Goal: Task Accomplishment & Management: Complete application form

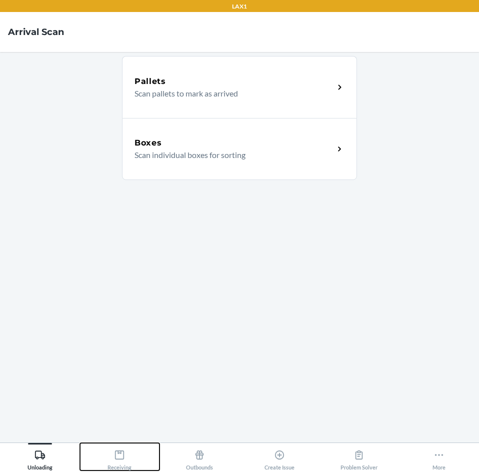
click at [121, 454] on icon at bounding box center [119, 454] width 11 height 11
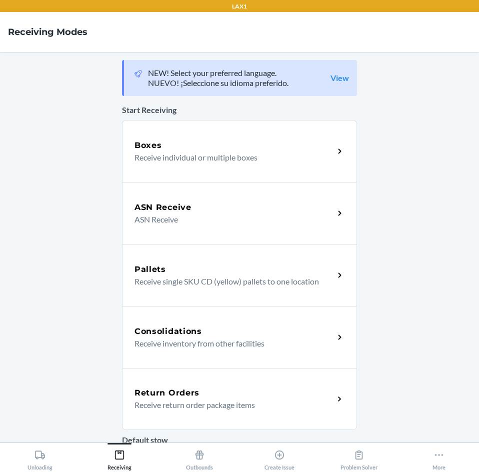
click at [149, 389] on h5 "Return Orders" at bounding box center [166, 393] width 65 height 12
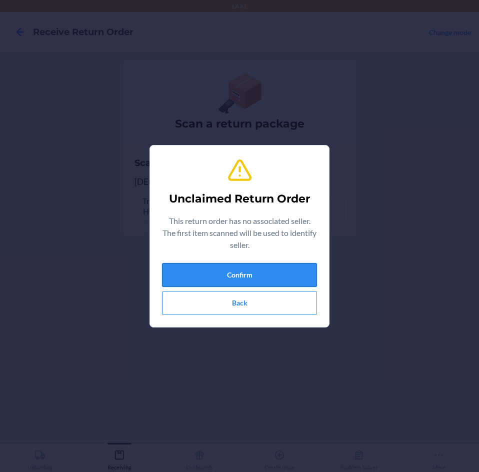
click at [290, 273] on button "Confirm" at bounding box center [239, 275] width 155 height 24
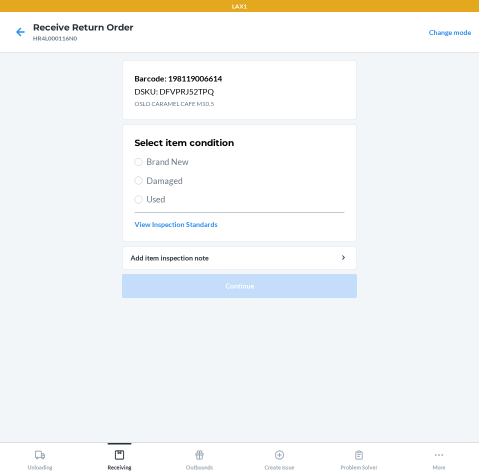
click at [142, 165] on label "Brand New" at bounding box center [239, 161] width 210 height 13
click at [142, 165] on input "Brand New" at bounding box center [138, 162] width 8 height 8
radio input "true"
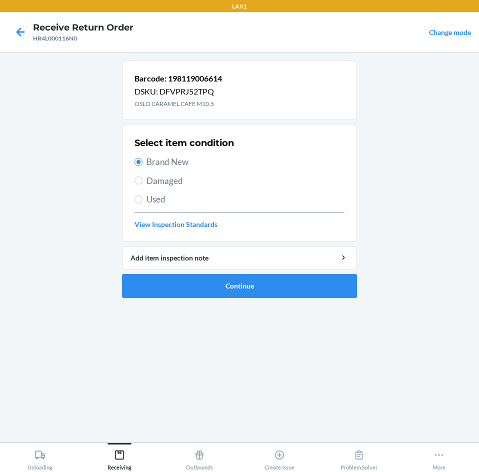
click at [208, 272] on li "Barcode: 198119006614 DSKU: DFVPRJ52TPQ OSLO CARAMEL CAFE M10.5 Select item con…" at bounding box center [239, 179] width 235 height 238
click at [211, 277] on button "Continue" at bounding box center [239, 286] width 235 height 24
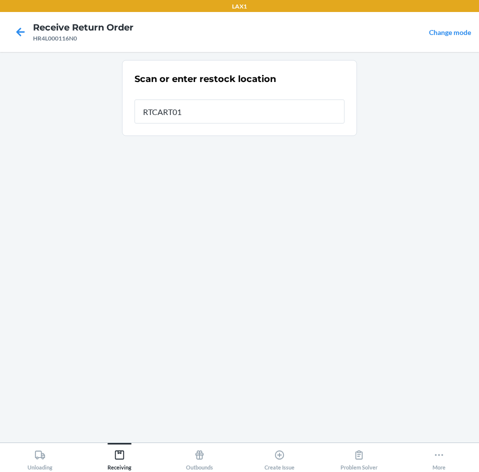
type input "RTCART016"
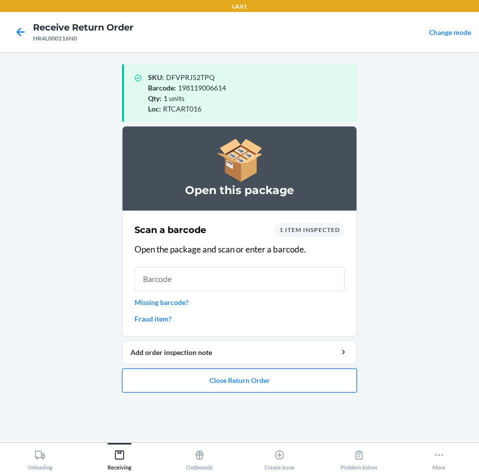
click at [261, 380] on button "Close Return Order" at bounding box center [239, 380] width 235 height 24
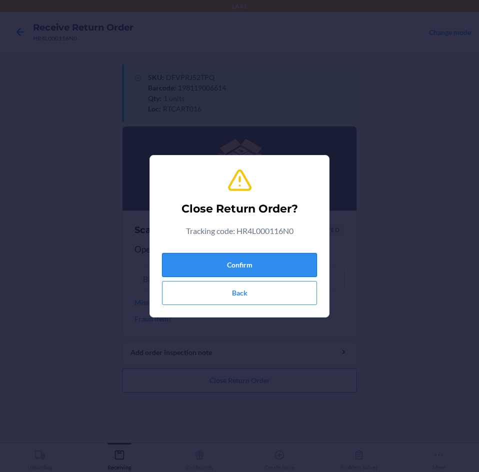
click at [260, 261] on button "Confirm" at bounding box center [239, 265] width 155 height 24
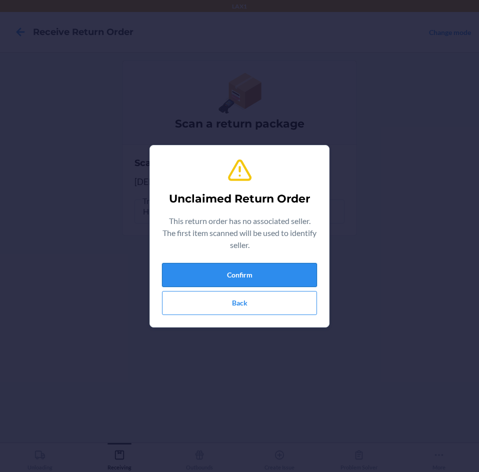
click at [260, 268] on button "Confirm" at bounding box center [239, 275] width 155 height 24
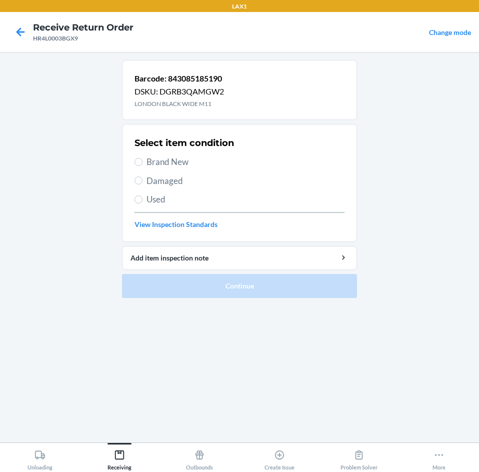
click at [137, 157] on label "Brand New" at bounding box center [239, 161] width 210 height 13
click at [137, 158] on input "Brand New" at bounding box center [138, 162] width 8 height 8
radio input "true"
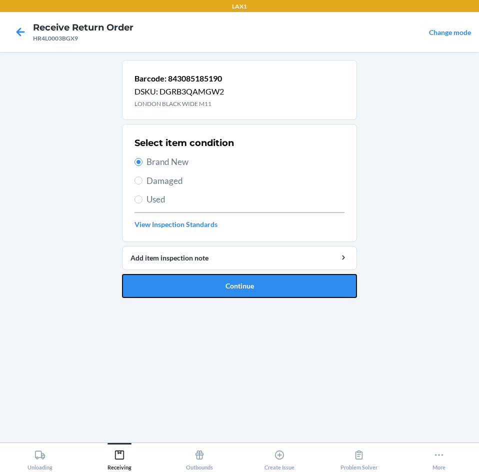
click at [217, 271] on li "Barcode: 843085185190 DSKU: DGRB3QAMGW2 LONDON BLACK WIDE M11 Select item condi…" at bounding box center [239, 179] width 235 height 238
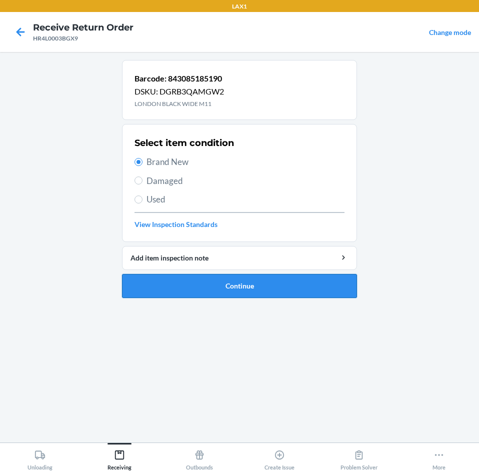
click at [217, 277] on button "Continue" at bounding box center [239, 286] width 235 height 24
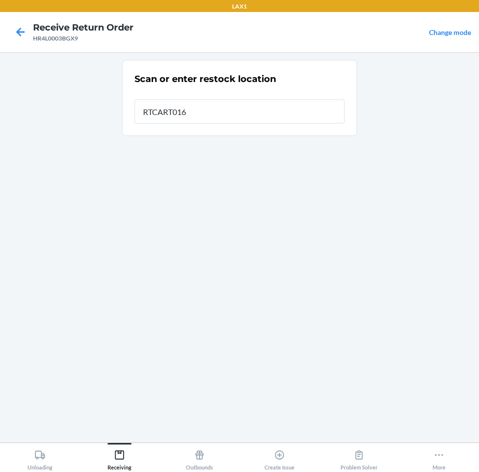
type input "RTCART016"
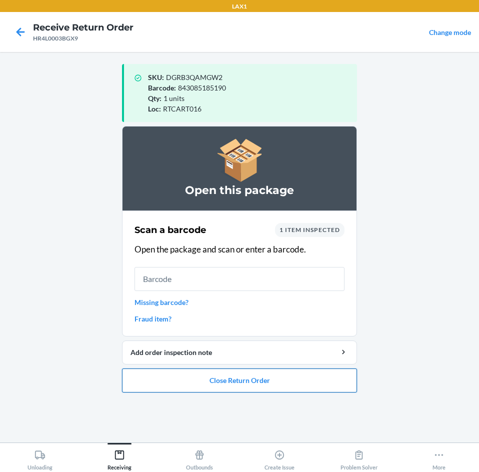
click at [183, 381] on button "Close Return Order" at bounding box center [239, 380] width 235 height 24
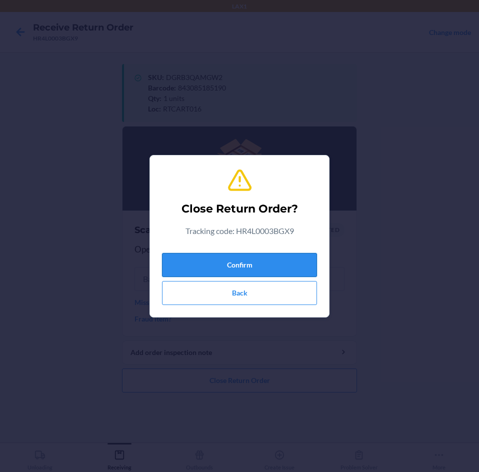
click at [233, 263] on button "Confirm" at bounding box center [239, 265] width 155 height 24
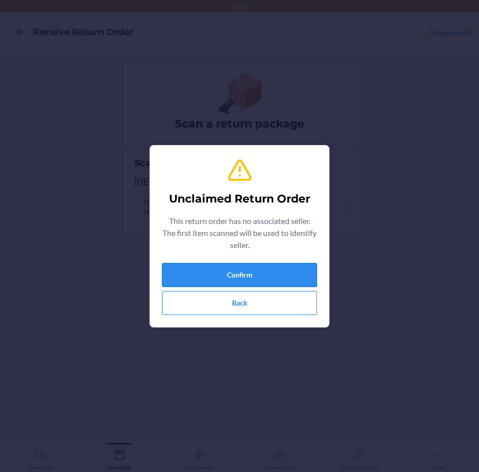
click at [223, 277] on button "Confirm" at bounding box center [239, 275] width 155 height 24
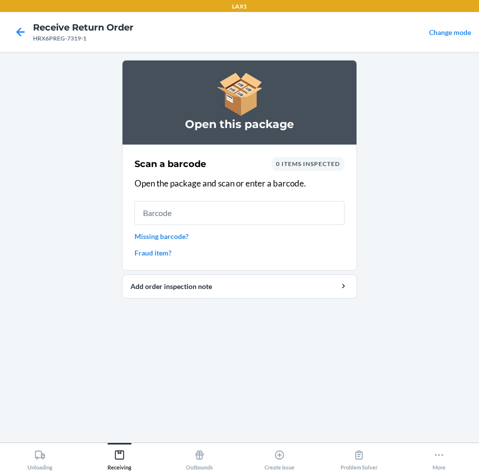
click at [222, 219] on input "text" at bounding box center [239, 213] width 210 height 24
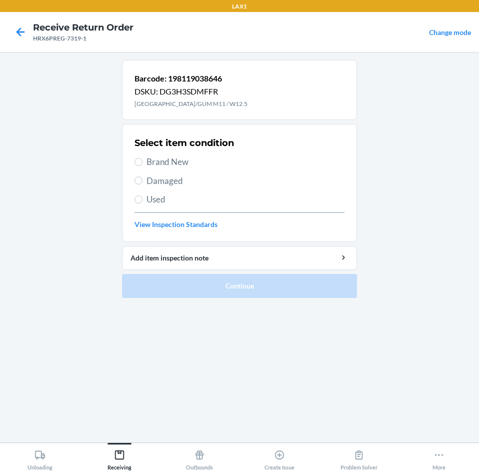
click at [159, 162] on span "Brand New" at bounding box center [245, 161] width 198 height 13
click at [142, 162] on input "Brand New" at bounding box center [138, 162] width 8 height 8
radio input "true"
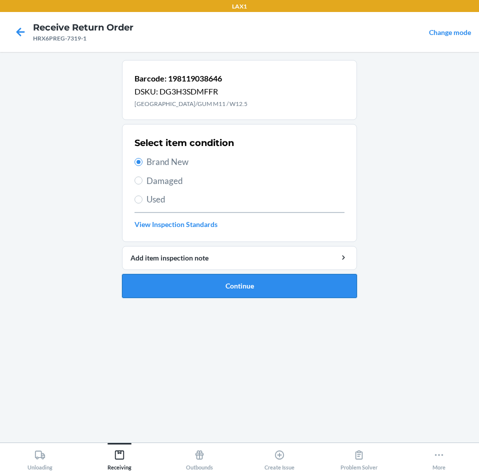
click at [206, 289] on button "Continue" at bounding box center [239, 286] width 235 height 24
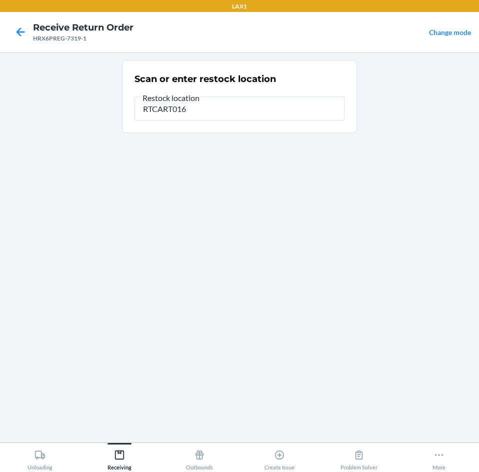
type input "RTCART016"
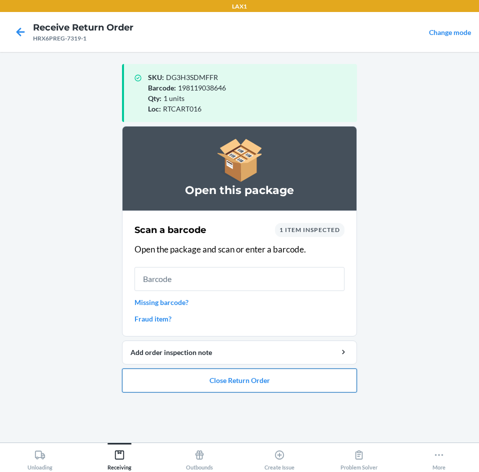
click at [221, 381] on button "Close Return Order" at bounding box center [239, 380] width 235 height 24
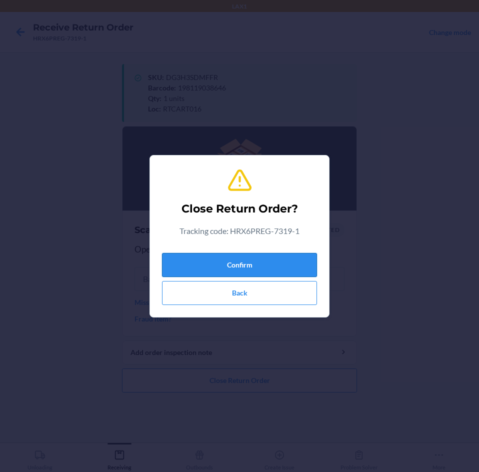
click at [234, 266] on button "Confirm" at bounding box center [239, 265] width 155 height 24
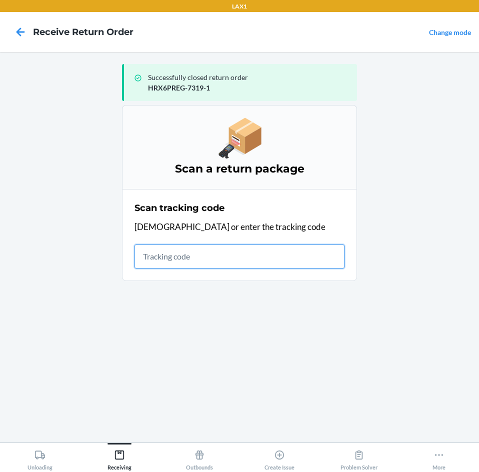
click at [243, 253] on input "text" at bounding box center [239, 256] width 210 height 24
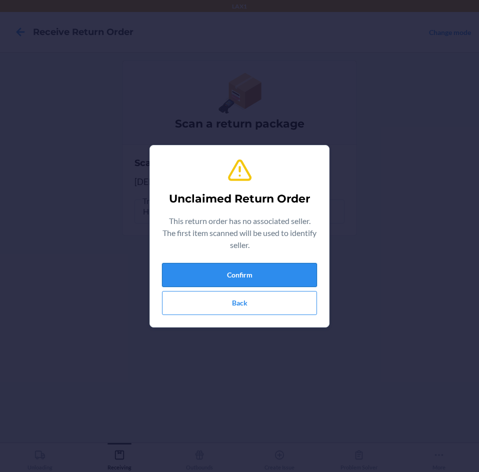
click at [298, 272] on button "Confirm" at bounding box center [239, 275] width 155 height 24
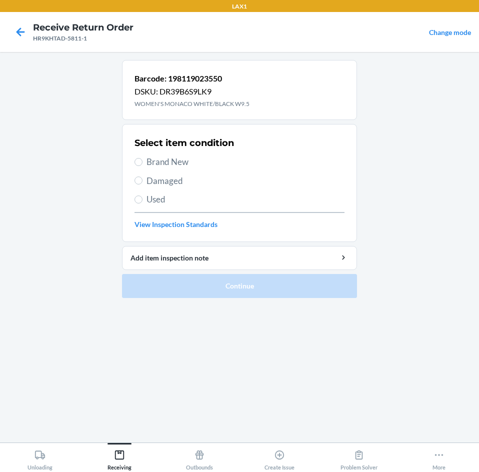
click at [157, 157] on span "Brand New" at bounding box center [245, 161] width 198 height 13
click at [142, 158] on input "Brand New" at bounding box center [138, 162] width 8 height 8
radio input "true"
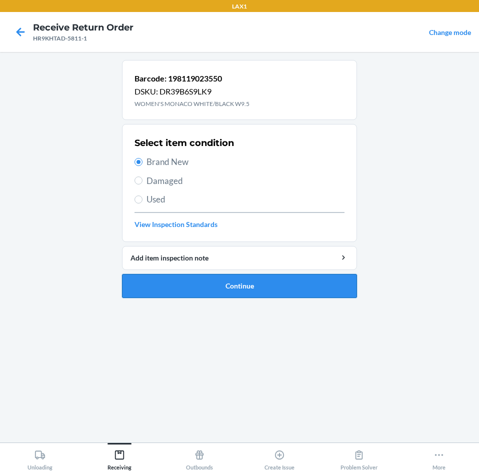
click at [199, 289] on button "Continue" at bounding box center [239, 286] width 235 height 24
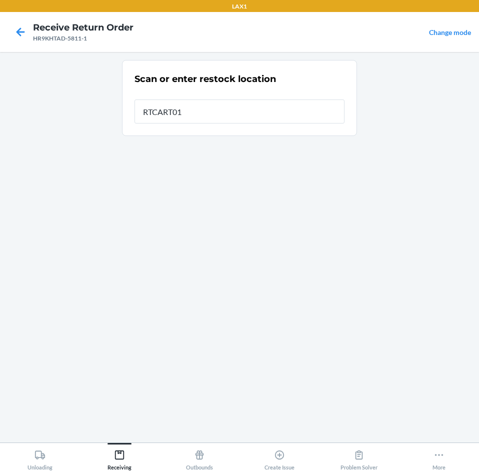
type input "RTCART016"
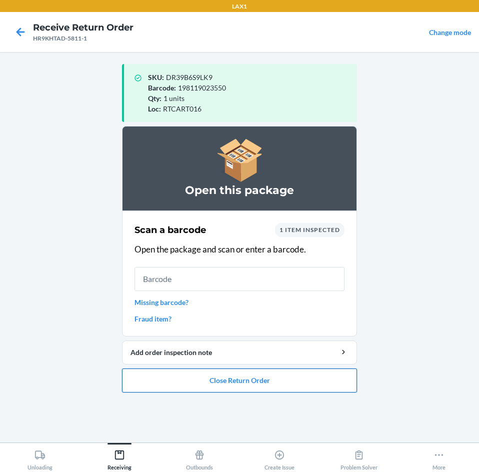
click at [208, 373] on button "Close Return Order" at bounding box center [239, 380] width 235 height 24
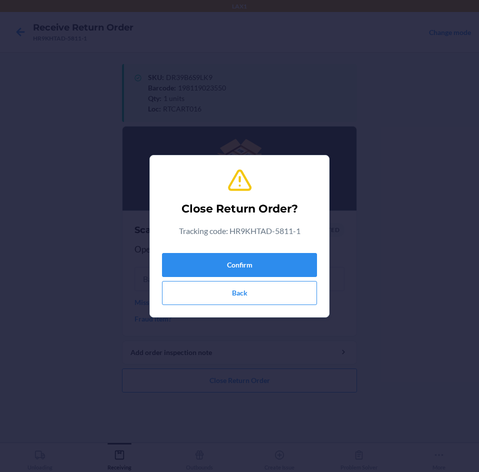
click at [226, 277] on div "Confirm Back" at bounding box center [239, 277] width 155 height 56
click at [226, 269] on button "Confirm" at bounding box center [239, 265] width 155 height 24
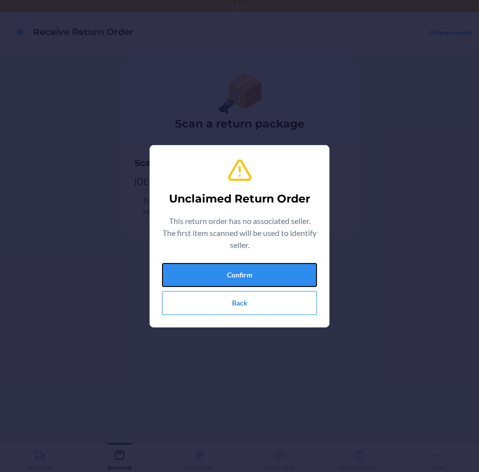
click at [226, 269] on button "Confirm" at bounding box center [239, 275] width 155 height 24
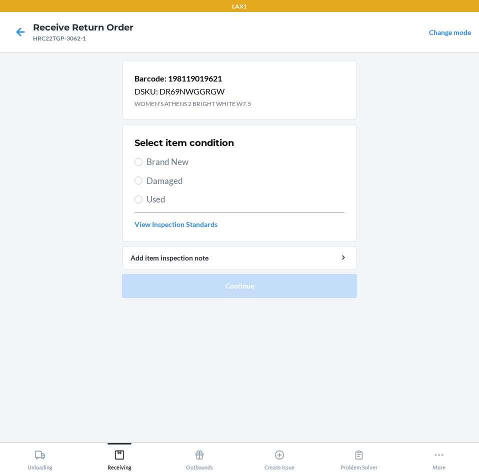
click at [151, 162] on span "Brand New" at bounding box center [245, 161] width 198 height 13
click at [142, 162] on input "Brand New" at bounding box center [138, 162] width 8 height 8
radio input "true"
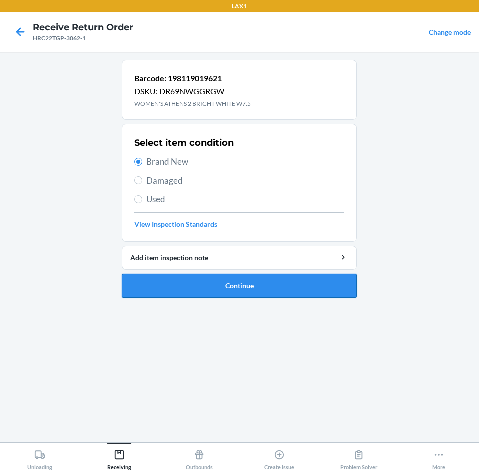
click at [225, 290] on button "Continue" at bounding box center [239, 286] width 235 height 24
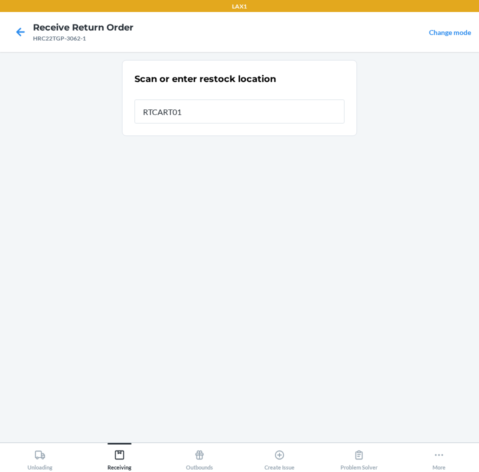
type input "RTCART016"
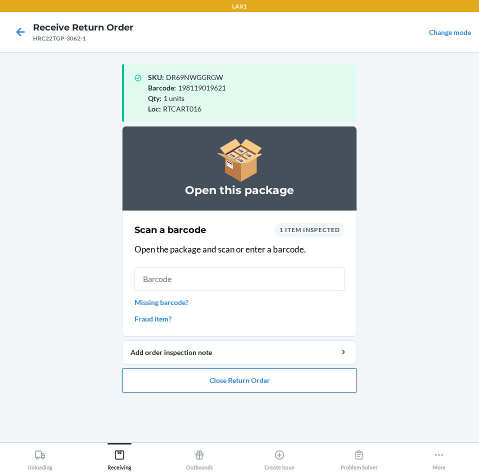
click at [233, 381] on button "Close Return Order" at bounding box center [239, 380] width 235 height 24
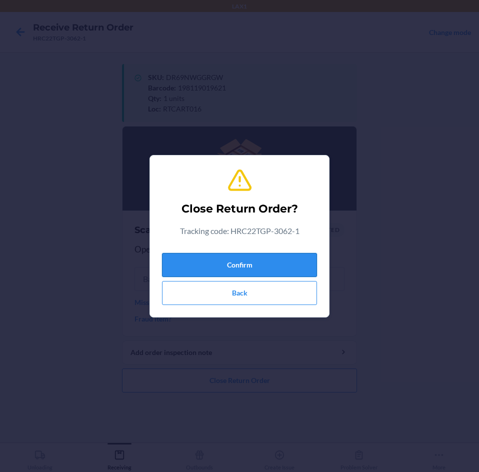
click at [275, 258] on button "Confirm" at bounding box center [239, 265] width 155 height 24
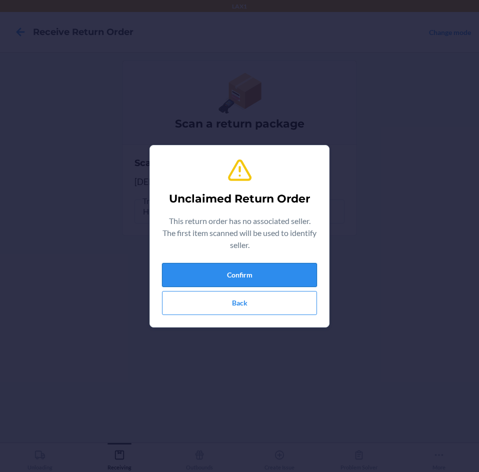
click at [290, 277] on button "Confirm" at bounding box center [239, 275] width 155 height 24
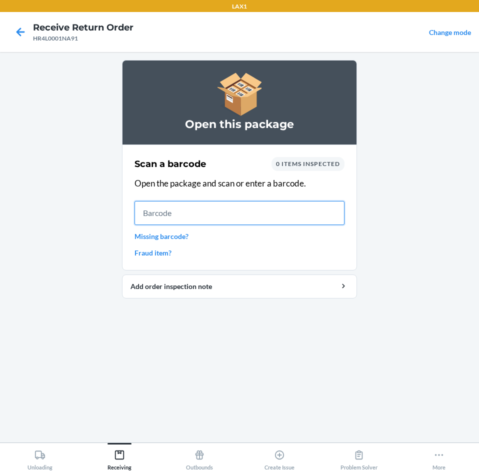
click at [219, 220] on input "text" at bounding box center [239, 213] width 210 height 24
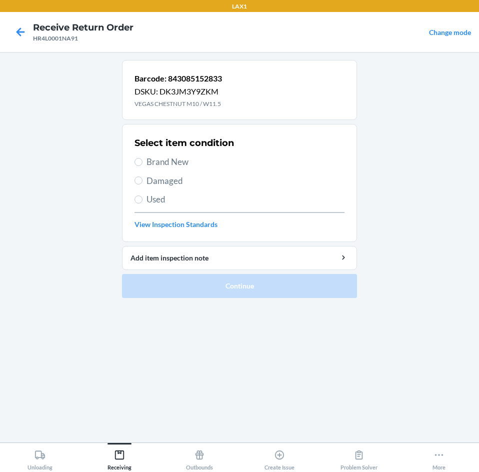
click at [143, 163] on label "Brand New" at bounding box center [239, 161] width 210 height 13
click at [142, 163] on input "Brand New" at bounding box center [138, 162] width 8 height 8
radio input "true"
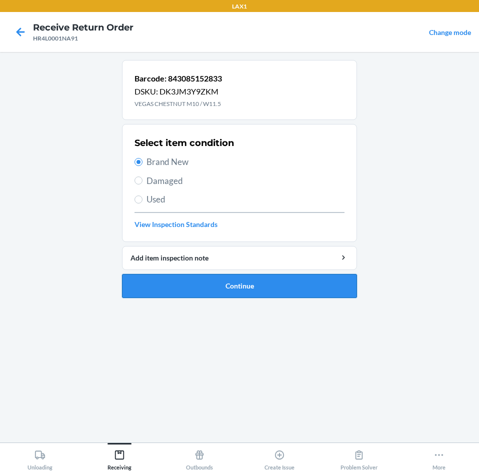
click at [222, 288] on button "Continue" at bounding box center [239, 286] width 235 height 24
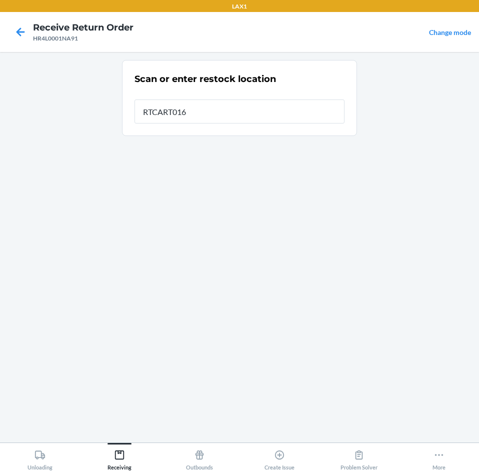
type input "RTCART016"
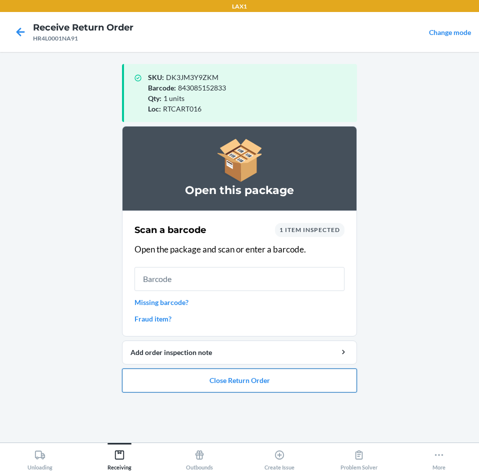
click at [237, 376] on button "Close Return Order" at bounding box center [239, 380] width 235 height 24
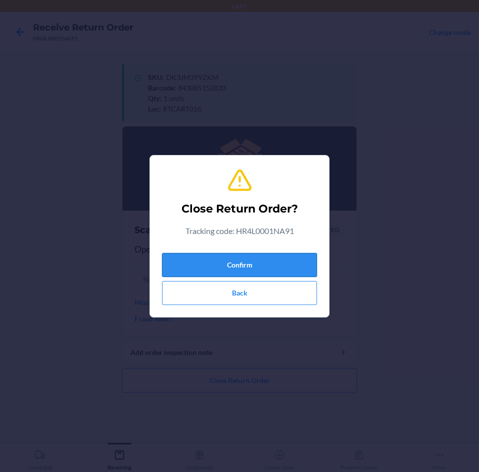
click at [274, 256] on button "Confirm" at bounding box center [239, 265] width 155 height 24
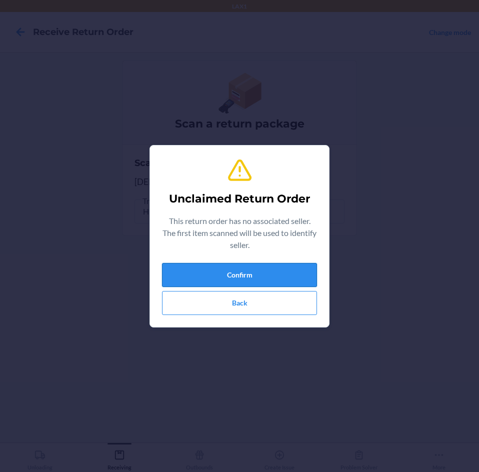
click at [272, 270] on button "Confirm" at bounding box center [239, 275] width 155 height 24
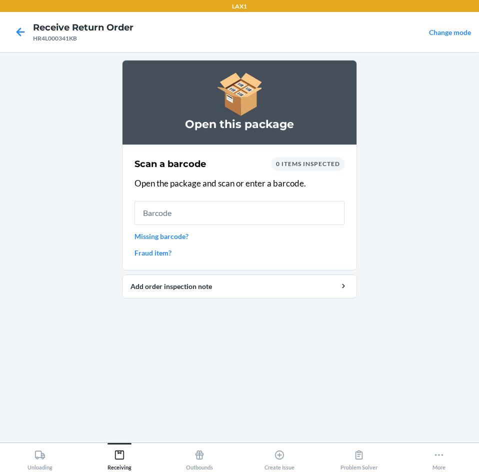
click at [272, 270] on section "Scan a barcode 0 items inspected Open the package and scan or enter a barcode. …" at bounding box center [239, 207] width 235 height 126
click at [197, 220] on input "text" at bounding box center [239, 213] width 210 height 24
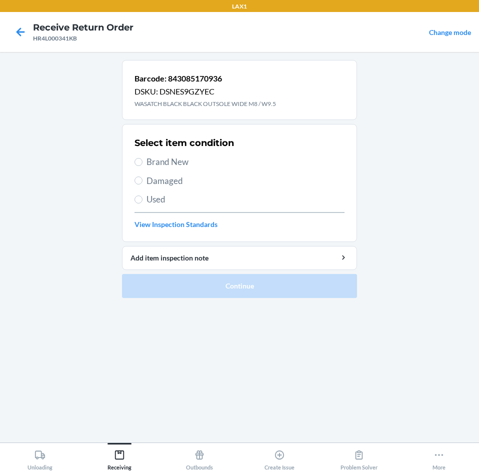
click at [176, 157] on span "Brand New" at bounding box center [245, 161] width 198 height 13
click at [142, 158] on input "Brand New" at bounding box center [138, 162] width 8 height 8
radio input "true"
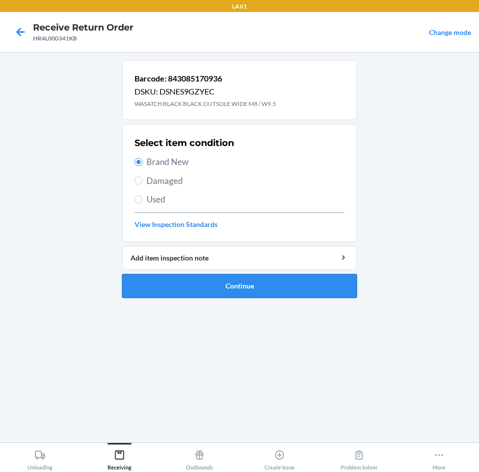
click at [214, 285] on button "Continue" at bounding box center [239, 286] width 235 height 24
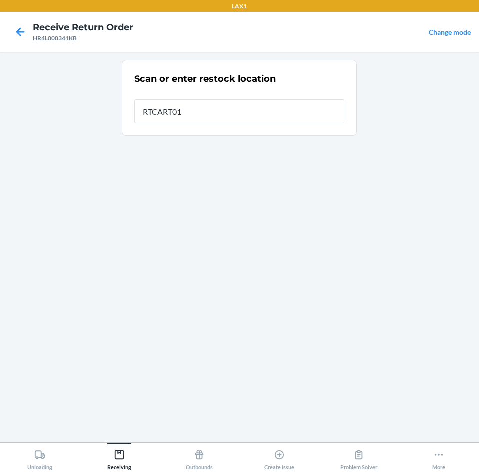
type input "RTCART016"
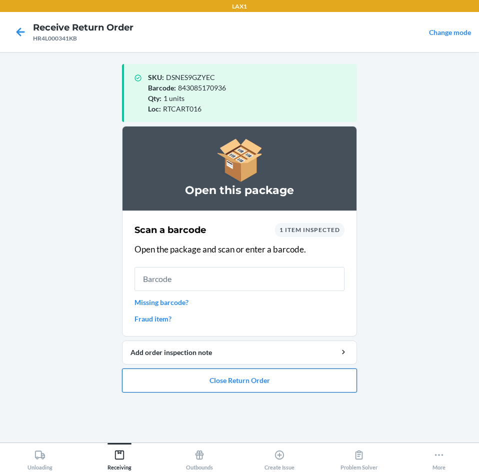
click at [227, 381] on button "Close Return Order" at bounding box center [239, 380] width 235 height 24
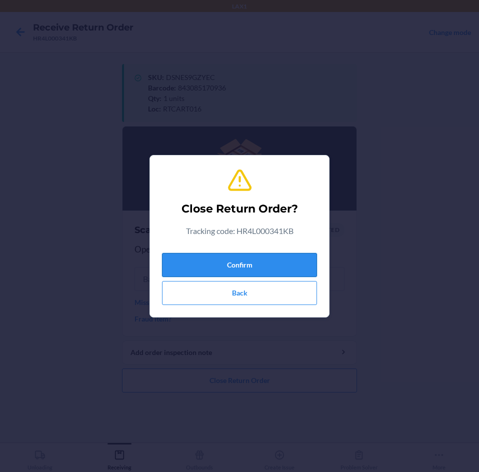
click at [247, 274] on button "Confirm" at bounding box center [239, 265] width 155 height 24
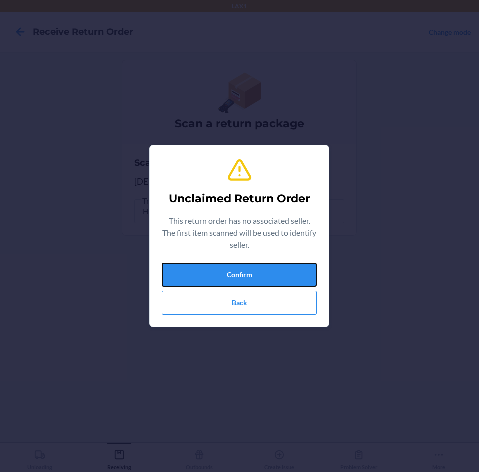
click at [247, 274] on button "Confirm" at bounding box center [239, 275] width 155 height 24
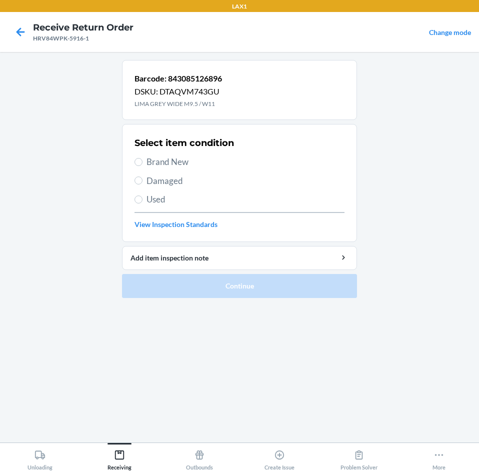
click at [150, 165] on span "Brand New" at bounding box center [245, 161] width 198 height 13
click at [142, 165] on input "Brand New" at bounding box center [138, 162] width 8 height 8
radio input "true"
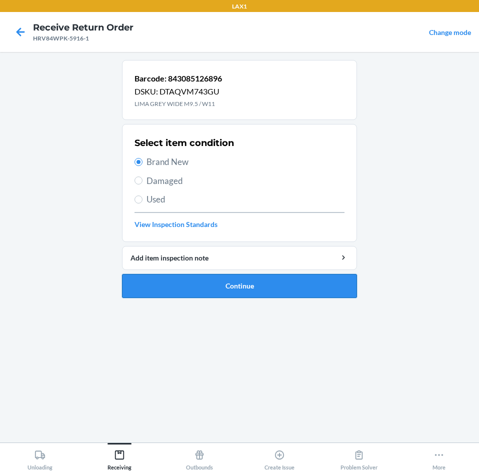
click at [233, 291] on button "Continue" at bounding box center [239, 286] width 235 height 24
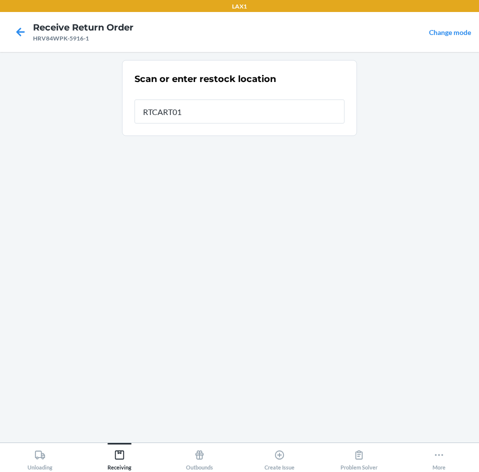
type input "RTCART016"
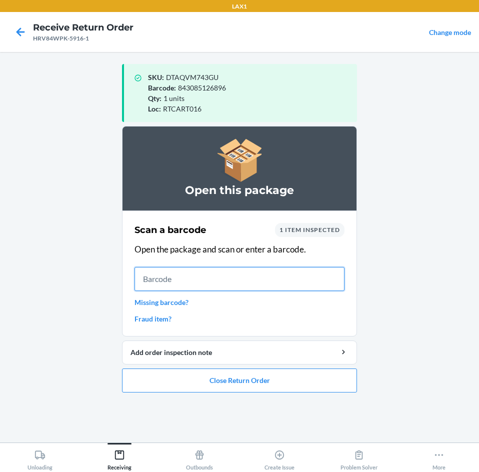
click at [230, 277] on input "text" at bounding box center [239, 279] width 210 height 24
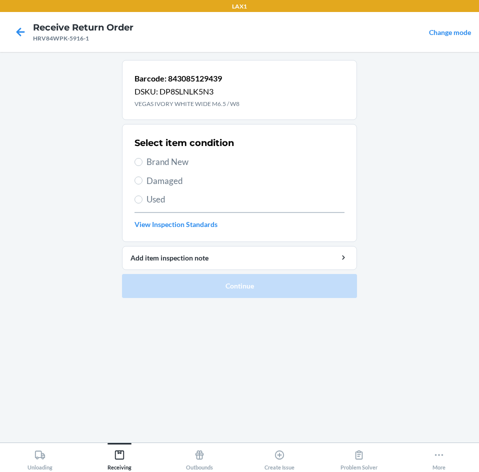
click at [159, 158] on span "Brand New" at bounding box center [245, 161] width 198 height 13
click at [142, 158] on input "Brand New" at bounding box center [138, 162] width 8 height 8
radio input "true"
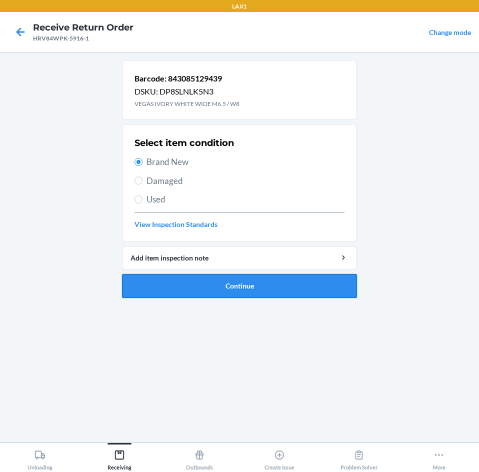
click at [213, 290] on button "Continue" at bounding box center [239, 286] width 235 height 24
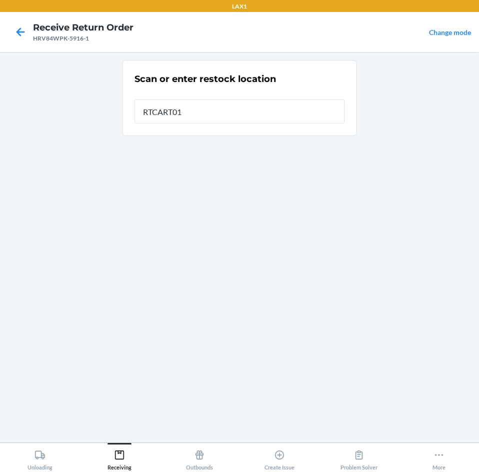
type input "RTCART016"
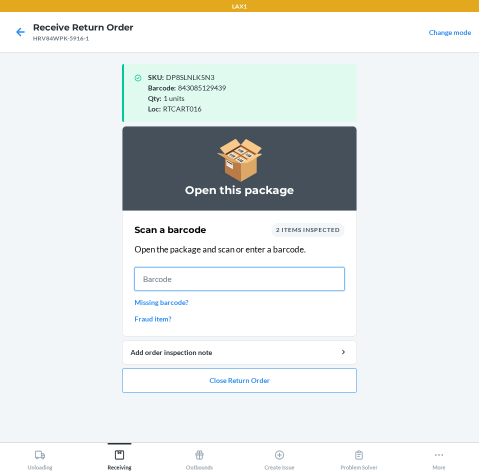
click at [210, 285] on input "text" at bounding box center [239, 279] width 210 height 24
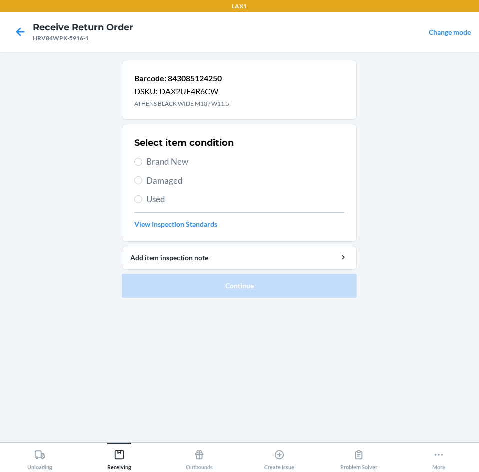
click at [151, 164] on span "Brand New" at bounding box center [245, 161] width 198 height 13
click at [142, 164] on input "Brand New" at bounding box center [138, 162] width 8 height 8
radio input "true"
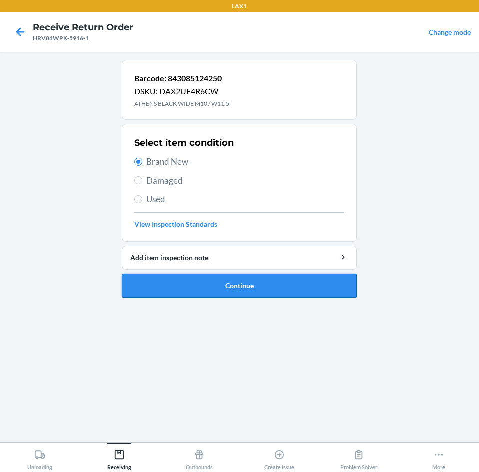
click at [274, 288] on button "Continue" at bounding box center [239, 286] width 235 height 24
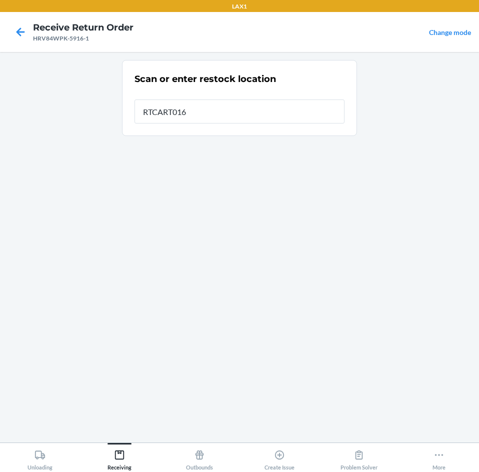
type input "RTCART016"
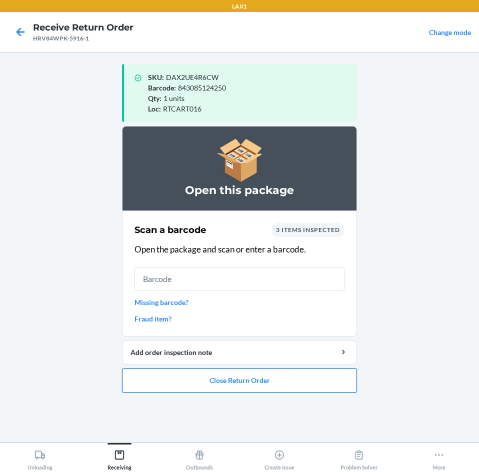
click at [271, 380] on button "Close Return Order" at bounding box center [239, 380] width 235 height 24
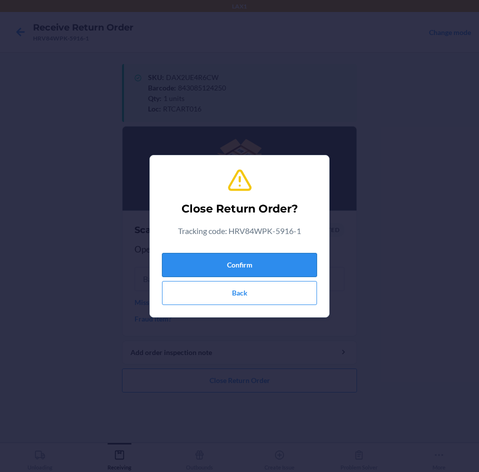
click at [268, 264] on button "Confirm" at bounding box center [239, 265] width 155 height 24
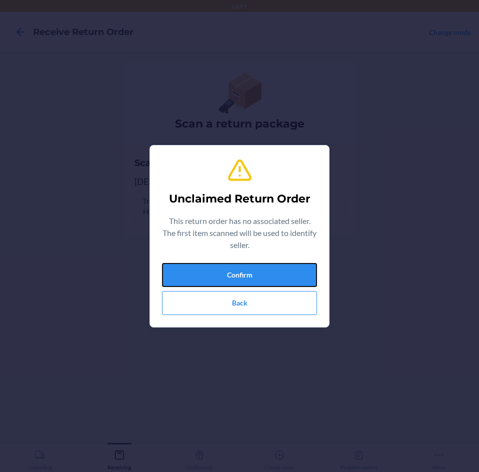
click at [268, 264] on button "Confirm" at bounding box center [239, 275] width 155 height 24
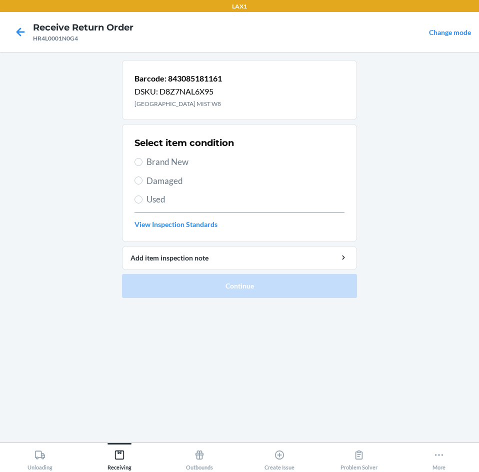
click at [155, 167] on span "Brand New" at bounding box center [245, 161] width 198 height 13
click at [142, 166] on input "Brand New" at bounding box center [138, 162] width 8 height 8
radio input "true"
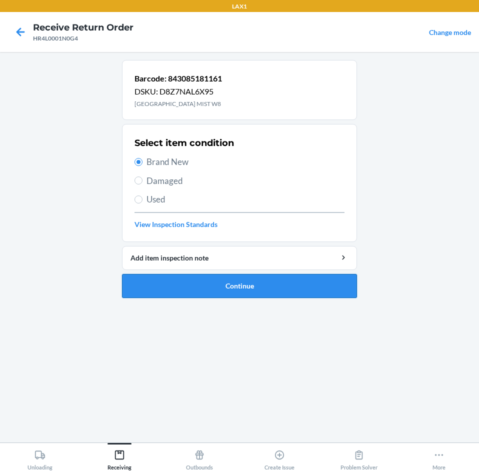
click at [205, 287] on button "Continue" at bounding box center [239, 286] width 235 height 24
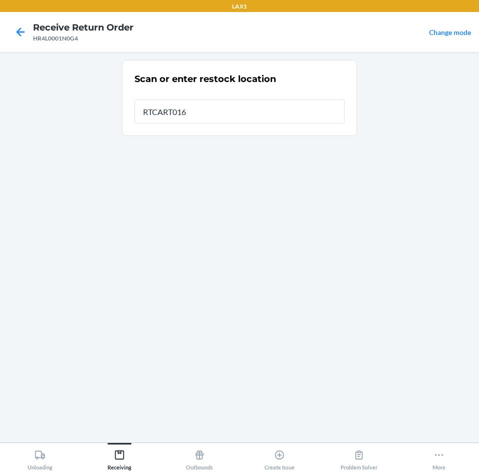
type input "RTCART016"
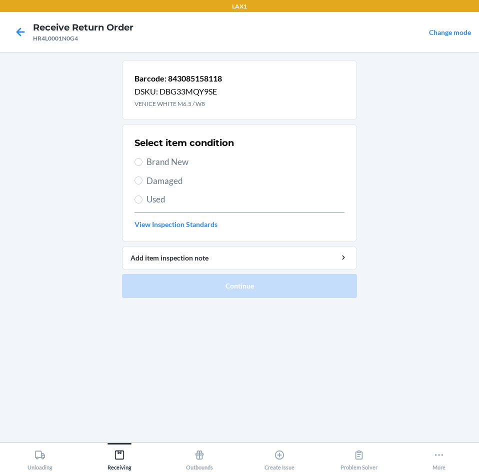
click at [148, 165] on span "Brand New" at bounding box center [245, 161] width 198 height 13
click at [142, 165] on input "Brand New" at bounding box center [138, 162] width 8 height 8
radio input "true"
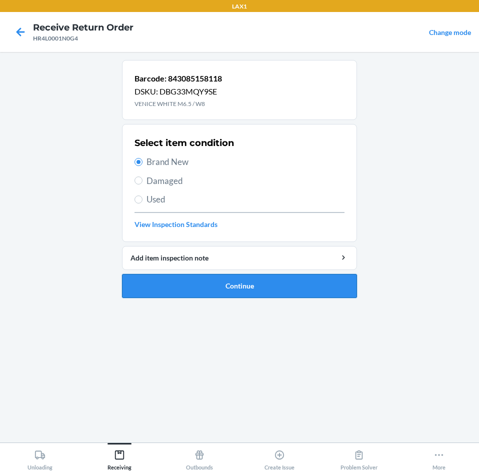
click at [201, 286] on button "Continue" at bounding box center [239, 286] width 235 height 24
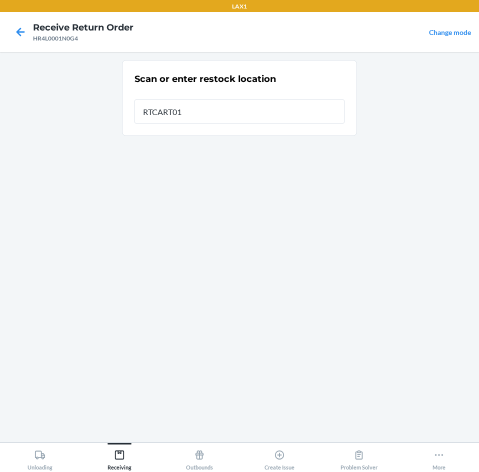
type input "RTCART016"
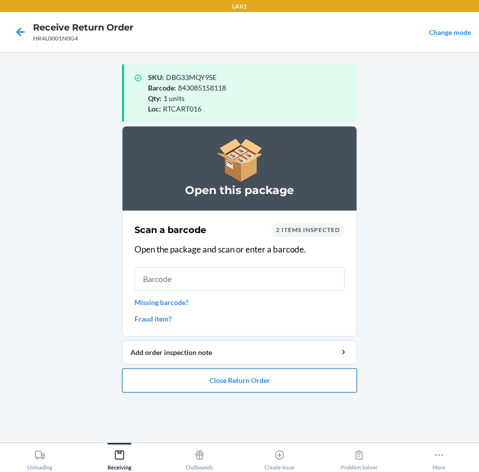
click at [201, 386] on button "Close Return Order" at bounding box center [239, 380] width 235 height 24
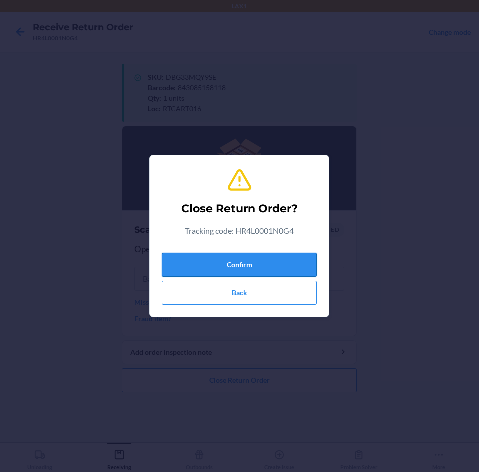
click at [227, 272] on button "Confirm" at bounding box center [239, 265] width 155 height 24
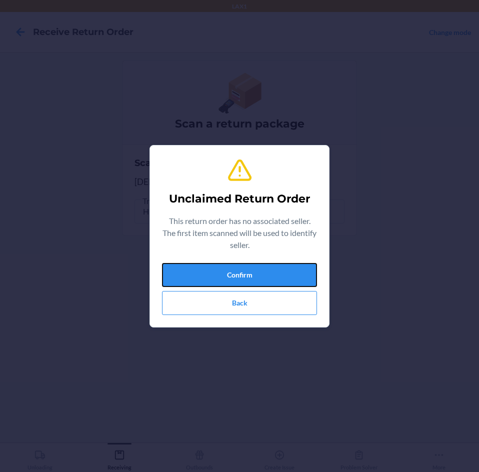
click at [227, 272] on button "Confirm" at bounding box center [239, 275] width 155 height 24
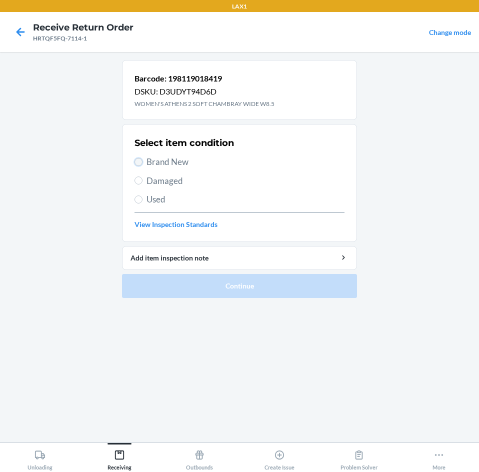
click at [141, 161] on input "Brand New" at bounding box center [138, 162] width 8 height 8
radio input "true"
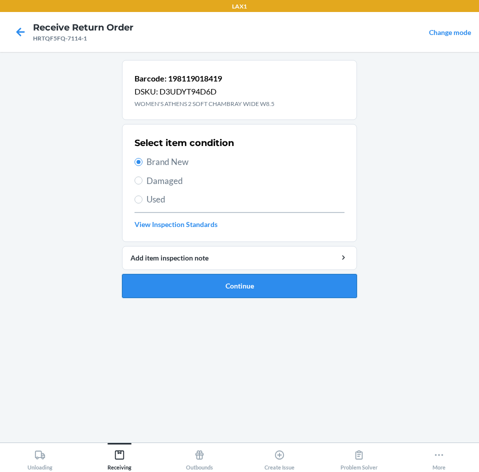
click at [185, 289] on button "Continue" at bounding box center [239, 286] width 235 height 24
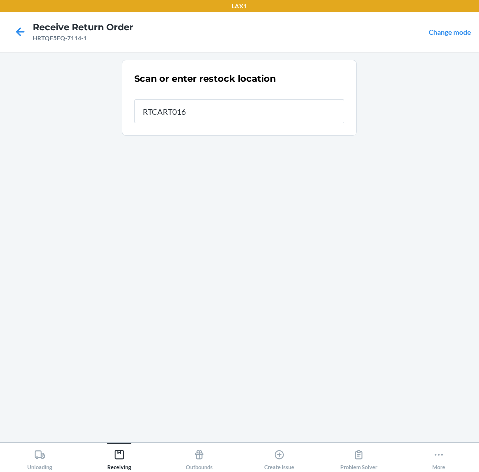
type input "RTCART016"
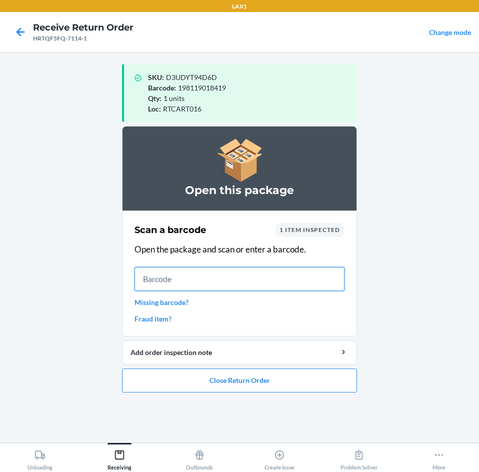
click at [269, 283] on input "text" at bounding box center [239, 279] width 210 height 24
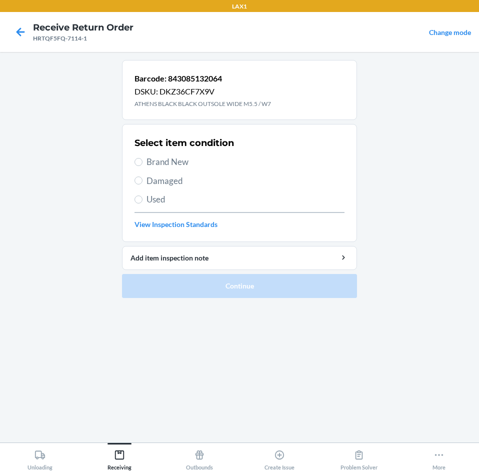
click at [177, 163] on span "Brand New" at bounding box center [245, 161] width 198 height 13
click at [142, 163] on input "Brand New" at bounding box center [138, 162] width 8 height 8
radio input "true"
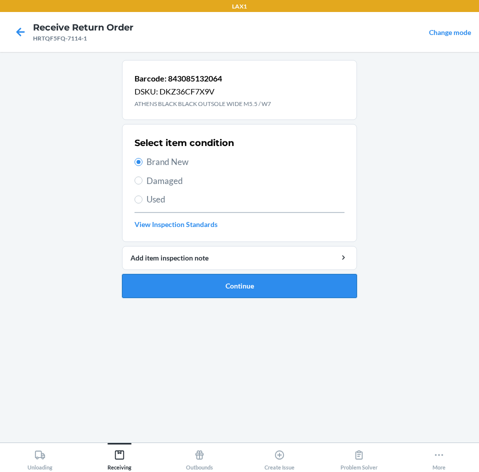
click at [203, 282] on button "Continue" at bounding box center [239, 286] width 235 height 24
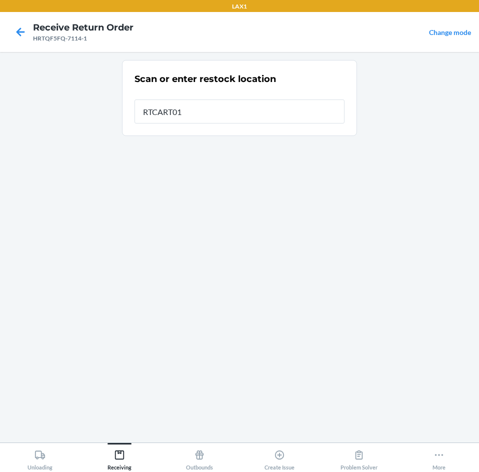
type input "RTCART016"
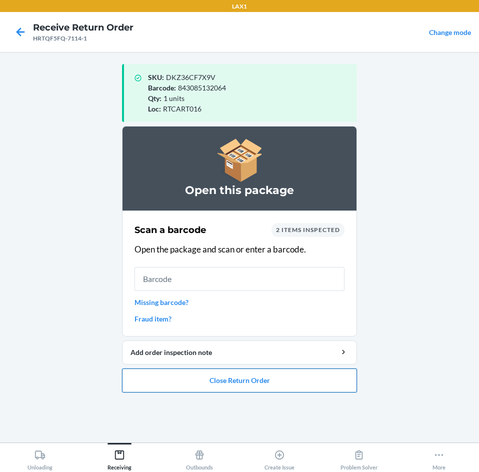
click at [245, 374] on button "Close Return Order" at bounding box center [239, 380] width 235 height 24
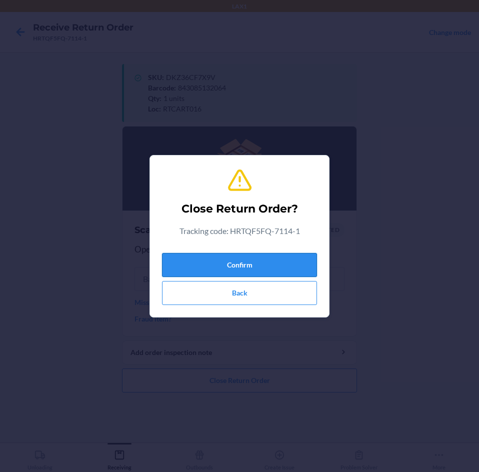
click at [261, 260] on button "Confirm" at bounding box center [239, 265] width 155 height 24
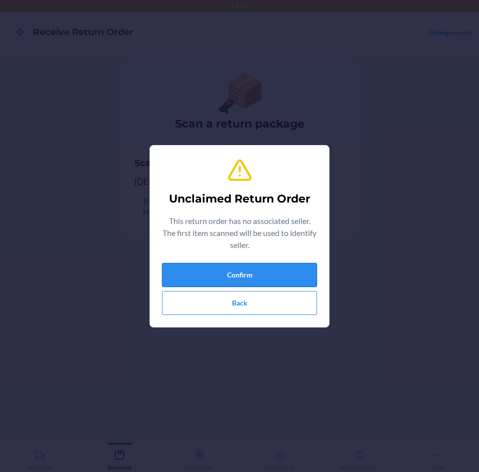
click at [260, 272] on button "Confirm" at bounding box center [239, 275] width 155 height 24
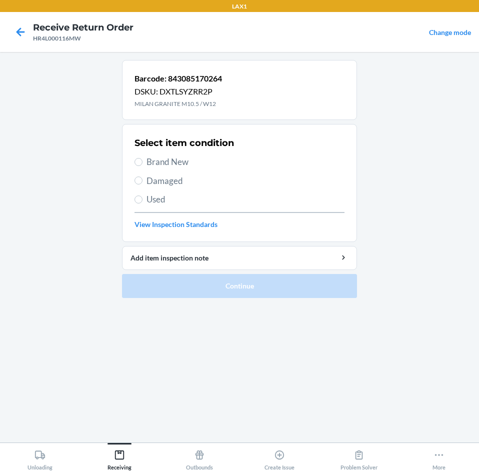
click at [139, 155] on label "Brand New" at bounding box center [239, 161] width 210 height 13
click at [139, 158] on input "Brand New" at bounding box center [138, 162] width 8 height 8
radio input "true"
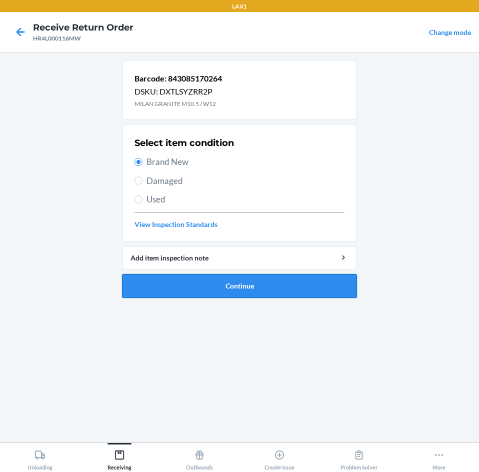
click at [168, 276] on button "Continue" at bounding box center [239, 286] width 235 height 24
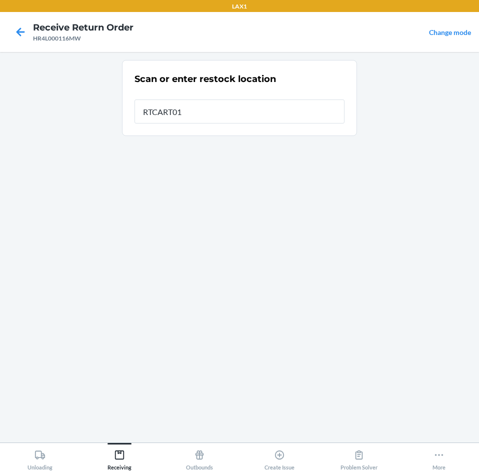
type input "RTCART016"
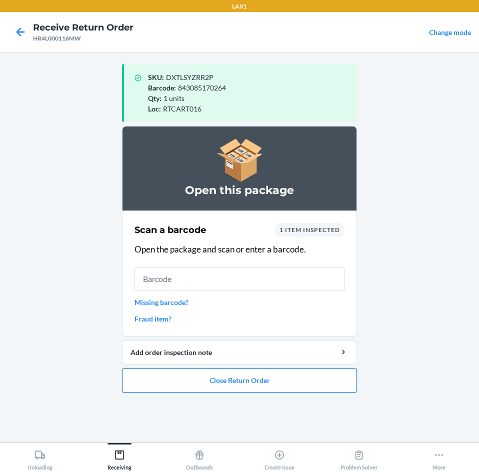
click at [197, 379] on button "Close Return Order" at bounding box center [239, 380] width 235 height 24
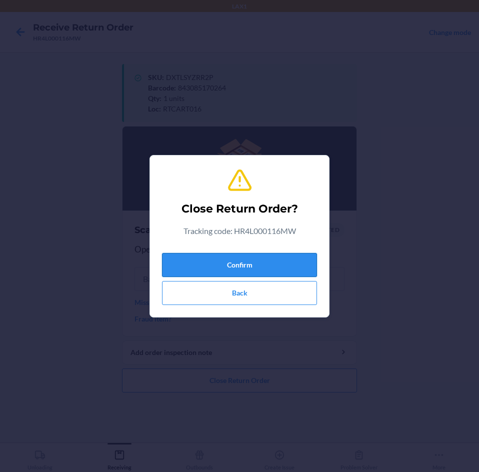
click at [271, 259] on button "Confirm" at bounding box center [239, 265] width 155 height 24
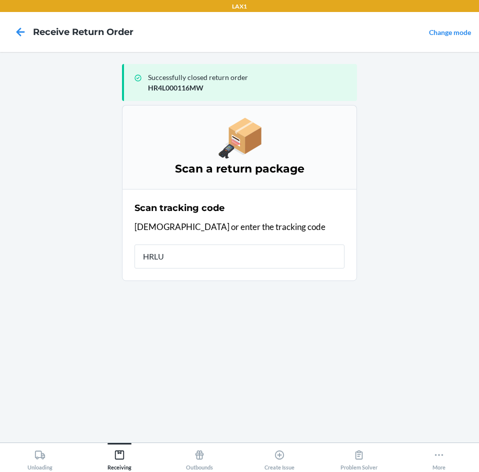
type input "HRLUF"
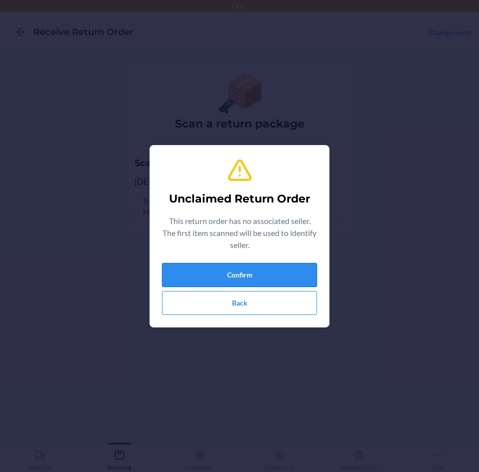
click at [272, 270] on button "Confirm" at bounding box center [239, 275] width 155 height 24
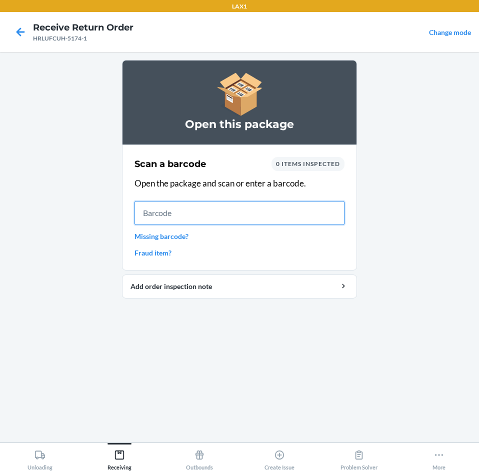
click at [203, 208] on input "text" at bounding box center [239, 213] width 210 height 24
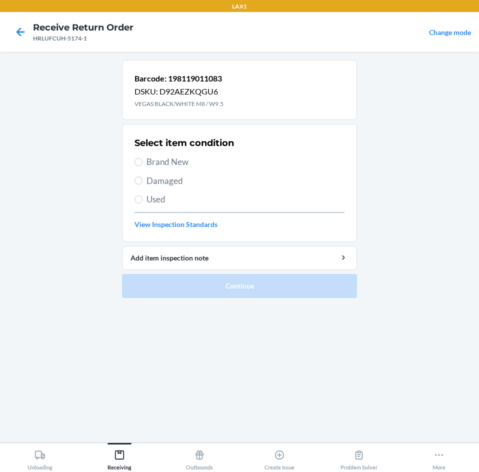
click at [177, 160] on span "Brand New" at bounding box center [245, 161] width 198 height 13
click at [142, 160] on input "Brand New" at bounding box center [138, 162] width 8 height 8
radio input "true"
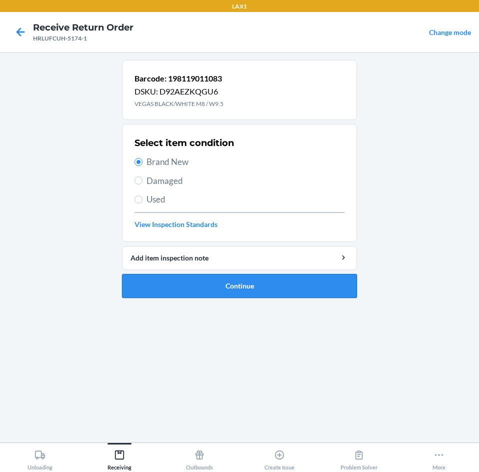
click at [193, 279] on button "Continue" at bounding box center [239, 286] width 235 height 24
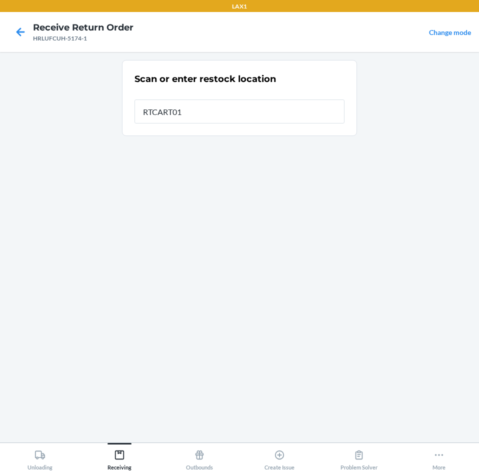
type input "RTCART016"
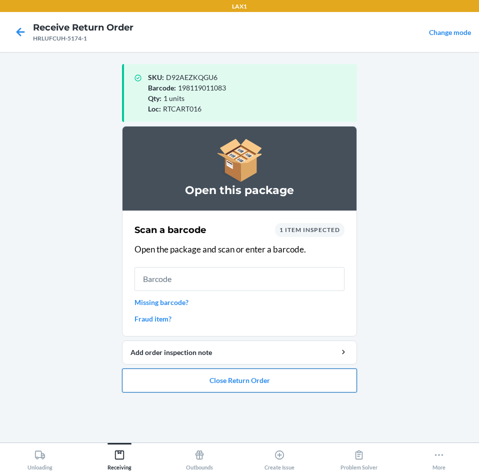
click at [207, 385] on button "Close Return Order" at bounding box center [239, 380] width 235 height 24
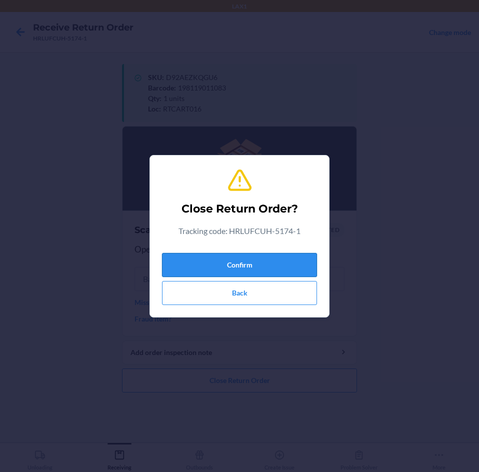
click at [257, 260] on button "Confirm" at bounding box center [239, 265] width 155 height 24
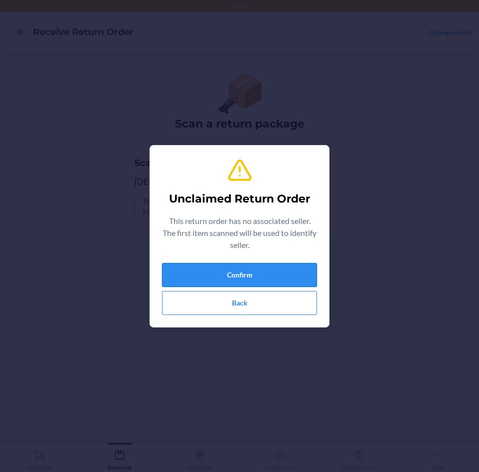
click at [257, 272] on button "Confirm" at bounding box center [239, 275] width 155 height 24
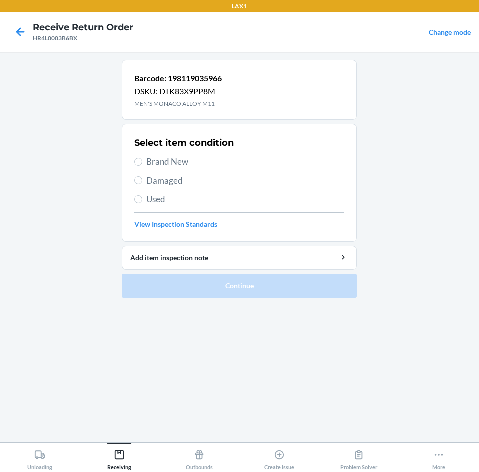
click at [153, 161] on span "Brand New" at bounding box center [245, 161] width 198 height 13
click at [142, 161] on input "Brand New" at bounding box center [138, 162] width 8 height 8
radio input "true"
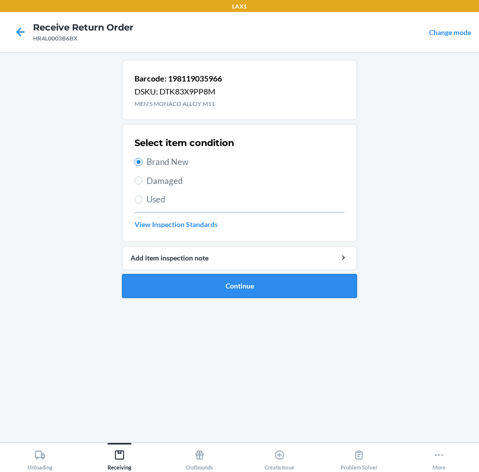
click at [258, 279] on button "Continue" at bounding box center [239, 286] width 235 height 24
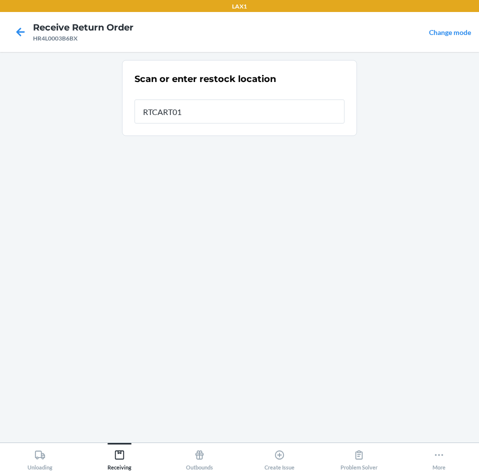
type input "RTCART016"
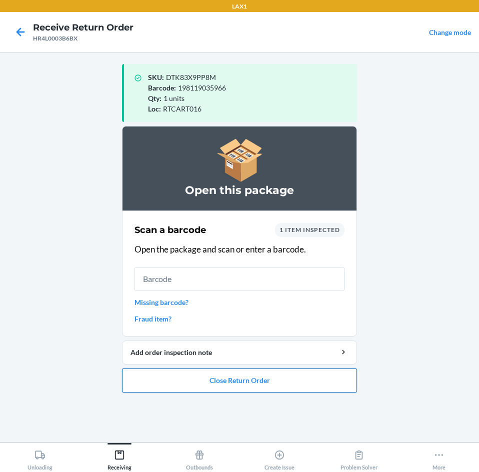
click at [264, 369] on button "Close Return Order" at bounding box center [239, 380] width 235 height 24
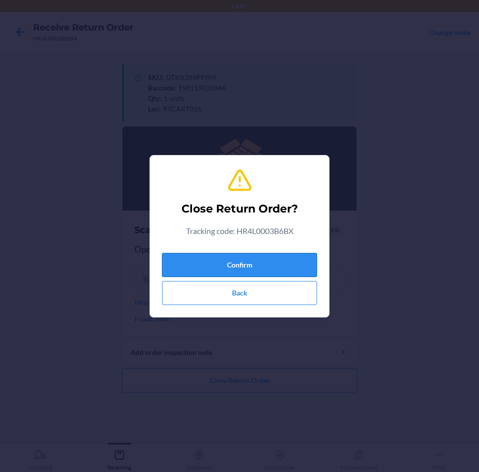
click at [255, 263] on button "Confirm" at bounding box center [239, 265] width 155 height 24
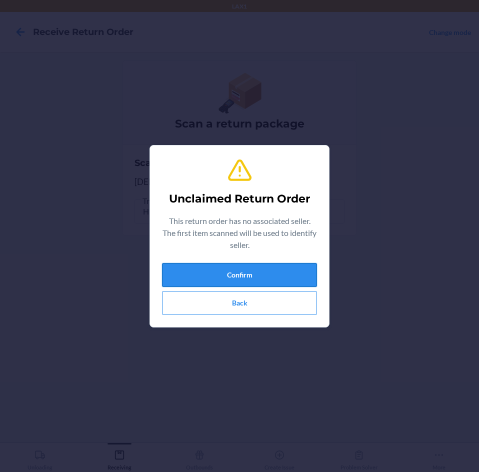
click at [255, 264] on button "Confirm" at bounding box center [239, 275] width 155 height 24
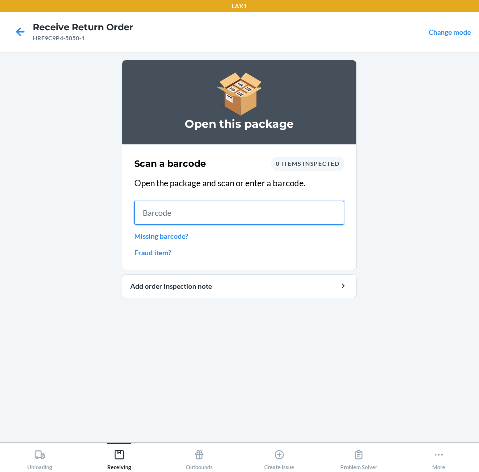
click at [252, 203] on input "text" at bounding box center [239, 213] width 210 height 24
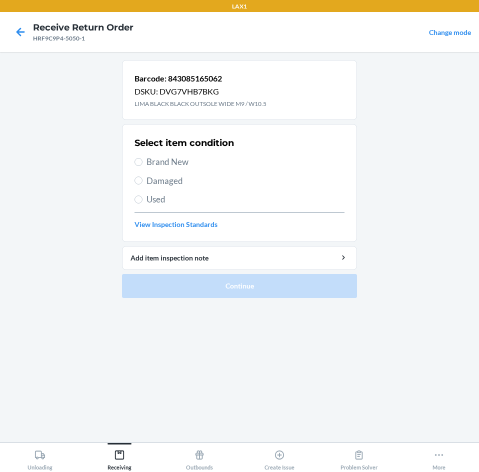
click at [132, 158] on section "Select item condition Brand New Damaged Used View Inspection Standards" at bounding box center [239, 183] width 235 height 118
click at [138, 162] on input "Brand New" at bounding box center [138, 162] width 8 height 8
radio input "true"
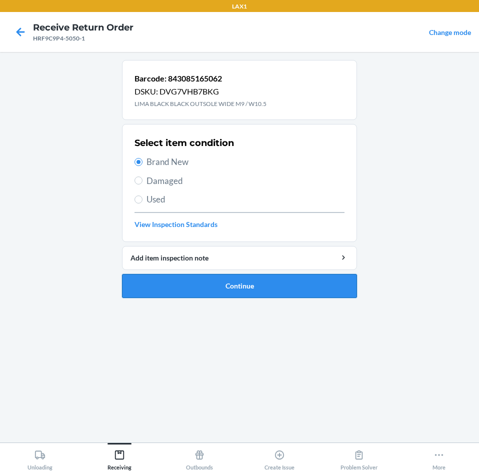
click at [253, 292] on button "Continue" at bounding box center [239, 286] width 235 height 24
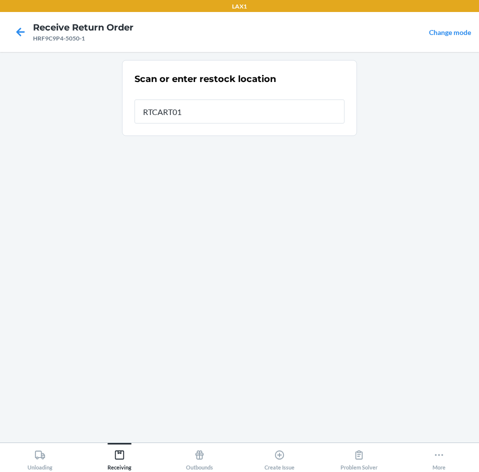
type input "RTCART016"
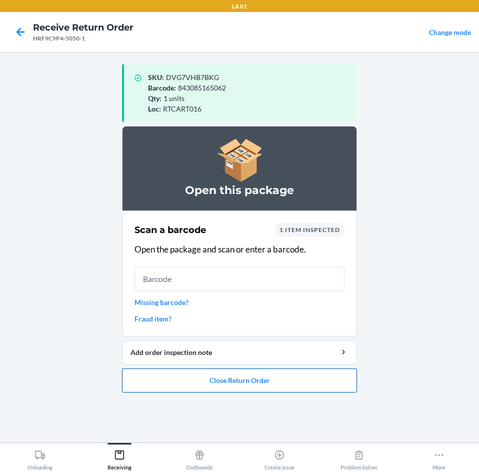
click at [264, 386] on button "Close Return Order" at bounding box center [239, 380] width 235 height 24
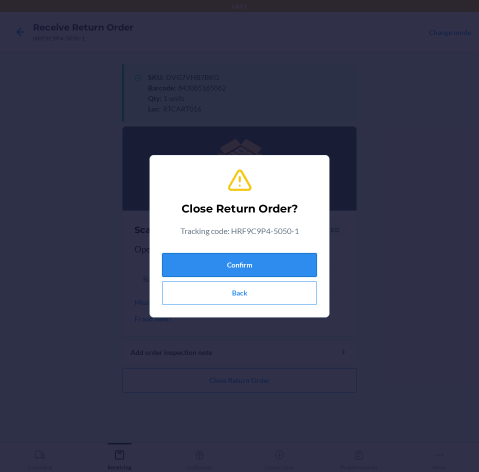
click at [259, 270] on button "Confirm" at bounding box center [239, 265] width 155 height 24
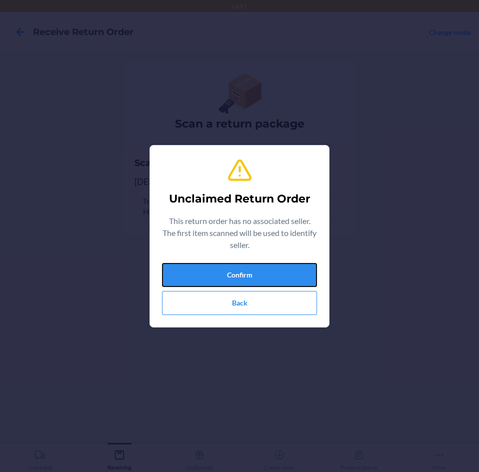
click at [259, 270] on button "Confirm" at bounding box center [239, 275] width 155 height 24
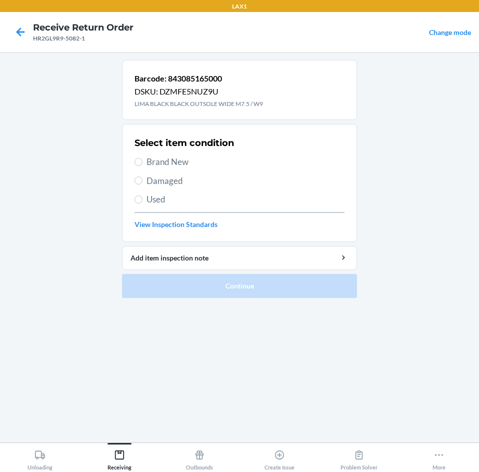
click at [166, 163] on span "Brand New" at bounding box center [245, 161] width 198 height 13
click at [142, 163] on input "Brand New" at bounding box center [138, 162] width 8 height 8
radio input "true"
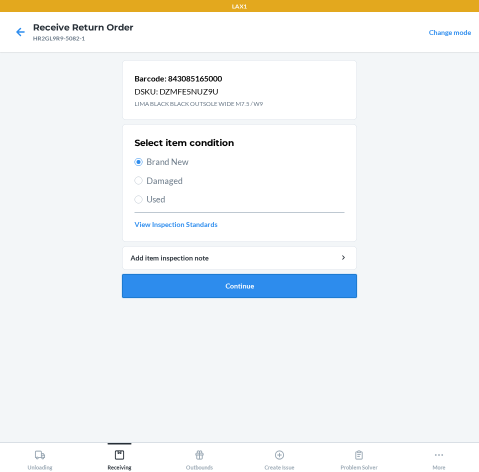
click at [237, 293] on button "Continue" at bounding box center [239, 286] width 235 height 24
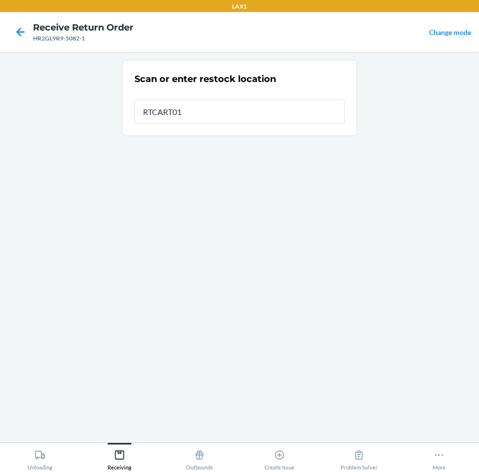
type input "RTCART016"
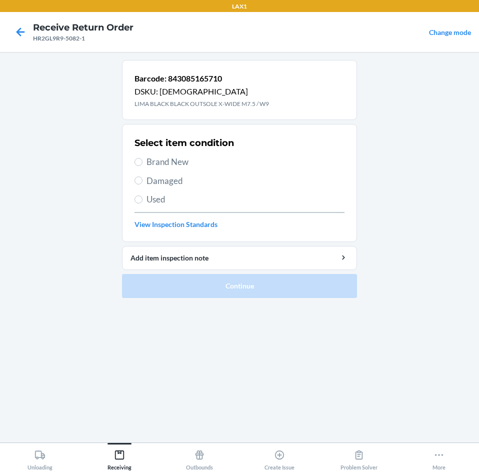
click at [164, 163] on span "Brand New" at bounding box center [245, 161] width 198 height 13
click at [142, 163] on input "Brand New" at bounding box center [138, 162] width 8 height 8
radio input "true"
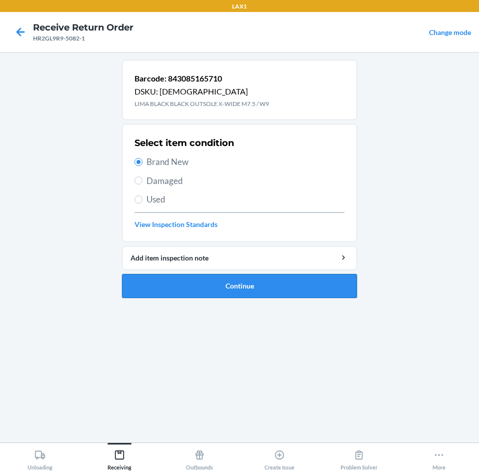
click at [248, 280] on button "Continue" at bounding box center [239, 286] width 235 height 24
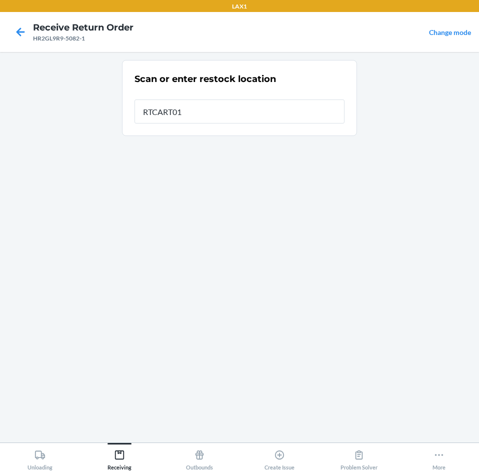
type input "RTCART016"
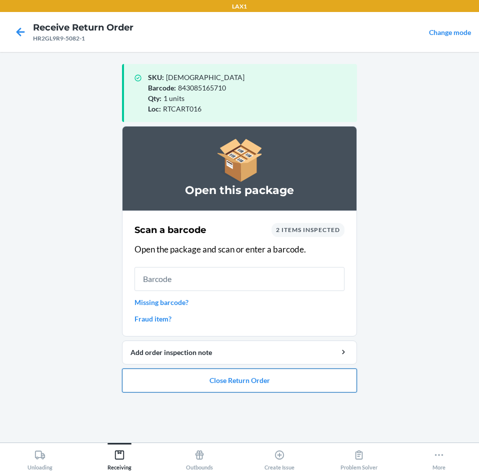
click at [256, 383] on button "Close Return Order" at bounding box center [239, 380] width 235 height 24
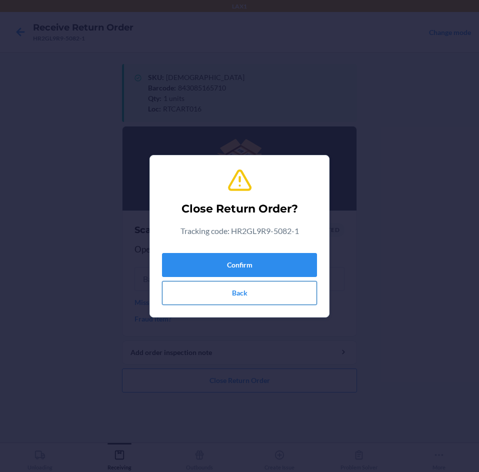
click at [253, 291] on button "Back" at bounding box center [239, 293] width 155 height 24
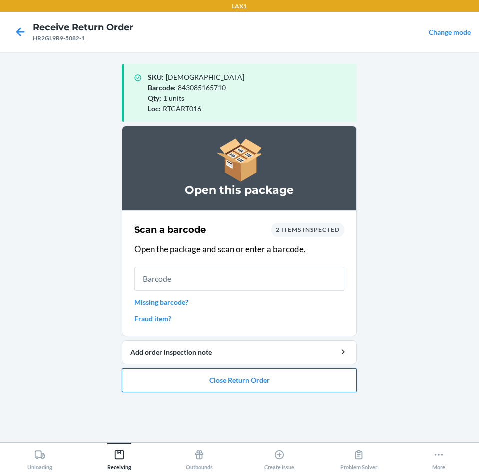
click at [225, 370] on button "Close Return Order" at bounding box center [239, 380] width 235 height 24
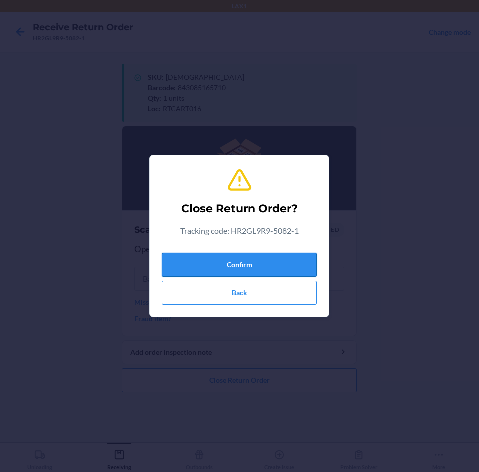
click at [280, 261] on button "Confirm" at bounding box center [239, 265] width 155 height 24
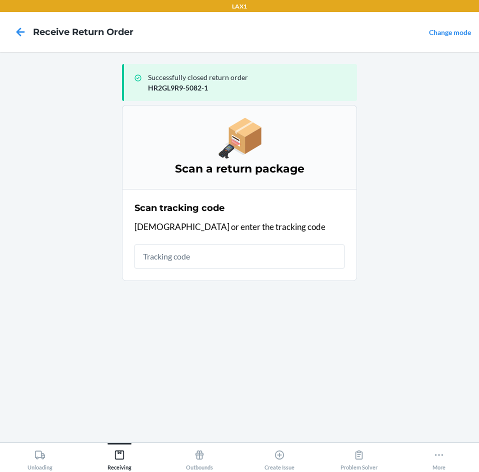
click at [245, 261] on input "text" at bounding box center [239, 256] width 210 height 24
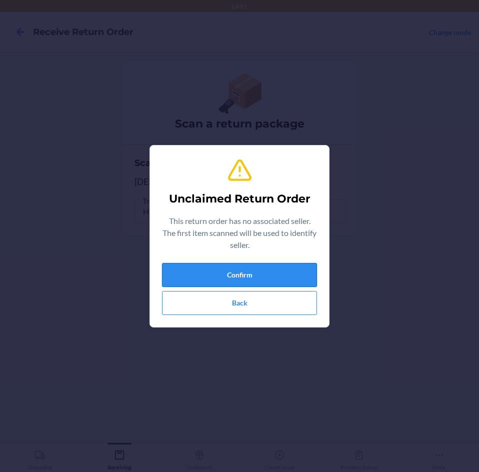
click at [245, 271] on button "Confirm" at bounding box center [239, 275] width 155 height 24
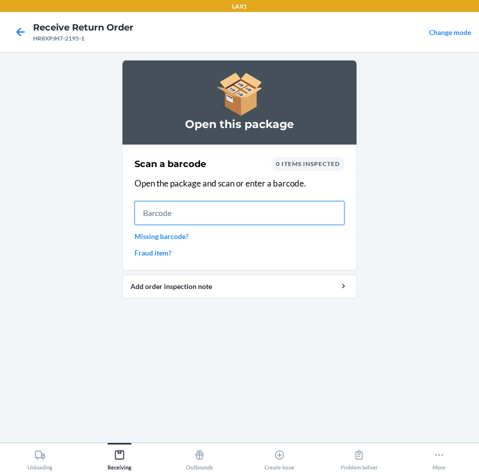
click at [185, 215] on input "text" at bounding box center [239, 213] width 210 height 24
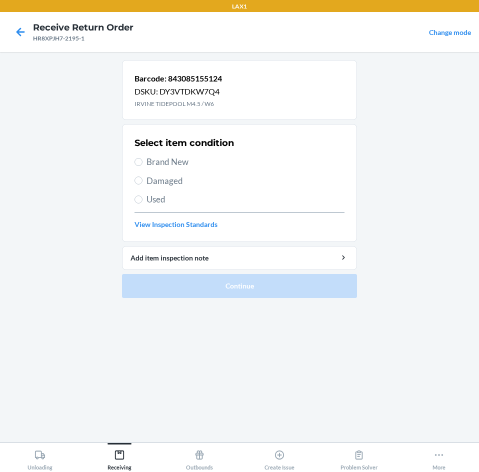
click at [166, 158] on span "Brand New" at bounding box center [245, 161] width 198 height 13
click at [142, 158] on input "Brand New" at bounding box center [138, 162] width 8 height 8
radio input "true"
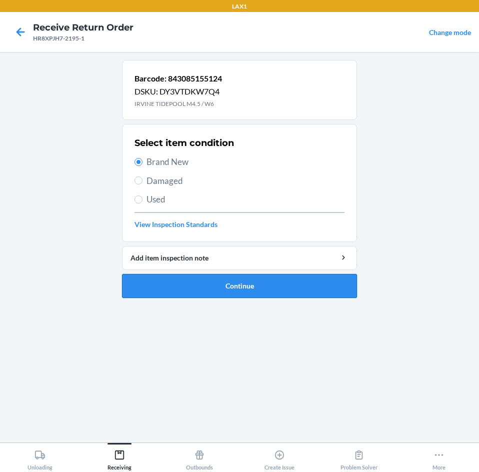
click at [193, 281] on button "Continue" at bounding box center [239, 286] width 235 height 24
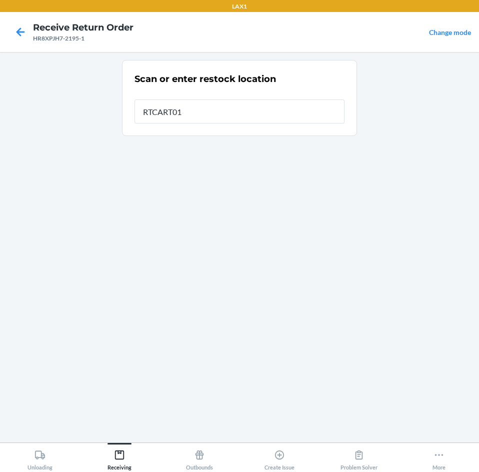
type input "RTCART016"
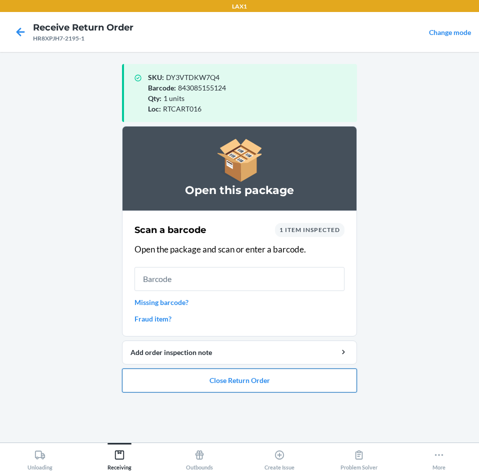
click at [253, 380] on button "Close Return Order" at bounding box center [239, 380] width 235 height 24
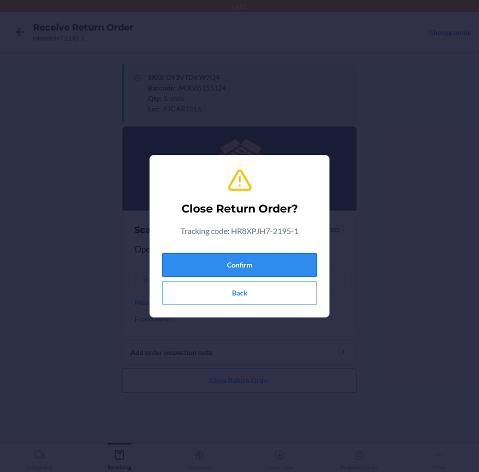
click at [284, 268] on button "Confirm" at bounding box center [239, 265] width 155 height 24
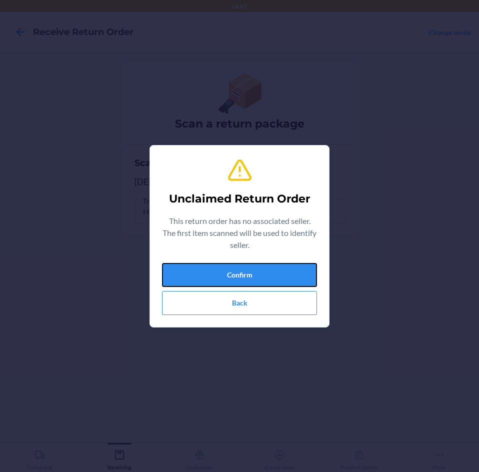
click at [284, 268] on button "Confirm" at bounding box center [239, 275] width 155 height 24
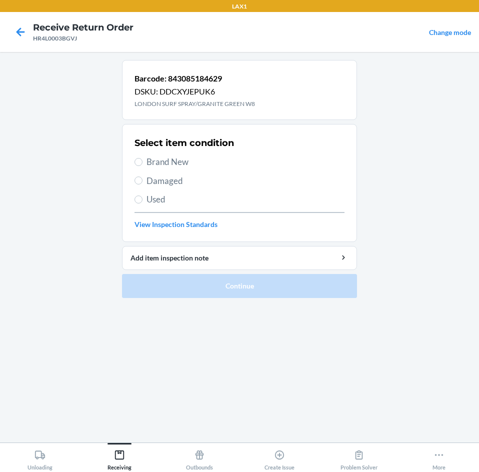
click at [148, 158] on span "Brand New" at bounding box center [245, 161] width 198 height 13
click at [142, 158] on input "Brand New" at bounding box center [138, 162] width 8 height 8
radio input "true"
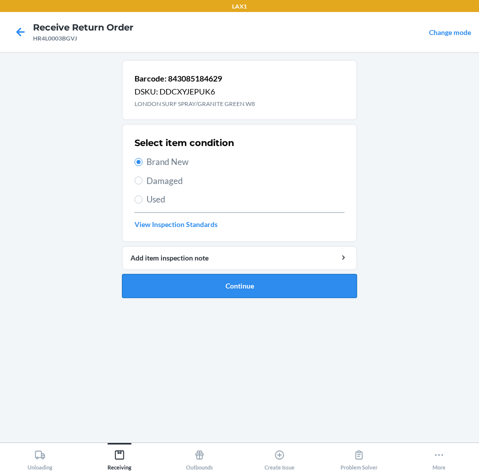
click at [238, 287] on button "Continue" at bounding box center [239, 286] width 235 height 24
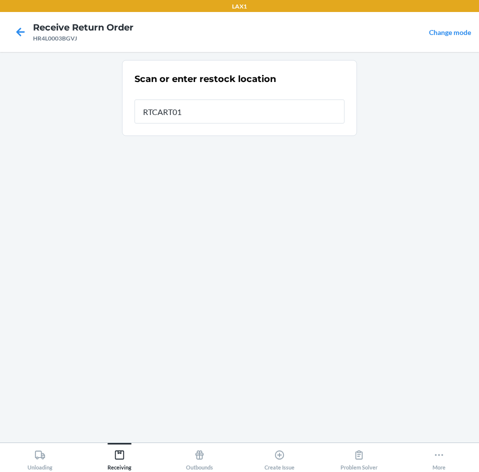
type input "RTCART016"
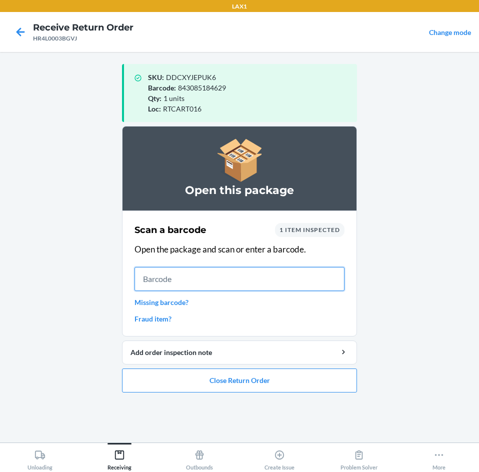
click at [241, 272] on input "text" at bounding box center [239, 279] width 210 height 24
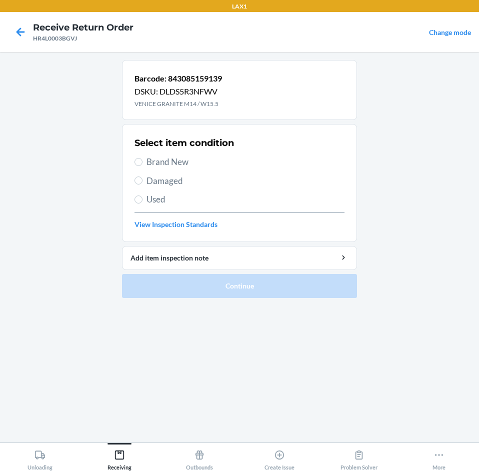
click at [141, 155] on div "Select item condition Brand New Damaged Used View Inspection Standards" at bounding box center [239, 182] width 210 height 99
click at [141, 158] on label "Brand New" at bounding box center [239, 161] width 210 height 13
click at [141, 158] on input "Brand New" at bounding box center [138, 162] width 8 height 8
radio input "true"
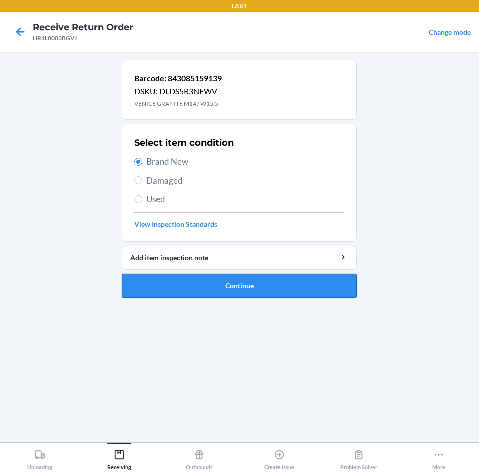
click at [206, 285] on button "Continue" at bounding box center [239, 286] width 235 height 24
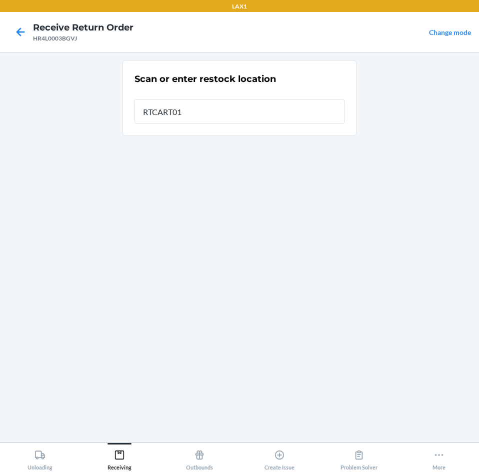
type input "RTCART016"
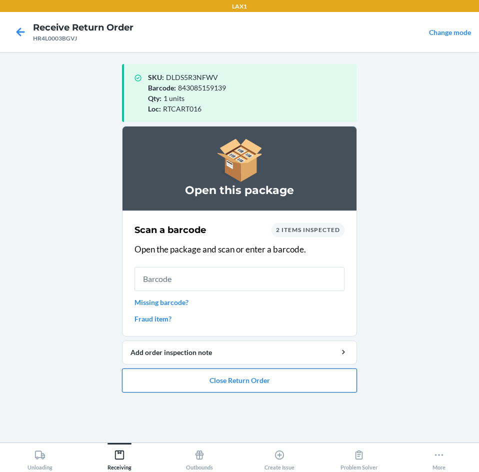
click at [240, 369] on button "Close Return Order" at bounding box center [239, 380] width 235 height 24
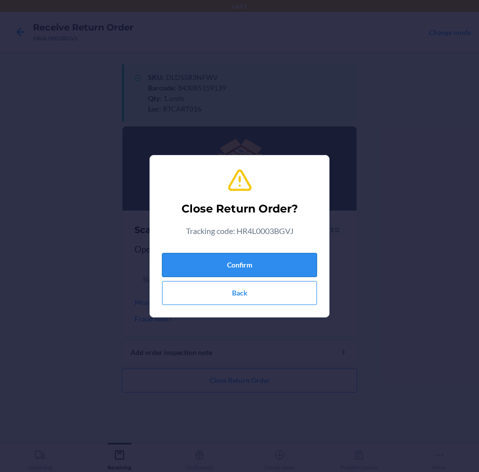
click at [271, 258] on button "Confirm" at bounding box center [239, 265] width 155 height 24
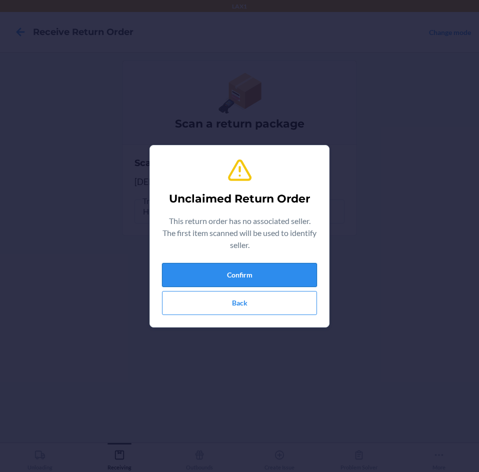
click at [266, 280] on button "Confirm" at bounding box center [239, 275] width 155 height 24
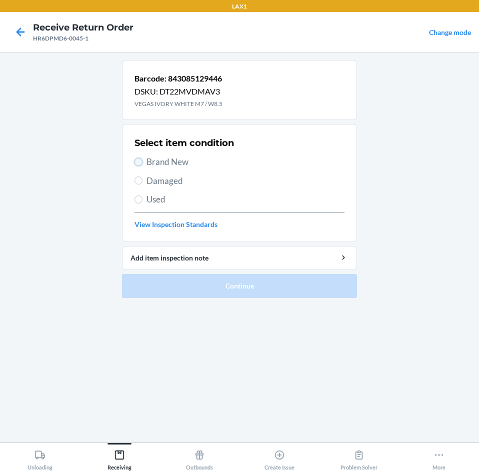
click at [136, 164] on input "Brand New" at bounding box center [138, 162] width 8 height 8
radio input "true"
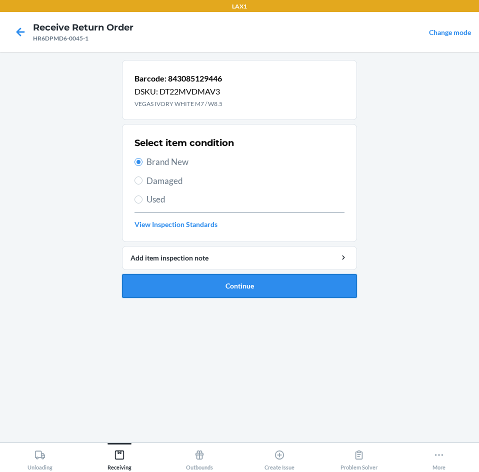
click at [232, 290] on button "Continue" at bounding box center [239, 286] width 235 height 24
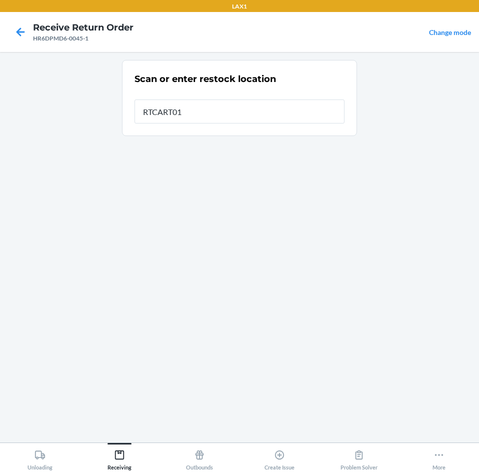
type input "RTCART016"
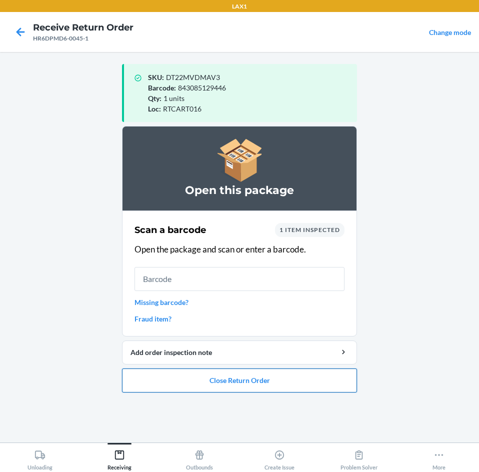
click at [267, 380] on button "Close Return Order" at bounding box center [239, 380] width 235 height 24
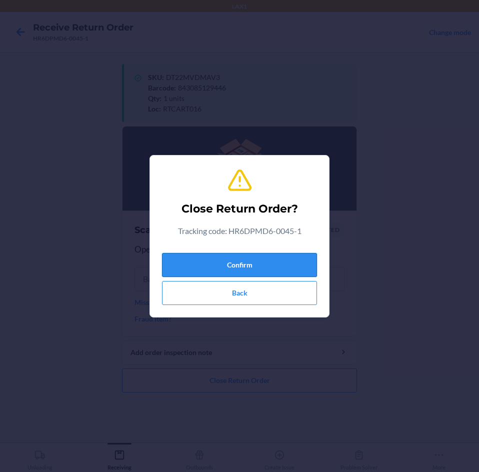
click at [250, 261] on button "Confirm" at bounding box center [239, 265] width 155 height 24
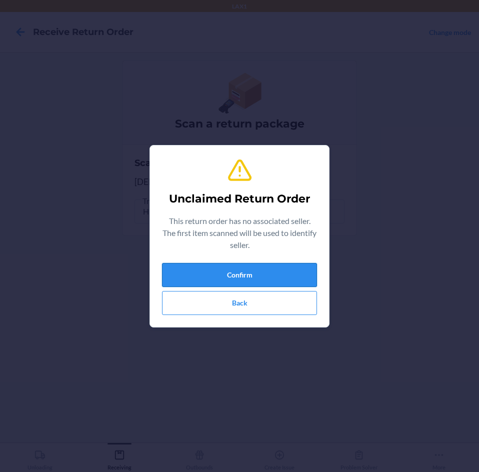
click at [249, 265] on button "Confirm" at bounding box center [239, 275] width 155 height 24
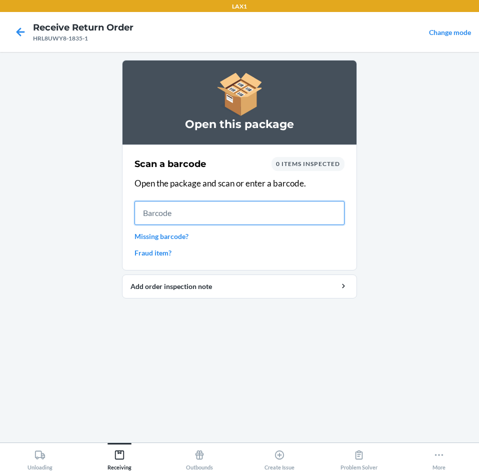
click at [241, 216] on input "text" at bounding box center [239, 213] width 210 height 24
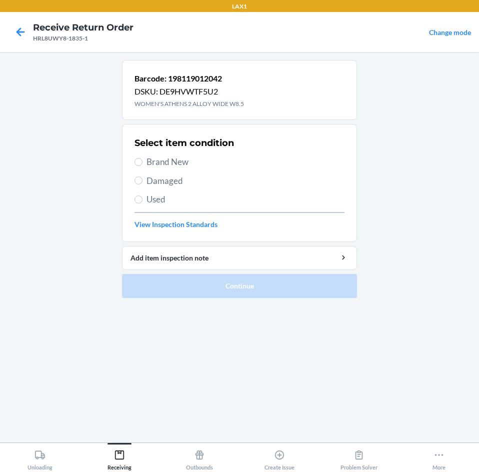
click at [171, 169] on div "Select item condition Brand New Damaged Used View Inspection Standards" at bounding box center [239, 182] width 210 height 99
click at [144, 161] on label "Brand New" at bounding box center [239, 161] width 210 height 13
click at [142, 161] on input "Brand New" at bounding box center [138, 162] width 8 height 8
radio input "true"
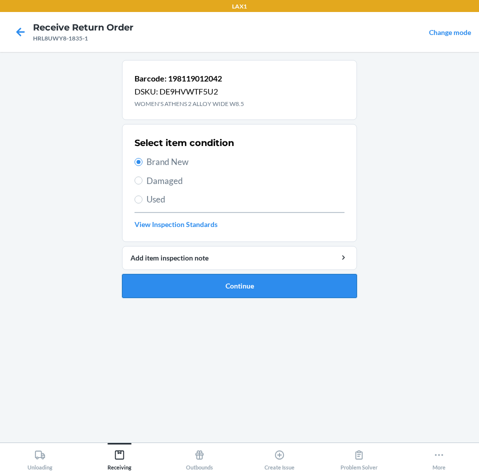
click at [254, 278] on button "Continue" at bounding box center [239, 286] width 235 height 24
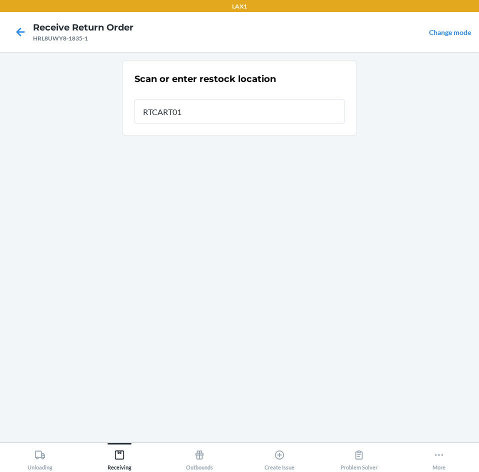
type input "RTCART016"
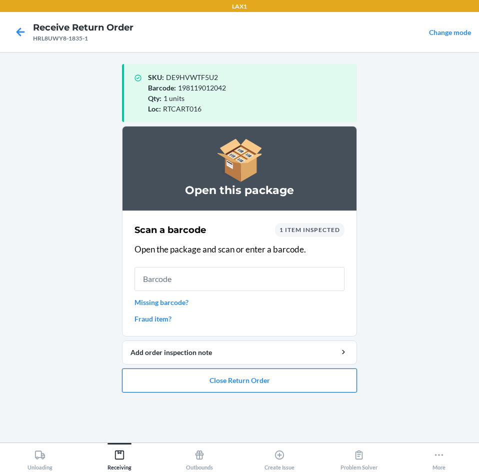
click at [246, 380] on button "Close Return Order" at bounding box center [239, 380] width 235 height 24
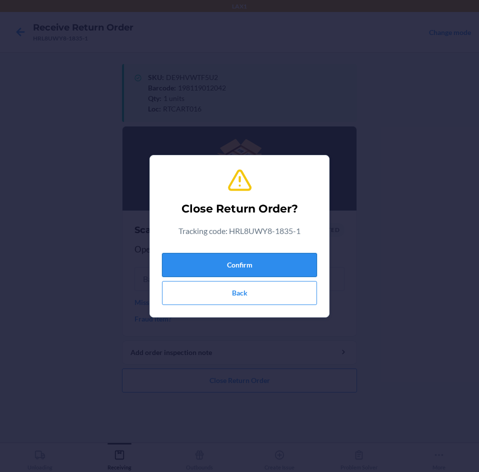
click at [262, 261] on button "Confirm" at bounding box center [239, 265] width 155 height 24
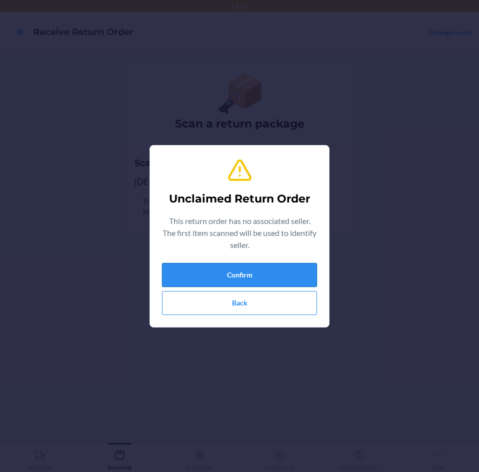
click at [261, 266] on button "Confirm" at bounding box center [239, 275] width 155 height 24
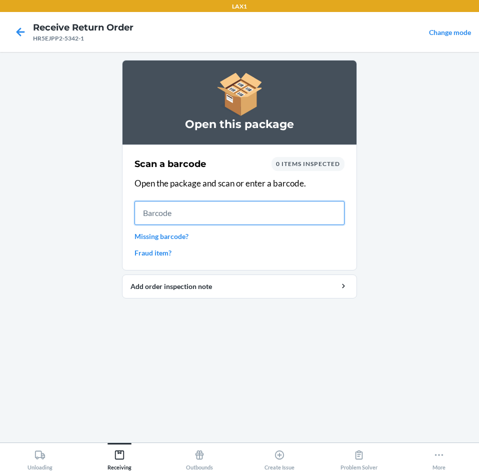
click at [269, 208] on input "text" at bounding box center [239, 213] width 210 height 24
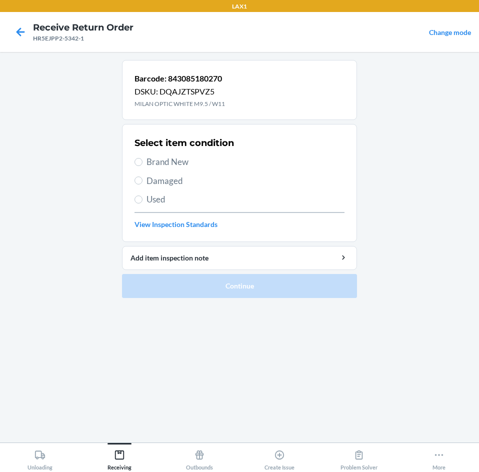
click at [154, 197] on span "Used" at bounding box center [245, 199] width 198 height 13
click at [142, 197] on input "Used" at bounding box center [138, 199] width 8 height 8
radio input "true"
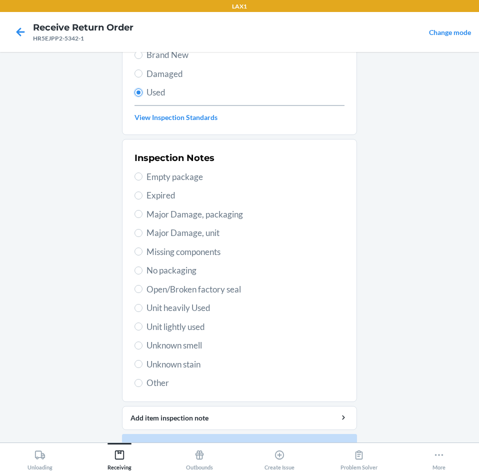
scroll to position [130, 0]
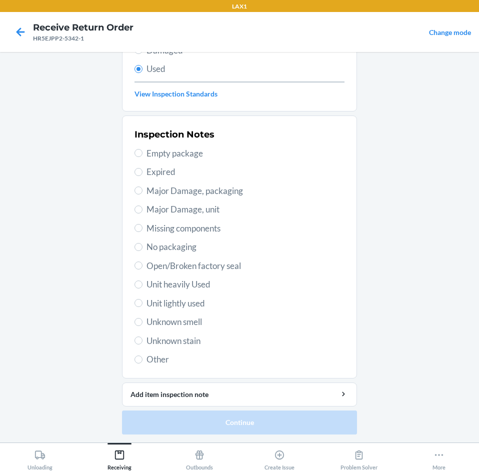
click at [202, 298] on span "Unit lightly used" at bounding box center [245, 303] width 198 height 13
click at [142, 299] on input "Unit lightly used" at bounding box center [138, 303] width 8 height 8
radio input "true"
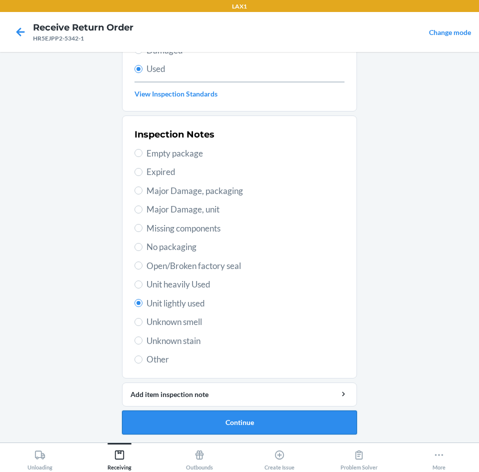
click at [259, 418] on button "Continue" at bounding box center [239, 422] width 235 height 24
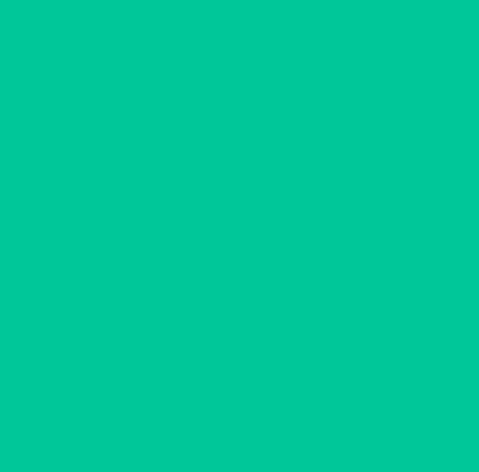
scroll to position [0, 0]
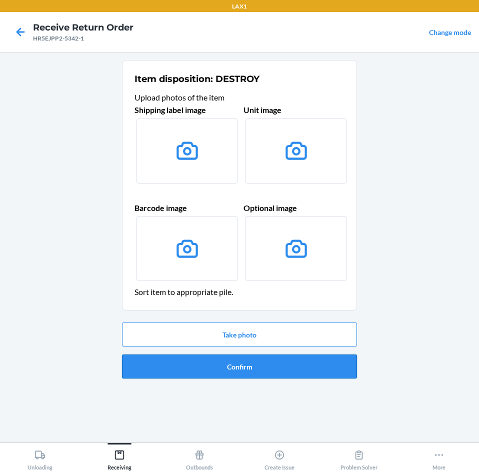
click at [270, 364] on button "Confirm" at bounding box center [239, 366] width 235 height 24
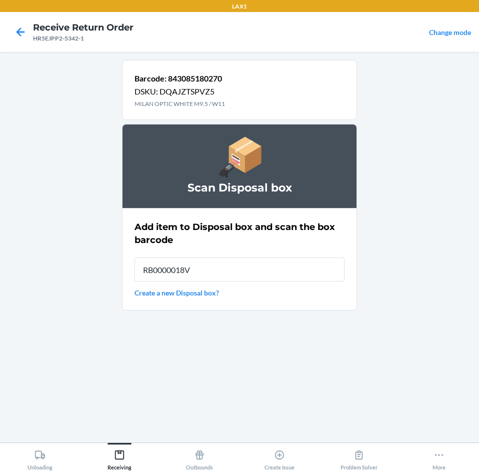
type input "RB0000018V5"
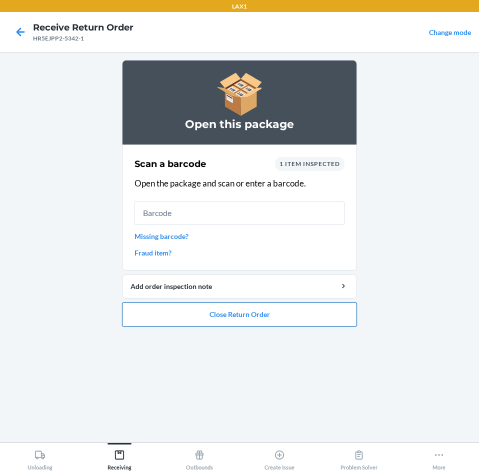
click at [266, 321] on button "Close Return Order" at bounding box center [239, 314] width 235 height 24
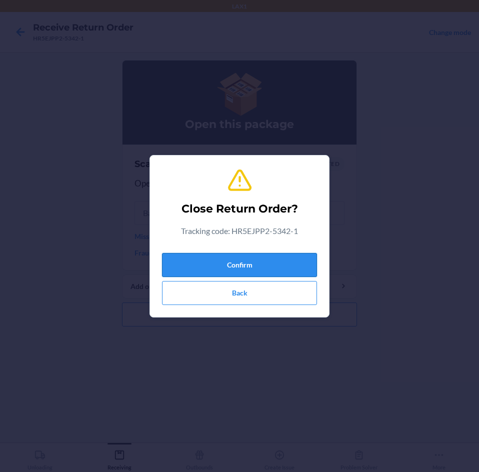
click at [286, 262] on button "Confirm" at bounding box center [239, 265] width 155 height 24
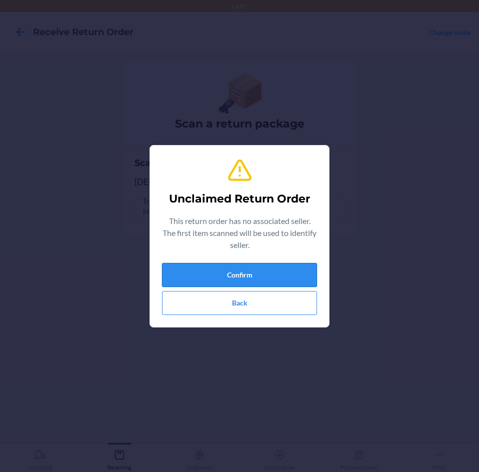
click at [282, 269] on button "Confirm" at bounding box center [239, 275] width 155 height 24
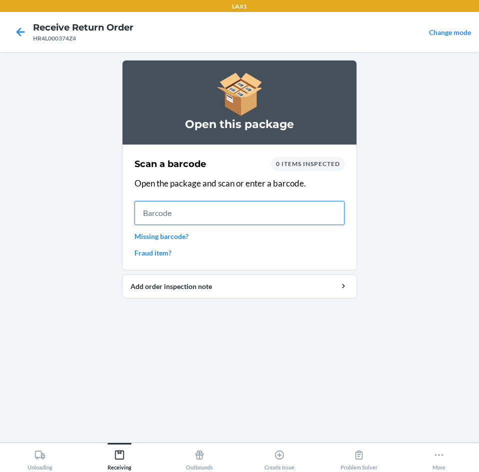
click at [186, 219] on input "text" at bounding box center [239, 213] width 210 height 24
click at [184, 213] on input "text" at bounding box center [239, 213] width 210 height 24
click at [198, 210] on input "text" at bounding box center [239, 213] width 210 height 24
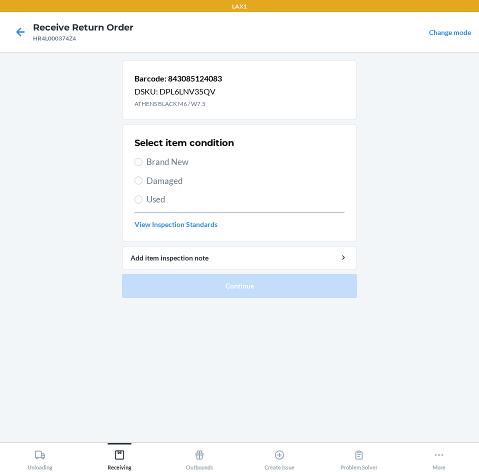
click at [164, 161] on span "Brand New" at bounding box center [245, 161] width 198 height 13
click at [142, 161] on input "Brand New" at bounding box center [138, 162] width 8 height 8
radio input "true"
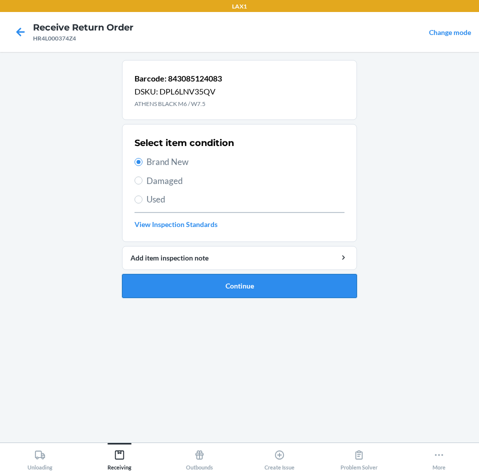
click at [216, 285] on button "Continue" at bounding box center [239, 286] width 235 height 24
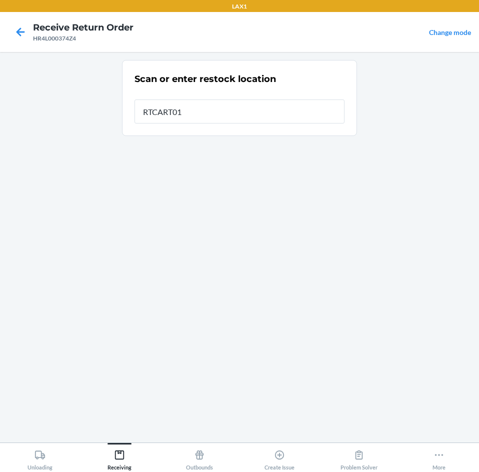
type input "RTCART016"
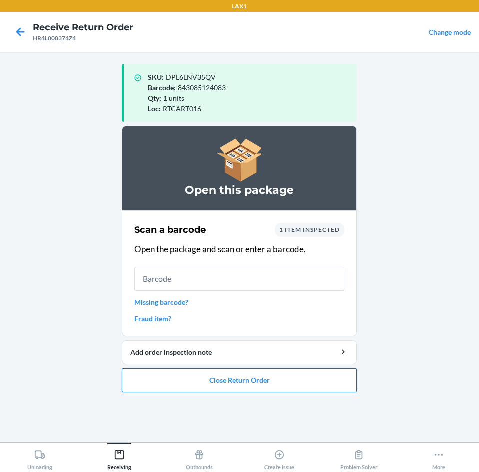
click at [296, 383] on button "Close Return Order" at bounding box center [239, 380] width 235 height 24
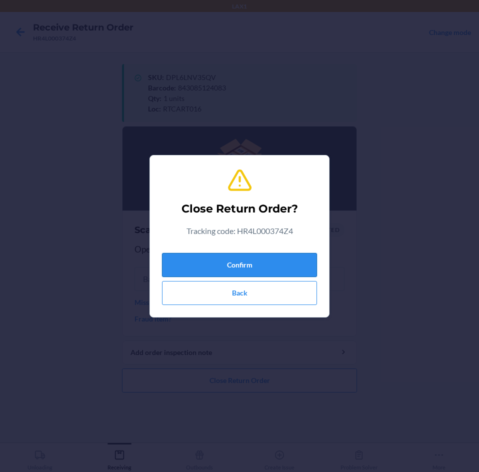
click at [295, 268] on button "Confirm" at bounding box center [239, 265] width 155 height 24
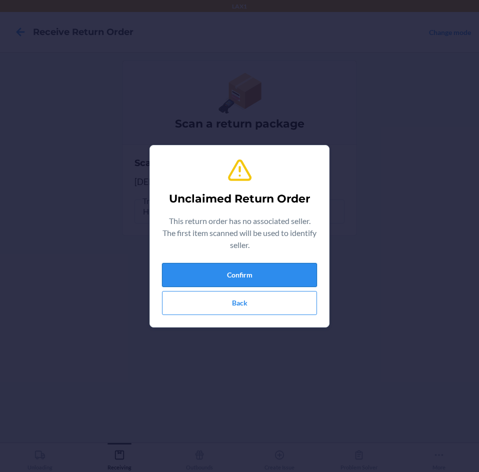
click at [293, 272] on button "Confirm" at bounding box center [239, 275] width 155 height 24
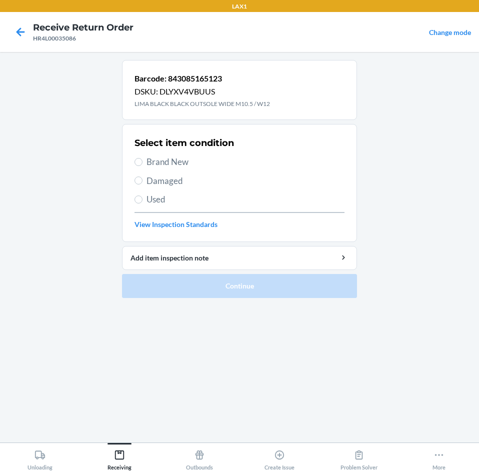
click at [160, 163] on span "Brand New" at bounding box center [245, 161] width 198 height 13
click at [142, 163] on input "Brand New" at bounding box center [138, 162] width 8 height 8
radio input "true"
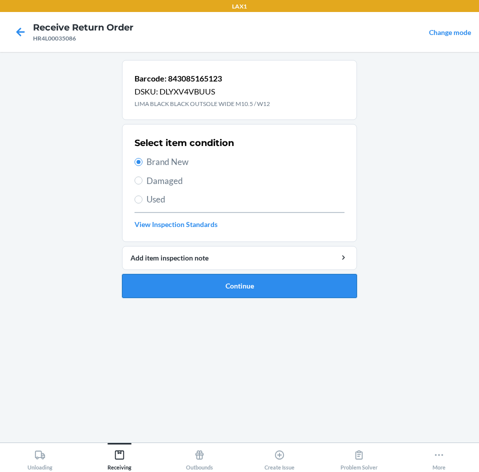
click at [238, 289] on button "Continue" at bounding box center [239, 286] width 235 height 24
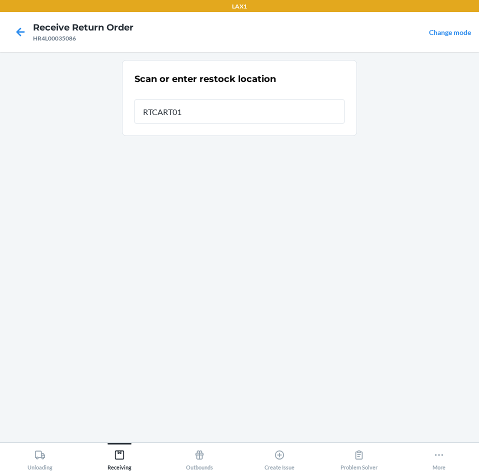
type input "RTCART016"
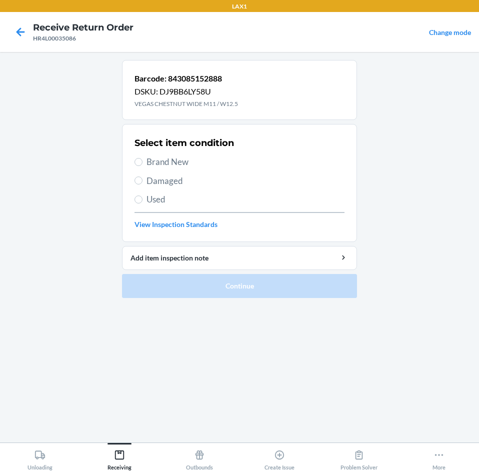
click at [150, 162] on span "Brand New" at bounding box center [245, 161] width 198 height 13
click at [142, 162] on input "Brand New" at bounding box center [138, 162] width 8 height 8
radio input "true"
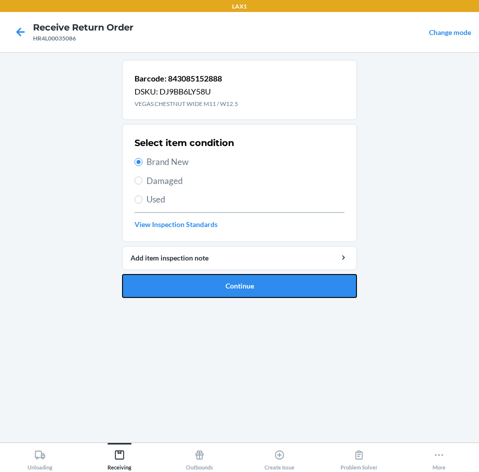
click at [264, 281] on button "Continue" at bounding box center [239, 286] width 235 height 24
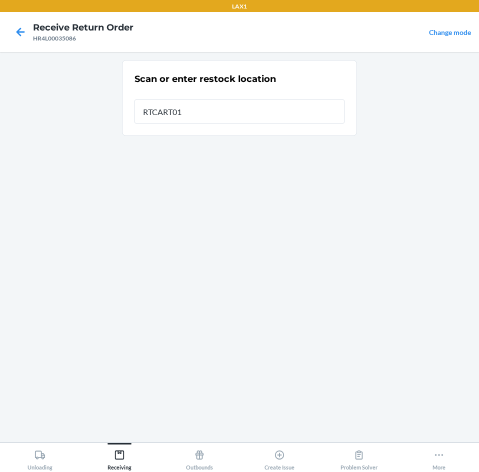
type input "RTCART016"
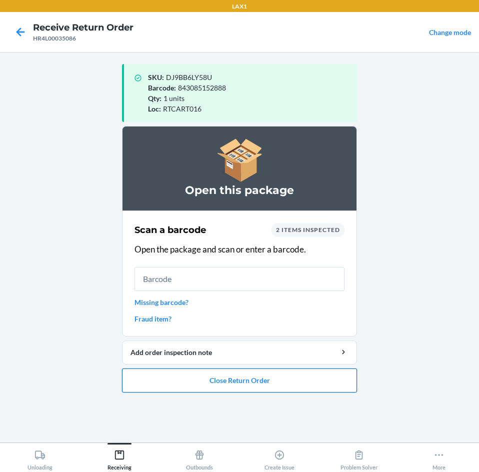
click at [228, 386] on button "Close Return Order" at bounding box center [239, 380] width 235 height 24
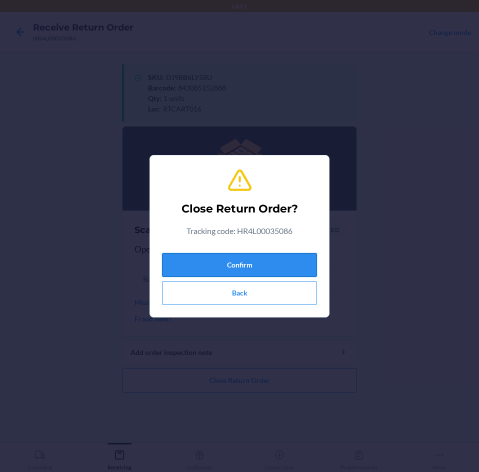
click at [228, 264] on button "Confirm" at bounding box center [239, 265] width 155 height 24
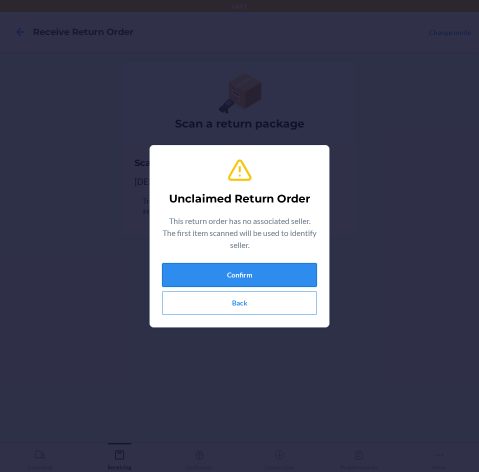
click at [228, 266] on button "Confirm" at bounding box center [239, 275] width 155 height 24
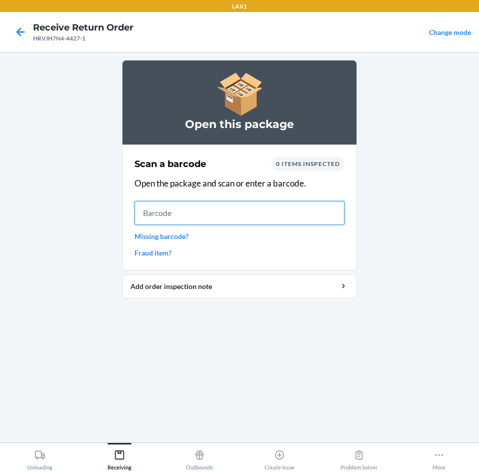
click at [215, 214] on input "text" at bounding box center [239, 213] width 210 height 24
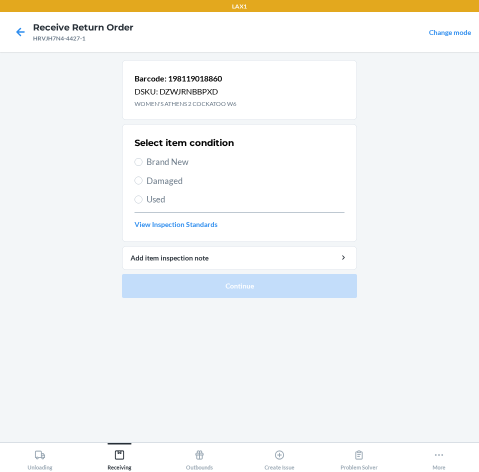
click at [151, 165] on span "Brand New" at bounding box center [245, 161] width 198 height 13
click at [142, 165] on input "Brand New" at bounding box center [138, 162] width 8 height 8
radio input "true"
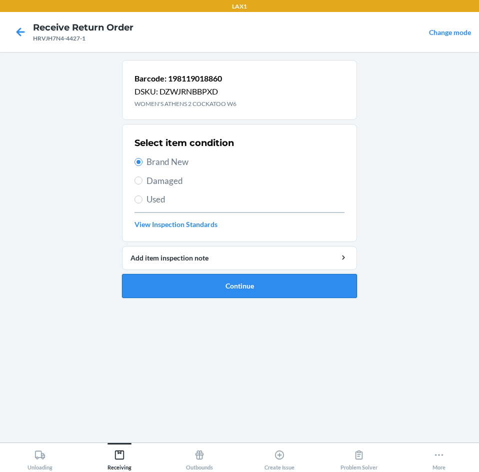
click at [190, 278] on button "Continue" at bounding box center [239, 286] width 235 height 24
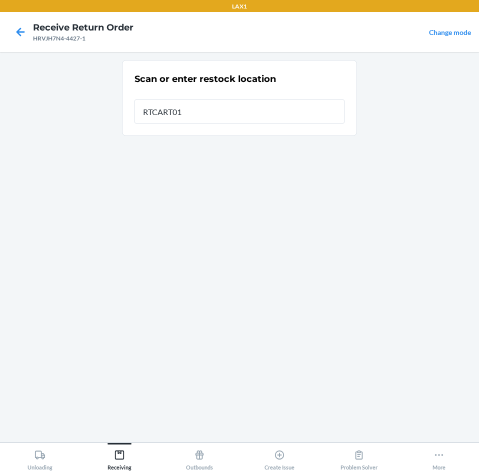
type input "RTCART016"
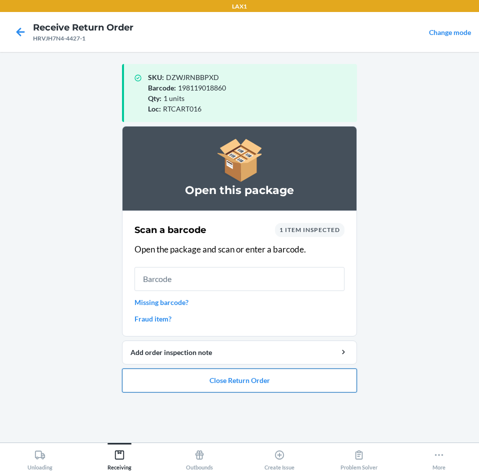
click at [249, 383] on button "Close Return Order" at bounding box center [239, 380] width 235 height 24
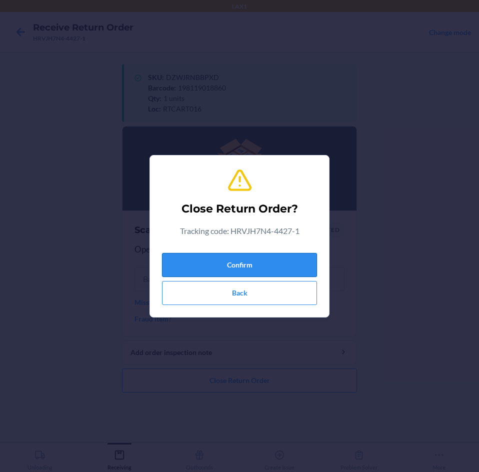
click at [257, 267] on button "Confirm" at bounding box center [239, 265] width 155 height 24
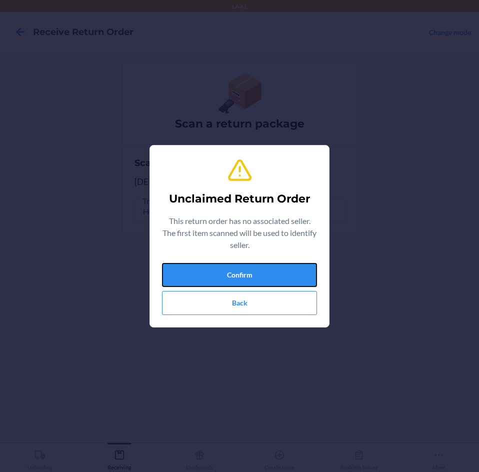
click at [257, 267] on button "Confirm" at bounding box center [239, 275] width 155 height 24
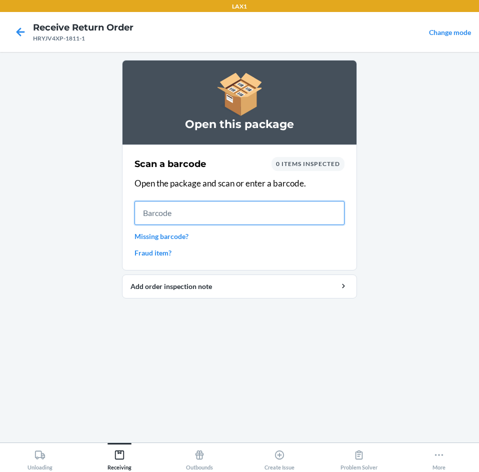
click at [201, 218] on input "text" at bounding box center [239, 213] width 210 height 24
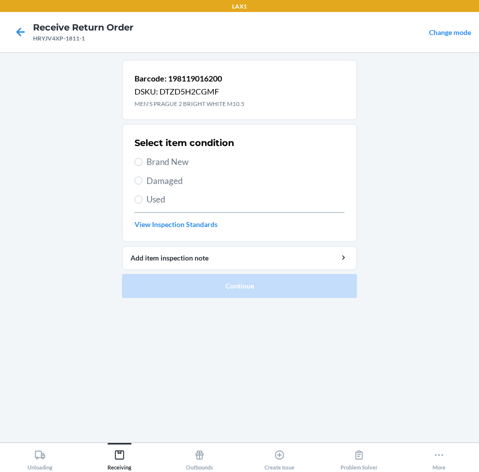
click at [164, 158] on span "Brand New" at bounding box center [245, 161] width 198 height 13
click at [142, 158] on input "Brand New" at bounding box center [138, 162] width 8 height 8
radio input "true"
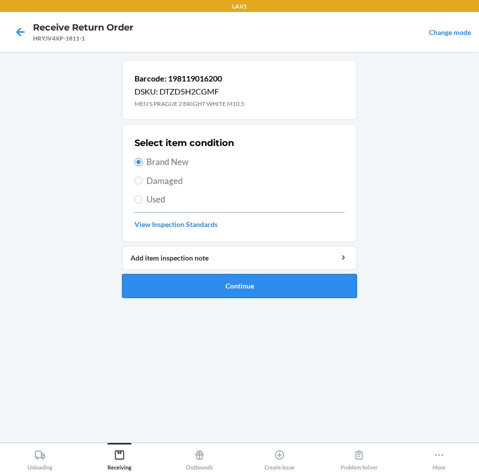
click at [201, 282] on button "Continue" at bounding box center [239, 286] width 235 height 24
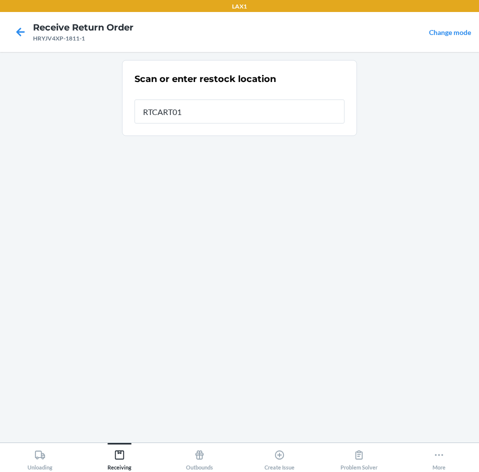
type input "RTCART016"
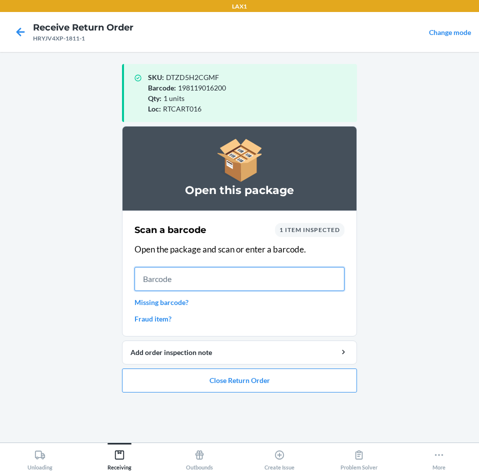
click at [336, 280] on input "text" at bounding box center [239, 279] width 210 height 24
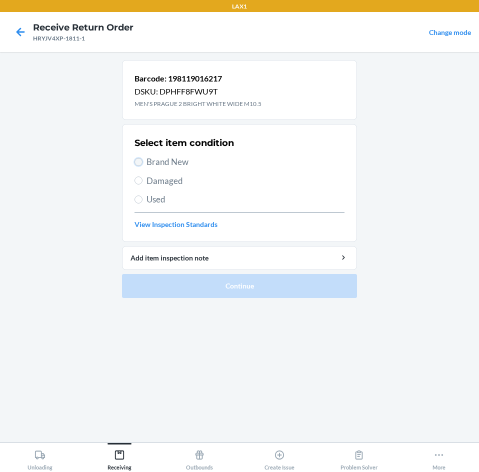
click at [138, 164] on input "Brand New" at bounding box center [138, 162] width 8 height 8
radio input "true"
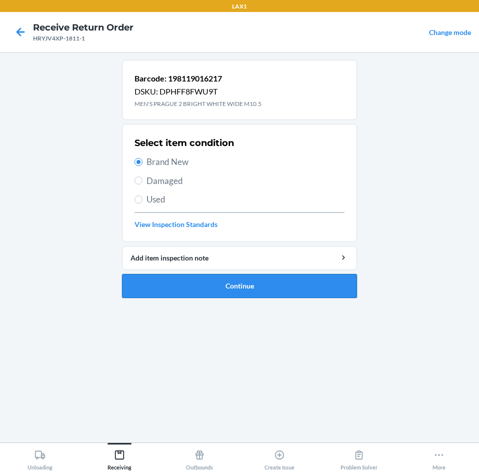
click at [238, 282] on button "Continue" at bounding box center [239, 286] width 235 height 24
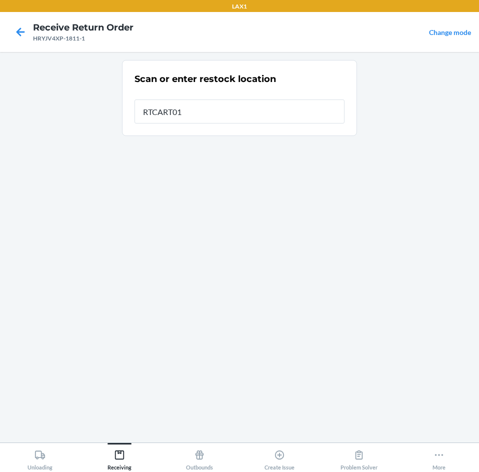
type input "RTCART016"
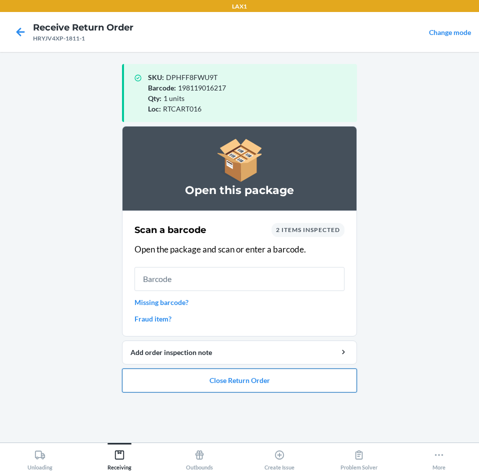
click at [238, 382] on button "Close Return Order" at bounding box center [239, 380] width 235 height 24
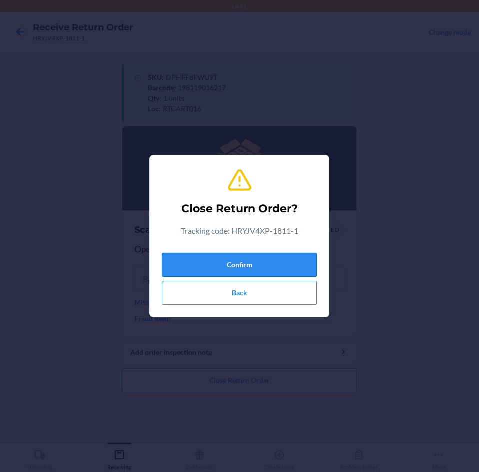
click at [240, 267] on button "Confirm" at bounding box center [239, 265] width 155 height 24
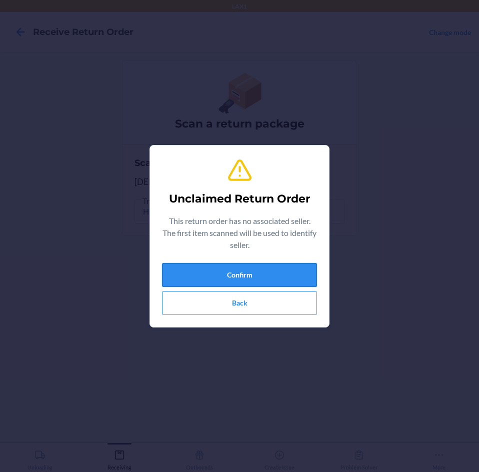
click at [239, 274] on button "Confirm" at bounding box center [239, 275] width 155 height 24
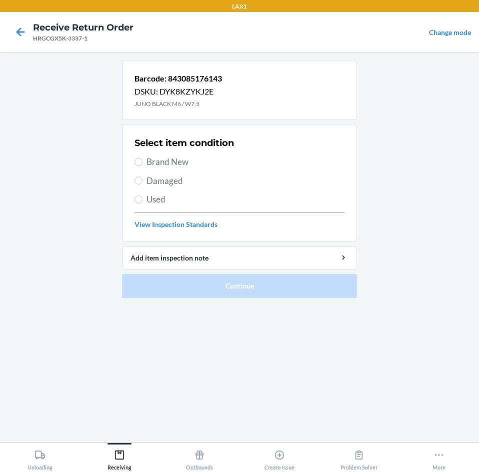
click at [150, 162] on span "Brand New" at bounding box center [245, 161] width 198 height 13
click at [142, 162] on input "Brand New" at bounding box center [138, 162] width 8 height 8
radio input "true"
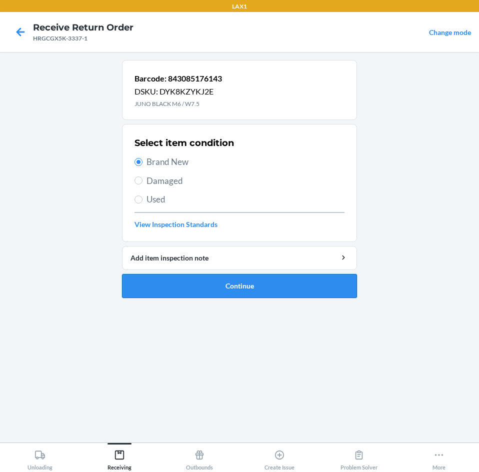
click at [213, 287] on button "Continue" at bounding box center [239, 286] width 235 height 24
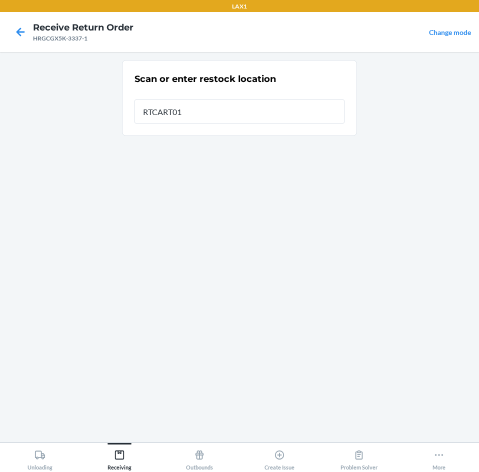
type input "RTCART016"
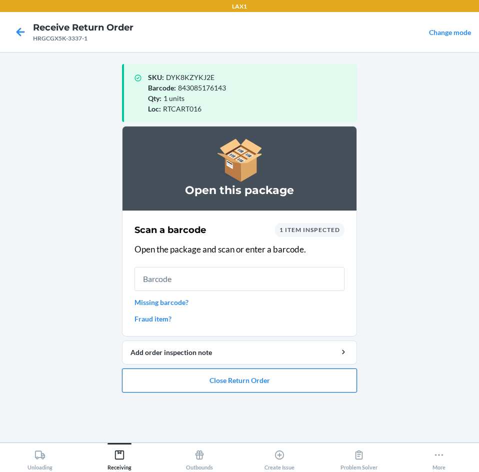
click at [235, 381] on button "Close Return Order" at bounding box center [239, 380] width 235 height 24
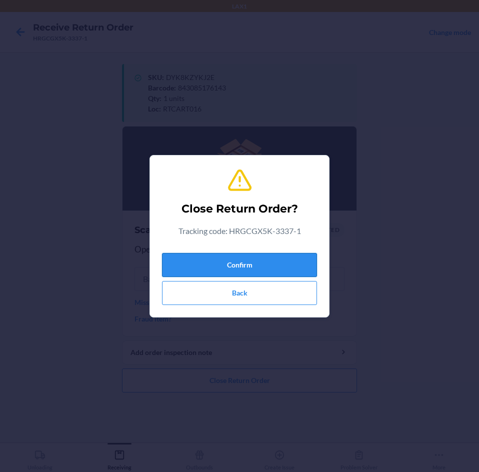
click at [258, 253] on button "Confirm" at bounding box center [239, 265] width 155 height 24
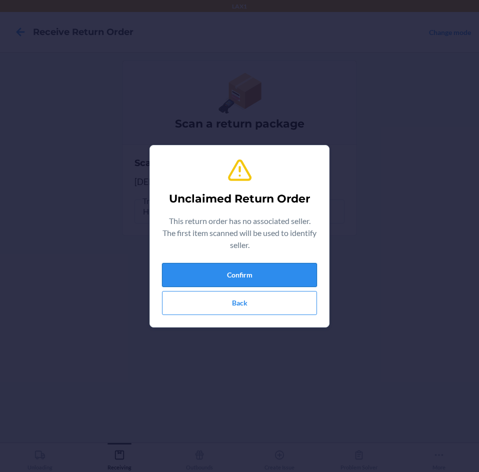
click at [284, 271] on button "Confirm" at bounding box center [239, 275] width 155 height 24
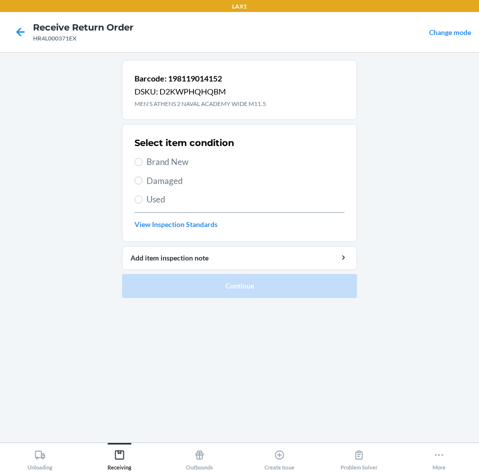
click at [166, 196] on span "Used" at bounding box center [245, 199] width 198 height 13
click at [142, 196] on input "Used" at bounding box center [138, 199] width 8 height 8
radio input "true"
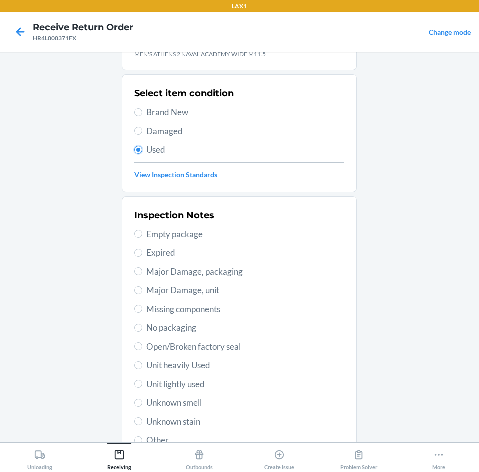
scroll to position [130, 0]
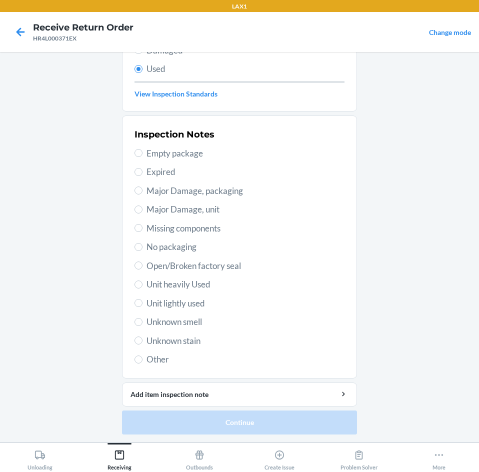
drag, startPoint x: 191, startPoint y: 297, endPoint x: 192, endPoint y: 304, distance: 7.1
click at [191, 298] on span "Unit lightly used" at bounding box center [245, 303] width 198 height 13
click at [142, 299] on input "Unit lightly used" at bounding box center [138, 303] width 8 height 8
radio input "true"
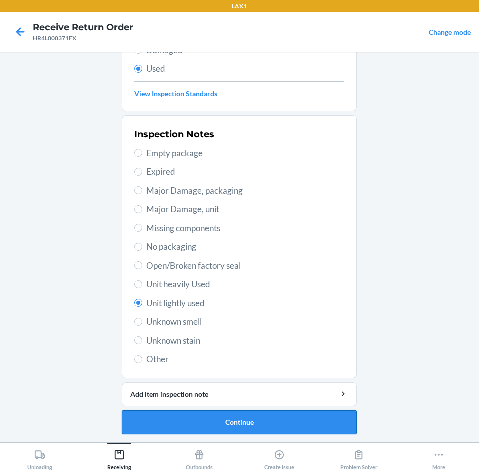
click at [210, 414] on button "Continue" at bounding box center [239, 422] width 235 height 24
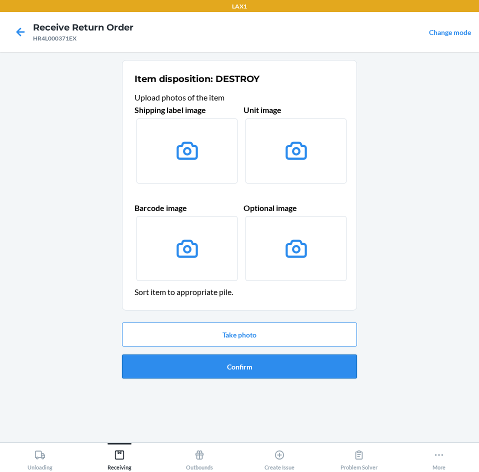
click at [242, 365] on button "Confirm" at bounding box center [239, 366] width 235 height 24
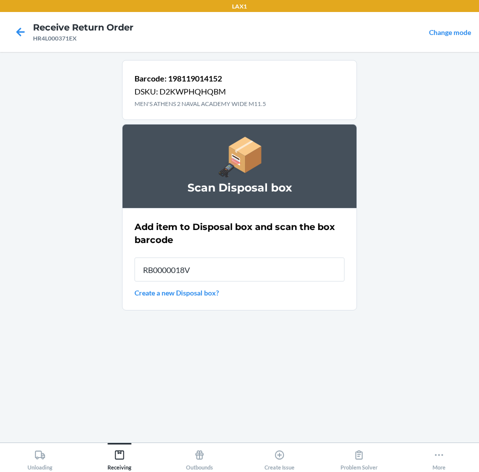
type input "RB0000018V5"
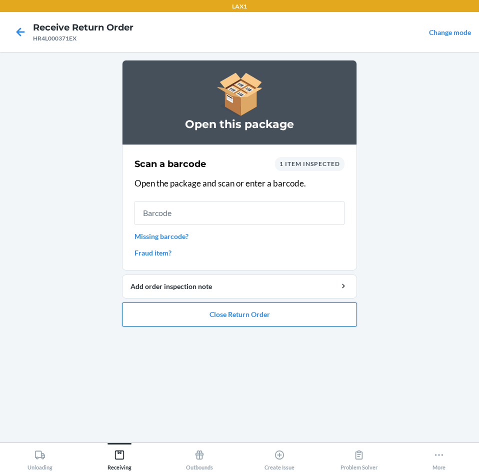
click at [261, 313] on button "Close Return Order" at bounding box center [239, 314] width 235 height 24
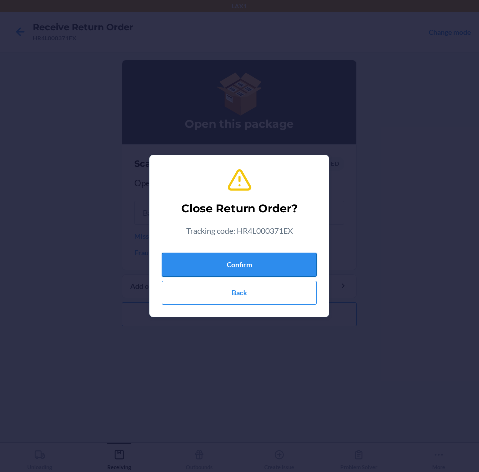
click at [267, 260] on button "Confirm" at bounding box center [239, 265] width 155 height 24
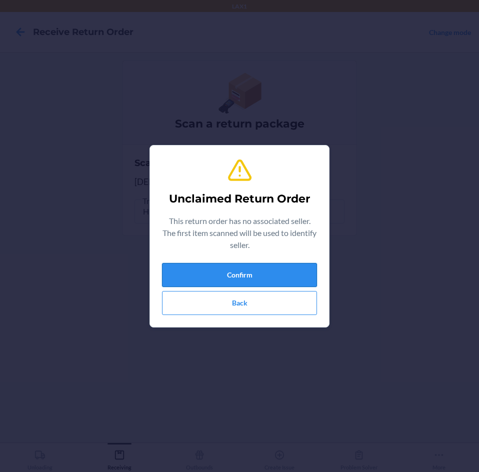
click at [265, 278] on button "Confirm" at bounding box center [239, 275] width 155 height 24
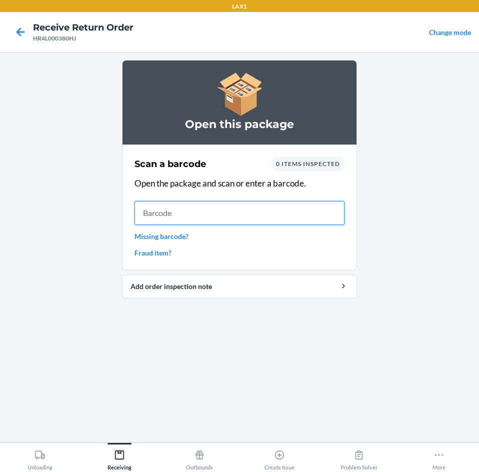
click at [276, 213] on input "text" at bounding box center [239, 213] width 210 height 24
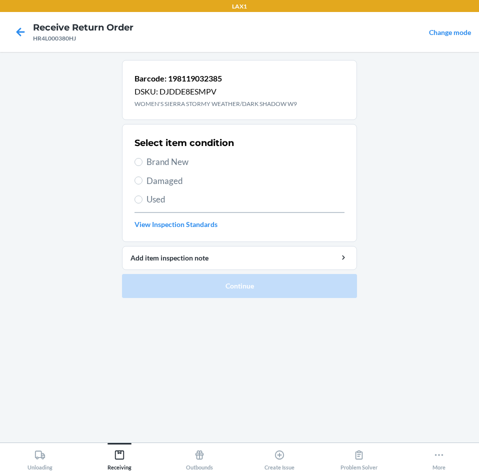
click at [163, 161] on span "Brand New" at bounding box center [245, 161] width 198 height 13
click at [142, 161] on input "Brand New" at bounding box center [138, 162] width 8 height 8
radio input "true"
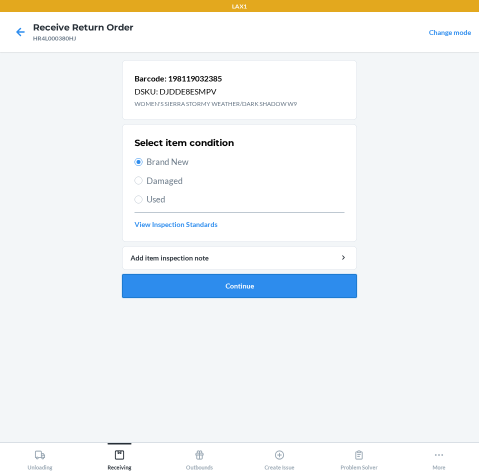
click at [205, 284] on button "Continue" at bounding box center [239, 286] width 235 height 24
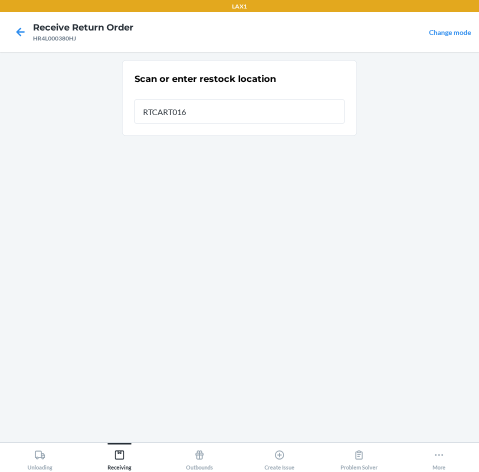
type input "RTCART016"
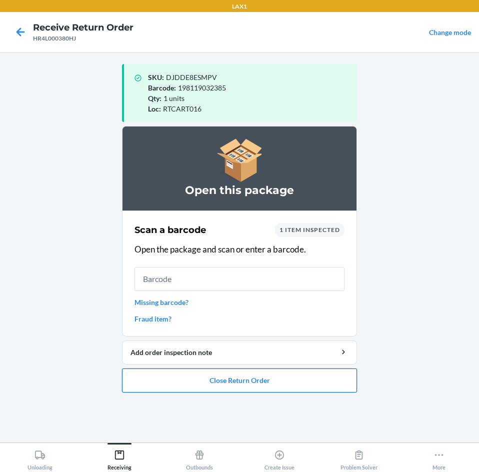
click at [259, 381] on button "Close Return Order" at bounding box center [239, 380] width 235 height 24
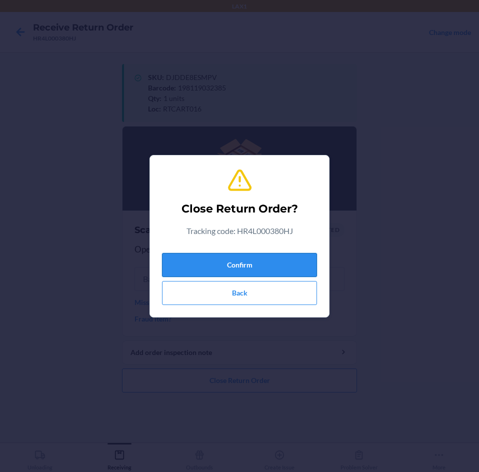
click at [284, 272] on button "Confirm" at bounding box center [239, 265] width 155 height 24
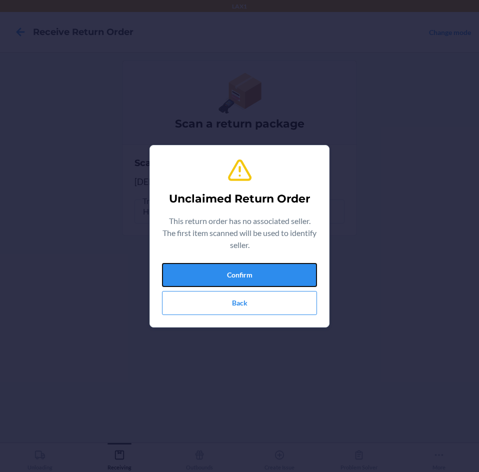
click at [284, 272] on button "Confirm" at bounding box center [239, 275] width 155 height 24
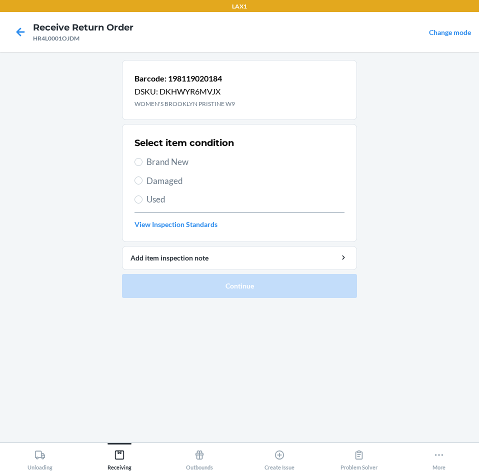
click at [162, 158] on span "Brand New" at bounding box center [245, 161] width 198 height 13
click at [142, 158] on input "Brand New" at bounding box center [138, 162] width 8 height 8
radio input "true"
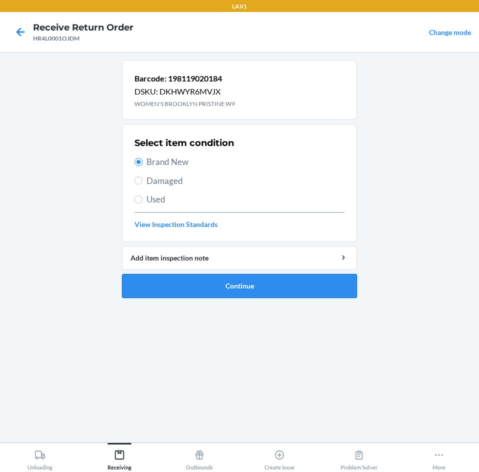
click at [290, 274] on button "Continue" at bounding box center [239, 286] width 235 height 24
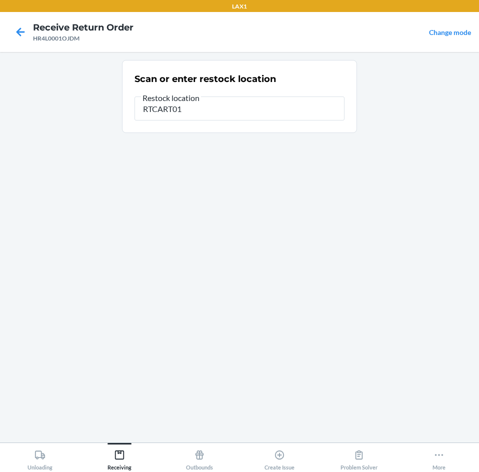
type input "RTCART016"
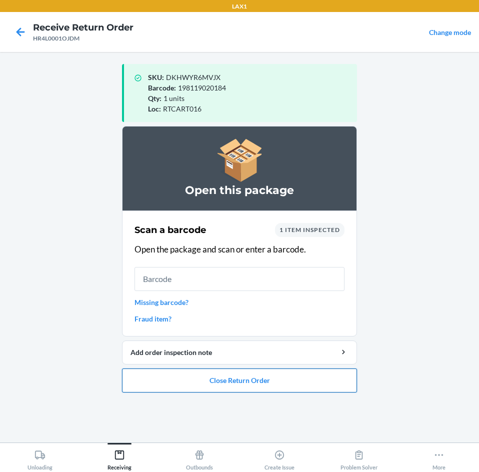
click at [270, 379] on button "Close Return Order" at bounding box center [239, 380] width 235 height 24
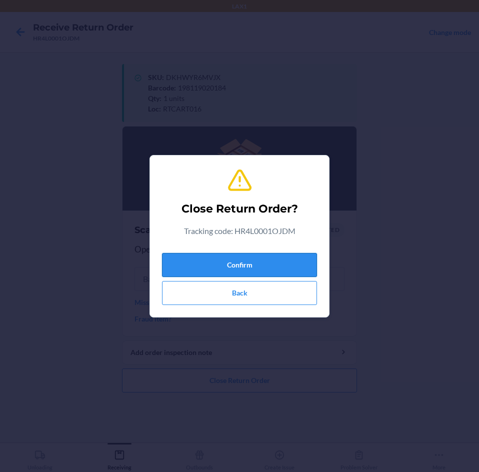
click at [286, 268] on button "Confirm" at bounding box center [239, 265] width 155 height 24
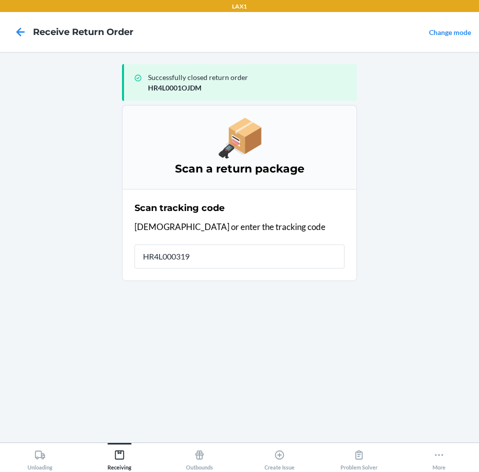
type input "HR4L000319X"
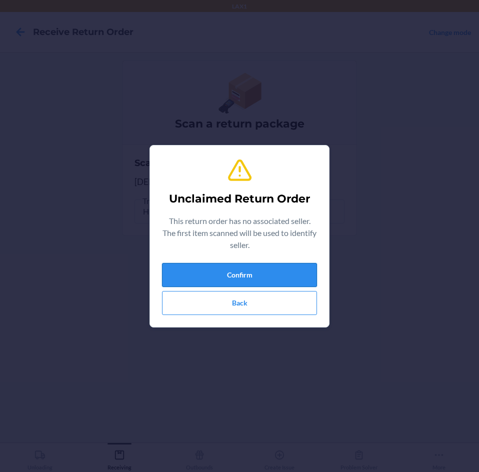
click at [275, 272] on button "Confirm" at bounding box center [239, 275] width 155 height 24
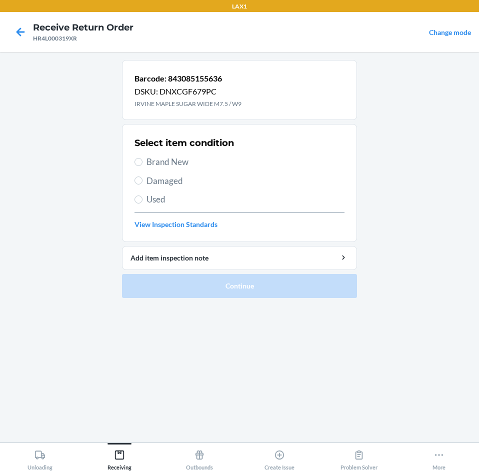
click at [147, 164] on span "Brand New" at bounding box center [245, 161] width 198 height 13
click at [142, 164] on input "Brand New" at bounding box center [138, 162] width 8 height 8
radio input "true"
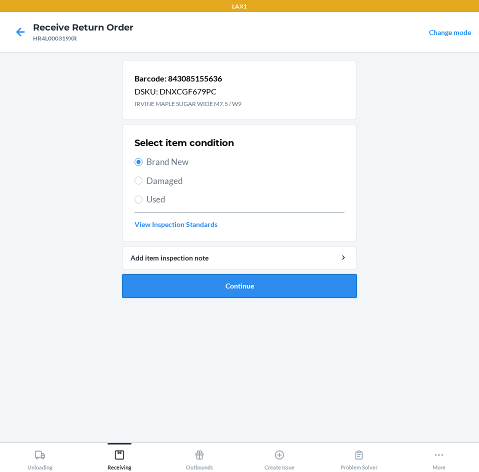
click at [296, 287] on button "Continue" at bounding box center [239, 286] width 235 height 24
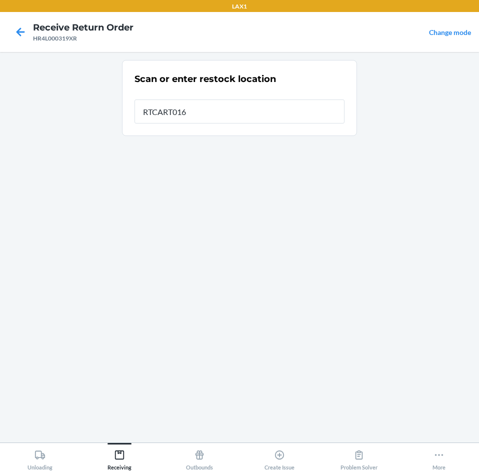
type input "RTCART016"
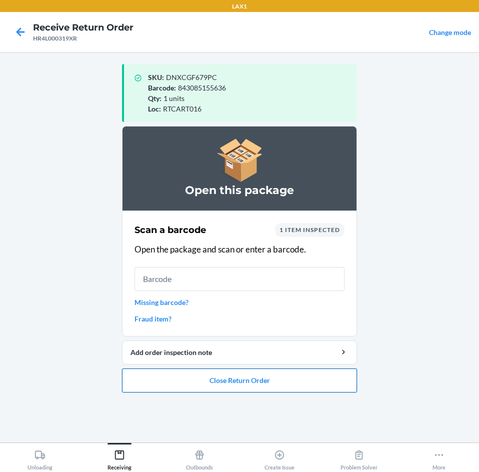
click at [260, 378] on button "Close Return Order" at bounding box center [239, 380] width 235 height 24
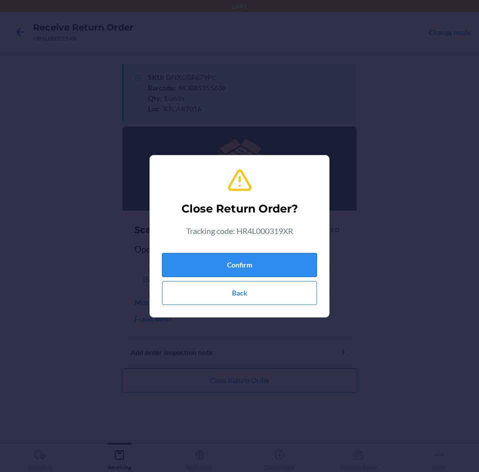
click at [275, 254] on button "Confirm" at bounding box center [239, 265] width 155 height 24
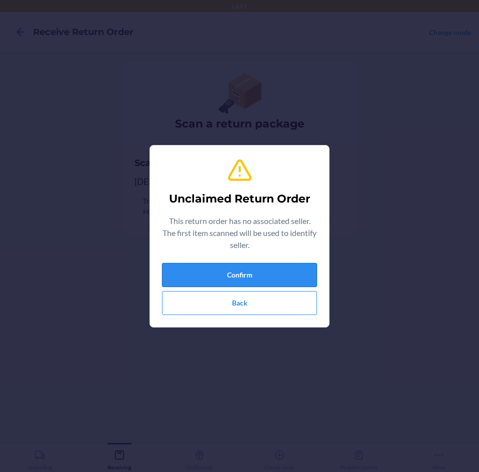
click at [273, 265] on button "Confirm" at bounding box center [239, 275] width 155 height 24
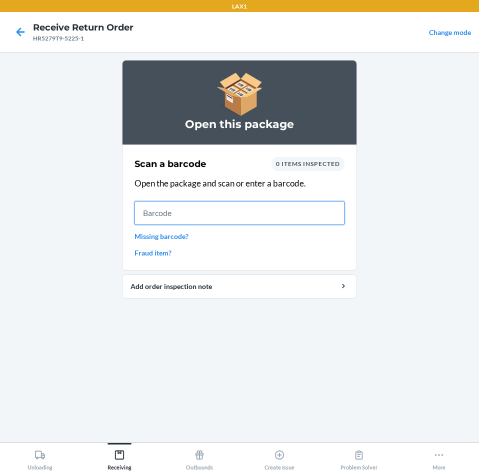
click at [255, 203] on input "text" at bounding box center [239, 213] width 210 height 24
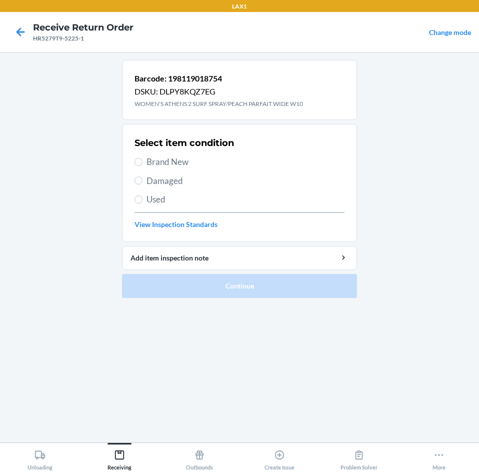
click at [159, 165] on span "Brand New" at bounding box center [245, 161] width 198 height 13
click at [142, 165] on input "Brand New" at bounding box center [138, 162] width 8 height 8
radio input "true"
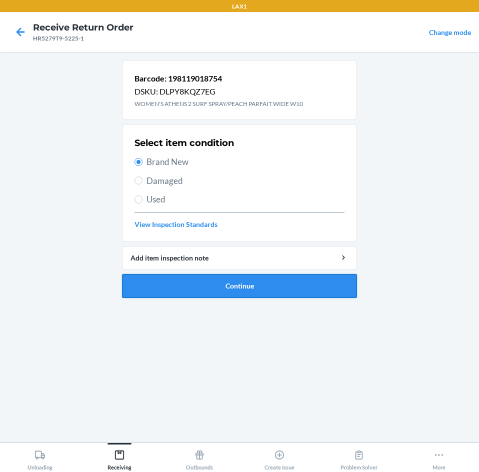
click at [286, 289] on button "Continue" at bounding box center [239, 286] width 235 height 24
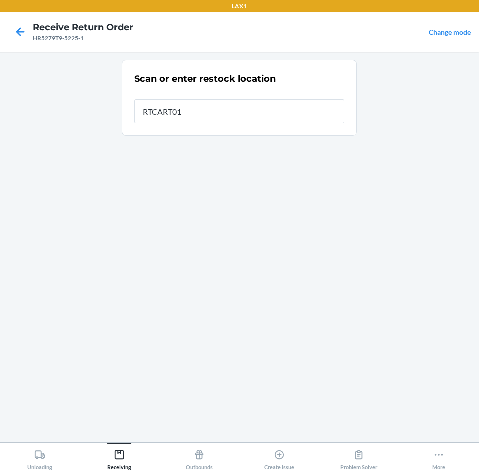
type input "RTCART016"
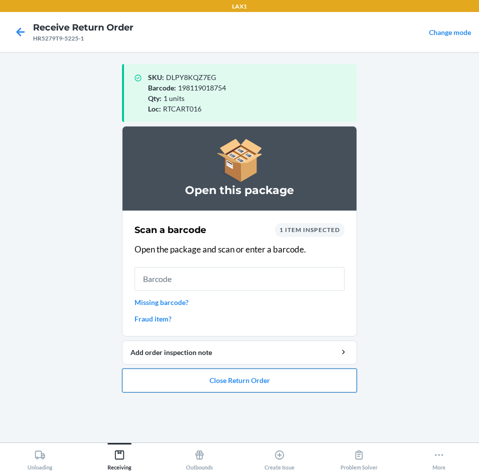
click at [265, 377] on button "Close Return Order" at bounding box center [239, 380] width 235 height 24
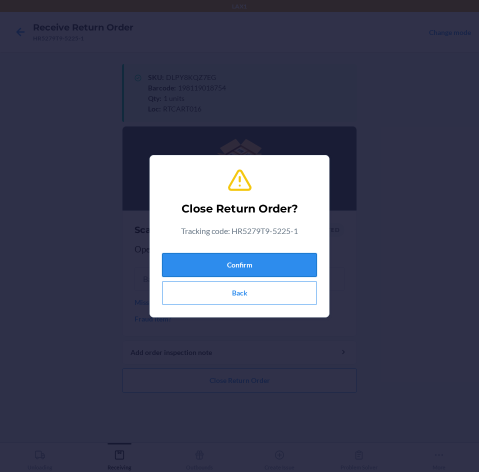
click at [307, 269] on button "Confirm" at bounding box center [239, 265] width 155 height 24
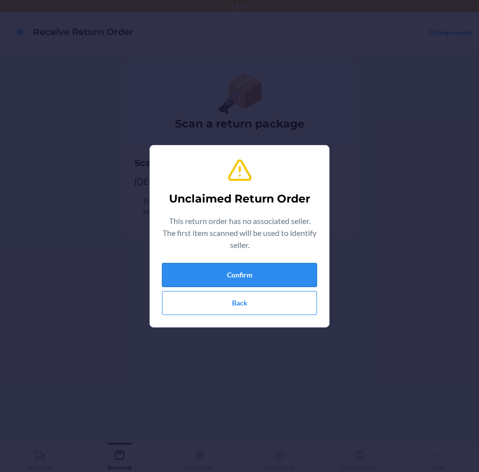
click at [283, 281] on button "Confirm" at bounding box center [239, 275] width 155 height 24
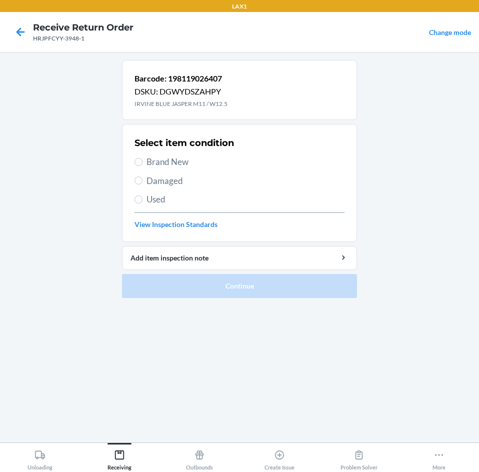
click at [172, 159] on span "Brand New" at bounding box center [245, 161] width 198 height 13
click at [142, 159] on input "Brand New" at bounding box center [138, 162] width 8 height 8
radio input "true"
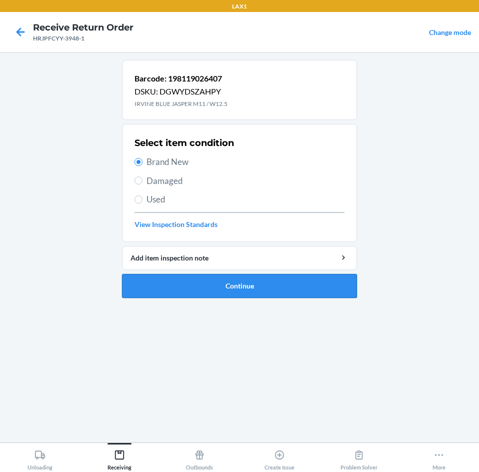
click at [226, 293] on button "Continue" at bounding box center [239, 286] width 235 height 24
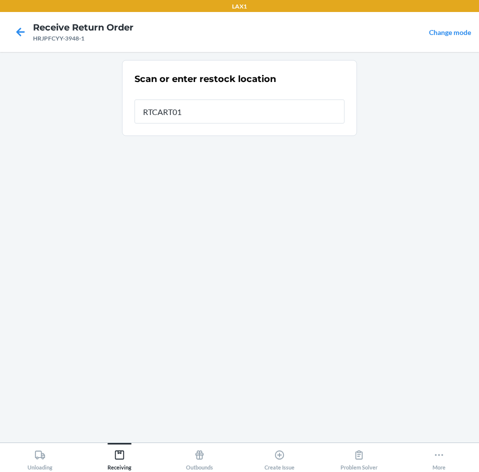
type input "RTCART016"
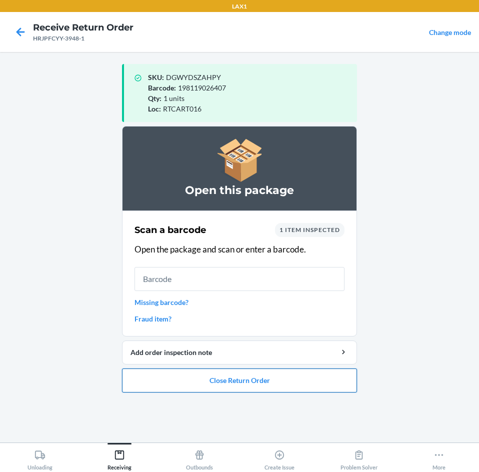
click at [273, 381] on button "Close Return Order" at bounding box center [239, 380] width 235 height 24
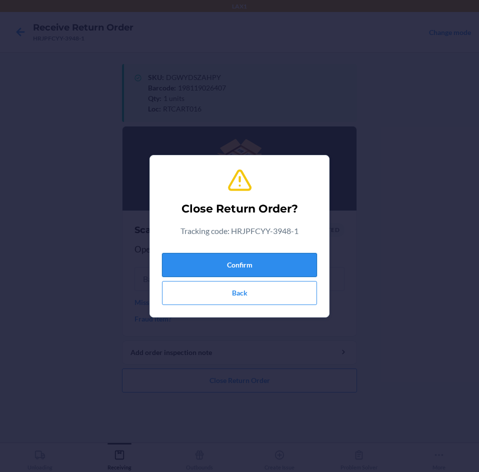
click at [278, 275] on button "Confirm" at bounding box center [239, 265] width 155 height 24
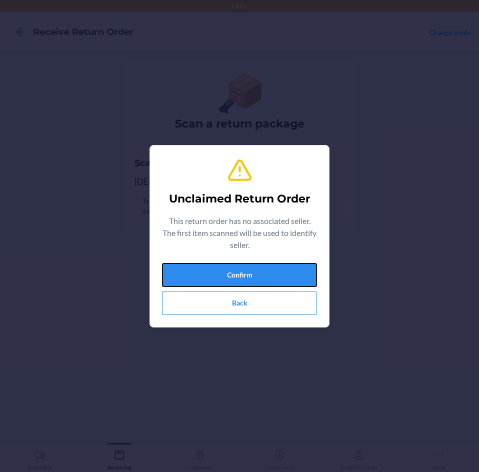
click at [278, 275] on button "Confirm" at bounding box center [239, 275] width 155 height 24
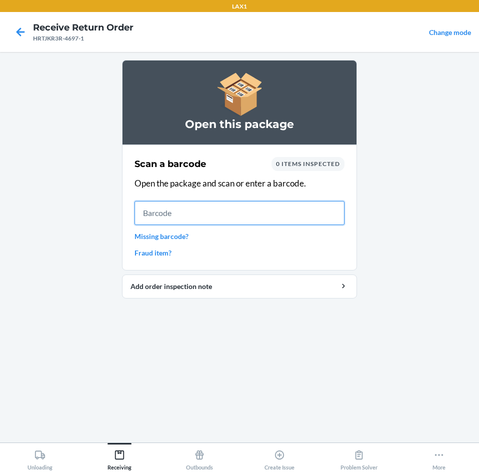
click at [240, 213] on input "text" at bounding box center [239, 213] width 210 height 24
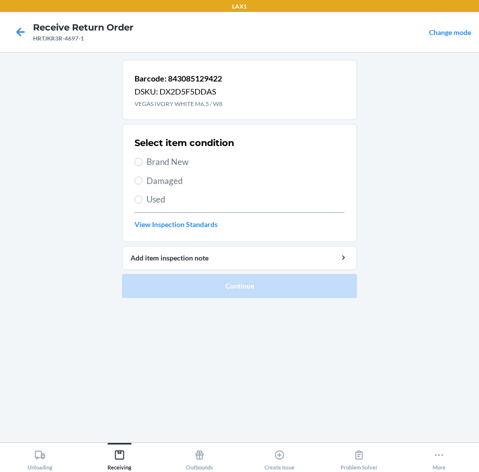
click at [169, 164] on span "Brand New" at bounding box center [245, 161] width 198 height 13
click at [142, 164] on input "Brand New" at bounding box center [138, 162] width 8 height 8
radio input "true"
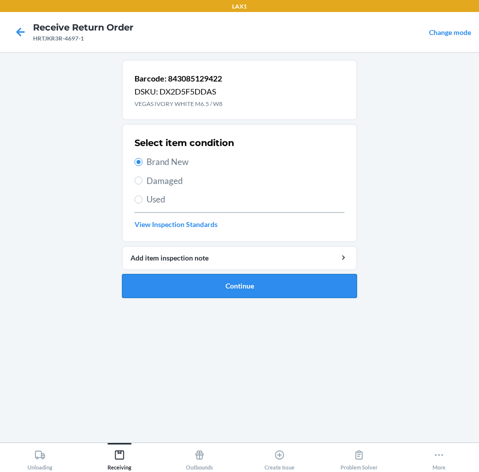
click at [222, 288] on button "Continue" at bounding box center [239, 286] width 235 height 24
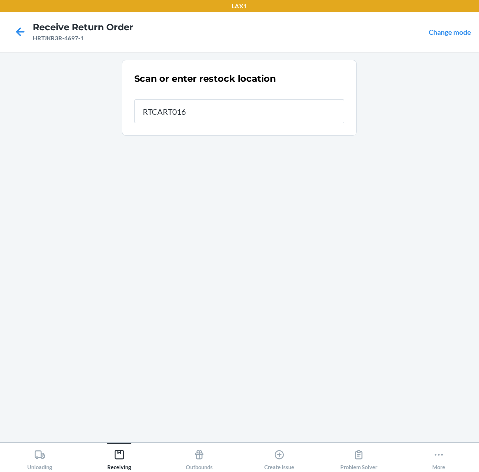
type input "RTCART016"
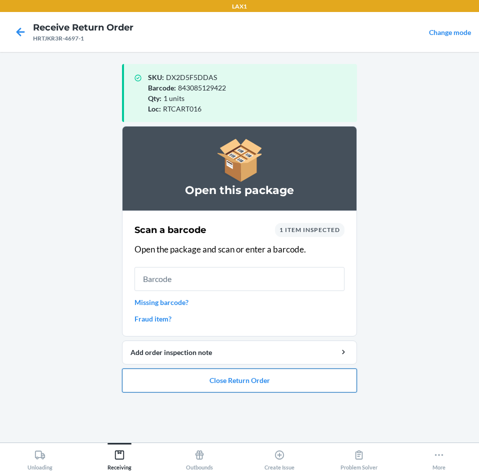
click at [214, 373] on button "Close Return Order" at bounding box center [239, 380] width 235 height 24
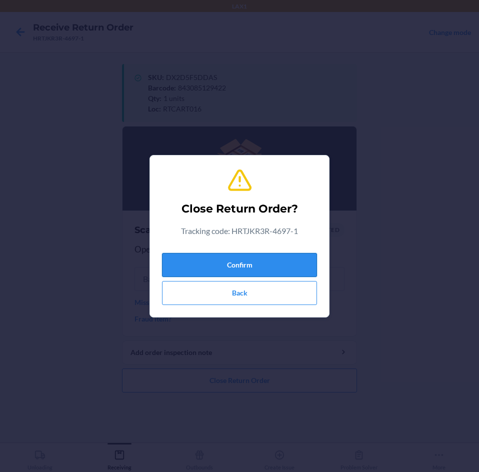
click at [280, 260] on button "Confirm" at bounding box center [239, 265] width 155 height 24
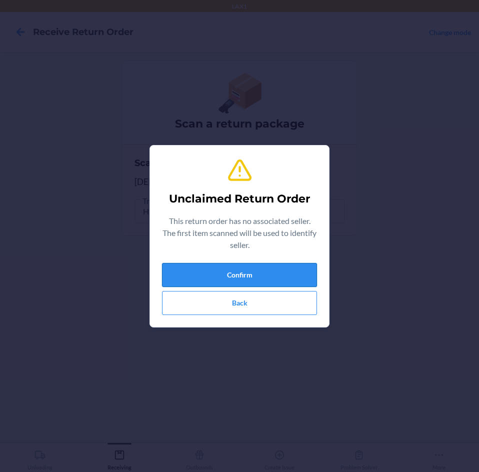
click at [280, 270] on button "Confirm" at bounding box center [239, 275] width 155 height 24
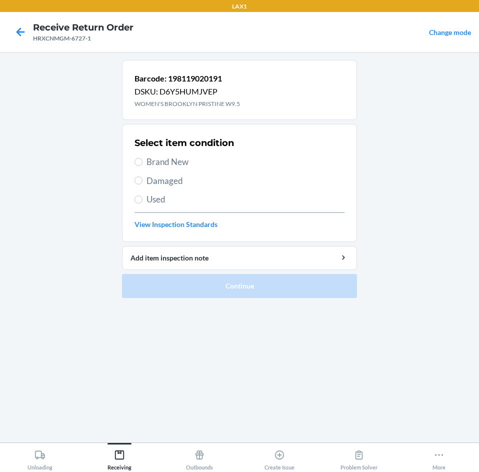
click at [146, 160] on span "Brand New" at bounding box center [245, 161] width 198 height 13
click at [142, 160] on input "Brand New" at bounding box center [138, 162] width 8 height 8
radio input "true"
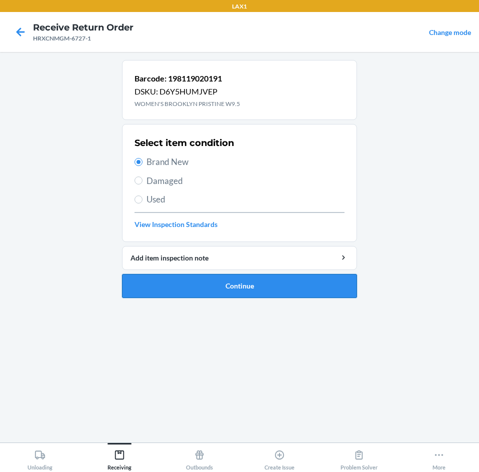
click at [200, 283] on button "Continue" at bounding box center [239, 286] width 235 height 24
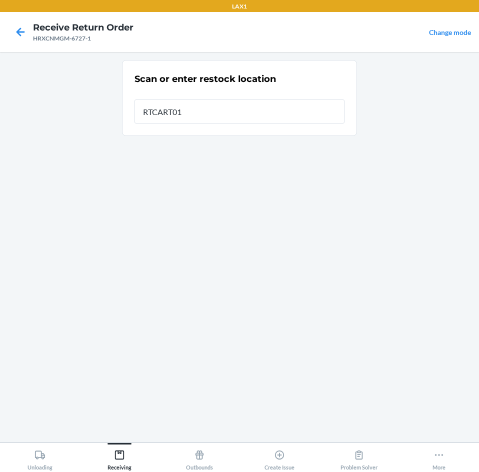
type input "RTCART016"
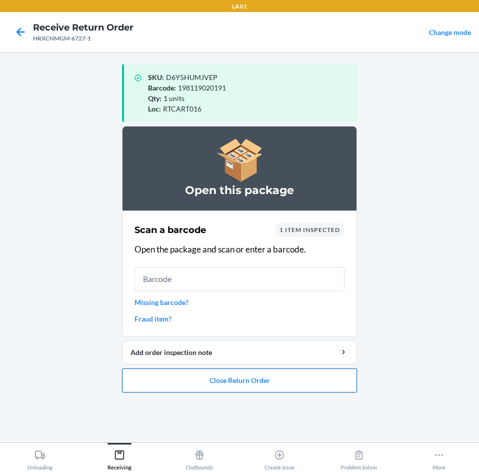
click at [234, 385] on button "Close Return Order" at bounding box center [239, 380] width 235 height 24
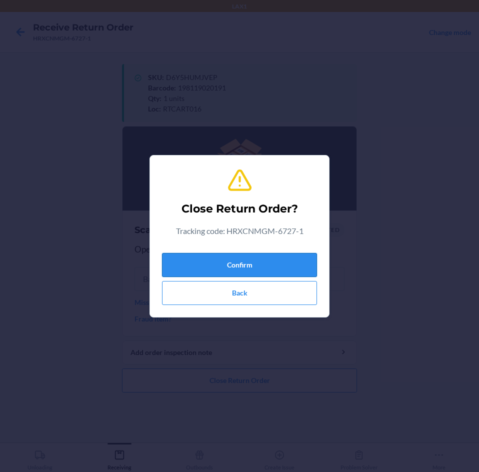
click at [260, 255] on button "Confirm" at bounding box center [239, 265] width 155 height 24
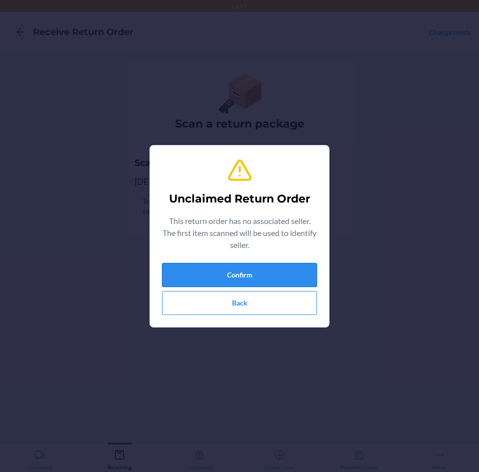
click at [263, 271] on button "Confirm" at bounding box center [239, 275] width 155 height 24
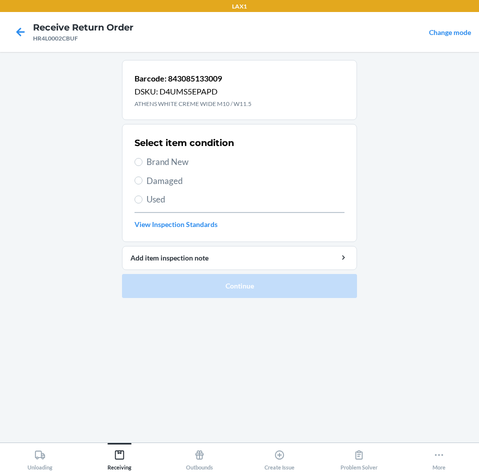
click at [152, 200] on span "Used" at bounding box center [245, 199] width 198 height 13
click at [142, 200] on input "Used" at bounding box center [138, 199] width 8 height 8
radio input "true"
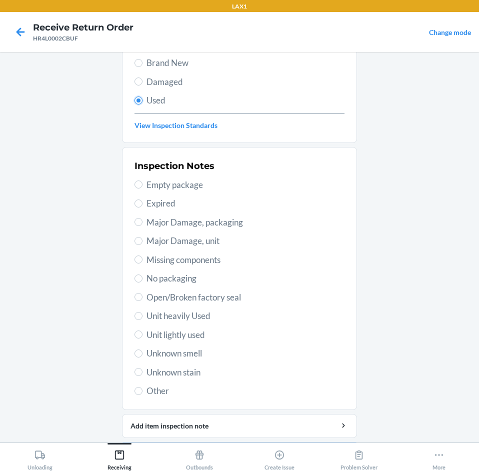
scroll to position [100, 0]
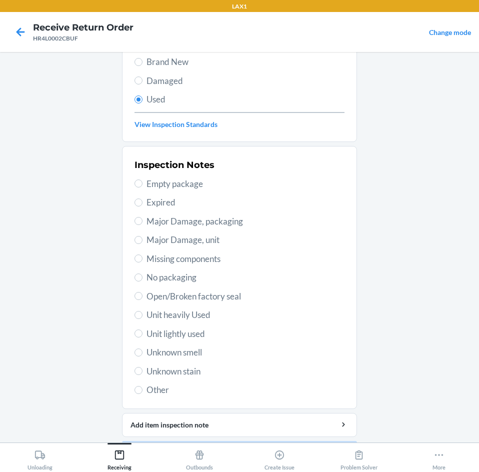
click at [186, 357] on span "Unknown smell" at bounding box center [245, 352] width 198 height 13
click at [142, 356] on input "Unknown smell" at bounding box center [138, 352] width 8 height 8
radio input "true"
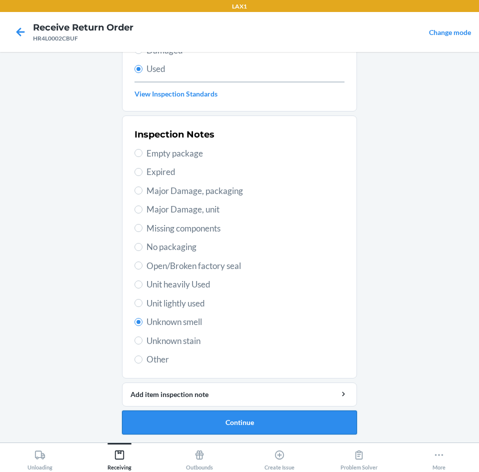
click at [225, 415] on button "Continue" at bounding box center [239, 422] width 235 height 24
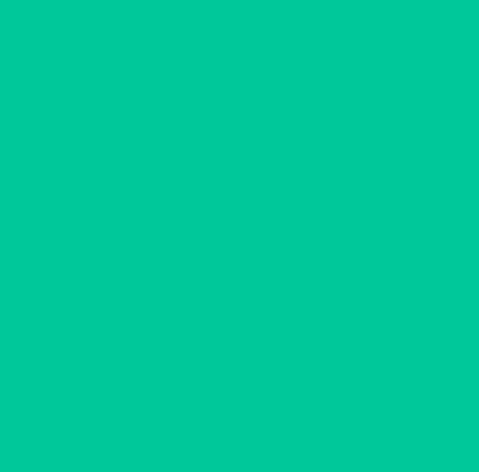
scroll to position [0, 0]
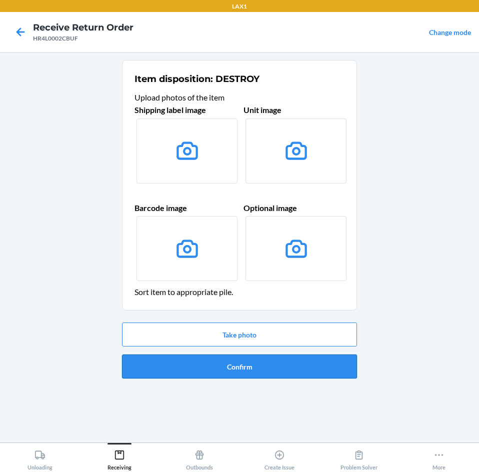
click at [235, 358] on button "Confirm" at bounding box center [239, 366] width 235 height 24
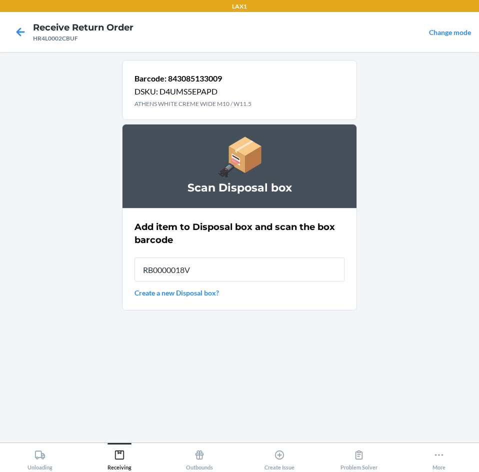
type input "RB0000018V5"
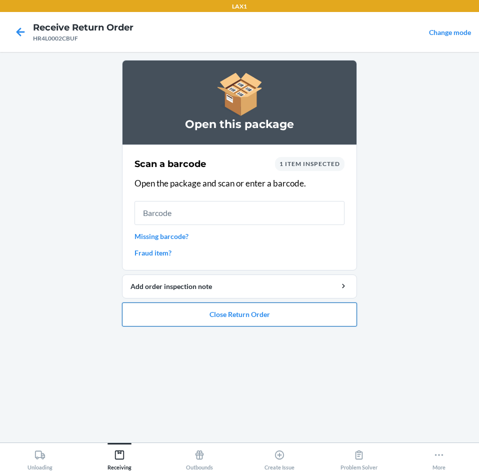
click at [231, 312] on button "Close Return Order" at bounding box center [239, 314] width 235 height 24
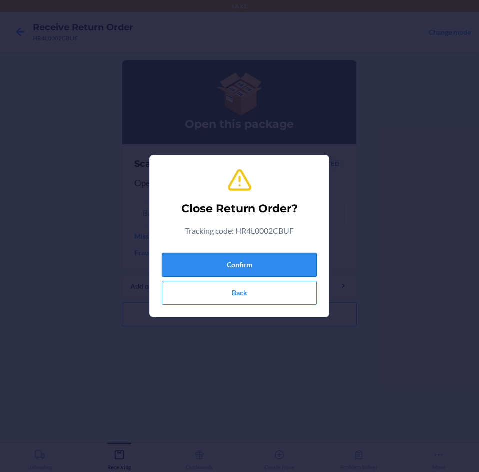
click at [245, 270] on button "Confirm" at bounding box center [239, 265] width 155 height 24
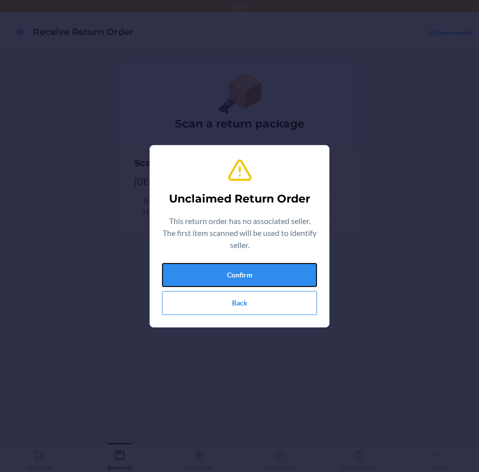
click at [245, 270] on button "Confirm" at bounding box center [239, 275] width 155 height 24
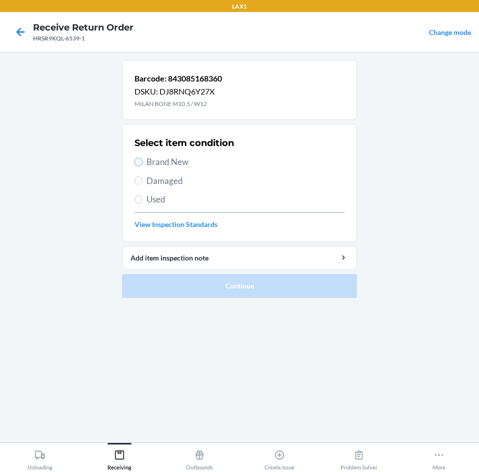
click at [139, 161] on input "Brand New" at bounding box center [138, 162] width 8 height 8
radio input "true"
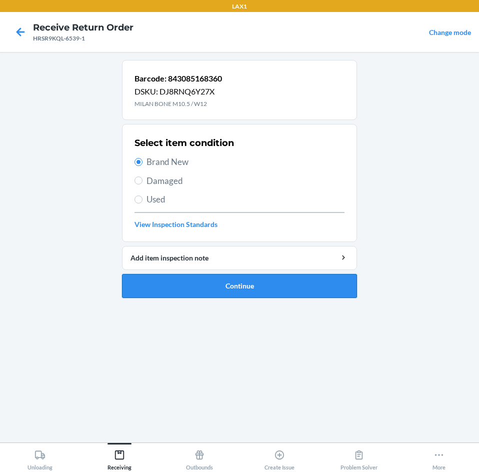
click at [198, 287] on button "Continue" at bounding box center [239, 286] width 235 height 24
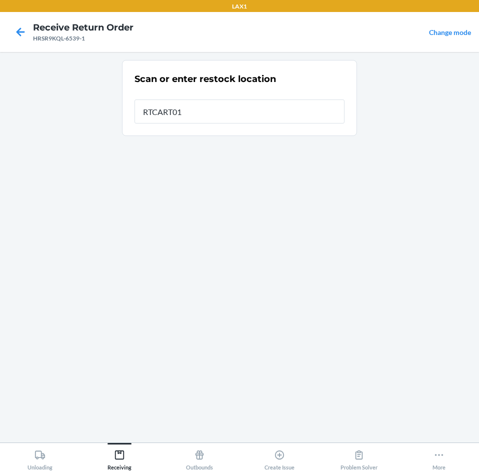
type input "RTCART016"
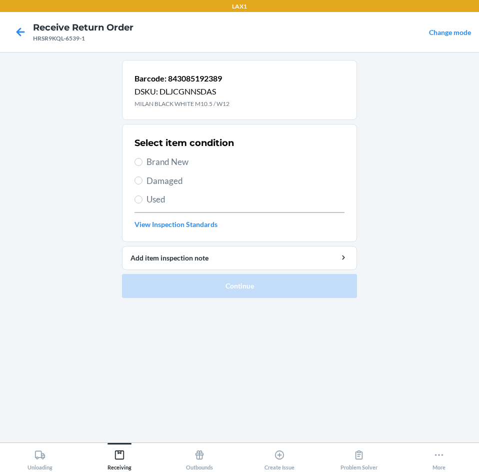
click at [163, 161] on span "Brand New" at bounding box center [245, 161] width 198 height 13
click at [142, 161] on input "Brand New" at bounding box center [138, 162] width 8 height 8
radio input "true"
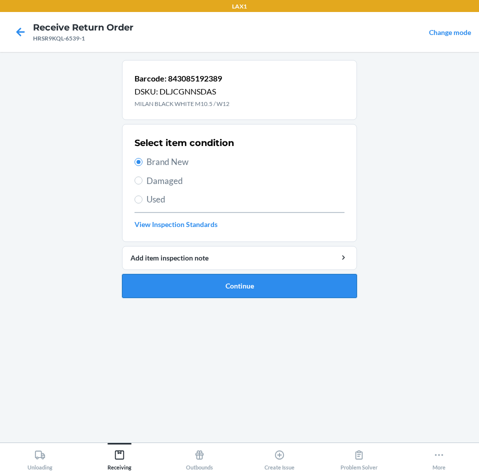
click at [240, 282] on button "Continue" at bounding box center [239, 286] width 235 height 24
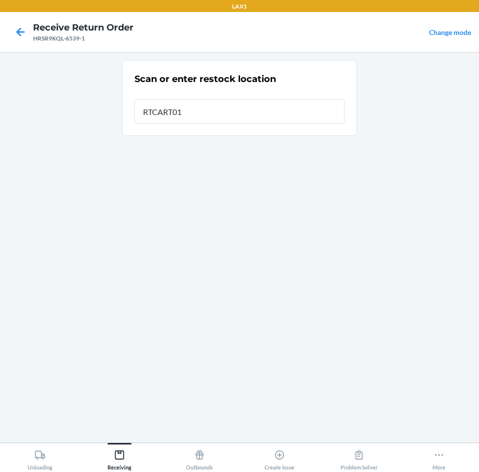
type input "RTCART016"
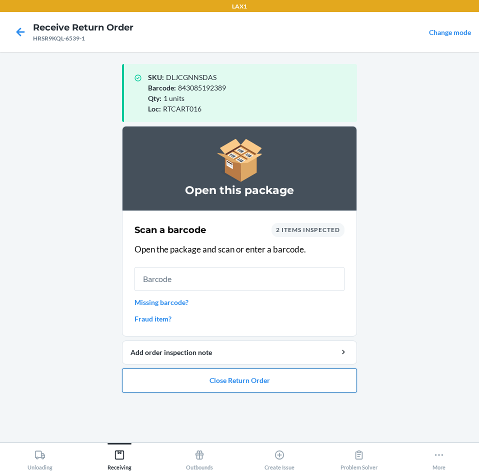
click at [230, 382] on button "Close Return Order" at bounding box center [239, 380] width 235 height 24
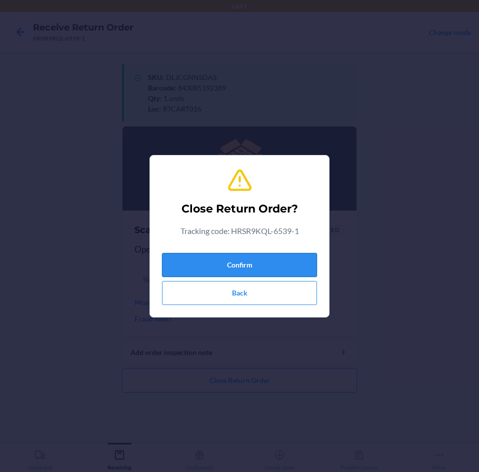
click at [264, 271] on button "Confirm" at bounding box center [239, 265] width 155 height 24
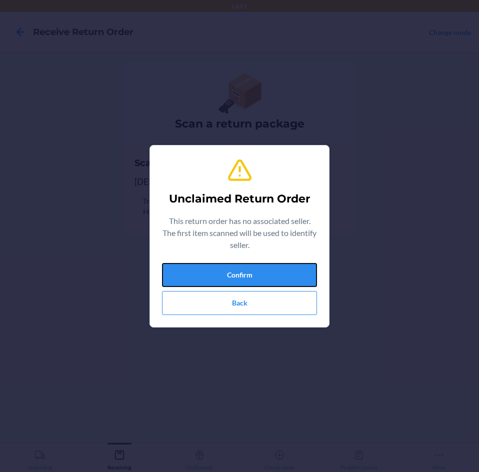
click at [264, 271] on button "Confirm" at bounding box center [239, 275] width 155 height 24
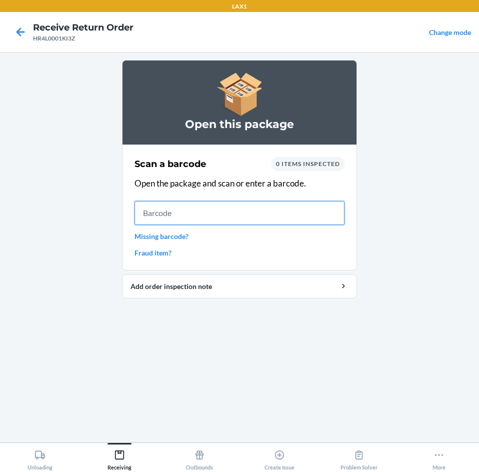
click at [200, 212] on input "text" at bounding box center [239, 213] width 210 height 24
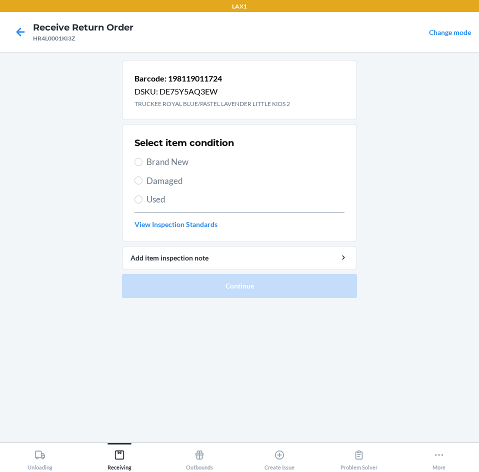
click at [178, 163] on span "Brand New" at bounding box center [245, 161] width 198 height 13
click at [142, 163] on input "Brand New" at bounding box center [138, 162] width 8 height 8
radio input "true"
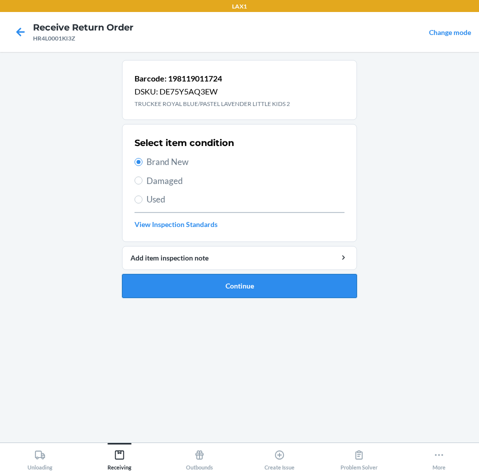
click at [301, 284] on button "Continue" at bounding box center [239, 286] width 235 height 24
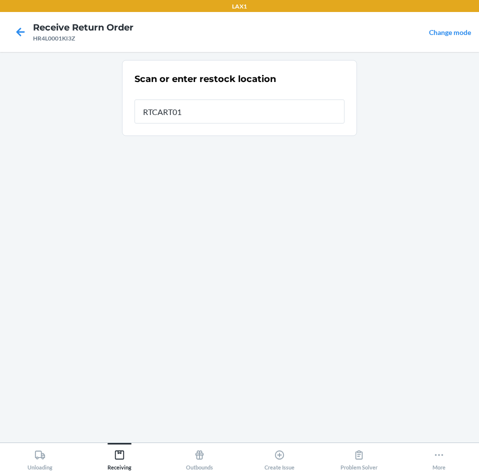
type input "RTCART016"
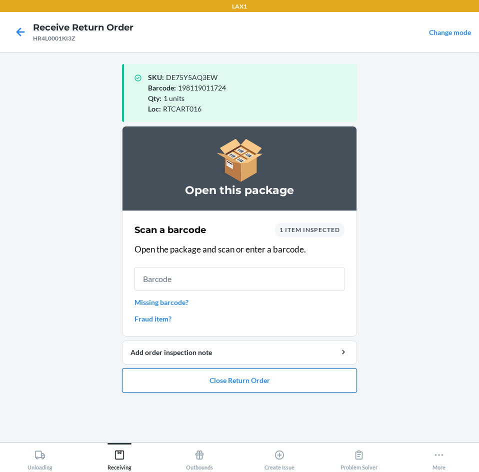
click at [301, 377] on button "Close Return Order" at bounding box center [239, 380] width 235 height 24
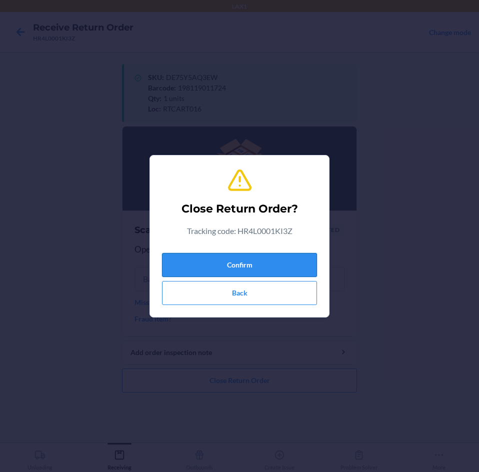
click at [277, 256] on button "Confirm" at bounding box center [239, 265] width 155 height 24
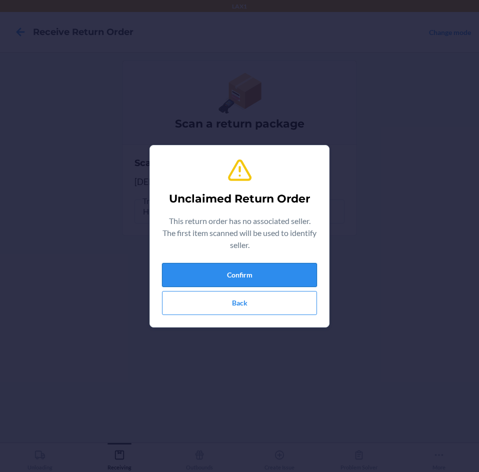
click at [274, 269] on button "Confirm" at bounding box center [239, 275] width 155 height 24
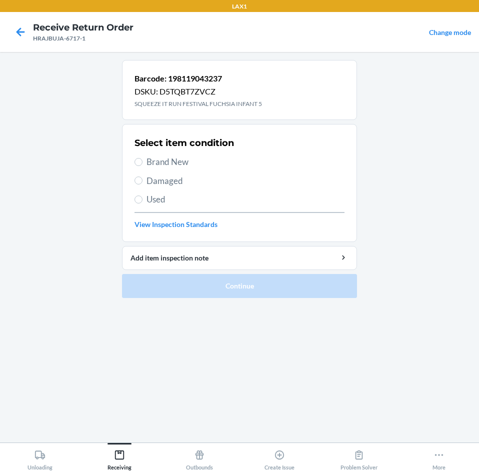
click at [144, 153] on div "Select item condition Brand New Damaged Used View Inspection Standards" at bounding box center [239, 182] width 210 height 99
click at [145, 159] on label "Brand New" at bounding box center [239, 161] width 210 height 13
click at [142, 159] on input "Brand New" at bounding box center [138, 162] width 8 height 8
radio input "true"
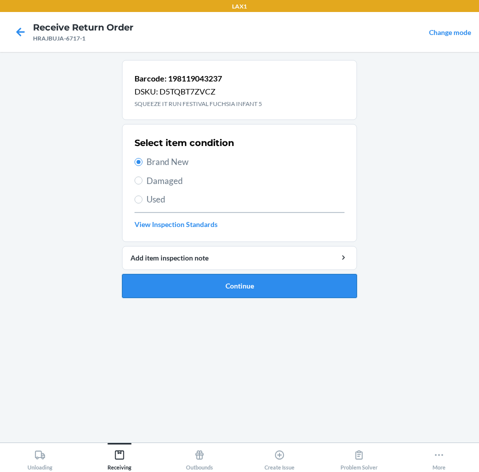
click at [266, 287] on button "Continue" at bounding box center [239, 286] width 235 height 24
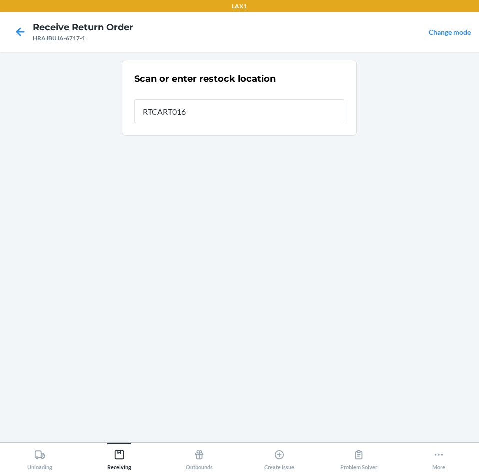
type input "RTCART016"
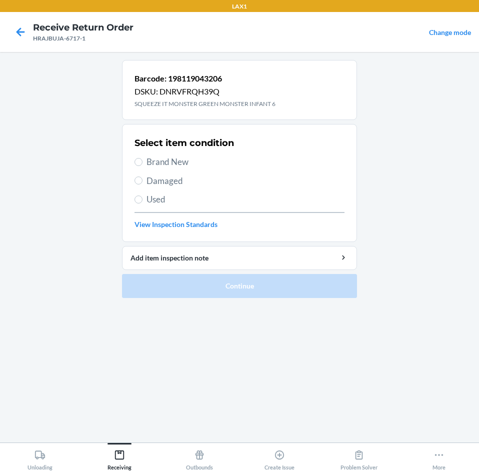
click at [166, 163] on span "Brand New" at bounding box center [245, 161] width 198 height 13
click at [142, 163] on input "Brand New" at bounding box center [138, 162] width 8 height 8
radio input "true"
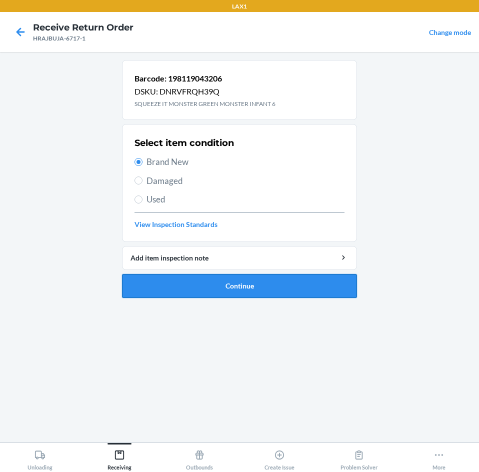
click at [182, 283] on button "Continue" at bounding box center [239, 286] width 235 height 24
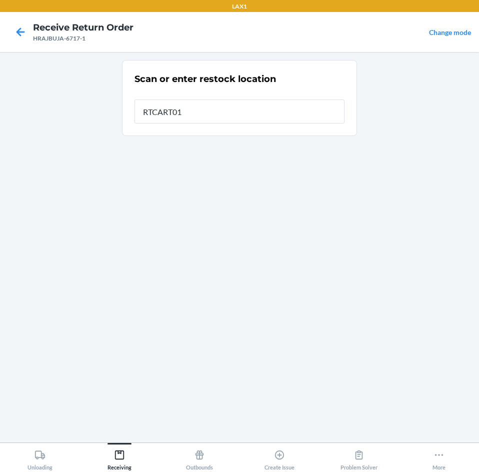
type input "RTCART016"
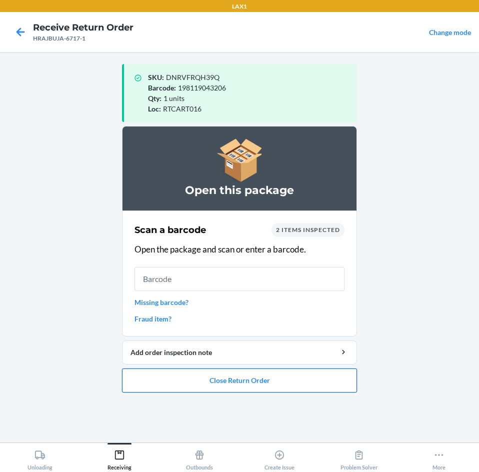
click at [258, 382] on button "Close Return Order" at bounding box center [239, 380] width 235 height 24
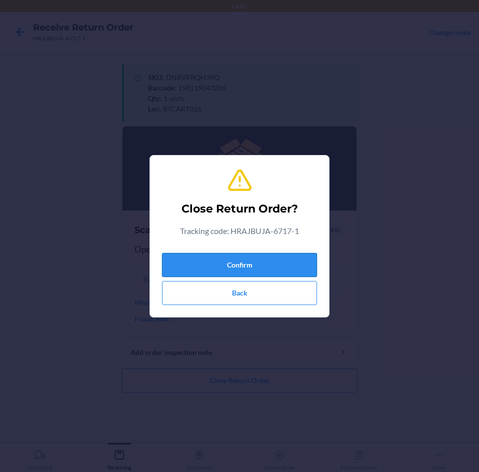
click at [264, 274] on button "Confirm" at bounding box center [239, 265] width 155 height 24
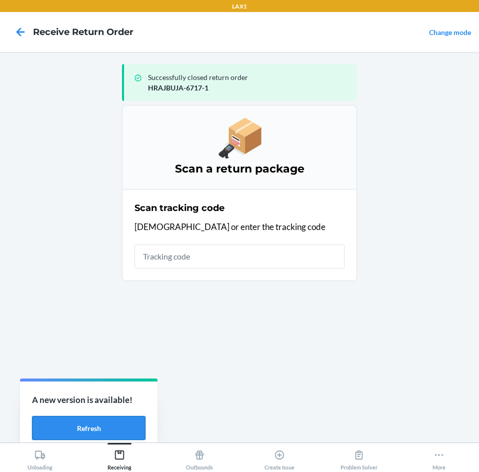
click at [88, 425] on button "Refresh" at bounding box center [88, 428] width 113 height 24
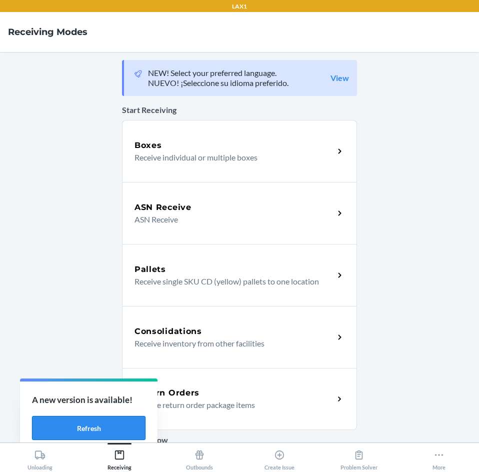
click at [108, 425] on button "Refresh" at bounding box center [88, 428] width 113 height 24
click at [116, 422] on button "Refresh" at bounding box center [88, 428] width 113 height 24
click at [105, 426] on button "Refresh" at bounding box center [88, 428] width 113 height 24
click at [262, 398] on div "Return Orders" at bounding box center [233, 393] width 199 height 12
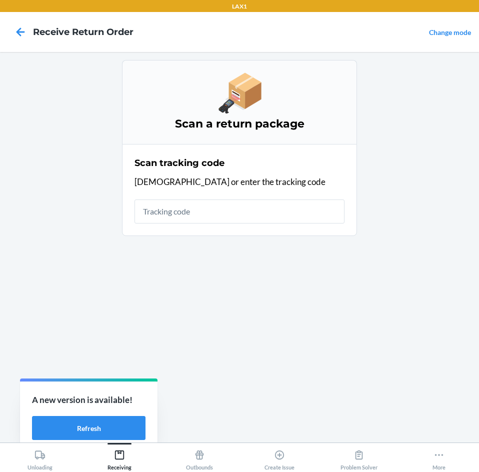
click at [219, 221] on input "text" at bounding box center [239, 211] width 210 height 24
type input "HRE39DP2"
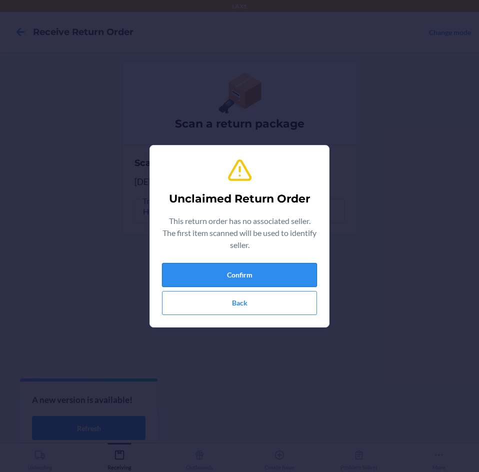
click at [265, 263] on button "Confirm" at bounding box center [239, 275] width 155 height 24
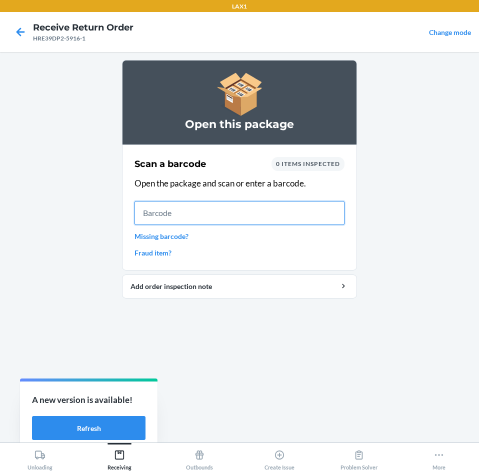
click at [181, 215] on input "text" at bounding box center [239, 213] width 210 height 24
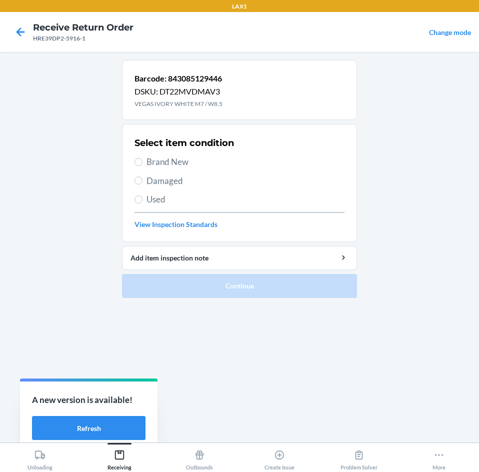
click at [157, 162] on span "Brand New" at bounding box center [245, 161] width 198 height 13
click at [142, 162] on input "Brand New" at bounding box center [138, 162] width 8 height 8
radio input "true"
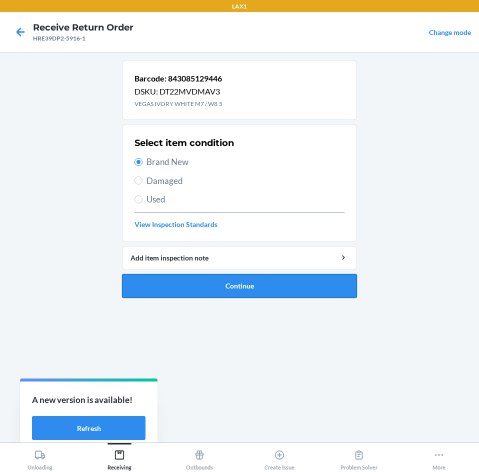
click at [215, 276] on button "Continue" at bounding box center [239, 286] width 235 height 24
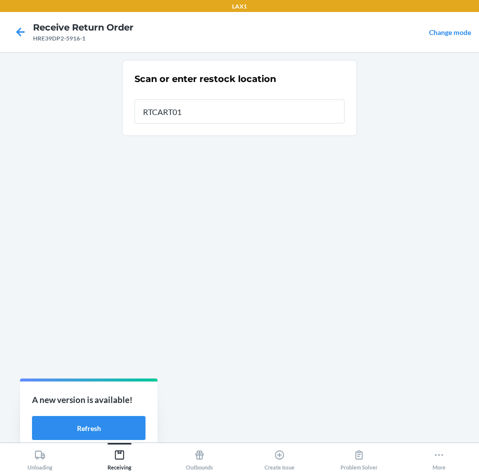
type input "RTCART016"
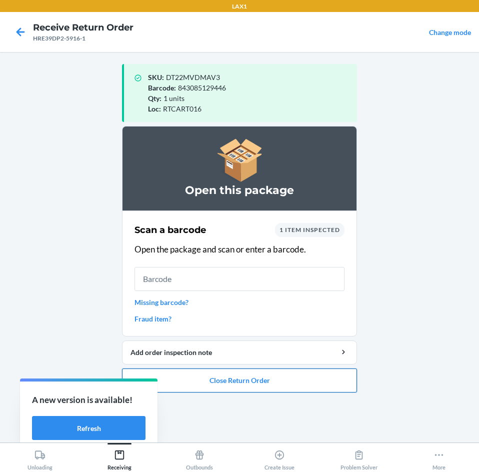
click at [261, 376] on button "Close Return Order" at bounding box center [239, 380] width 235 height 24
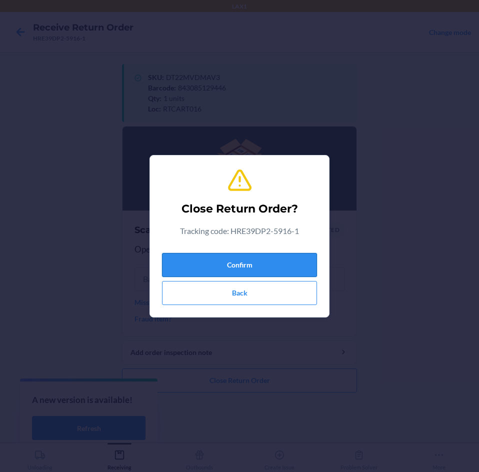
click at [277, 270] on button "Confirm" at bounding box center [239, 265] width 155 height 24
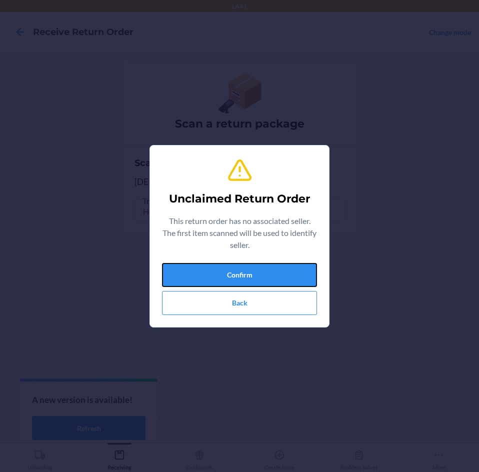
click at [277, 270] on button "Confirm" at bounding box center [239, 275] width 155 height 24
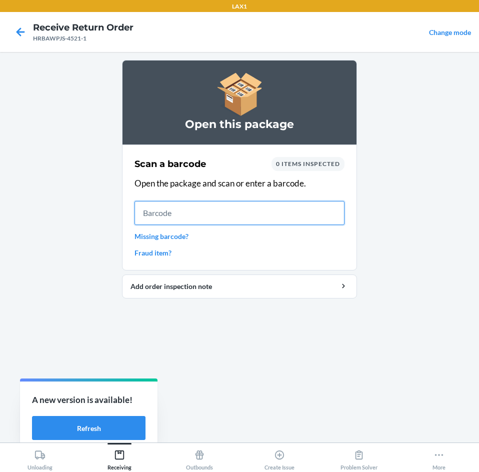
click at [268, 217] on input "text" at bounding box center [239, 213] width 210 height 24
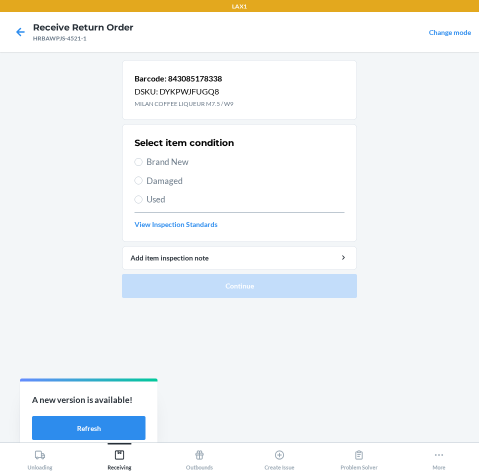
click at [183, 167] on span "Brand New" at bounding box center [245, 161] width 198 height 13
click at [142, 166] on input "Brand New" at bounding box center [138, 162] width 8 height 8
radio input "true"
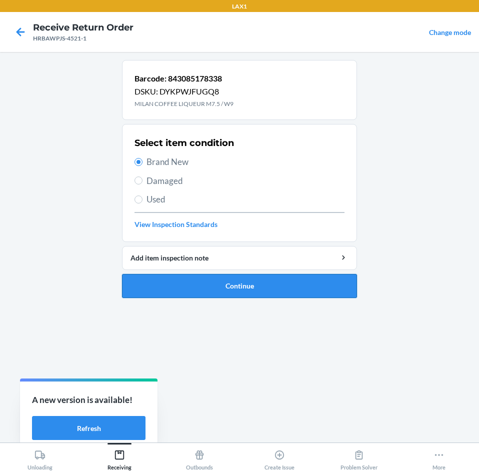
click at [294, 279] on button "Continue" at bounding box center [239, 286] width 235 height 24
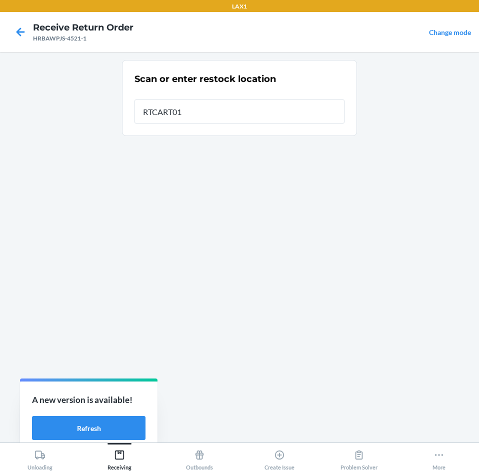
type input "RTCART016"
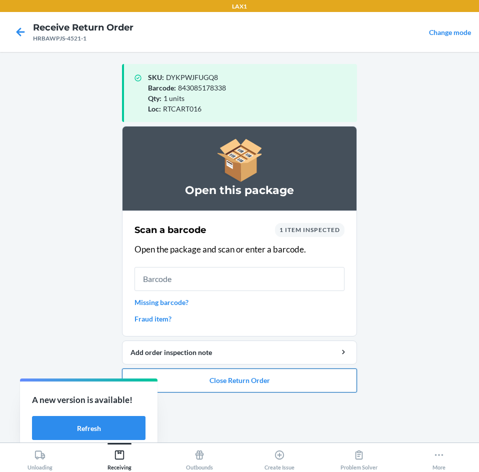
click at [289, 381] on button "Close Return Order" at bounding box center [239, 380] width 235 height 24
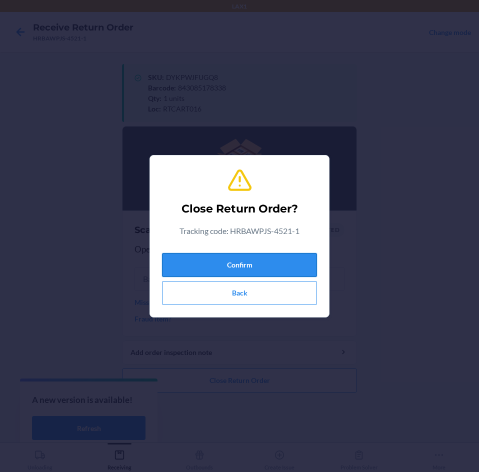
click at [281, 258] on button "Confirm" at bounding box center [239, 265] width 155 height 24
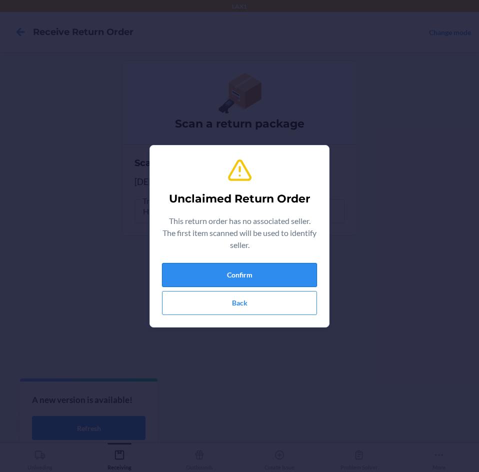
click at [288, 277] on button "Confirm" at bounding box center [239, 275] width 155 height 24
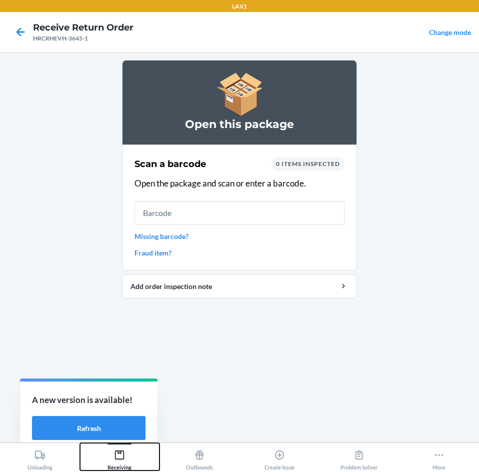
click at [120, 451] on icon at bounding box center [119, 454] width 11 height 11
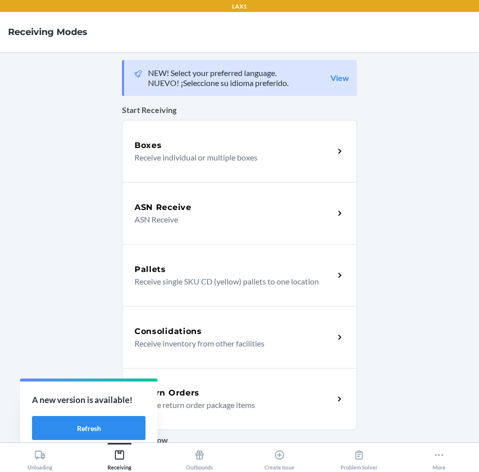
click at [227, 373] on div "Return Orders Receive return order package items" at bounding box center [239, 399] width 235 height 62
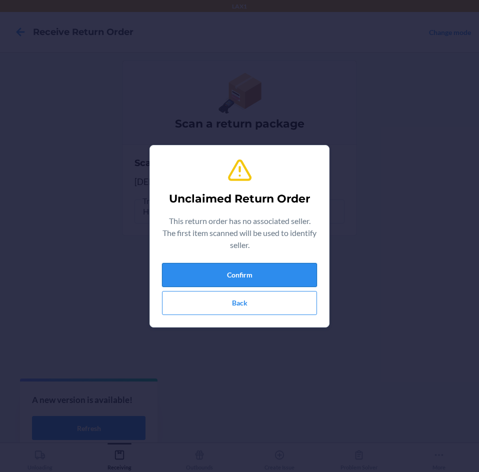
click at [264, 269] on button "Confirm" at bounding box center [239, 275] width 155 height 24
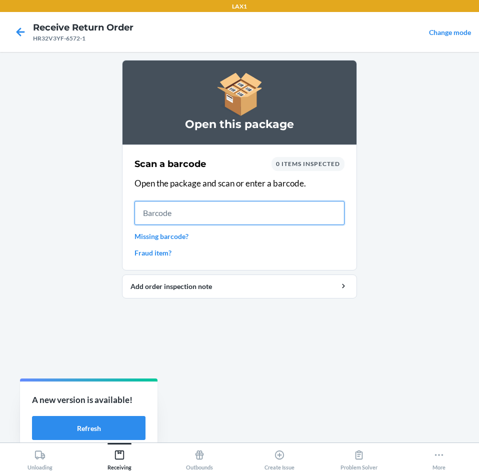
click at [232, 216] on input "text" at bounding box center [239, 213] width 210 height 24
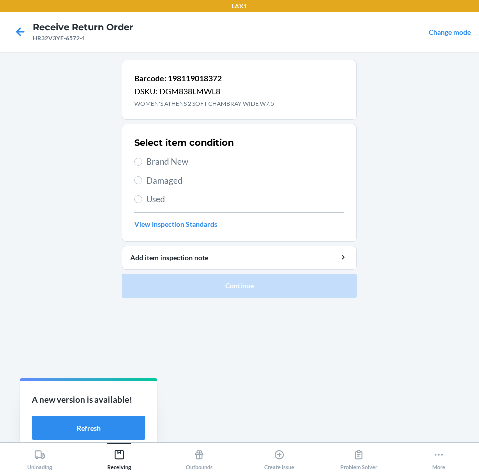
click at [158, 162] on span "Brand New" at bounding box center [245, 161] width 198 height 13
click at [142, 162] on input "Brand New" at bounding box center [138, 162] width 8 height 8
radio input "true"
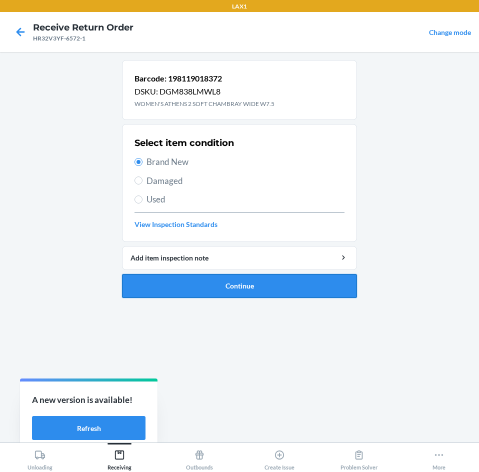
click at [256, 281] on button "Continue" at bounding box center [239, 286] width 235 height 24
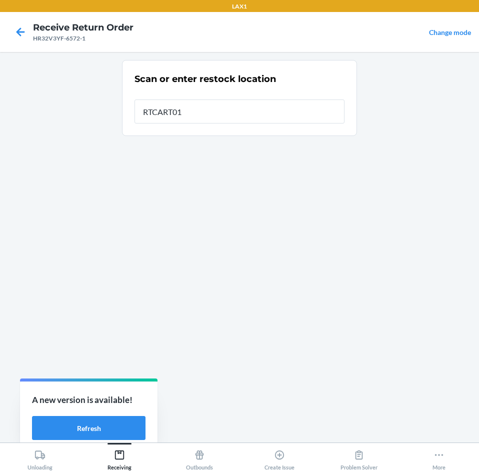
type input "RTCART016"
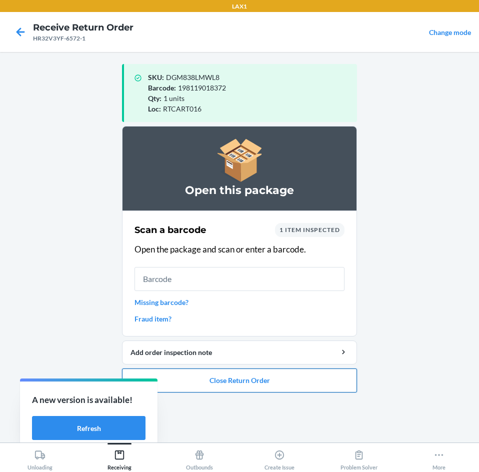
click at [246, 371] on button "Close Return Order" at bounding box center [239, 380] width 235 height 24
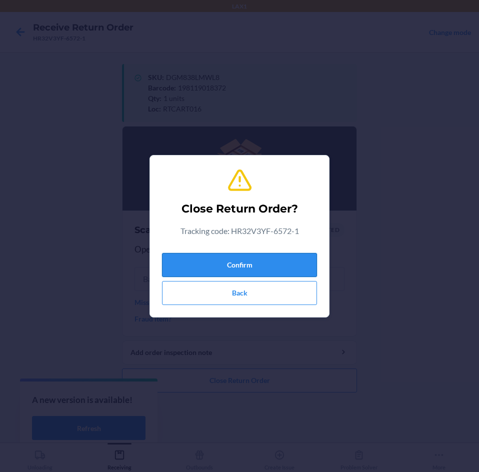
click at [279, 256] on button "Confirm" at bounding box center [239, 265] width 155 height 24
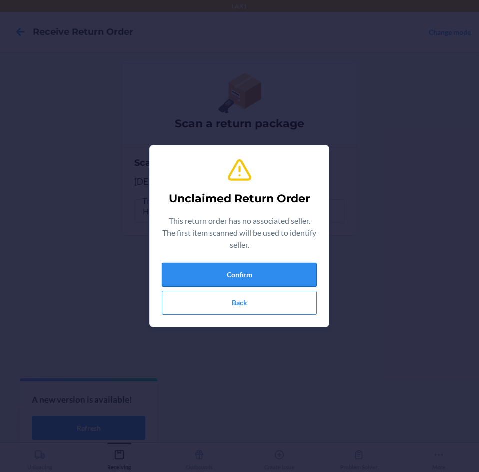
click at [278, 266] on button "Confirm" at bounding box center [239, 275] width 155 height 24
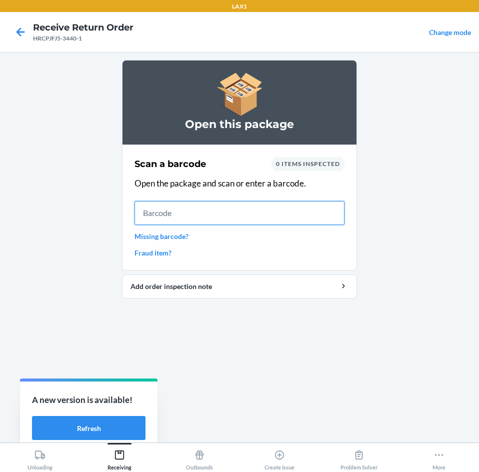
click at [238, 215] on input "text" at bounding box center [239, 213] width 210 height 24
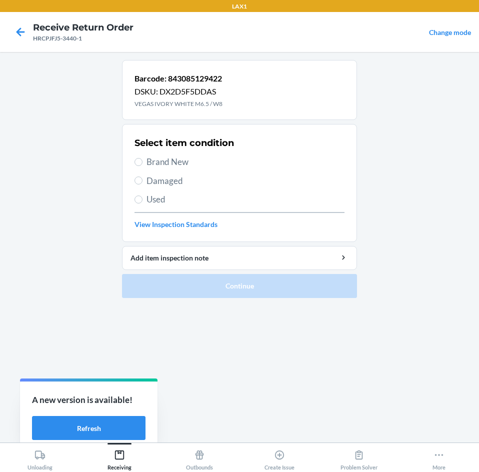
click at [146, 155] on div "Select item condition Brand New Damaged Used View Inspection Standards" at bounding box center [239, 182] width 210 height 99
click at [145, 167] on label "Brand New" at bounding box center [239, 161] width 210 height 13
click at [142, 166] on input "Brand New" at bounding box center [138, 162] width 8 height 8
radio input "true"
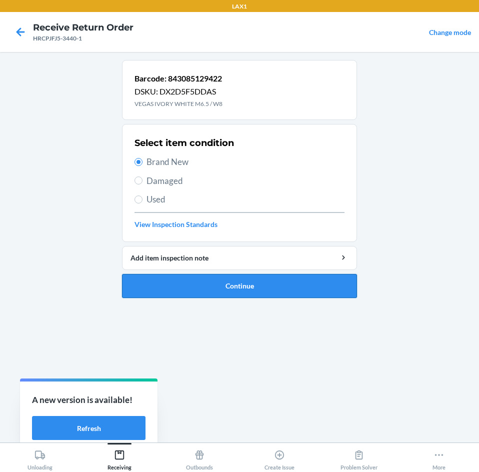
click at [182, 287] on button "Continue" at bounding box center [239, 286] width 235 height 24
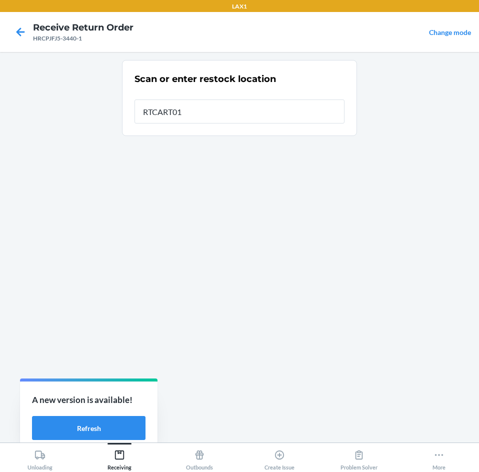
type input "RTCART016"
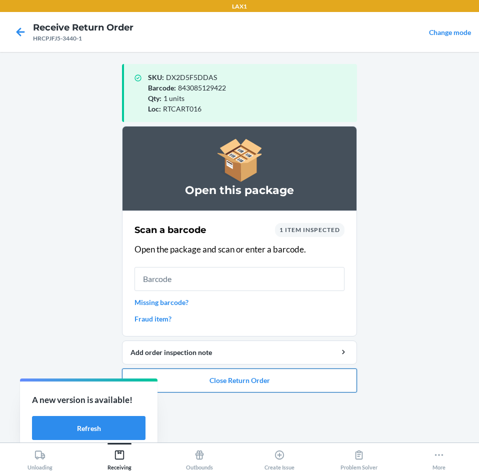
click at [233, 380] on button "Close Return Order" at bounding box center [239, 380] width 235 height 24
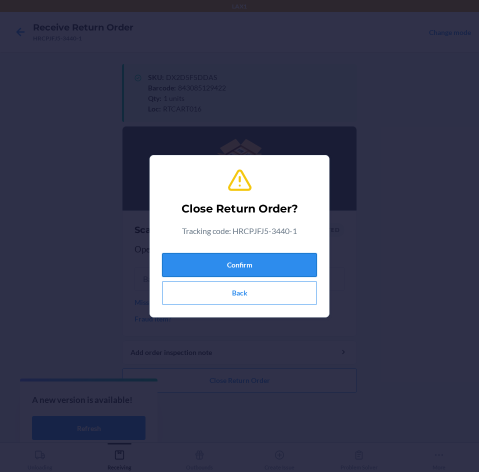
click at [257, 263] on button "Confirm" at bounding box center [239, 265] width 155 height 24
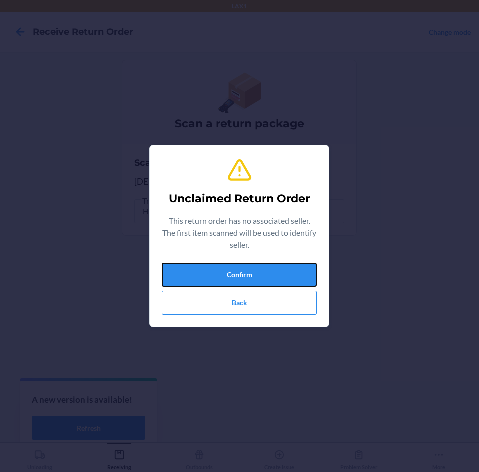
click at [257, 263] on button "Confirm" at bounding box center [239, 275] width 155 height 24
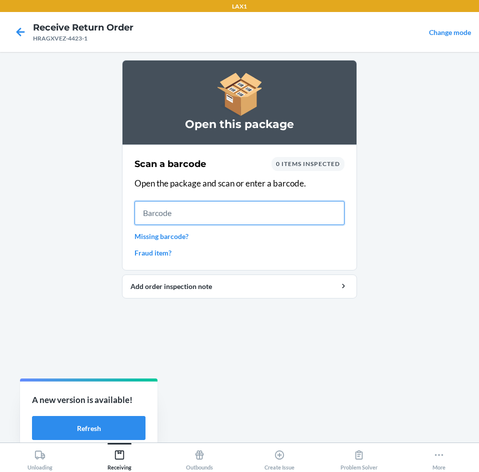
click at [177, 214] on input "text" at bounding box center [239, 213] width 210 height 24
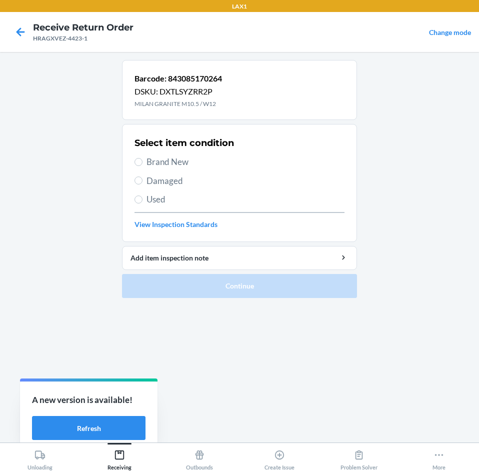
click at [174, 158] on span "Brand New" at bounding box center [245, 161] width 198 height 13
click at [142, 158] on input "Brand New" at bounding box center [138, 162] width 8 height 8
radio input "true"
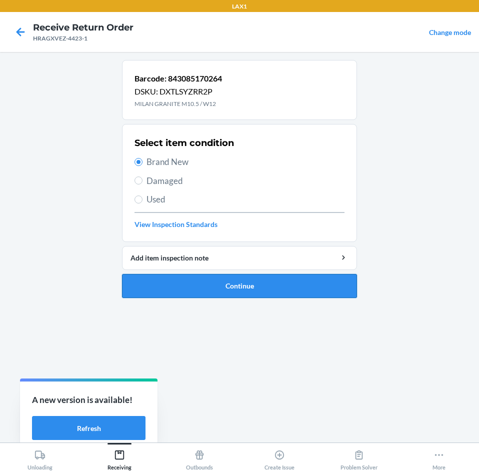
click at [205, 282] on button "Continue" at bounding box center [239, 286] width 235 height 24
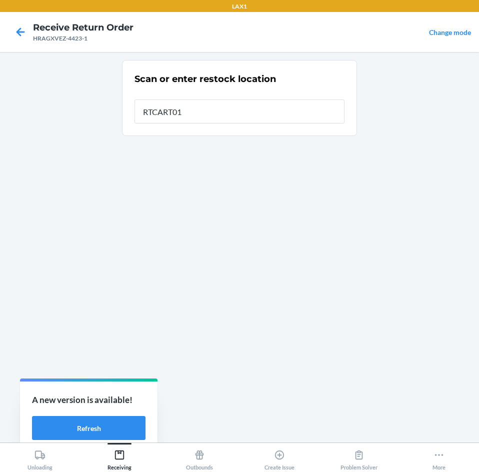
type input "RTCART016"
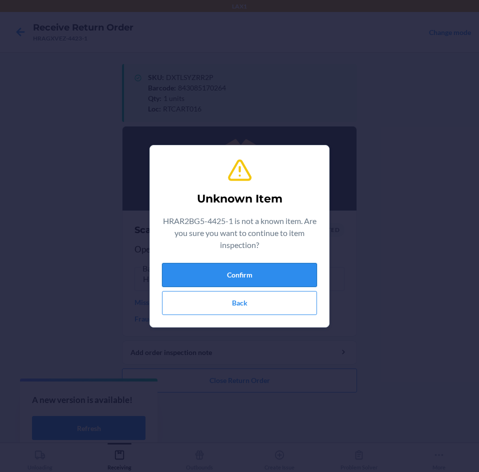
click at [288, 271] on button "Confirm" at bounding box center [239, 275] width 155 height 24
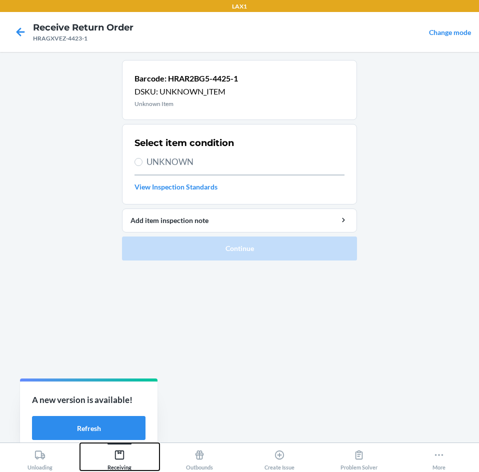
click at [120, 457] on icon at bounding box center [119, 454] width 11 height 11
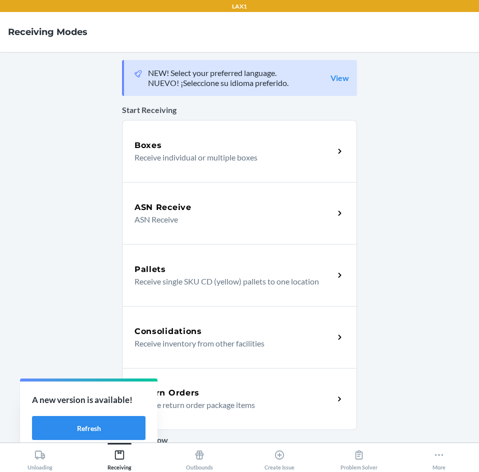
click at [179, 388] on h5 "Return Orders" at bounding box center [166, 393] width 65 height 12
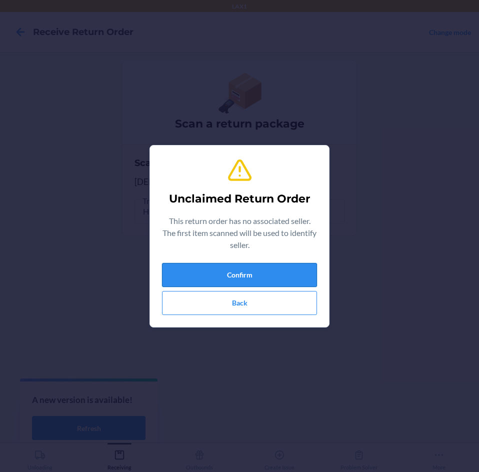
click at [192, 279] on button "Confirm" at bounding box center [239, 275] width 155 height 24
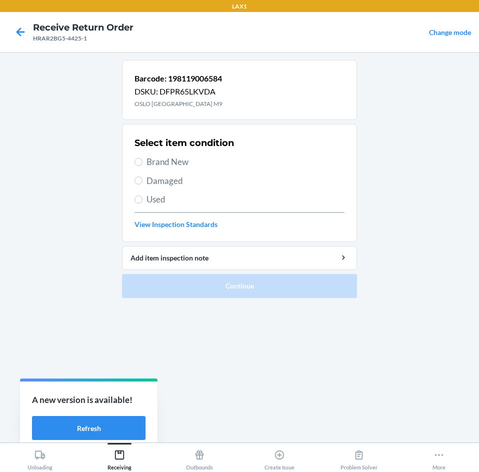
click at [150, 156] on span "Brand New" at bounding box center [245, 161] width 198 height 13
click at [142, 158] on input "Brand New" at bounding box center [138, 162] width 8 height 8
radio input "true"
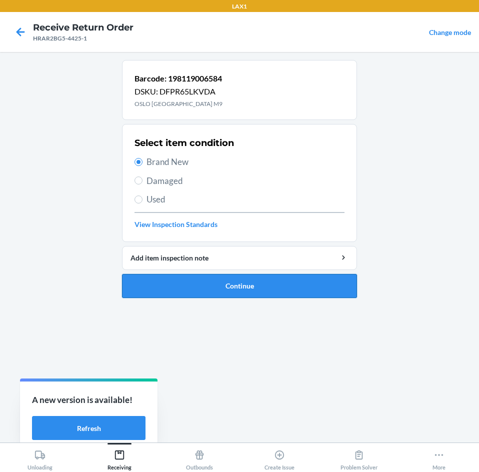
click at [202, 293] on button "Continue" at bounding box center [239, 286] width 235 height 24
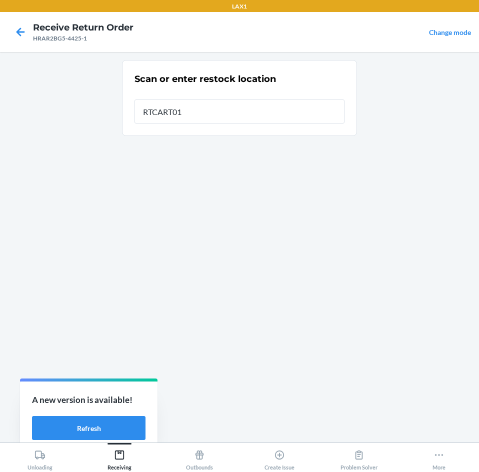
type input "RTCART016"
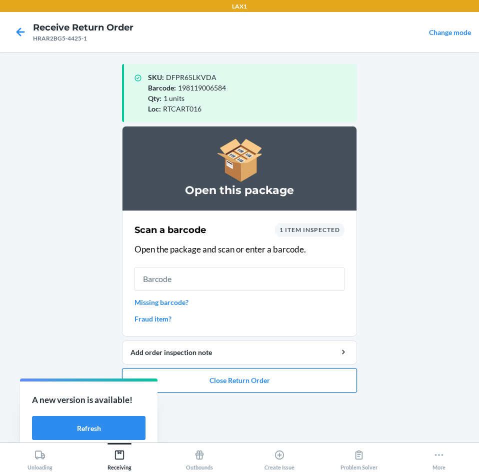
click at [231, 376] on button "Close Return Order" at bounding box center [239, 380] width 235 height 24
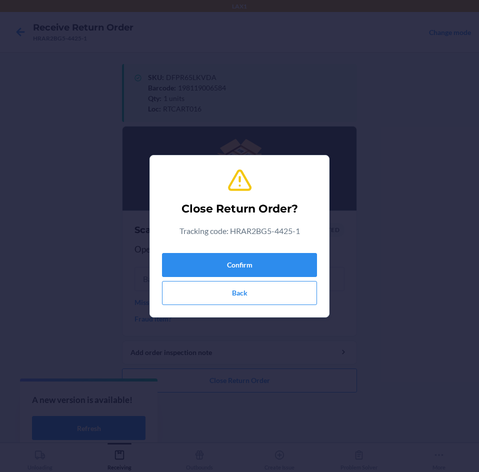
click at [255, 252] on div "Confirm Back" at bounding box center [239, 277] width 155 height 56
click at [259, 266] on button "Confirm" at bounding box center [239, 265] width 155 height 24
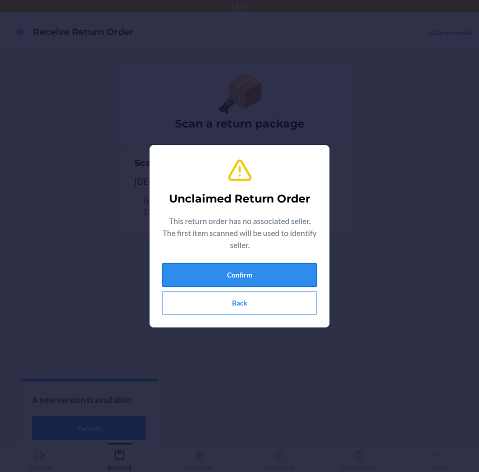
click at [245, 276] on button "Confirm" at bounding box center [239, 275] width 155 height 24
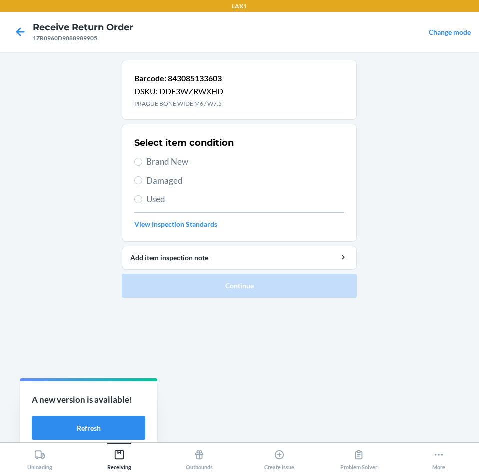
click at [150, 164] on span "Brand New" at bounding box center [245, 161] width 198 height 13
click at [142, 164] on input "Brand New" at bounding box center [138, 162] width 8 height 8
radio input "true"
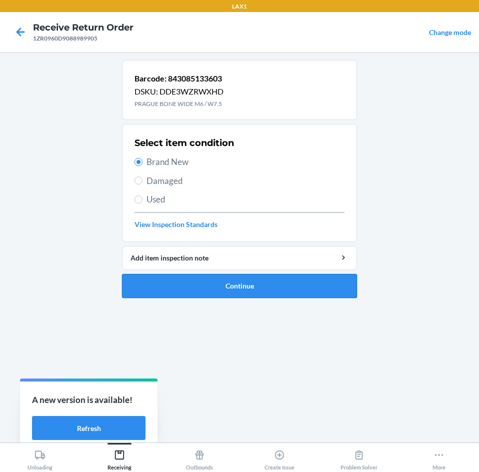
click at [193, 293] on button "Continue" at bounding box center [239, 286] width 235 height 24
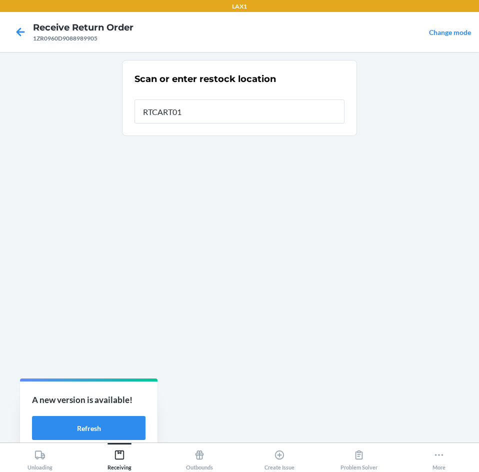
type input "RTCART016"
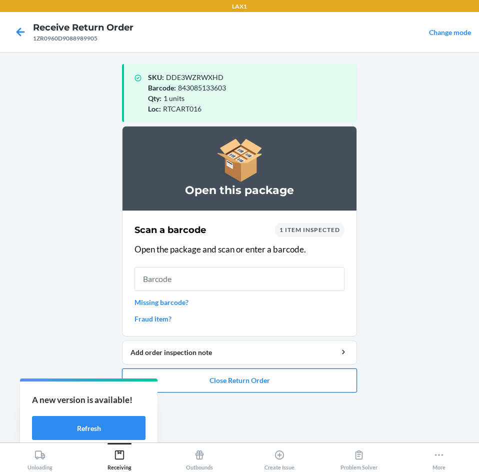
click at [207, 380] on button "Close Return Order" at bounding box center [239, 380] width 235 height 24
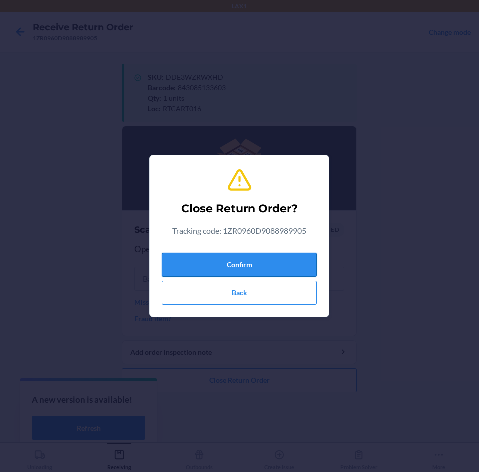
click at [216, 273] on button "Confirm" at bounding box center [239, 265] width 155 height 24
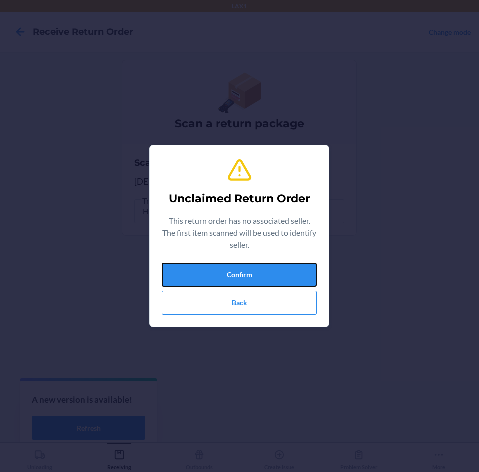
click at [216, 273] on button "Confirm" at bounding box center [239, 275] width 155 height 24
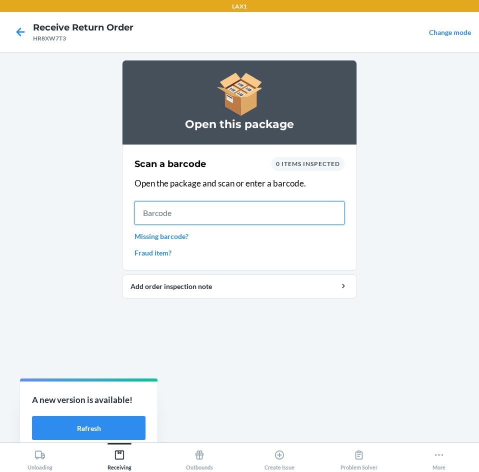
click at [193, 220] on input "text" at bounding box center [239, 213] width 210 height 24
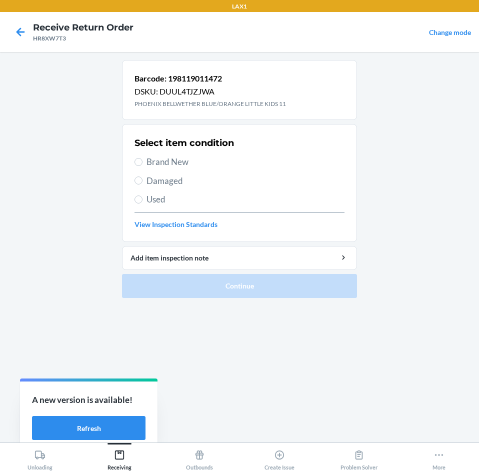
click at [149, 160] on span "Brand New" at bounding box center [245, 161] width 198 height 13
click at [142, 160] on input "Brand New" at bounding box center [138, 162] width 8 height 8
radio input "true"
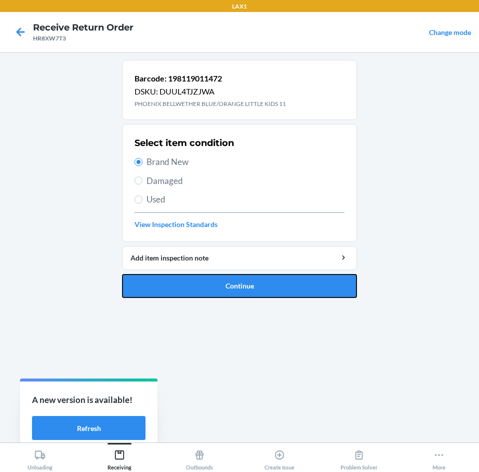
click at [184, 285] on button "Continue" at bounding box center [239, 286] width 235 height 24
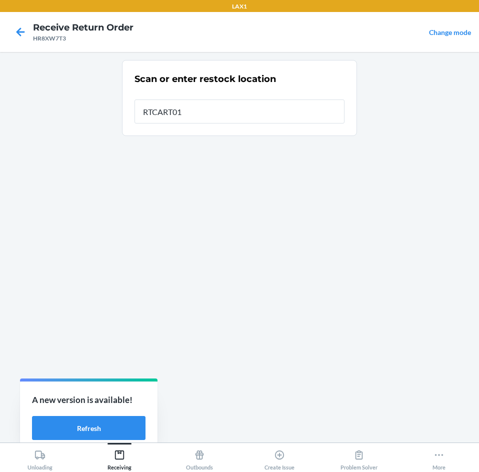
type input "RTCART016"
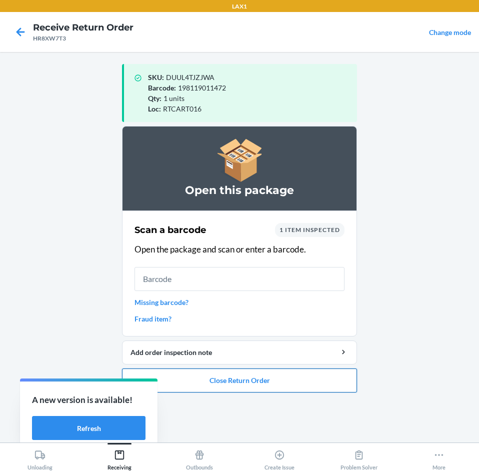
click at [246, 381] on button "Close Return Order" at bounding box center [239, 380] width 235 height 24
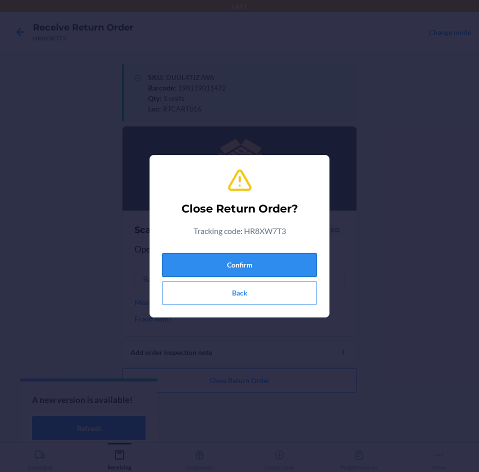
click at [256, 267] on button "Confirm" at bounding box center [239, 265] width 155 height 24
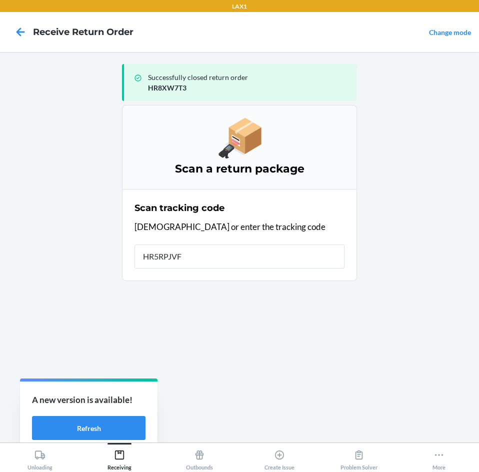
type input "HR5RPJVF-"
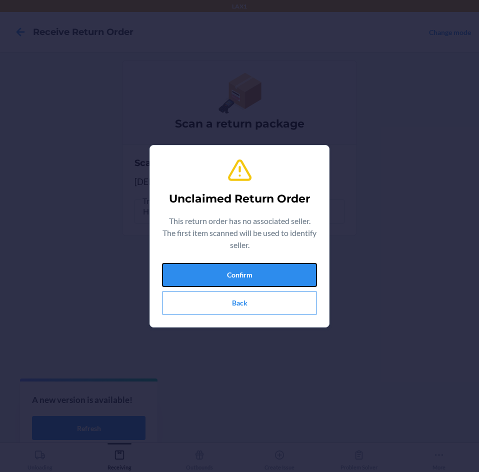
click at [256, 267] on button "Confirm" at bounding box center [239, 275] width 155 height 24
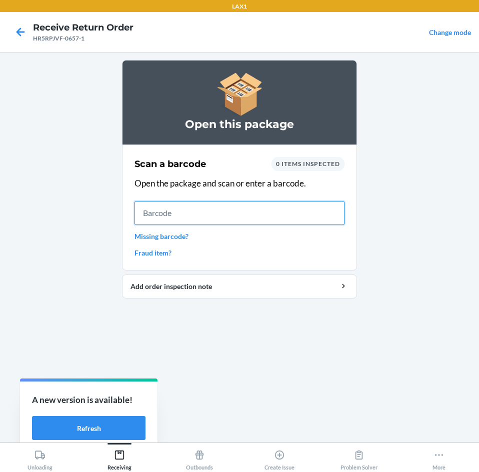
click at [188, 214] on input "text" at bounding box center [239, 213] width 210 height 24
click at [206, 219] on input "text" at bounding box center [239, 213] width 210 height 24
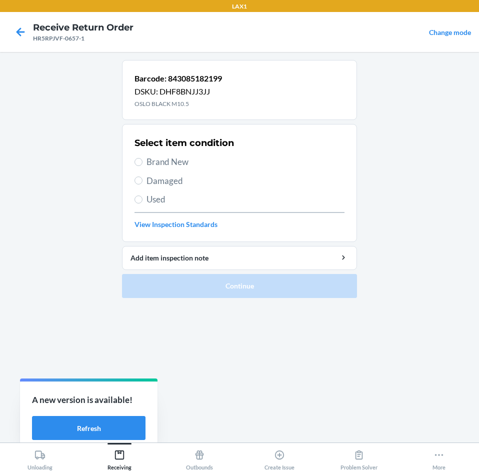
click at [173, 167] on span "Brand New" at bounding box center [245, 161] width 198 height 13
click at [142, 166] on input "Brand New" at bounding box center [138, 162] width 8 height 8
radio input "true"
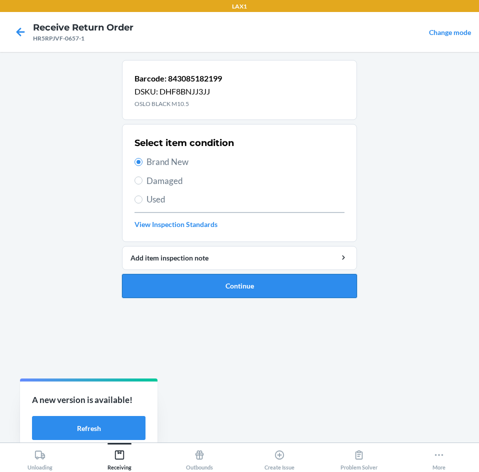
click at [212, 280] on button "Continue" at bounding box center [239, 286] width 235 height 24
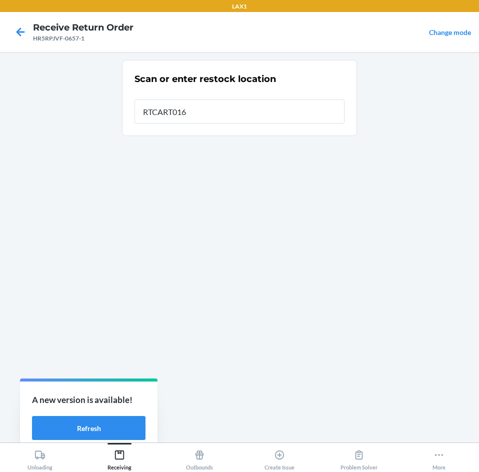
type input "RTCART016"
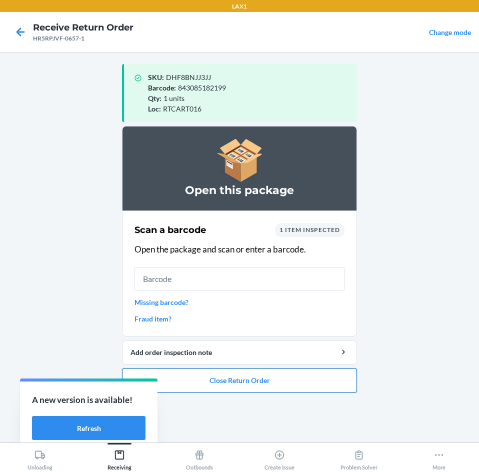
click at [226, 378] on button "Close Return Order" at bounding box center [239, 380] width 235 height 24
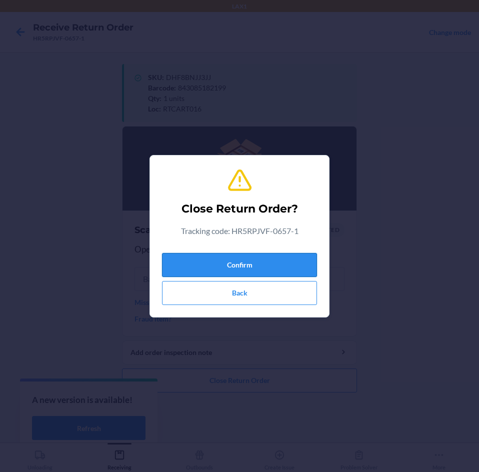
click at [237, 269] on button "Confirm" at bounding box center [239, 265] width 155 height 24
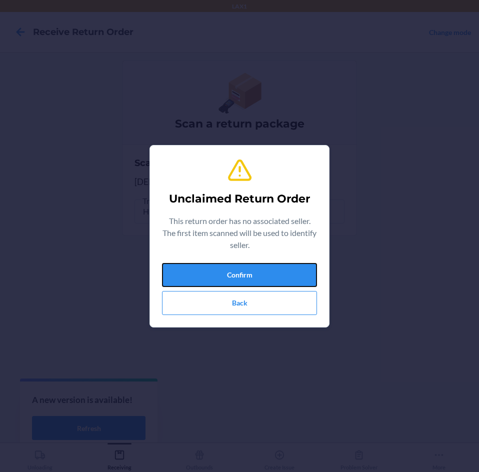
click at [237, 269] on button "Confirm" at bounding box center [239, 275] width 155 height 24
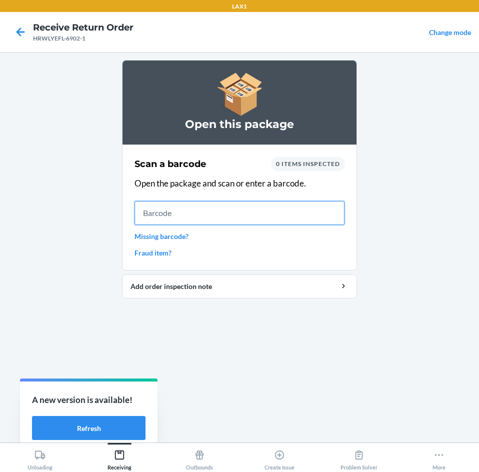
click at [197, 218] on input "text" at bounding box center [239, 213] width 210 height 24
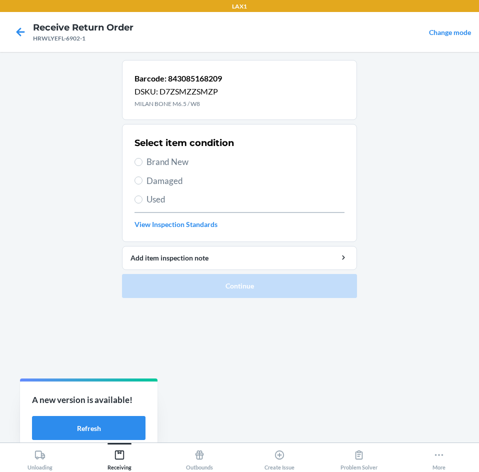
click at [166, 164] on span "Brand New" at bounding box center [245, 161] width 198 height 13
click at [142, 164] on input "Brand New" at bounding box center [138, 162] width 8 height 8
radio input "true"
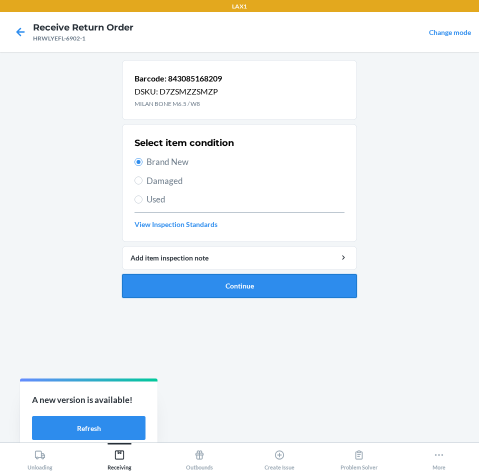
click at [242, 284] on button "Continue" at bounding box center [239, 286] width 235 height 24
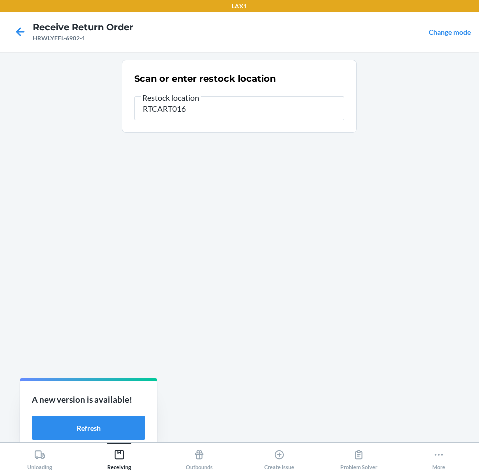
type input "RTCART016"
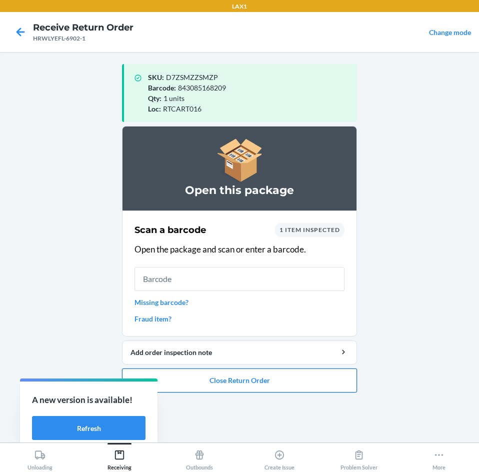
click at [258, 377] on button "Close Return Order" at bounding box center [239, 380] width 235 height 24
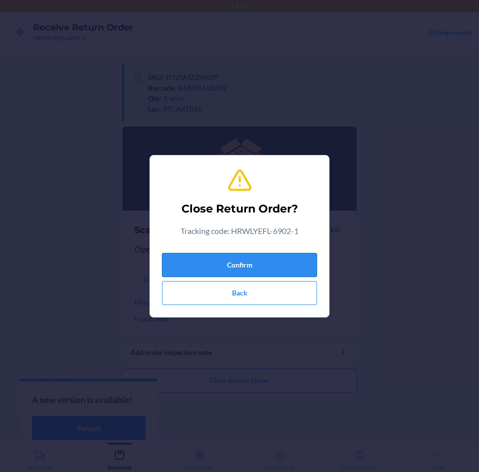
click at [256, 263] on button "Confirm" at bounding box center [239, 265] width 155 height 24
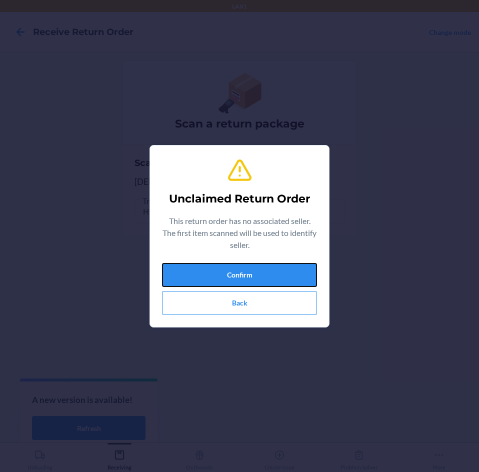
click at [256, 263] on button "Confirm" at bounding box center [239, 275] width 155 height 24
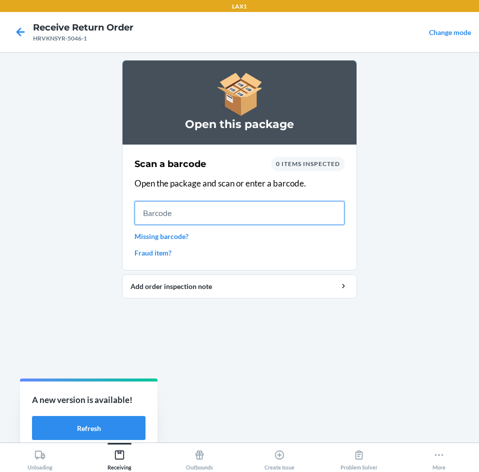
click at [229, 214] on input "text" at bounding box center [239, 213] width 210 height 24
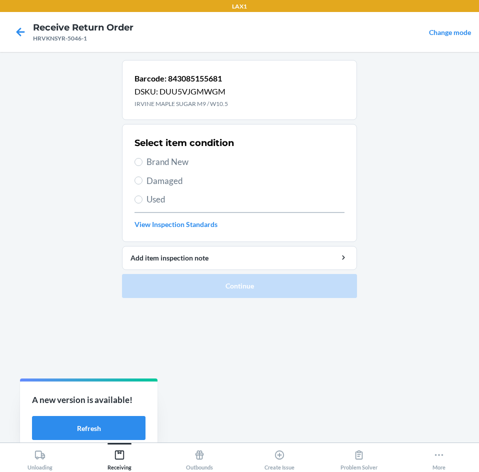
click at [166, 163] on span "Brand New" at bounding box center [245, 161] width 198 height 13
click at [142, 163] on input "Brand New" at bounding box center [138, 162] width 8 height 8
radio input "true"
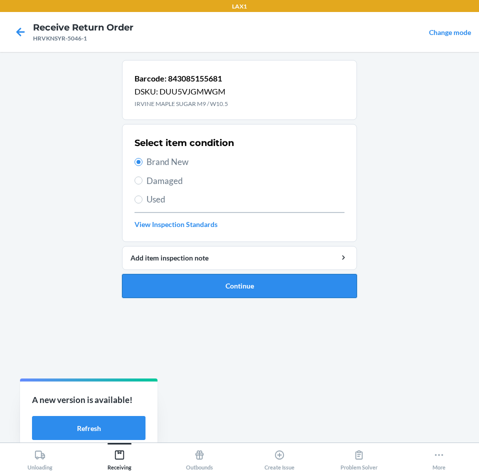
click at [226, 279] on button "Continue" at bounding box center [239, 286] width 235 height 24
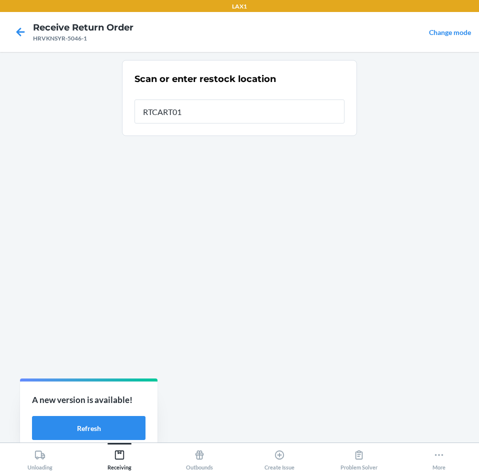
type input "RTCART016"
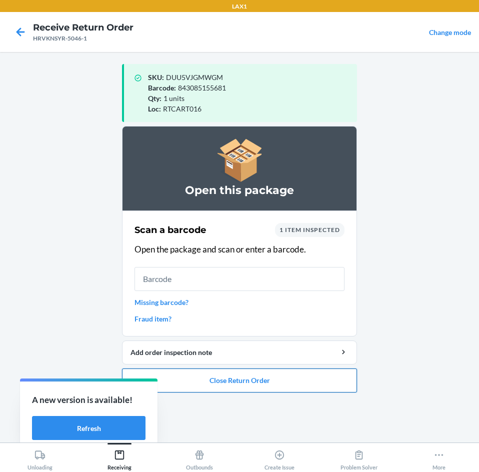
click at [257, 384] on button "Close Return Order" at bounding box center [239, 380] width 235 height 24
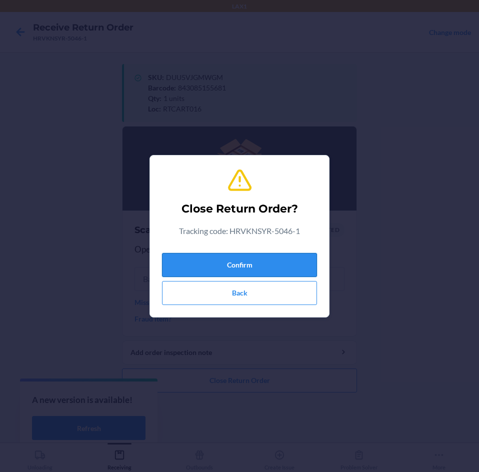
click at [253, 259] on button "Confirm" at bounding box center [239, 265] width 155 height 24
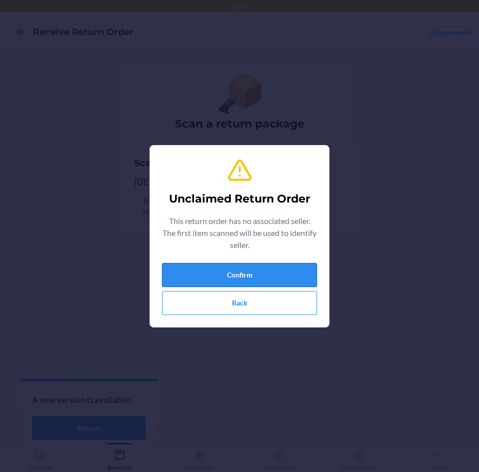
click at [256, 273] on button "Confirm" at bounding box center [239, 275] width 155 height 24
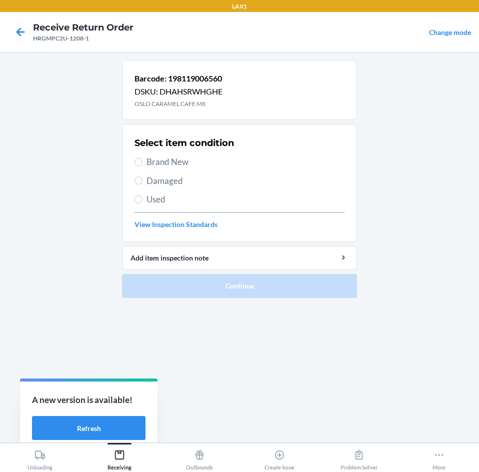
click at [142, 162] on label "Brand New" at bounding box center [239, 161] width 210 height 13
click at [142, 162] on input "Brand New" at bounding box center [138, 162] width 8 height 8
radio input "true"
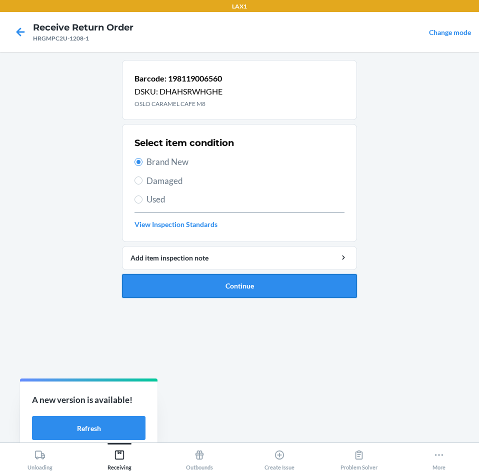
click at [183, 289] on button "Continue" at bounding box center [239, 286] width 235 height 24
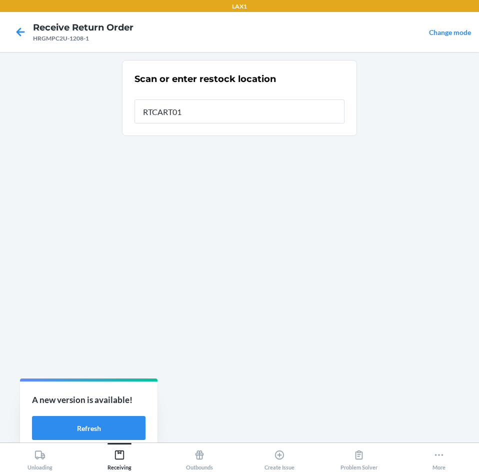
type input "RTCART016"
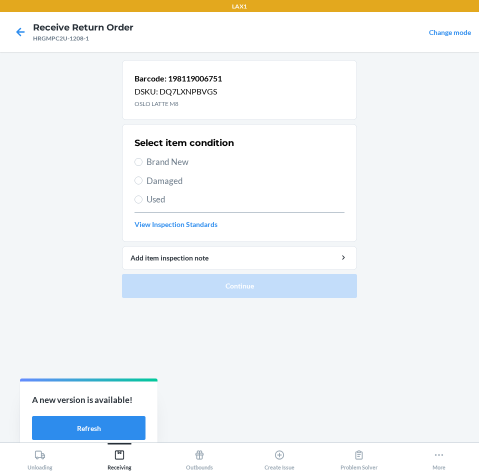
click at [143, 163] on label "Brand New" at bounding box center [239, 161] width 210 height 13
click at [142, 163] on input "Brand New" at bounding box center [138, 162] width 8 height 8
radio input "true"
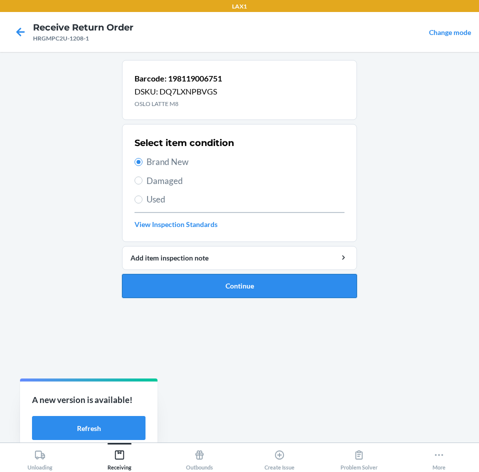
click at [173, 274] on button "Continue" at bounding box center [239, 286] width 235 height 24
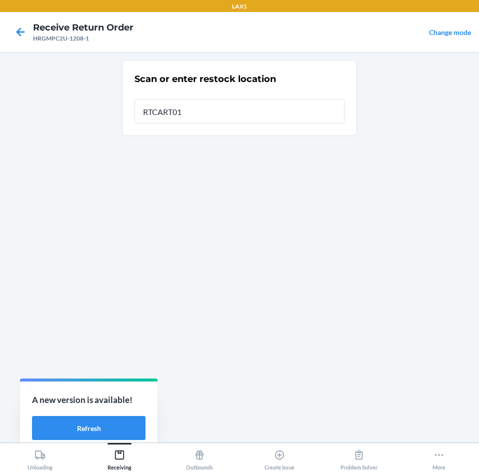
type input "RTCART016"
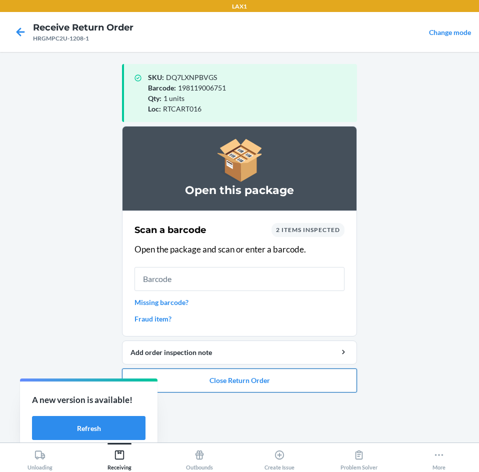
click at [243, 377] on button "Close Return Order" at bounding box center [239, 380] width 235 height 24
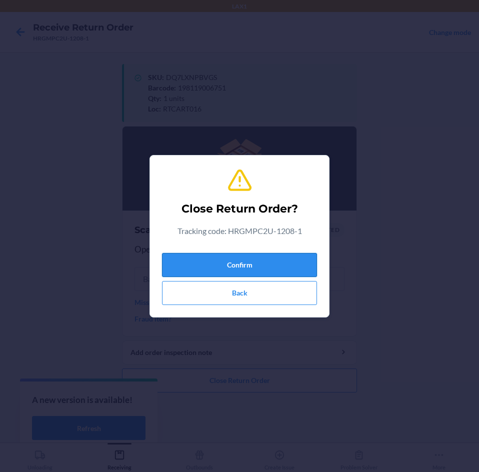
click at [248, 270] on button "Confirm" at bounding box center [239, 265] width 155 height 24
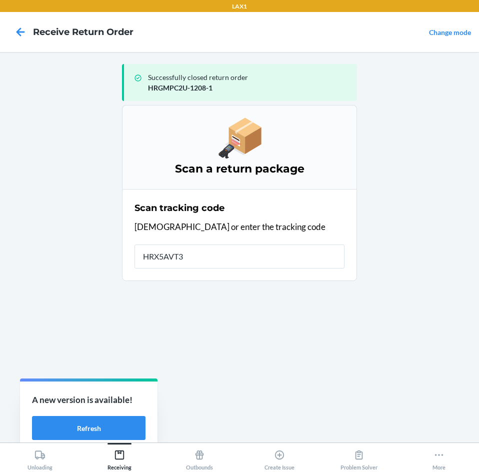
type input "HRX5AVT3-"
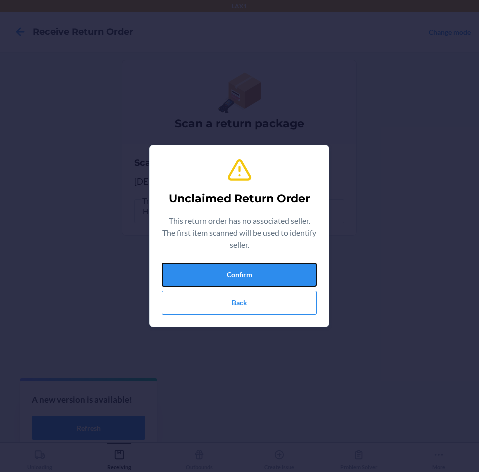
click at [248, 270] on button "Confirm" at bounding box center [239, 275] width 155 height 24
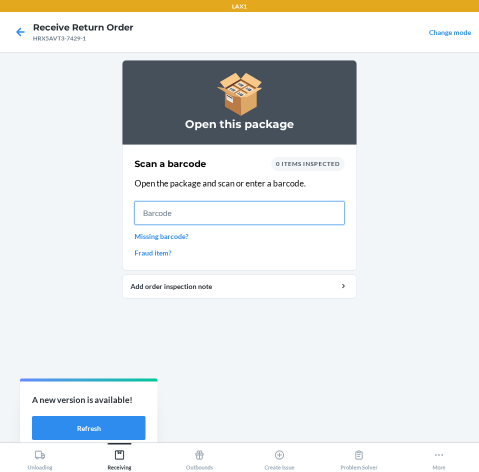
click at [263, 213] on input "text" at bounding box center [239, 213] width 210 height 24
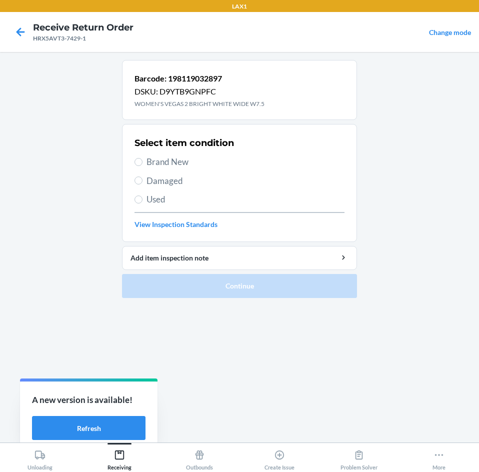
click at [174, 161] on span "Brand New" at bounding box center [245, 161] width 198 height 13
click at [142, 161] on input "Brand New" at bounding box center [138, 162] width 8 height 8
radio input "true"
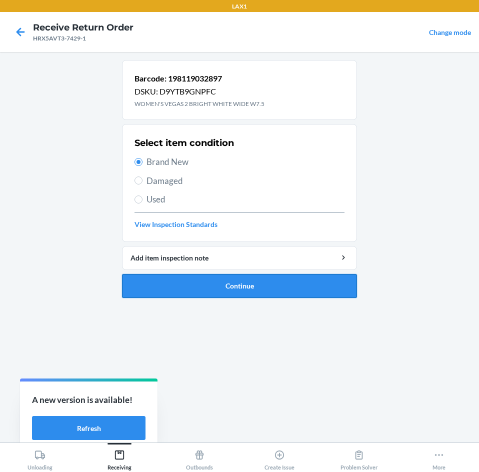
click at [194, 282] on button "Continue" at bounding box center [239, 286] width 235 height 24
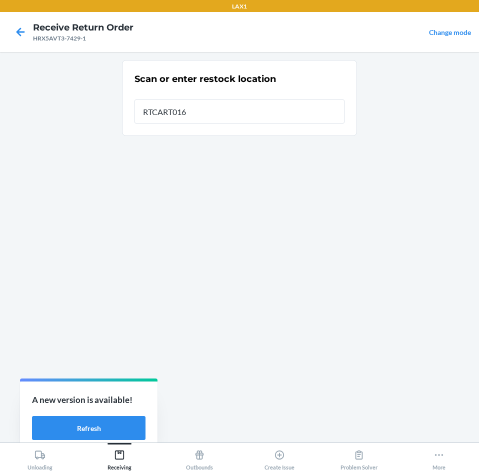
type input "RTCART016"
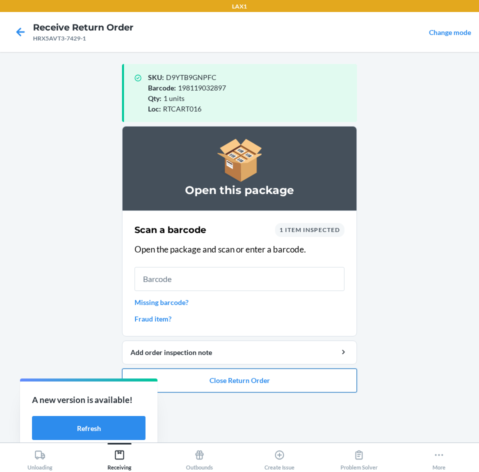
click at [225, 383] on button "Close Return Order" at bounding box center [239, 380] width 235 height 24
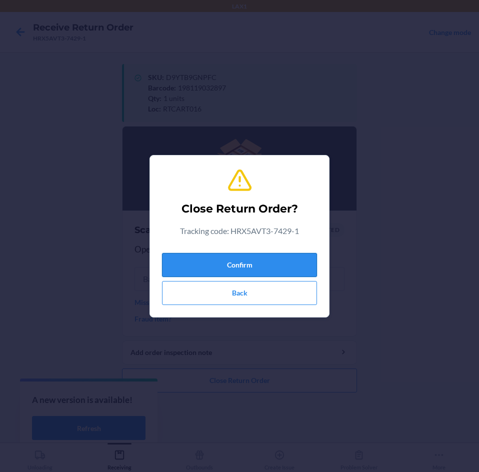
click at [256, 253] on button "Confirm" at bounding box center [239, 265] width 155 height 24
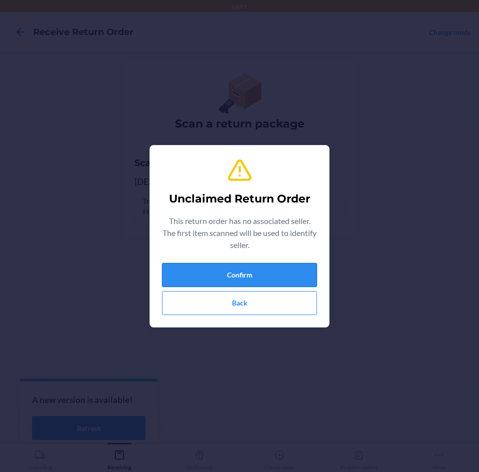
click at [261, 275] on button "Confirm" at bounding box center [239, 275] width 155 height 24
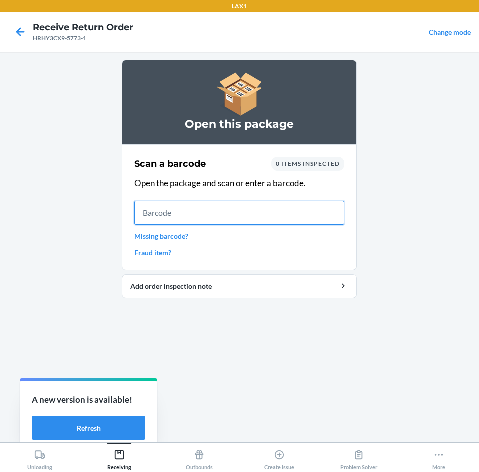
click at [198, 211] on input "text" at bounding box center [239, 213] width 210 height 24
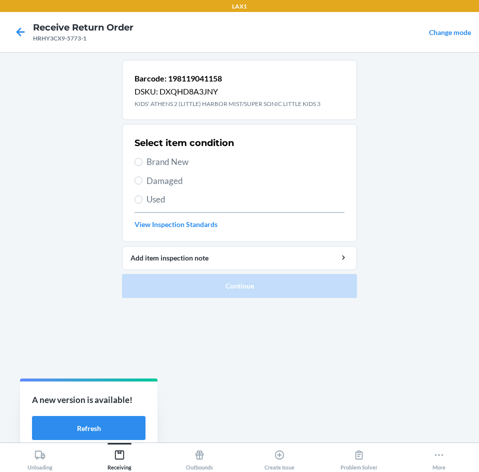
click at [172, 164] on span "Brand New" at bounding box center [245, 161] width 198 height 13
click at [142, 164] on input "Brand New" at bounding box center [138, 162] width 8 height 8
radio input "true"
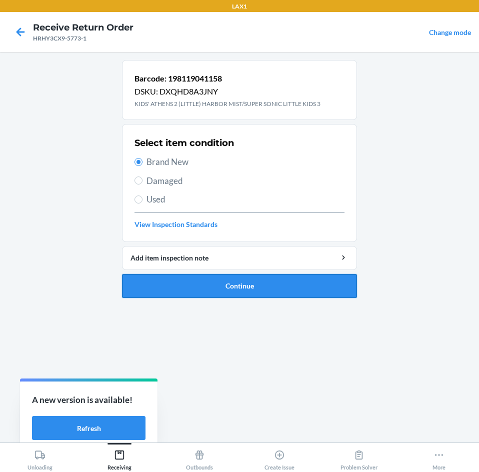
click at [187, 281] on button "Continue" at bounding box center [239, 286] width 235 height 24
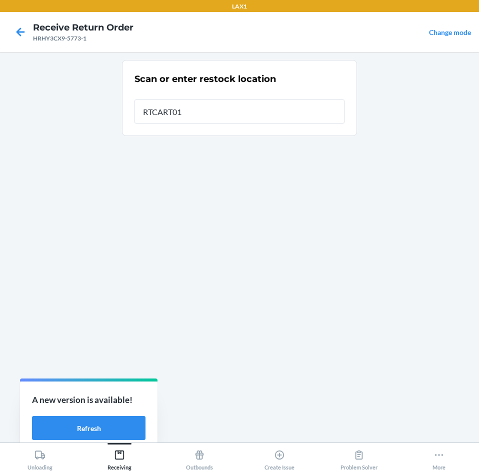
type input "RTCART016"
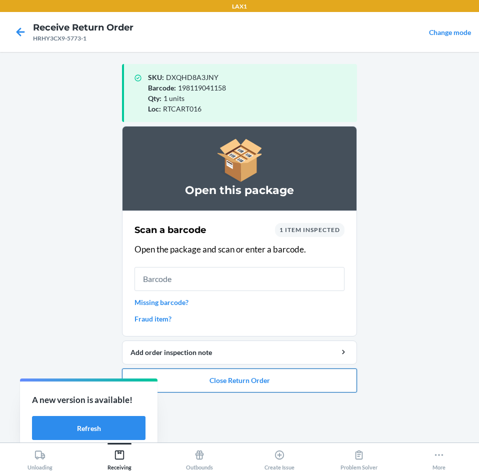
click at [240, 383] on button "Close Return Order" at bounding box center [239, 380] width 235 height 24
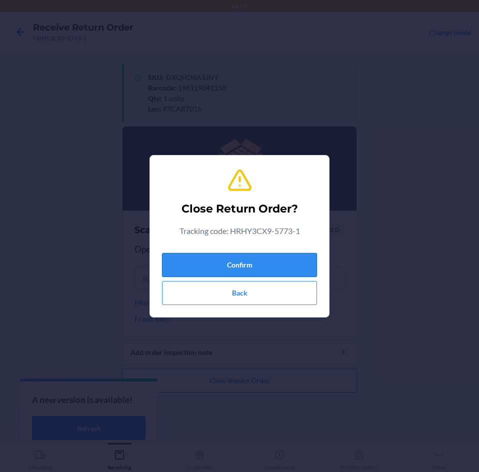
click at [258, 270] on button "Confirm" at bounding box center [239, 265] width 155 height 24
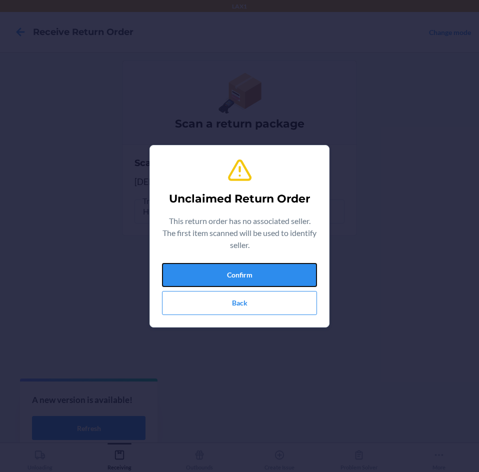
click at [258, 270] on button "Confirm" at bounding box center [239, 275] width 155 height 24
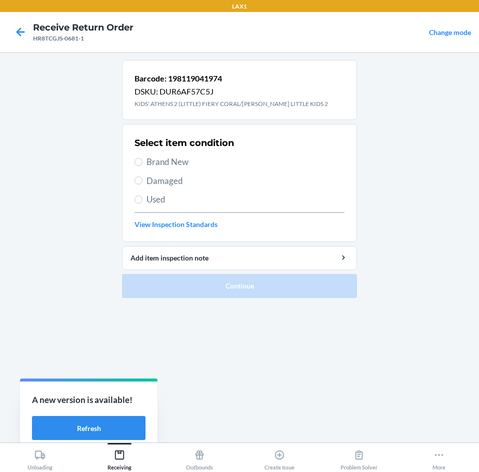
click at [157, 158] on span "Brand New" at bounding box center [245, 161] width 198 height 13
click at [142, 158] on input "Brand New" at bounding box center [138, 162] width 8 height 8
radio input "true"
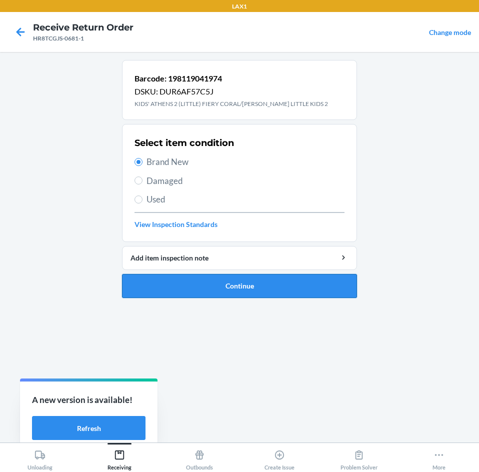
click at [203, 278] on button "Continue" at bounding box center [239, 286] width 235 height 24
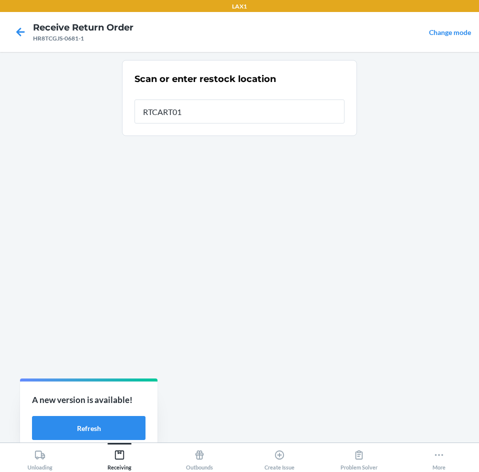
type input "RTCART016"
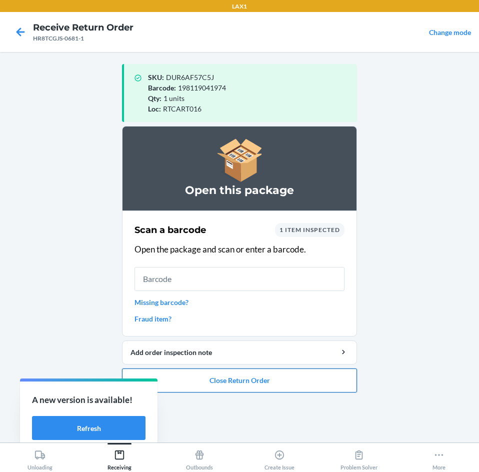
click at [225, 385] on button "Close Return Order" at bounding box center [239, 380] width 235 height 24
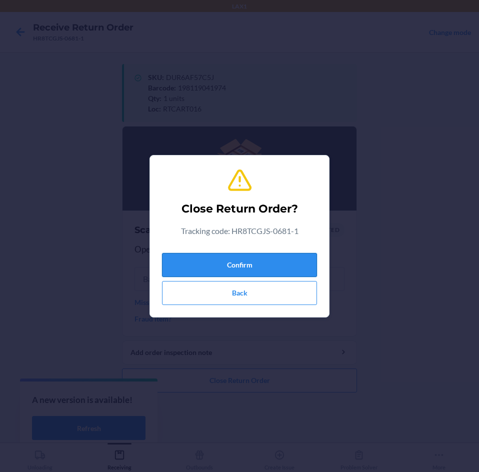
click at [243, 269] on button "Confirm" at bounding box center [239, 265] width 155 height 24
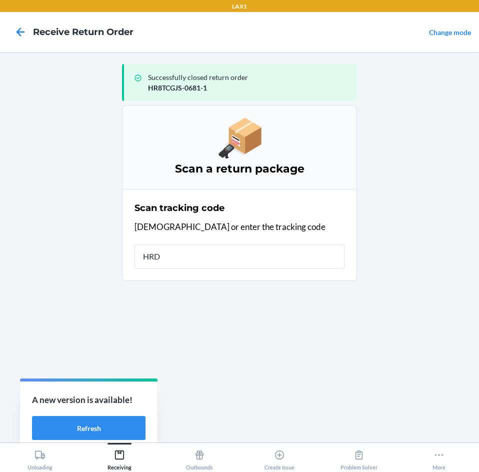
type input "HRDW"
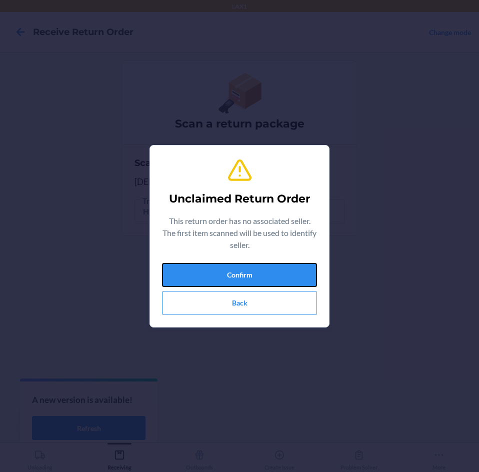
click at [243, 269] on button "Confirm" at bounding box center [239, 275] width 155 height 24
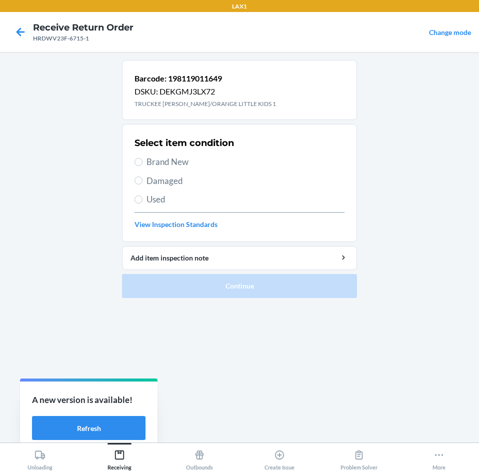
click at [150, 156] on span "Brand New" at bounding box center [245, 161] width 198 height 13
click at [142, 158] on input "Brand New" at bounding box center [138, 162] width 8 height 8
radio input "true"
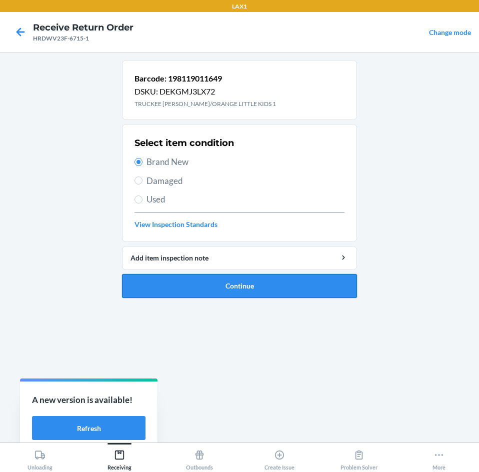
click at [209, 278] on button "Continue" at bounding box center [239, 286] width 235 height 24
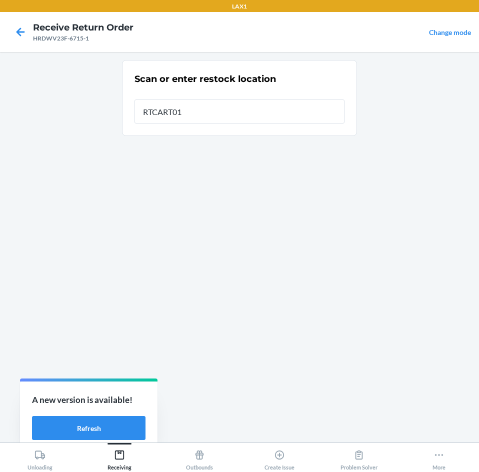
type input "RTCART016"
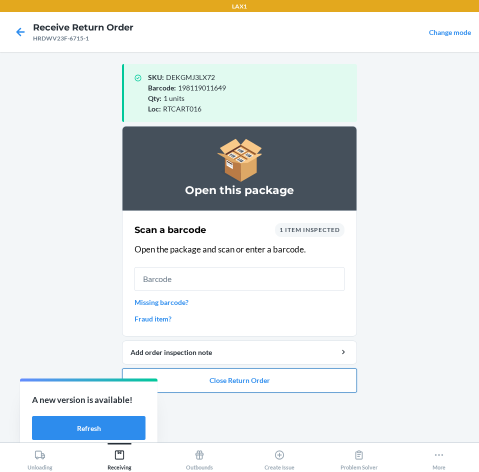
click at [216, 384] on button "Close Return Order" at bounding box center [239, 380] width 235 height 24
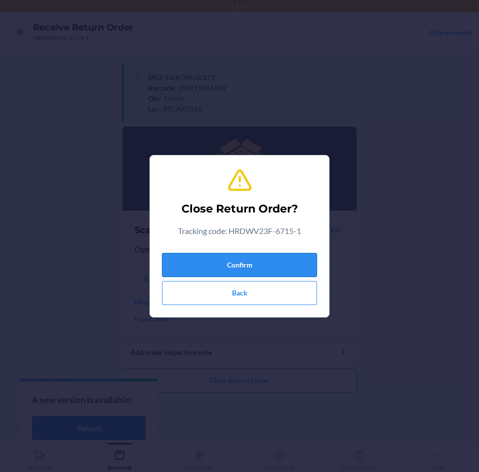
click at [268, 263] on button "Confirm" at bounding box center [239, 265] width 155 height 24
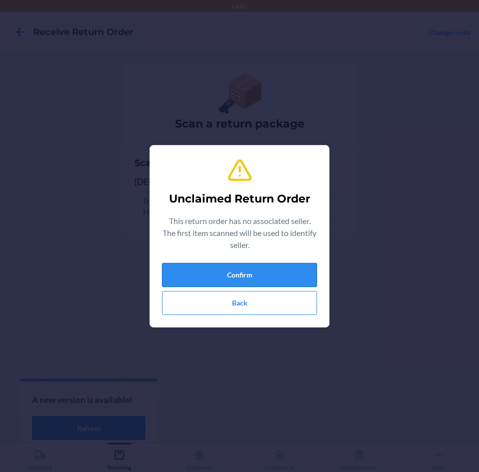
click at [268, 270] on button "Confirm" at bounding box center [239, 275] width 155 height 24
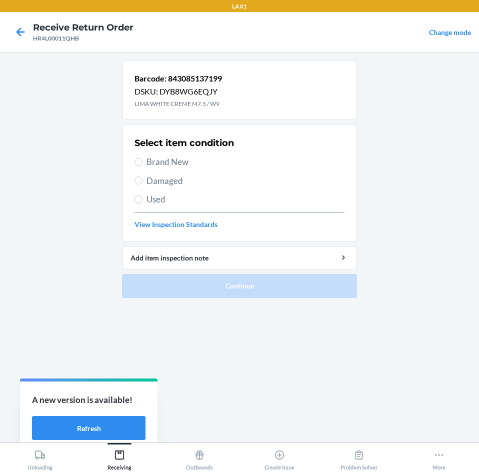
click at [147, 161] on span "Brand New" at bounding box center [245, 161] width 198 height 13
click at [142, 161] on input "Brand New" at bounding box center [138, 162] width 8 height 8
radio input "true"
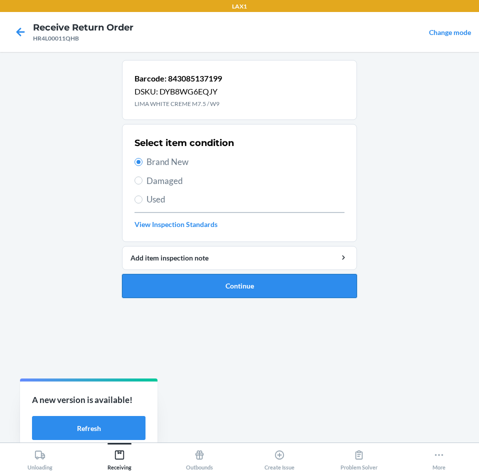
click at [202, 290] on button "Continue" at bounding box center [239, 286] width 235 height 24
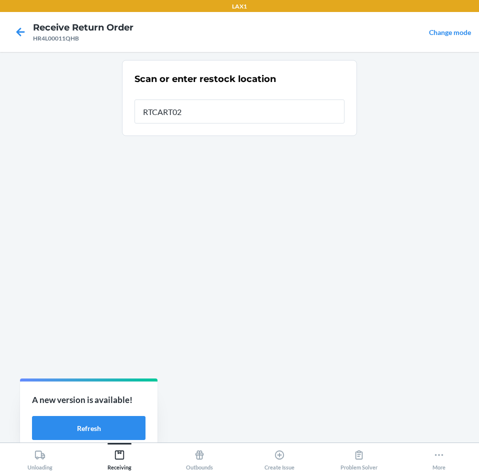
type input "RTCART021"
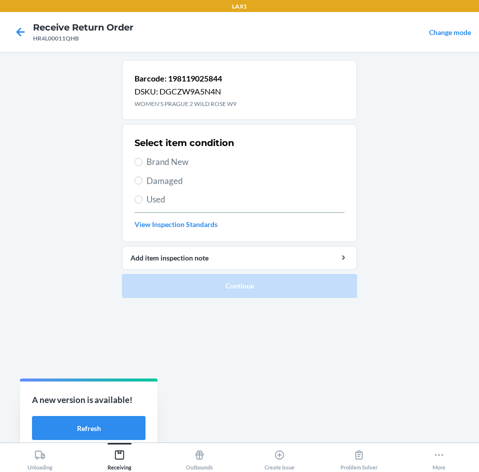
click at [149, 160] on span "Brand New" at bounding box center [245, 161] width 198 height 13
click at [142, 160] on input "Brand New" at bounding box center [138, 162] width 8 height 8
radio input "true"
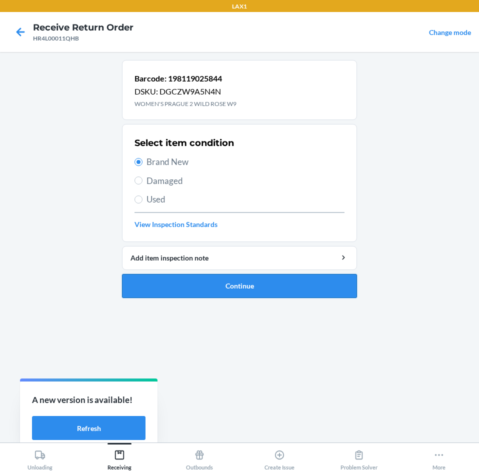
click at [210, 282] on button "Continue" at bounding box center [239, 286] width 235 height 24
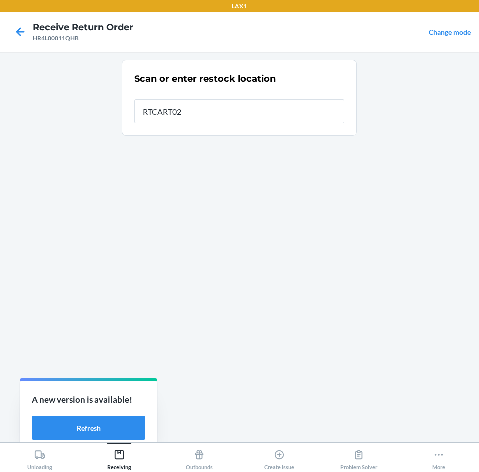
type input "RTCART021"
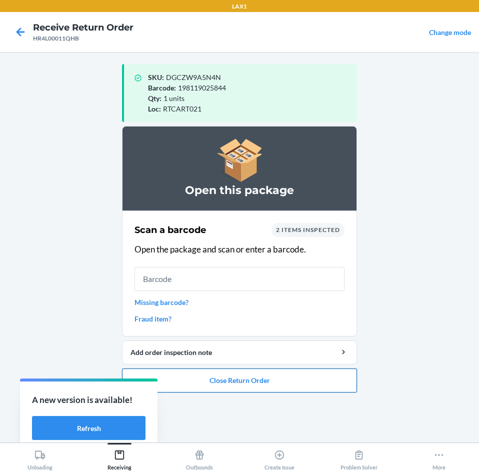
click at [241, 375] on button "Close Return Order" at bounding box center [239, 380] width 235 height 24
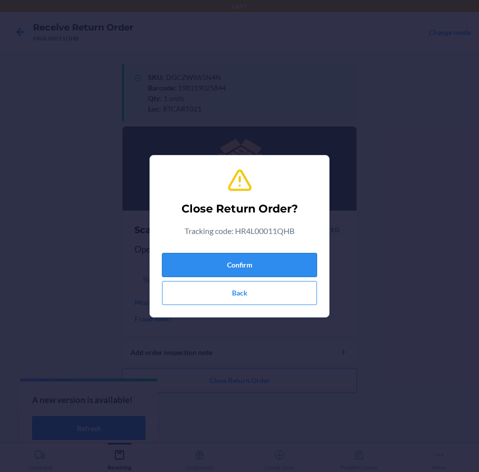
click at [263, 269] on button "Confirm" at bounding box center [239, 265] width 155 height 24
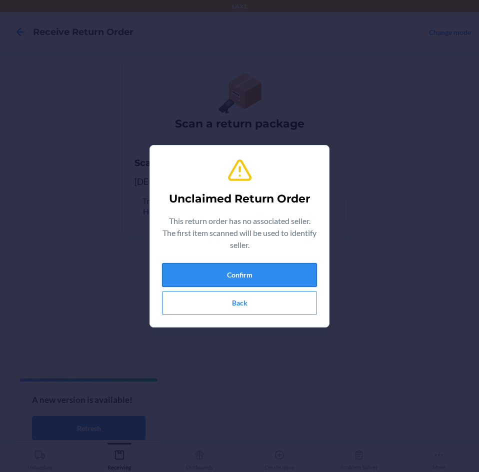
click at [265, 269] on button "Confirm" at bounding box center [239, 275] width 155 height 24
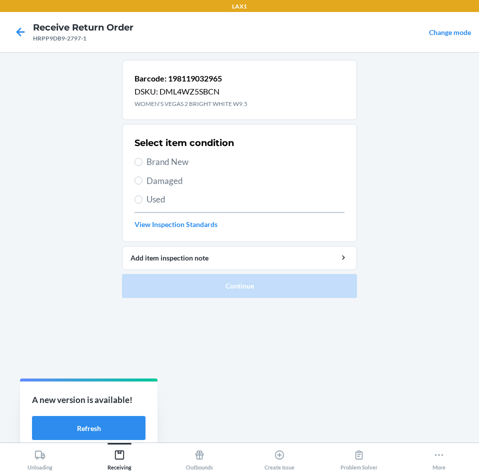
click at [170, 161] on span "Brand New" at bounding box center [245, 161] width 198 height 13
click at [142, 161] on input "Brand New" at bounding box center [138, 162] width 8 height 8
radio input "true"
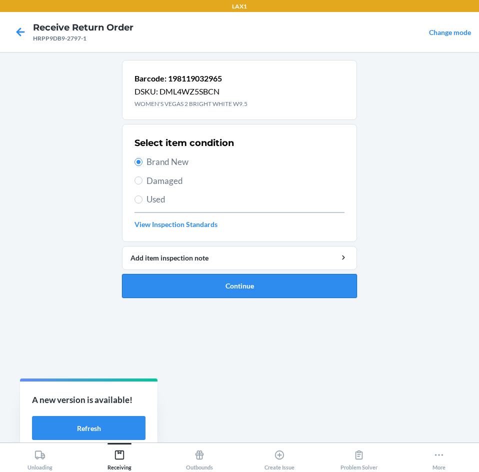
click at [289, 288] on button "Continue" at bounding box center [239, 286] width 235 height 24
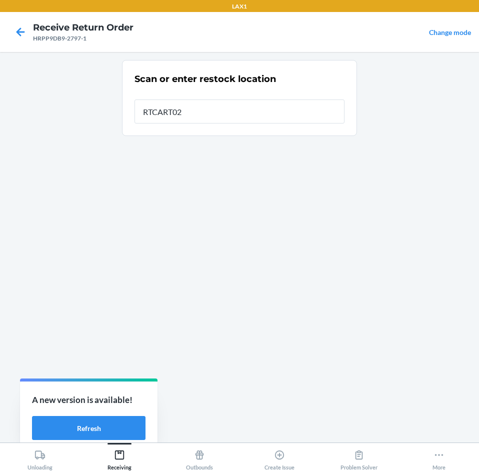
type input "RTCART021"
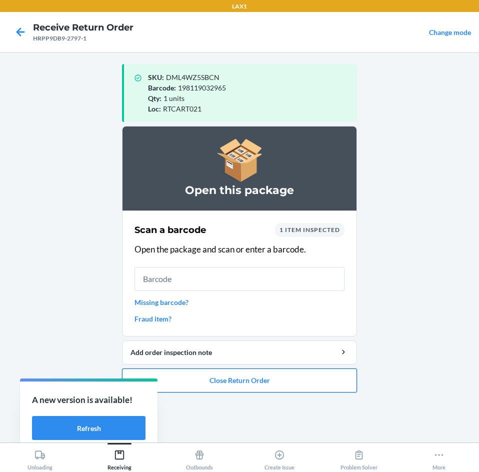
click at [253, 374] on button "Close Return Order" at bounding box center [239, 380] width 235 height 24
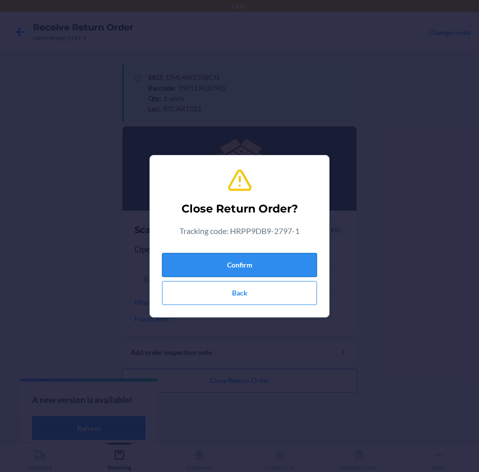
click at [270, 266] on button "Confirm" at bounding box center [239, 265] width 155 height 24
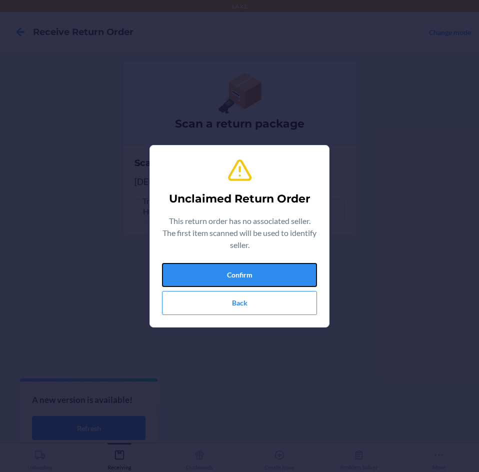
click at [270, 266] on button "Confirm" at bounding box center [239, 275] width 155 height 24
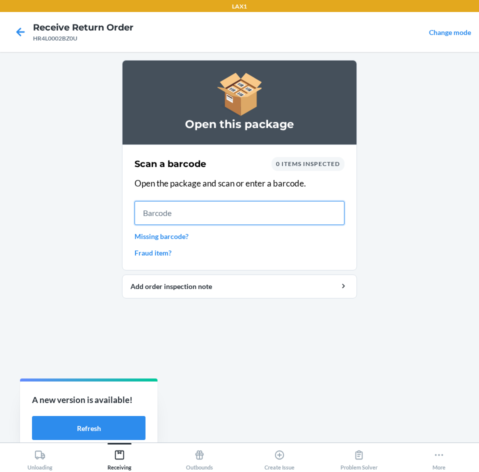
click at [233, 219] on input "text" at bounding box center [239, 213] width 210 height 24
click at [216, 210] on input "text" at bounding box center [239, 213] width 210 height 24
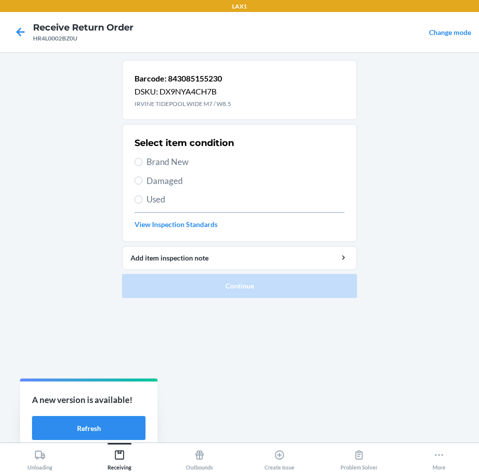
click at [140, 167] on label "Brand New" at bounding box center [239, 161] width 210 height 13
click at [140, 166] on input "Brand New" at bounding box center [138, 162] width 8 height 8
radio input "true"
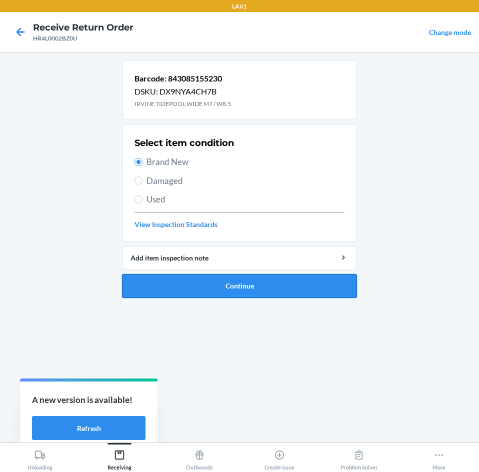
click at [207, 288] on button "Continue" at bounding box center [239, 286] width 235 height 24
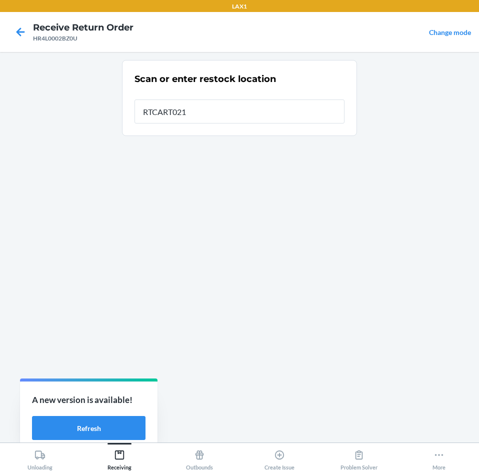
type input "RTCART021"
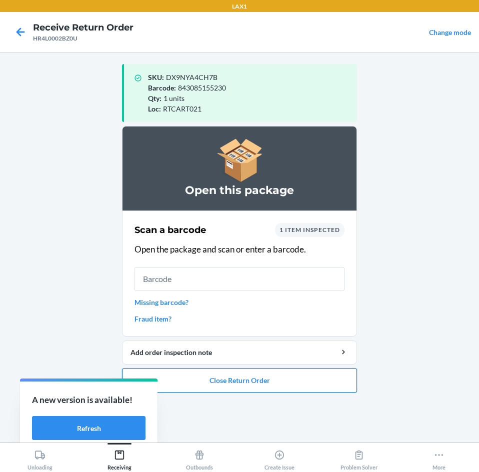
click at [206, 381] on button "Close Return Order" at bounding box center [239, 380] width 235 height 24
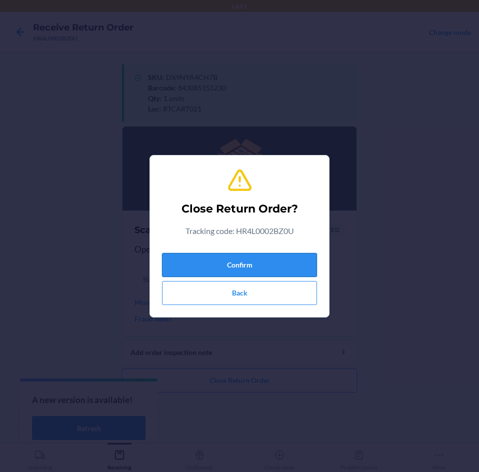
click at [224, 267] on button "Confirm" at bounding box center [239, 265] width 155 height 24
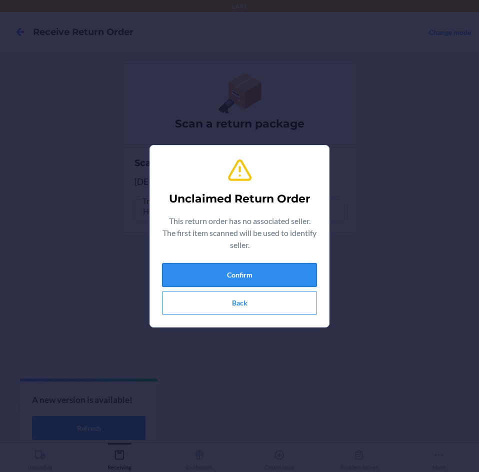
click at [223, 265] on button "Confirm" at bounding box center [239, 275] width 155 height 24
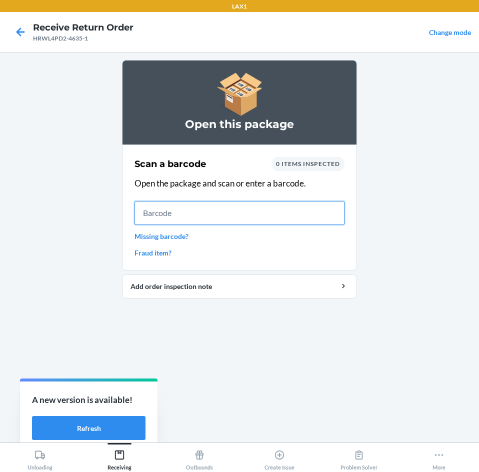
click at [293, 209] on input "text" at bounding box center [239, 213] width 210 height 24
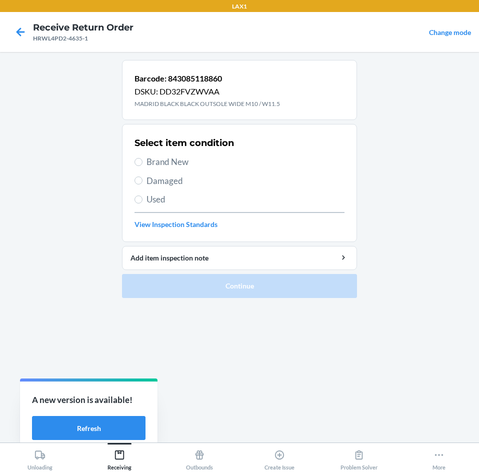
click at [145, 158] on label "Brand New" at bounding box center [239, 161] width 210 height 13
click at [142, 158] on input "Brand New" at bounding box center [138, 162] width 8 height 8
radio input "true"
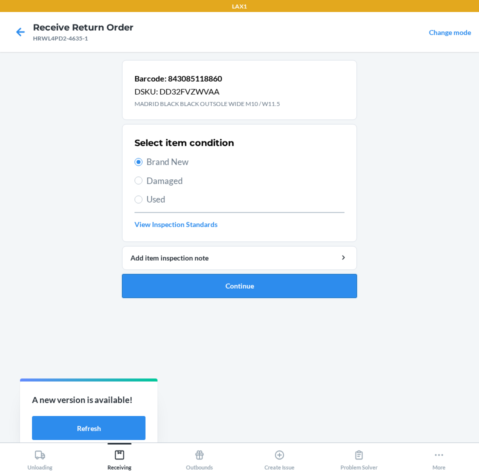
click at [186, 280] on button "Continue" at bounding box center [239, 286] width 235 height 24
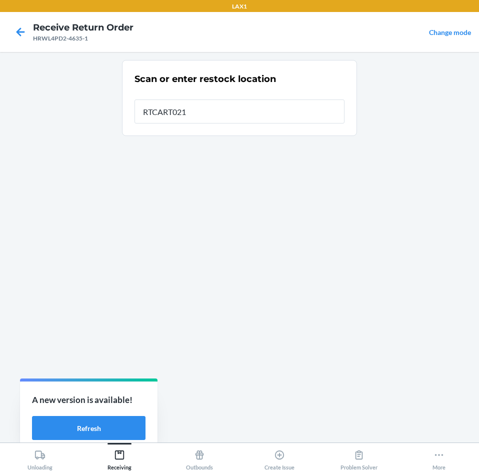
type input "RTCART021"
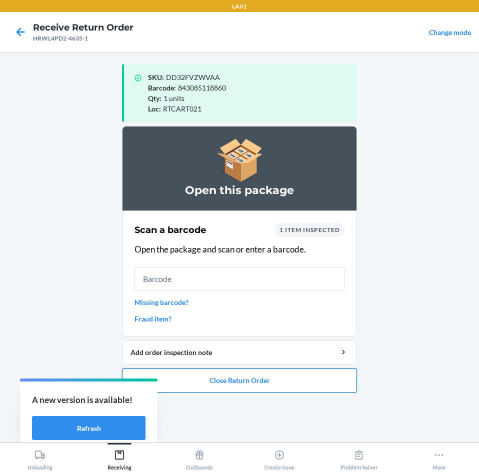
click at [269, 381] on button "Close Return Order" at bounding box center [239, 380] width 235 height 24
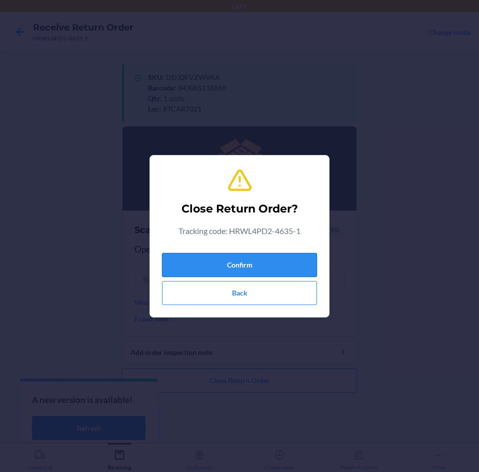
click at [286, 264] on button "Confirm" at bounding box center [239, 265] width 155 height 24
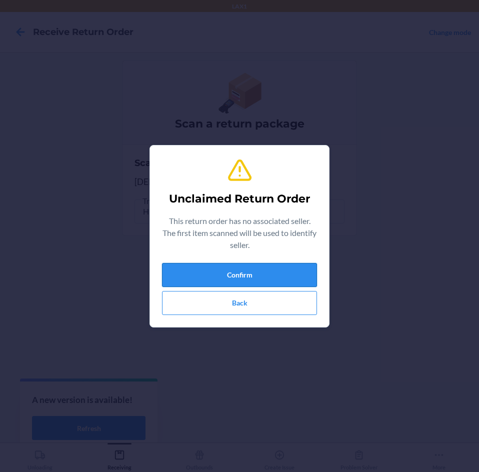
click at [291, 272] on button "Confirm" at bounding box center [239, 275] width 155 height 24
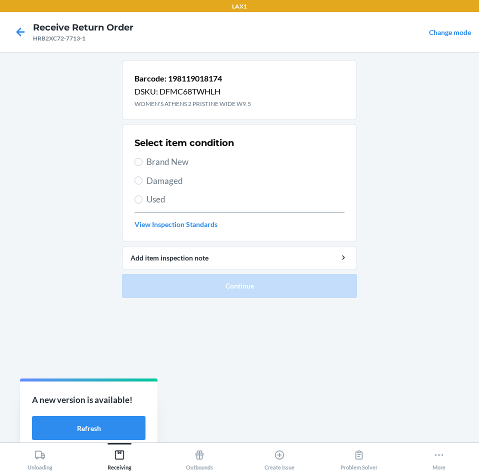
click at [156, 165] on span "Brand New" at bounding box center [245, 161] width 198 height 13
click at [142, 165] on input "Brand New" at bounding box center [138, 162] width 8 height 8
radio input "true"
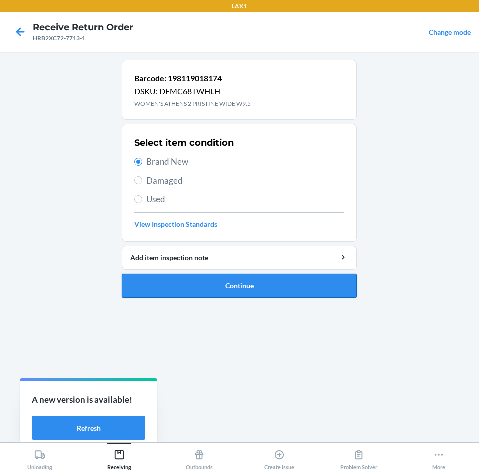
click at [232, 289] on button "Continue" at bounding box center [239, 286] width 235 height 24
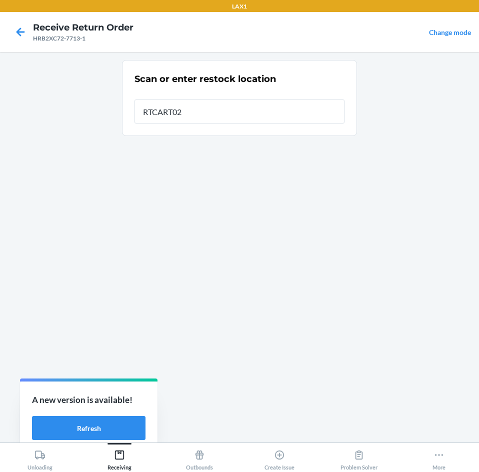
type input "RTCART021"
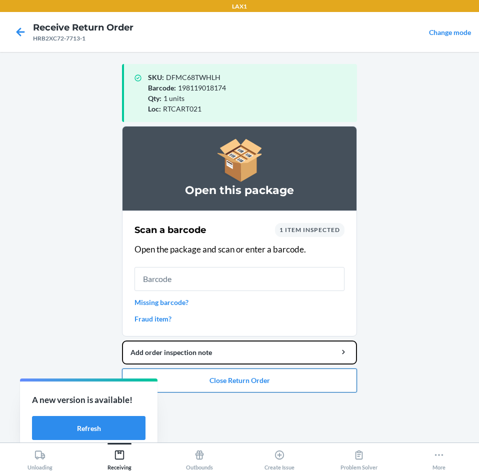
click at [261, 364] on li "Open this package Scan a barcode 1 item inspected Open the package and scan or …" at bounding box center [239, 259] width 235 height 266
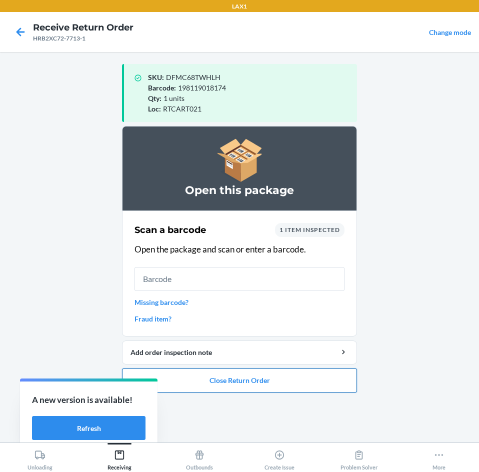
click at [260, 375] on button "Close Return Order" at bounding box center [239, 380] width 235 height 24
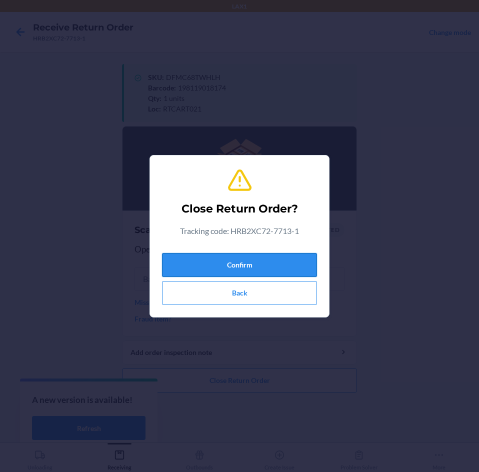
click at [273, 270] on button "Confirm" at bounding box center [239, 265] width 155 height 24
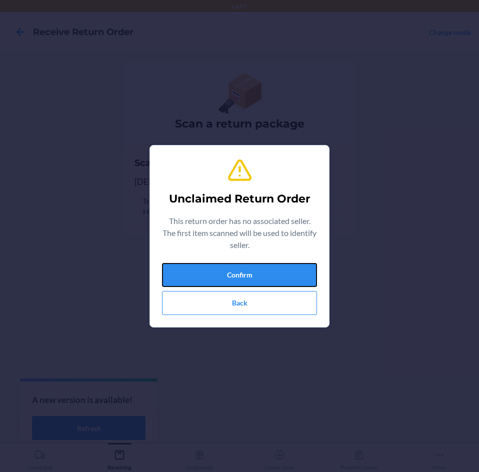
click at [273, 270] on button "Confirm" at bounding box center [239, 275] width 155 height 24
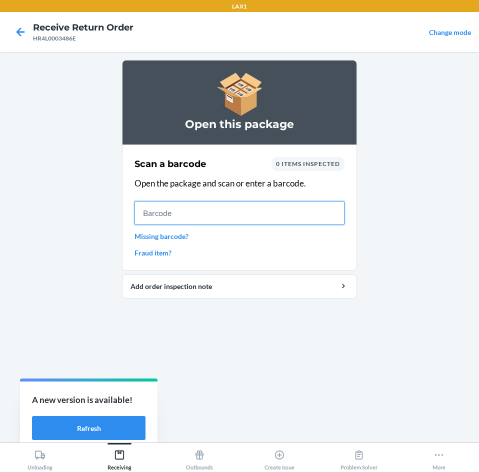
click at [213, 217] on input "text" at bounding box center [239, 213] width 210 height 24
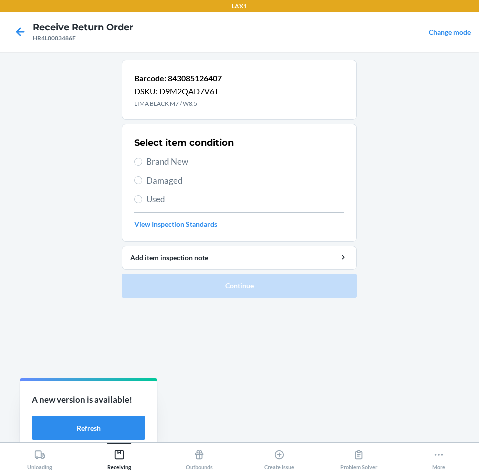
drag, startPoint x: 147, startPoint y: 156, endPoint x: 149, endPoint y: 179, distance: 23.1
click at [147, 157] on span "Brand New" at bounding box center [245, 161] width 198 height 13
click at [142, 158] on input "Brand New" at bounding box center [138, 162] width 8 height 8
radio input "true"
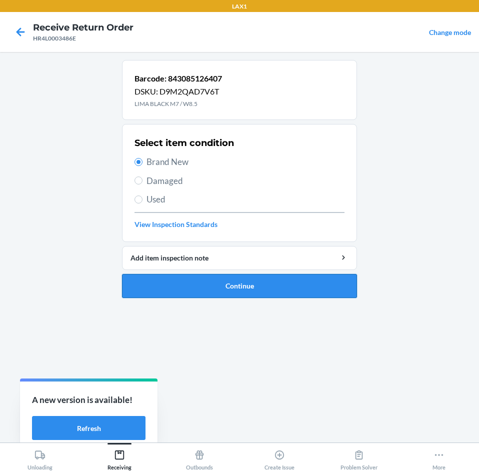
click at [222, 293] on button "Continue" at bounding box center [239, 286] width 235 height 24
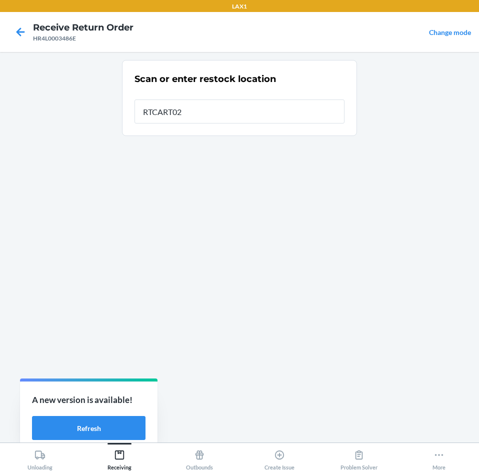
type input "RTCART021"
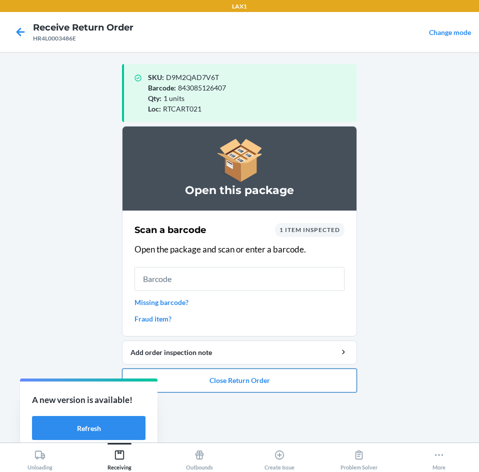
click at [262, 378] on button "Close Return Order" at bounding box center [239, 380] width 235 height 24
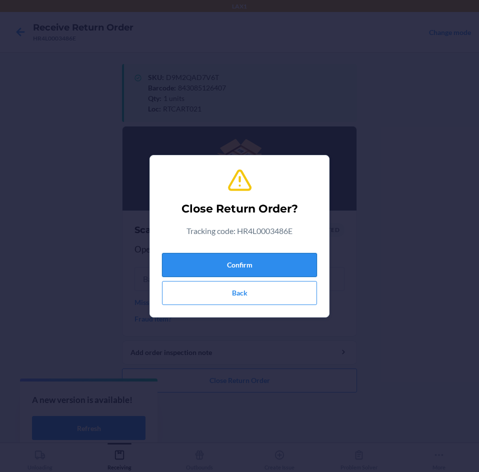
click at [272, 267] on button "Confirm" at bounding box center [239, 265] width 155 height 24
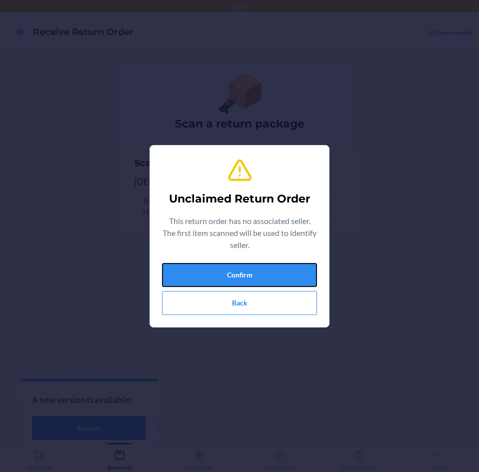
click at [272, 267] on button "Confirm" at bounding box center [239, 275] width 155 height 24
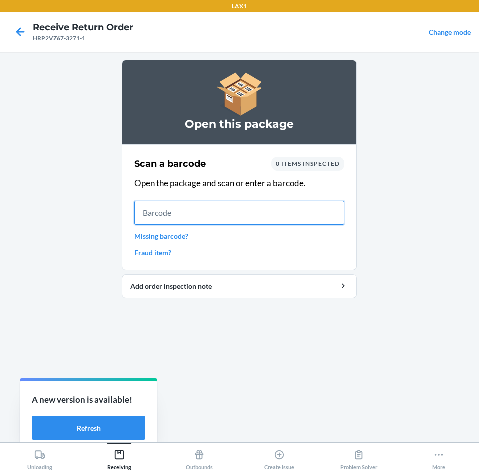
click at [245, 209] on input "text" at bounding box center [239, 213] width 210 height 24
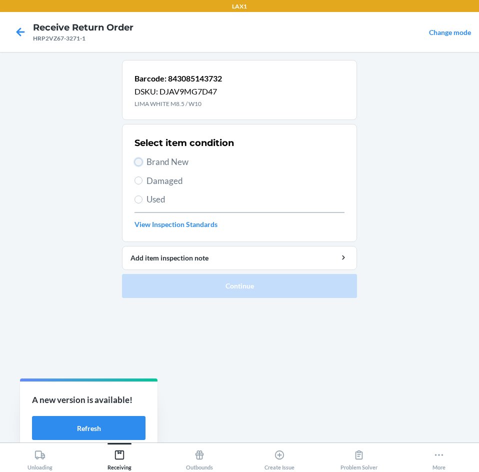
click at [141, 163] on input "Brand New" at bounding box center [138, 162] width 8 height 8
radio input "true"
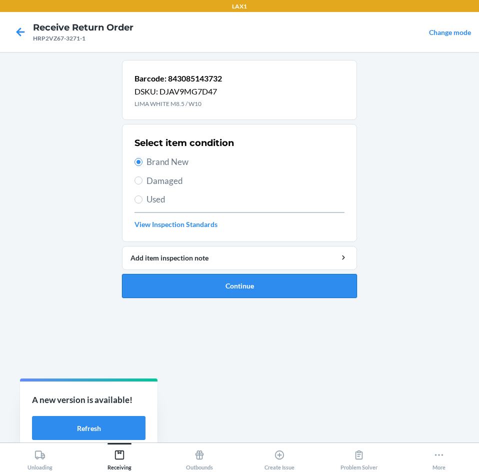
click at [187, 277] on button "Continue" at bounding box center [239, 286] width 235 height 24
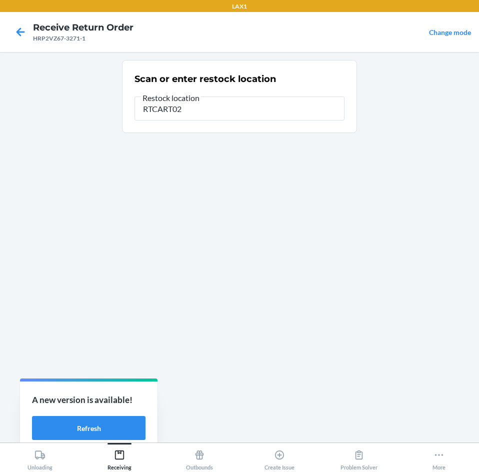
type input "RTCART021"
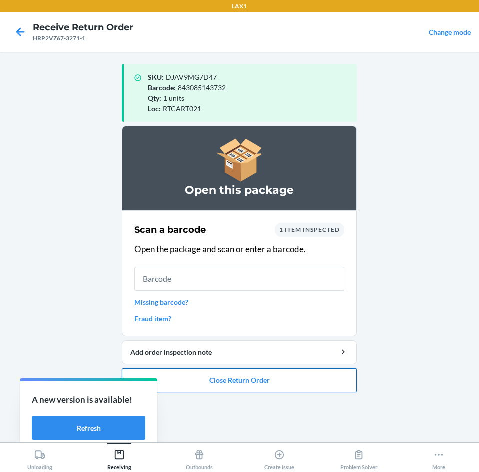
click at [241, 380] on button "Close Return Order" at bounding box center [239, 380] width 235 height 24
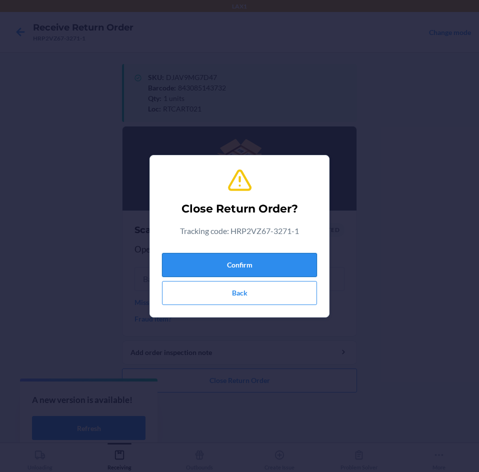
click at [252, 274] on button "Confirm" at bounding box center [239, 265] width 155 height 24
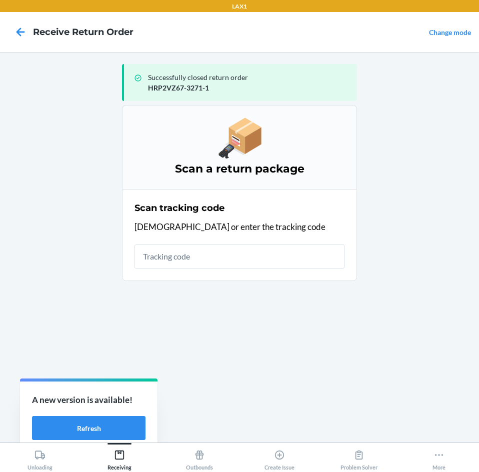
click at [216, 256] on input "text" at bounding box center [239, 256] width 210 height 24
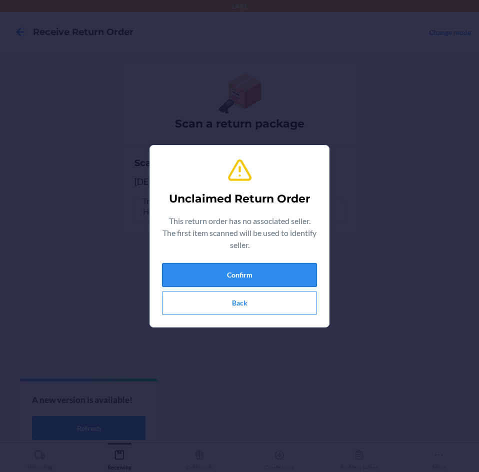
click at [217, 276] on button "Confirm" at bounding box center [239, 275] width 155 height 24
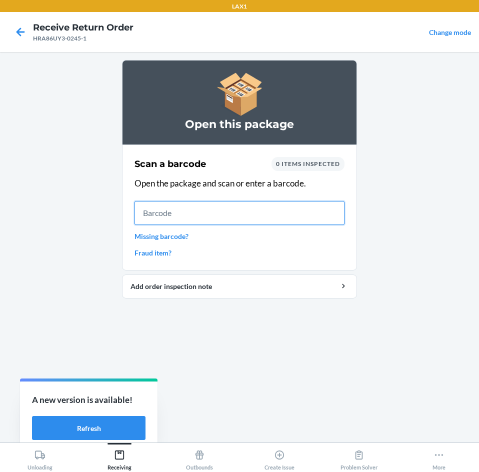
click at [235, 218] on input "text" at bounding box center [239, 213] width 210 height 24
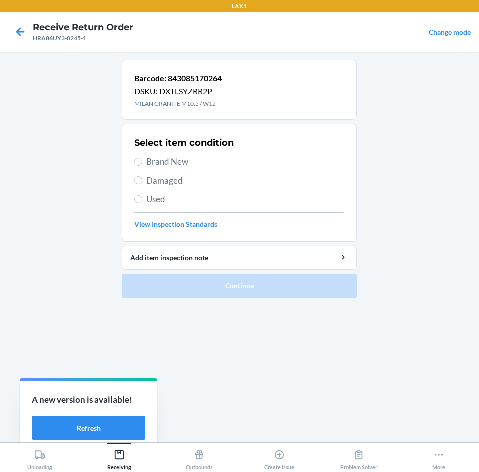
click at [144, 161] on label "Brand New" at bounding box center [239, 161] width 210 height 13
click at [142, 161] on input "Brand New" at bounding box center [138, 162] width 8 height 8
radio input "true"
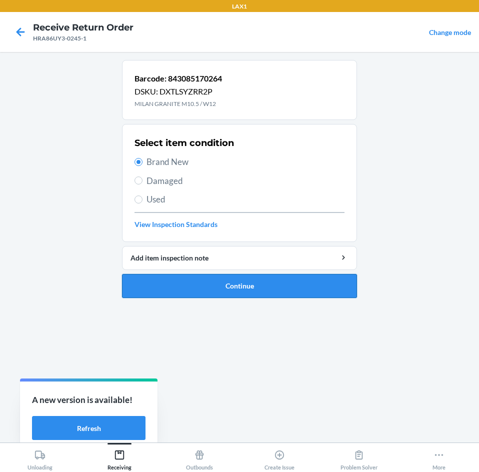
click at [202, 279] on button "Continue" at bounding box center [239, 286] width 235 height 24
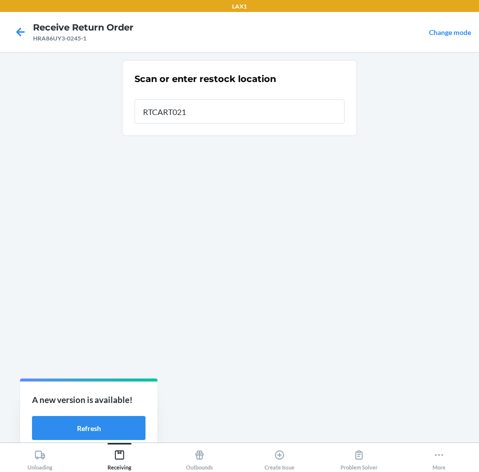
type input "RTCART021"
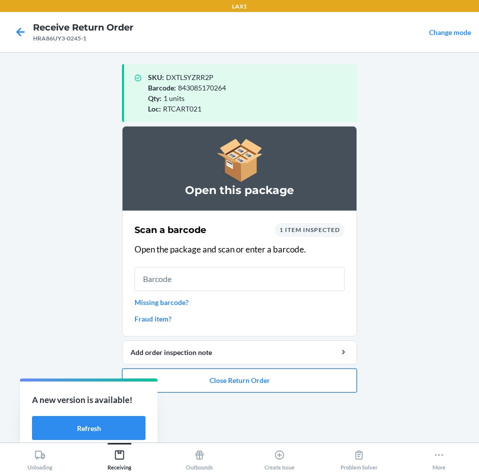
click at [229, 371] on button "Close Return Order" at bounding box center [239, 380] width 235 height 24
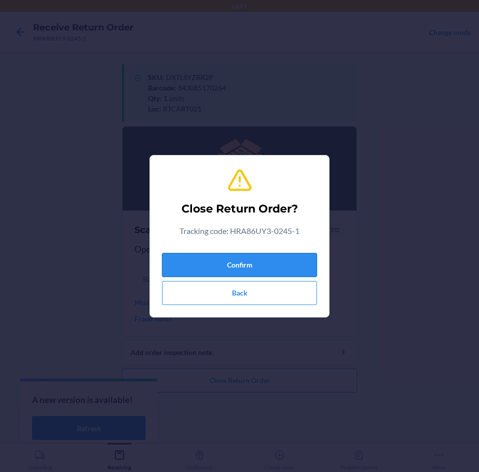
click at [227, 259] on button "Confirm" at bounding box center [239, 265] width 155 height 24
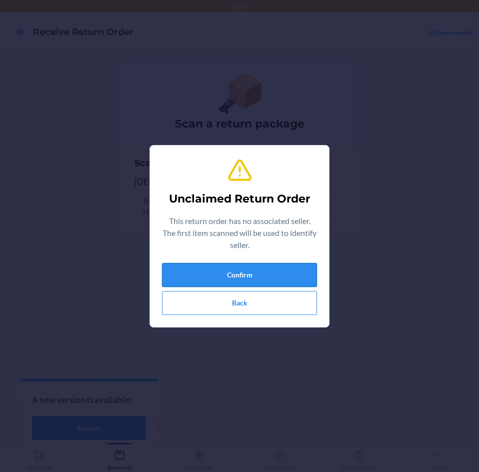
click at [229, 267] on button "Confirm" at bounding box center [239, 275] width 155 height 24
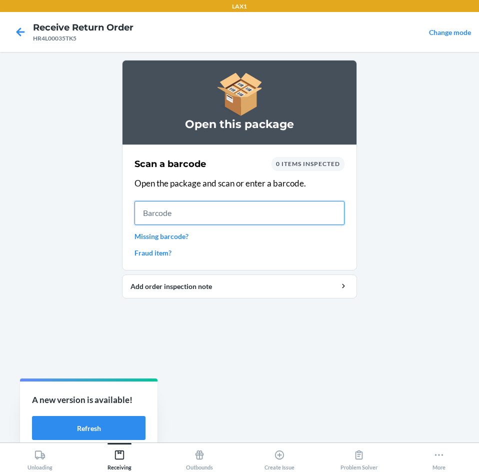
click at [248, 211] on input "text" at bounding box center [239, 213] width 210 height 24
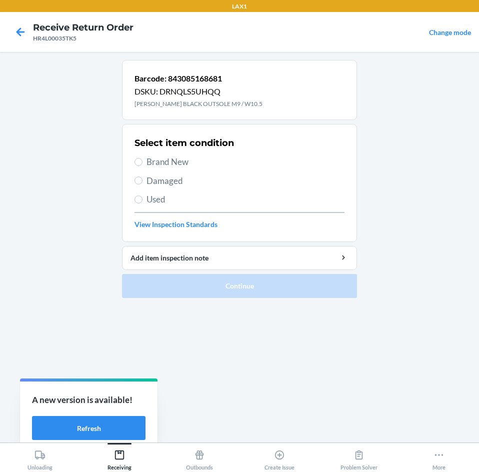
click at [152, 160] on span "Brand New" at bounding box center [245, 161] width 198 height 13
click at [142, 160] on input "Brand New" at bounding box center [138, 162] width 8 height 8
radio input "true"
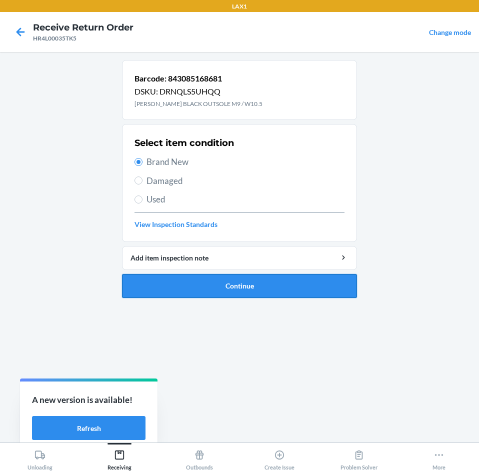
click at [236, 290] on button "Continue" at bounding box center [239, 286] width 235 height 24
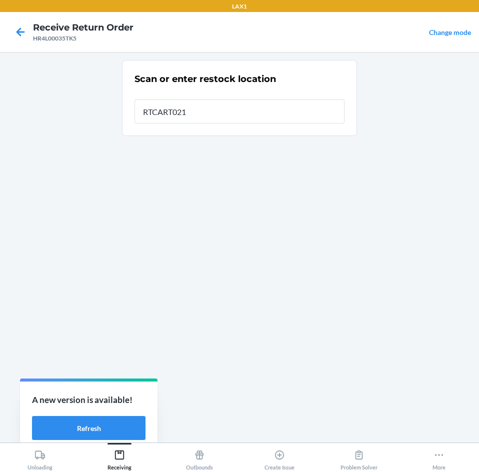
type input "RTCART021"
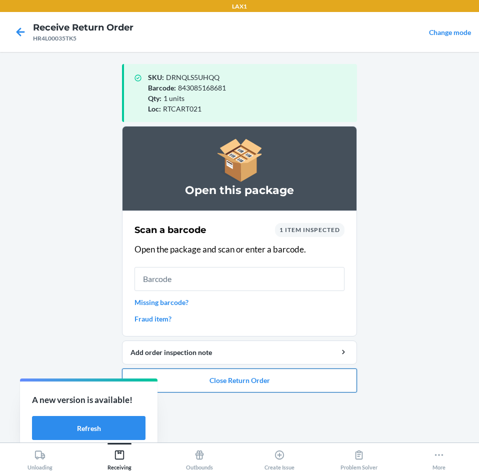
click at [234, 373] on button "Close Return Order" at bounding box center [239, 380] width 235 height 24
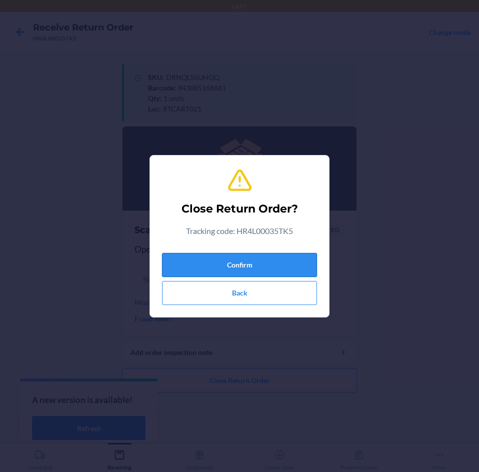
click at [232, 253] on button "Confirm" at bounding box center [239, 265] width 155 height 24
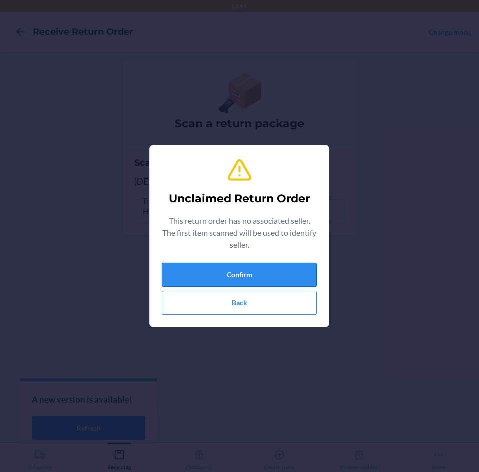
click at [239, 282] on button "Confirm" at bounding box center [239, 275] width 155 height 24
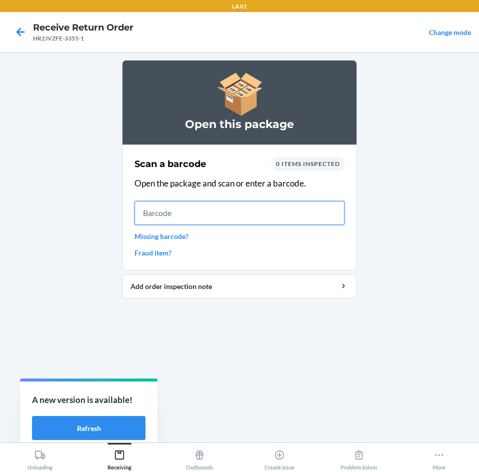
click at [229, 215] on input "text" at bounding box center [239, 213] width 210 height 24
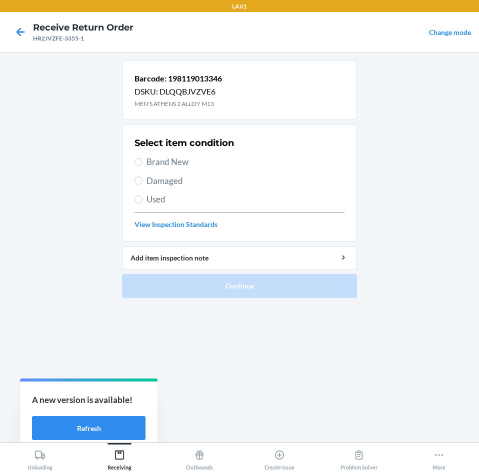
click at [143, 197] on label "Used" at bounding box center [239, 199] width 210 height 13
click at [142, 197] on input "Used" at bounding box center [138, 199] width 8 height 8
radio input "true"
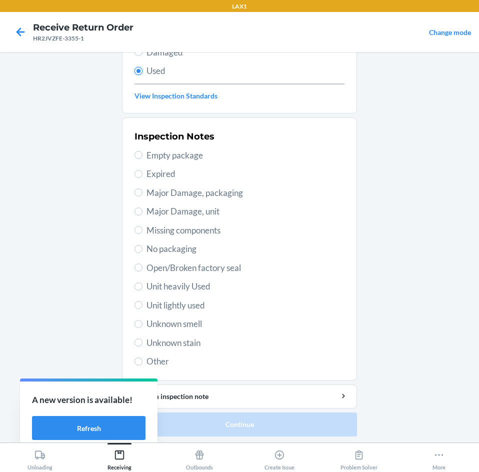
scroll to position [130, 0]
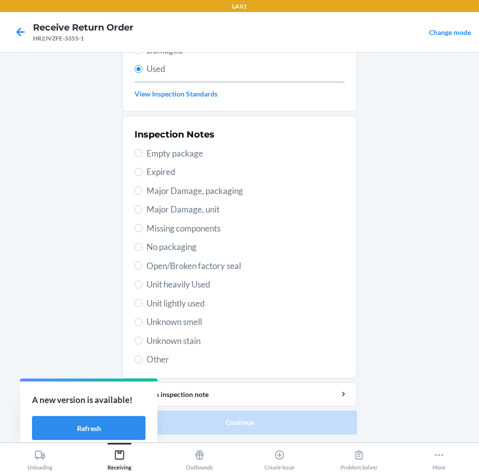
click at [197, 306] on span "Unit lightly used" at bounding box center [245, 303] width 198 height 13
click at [142, 306] on input "Unit lightly used" at bounding box center [138, 303] width 8 height 8
radio input "true"
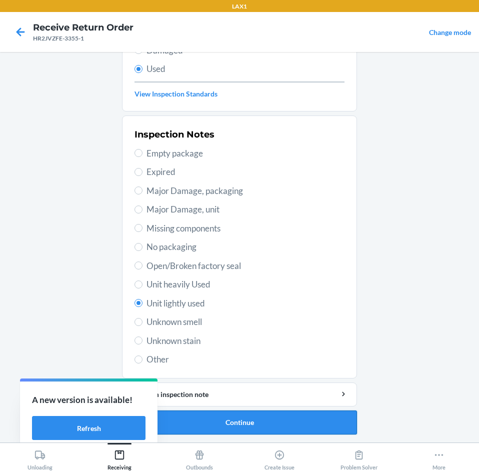
click at [221, 425] on button "Continue" at bounding box center [239, 422] width 235 height 24
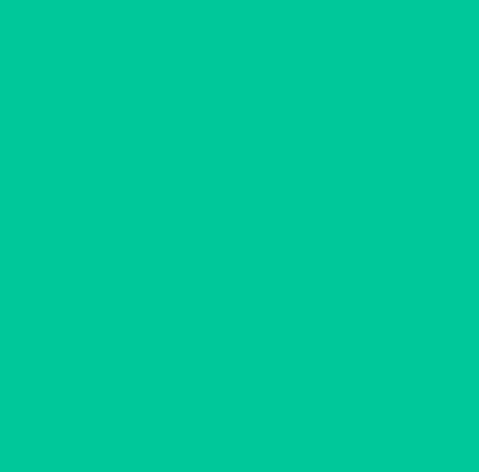
scroll to position [0, 0]
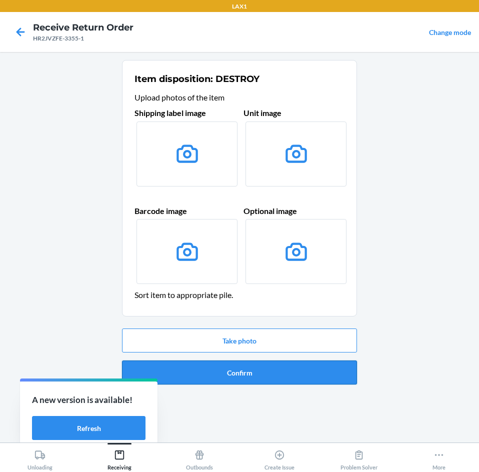
click at [241, 376] on button "Confirm" at bounding box center [239, 372] width 235 height 24
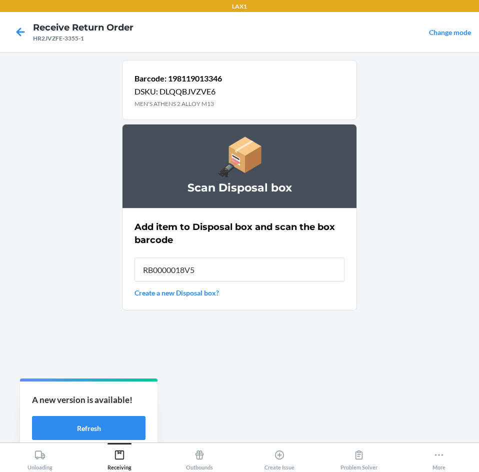
type input "RB0000018V5"
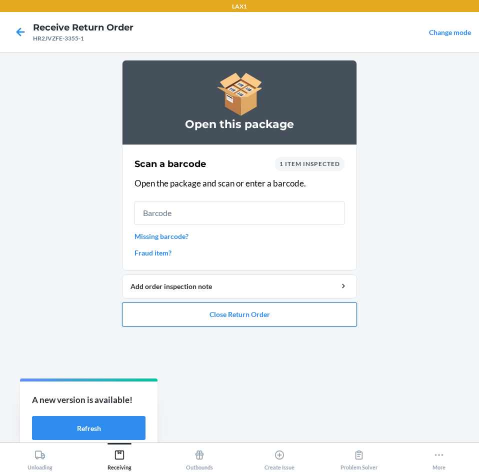
click at [247, 319] on button "Close Return Order" at bounding box center [239, 314] width 235 height 24
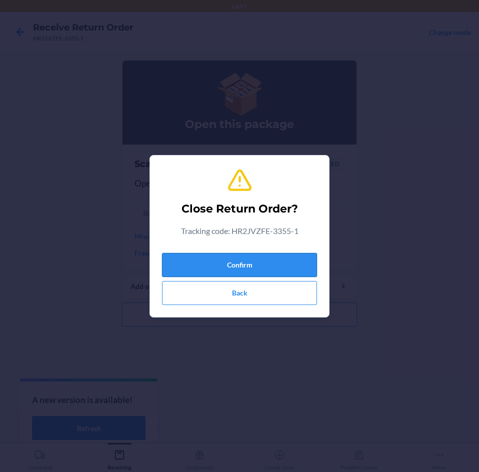
click at [252, 270] on button "Confirm" at bounding box center [239, 265] width 155 height 24
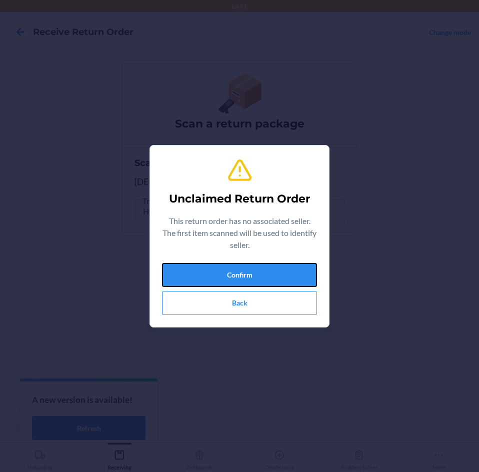
click at [252, 270] on button "Confirm" at bounding box center [239, 275] width 155 height 24
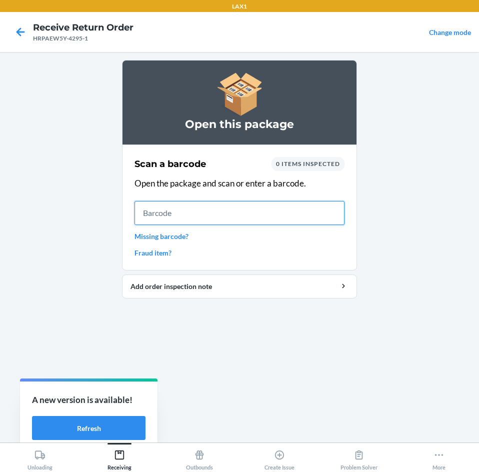
click at [244, 207] on input "text" at bounding box center [239, 213] width 210 height 24
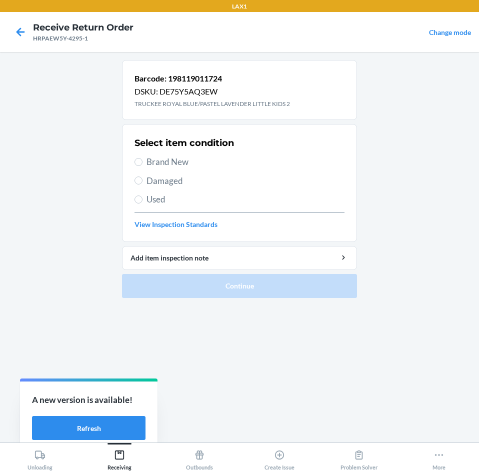
click at [156, 162] on span "Brand New" at bounding box center [245, 161] width 198 height 13
click at [142, 162] on input "Brand New" at bounding box center [138, 162] width 8 height 8
radio input "true"
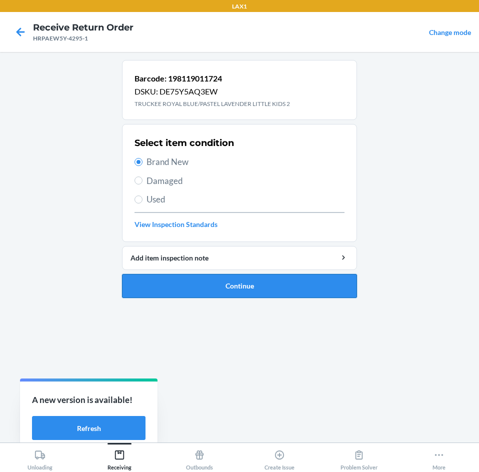
click at [186, 284] on button "Continue" at bounding box center [239, 286] width 235 height 24
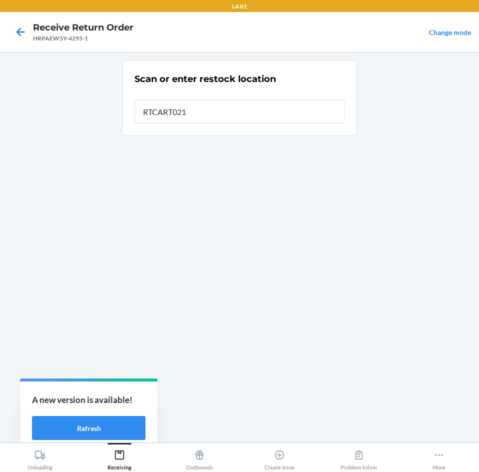
type input "RTCART021"
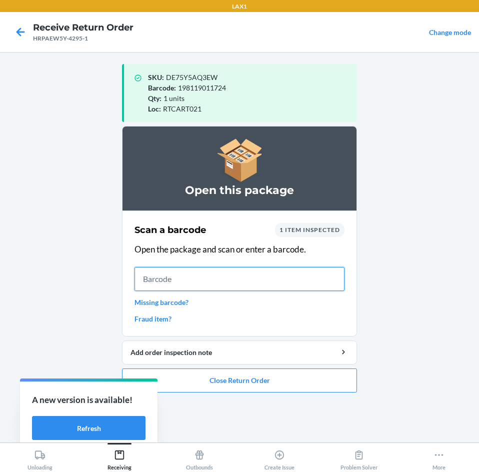
click at [196, 281] on input "text" at bounding box center [239, 279] width 210 height 24
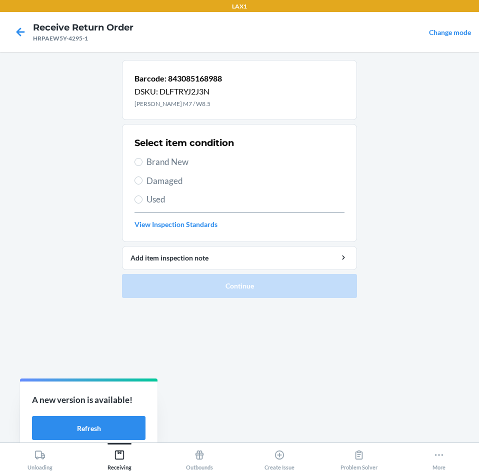
click at [169, 162] on span "Brand New" at bounding box center [245, 161] width 198 height 13
click at [142, 162] on input "Brand New" at bounding box center [138, 162] width 8 height 8
radio input "true"
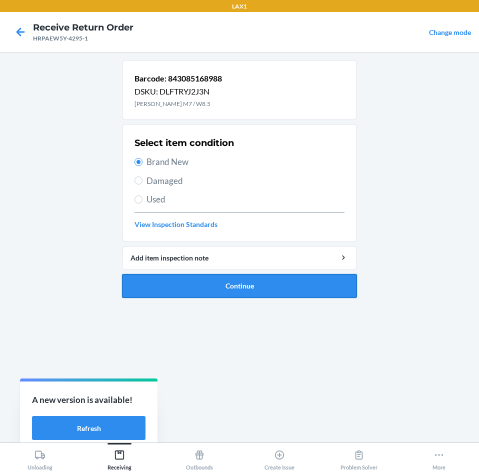
click at [175, 279] on button "Continue" at bounding box center [239, 286] width 235 height 24
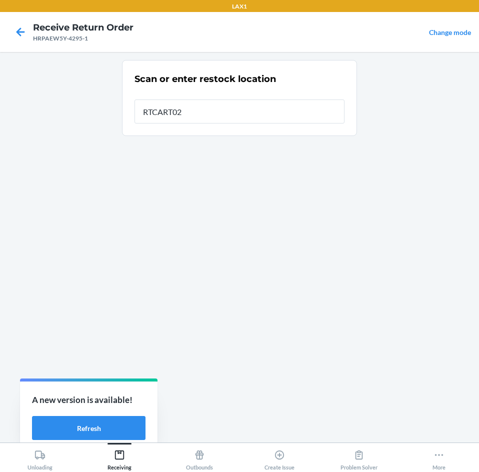
type input "RTCART021"
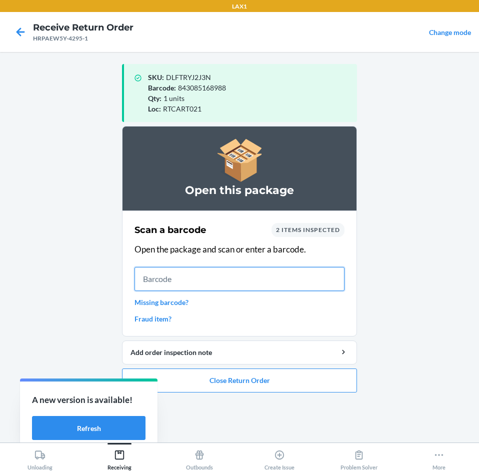
click at [198, 281] on input "text" at bounding box center [239, 279] width 210 height 24
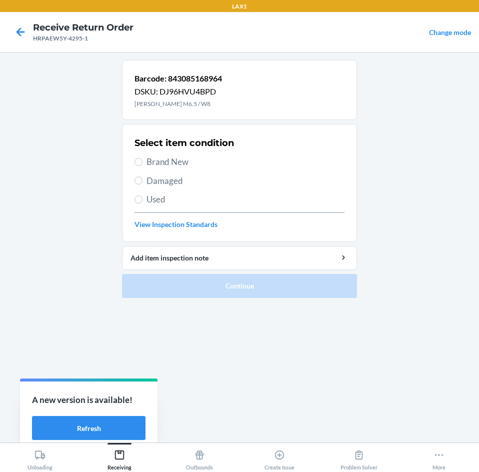
click at [170, 162] on span "Brand New" at bounding box center [245, 161] width 198 height 13
click at [142, 162] on input "Brand New" at bounding box center [138, 162] width 8 height 8
radio input "true"
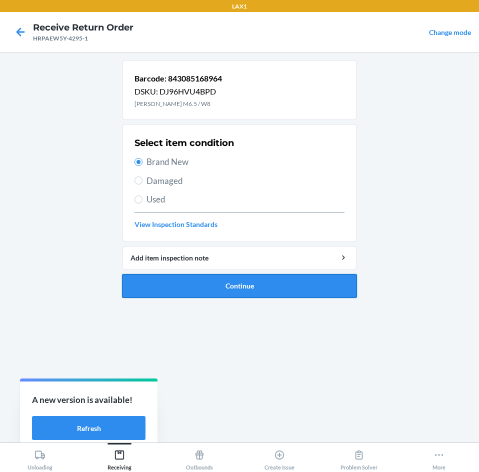
click at [233, 288] on button "Continue" at bounding box center [239, 286] width 235 height 24
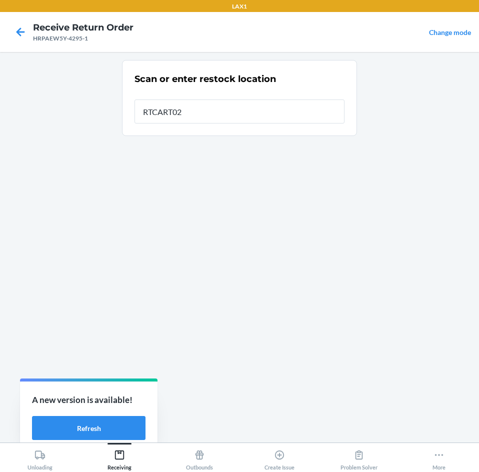
type input "RTCART021"
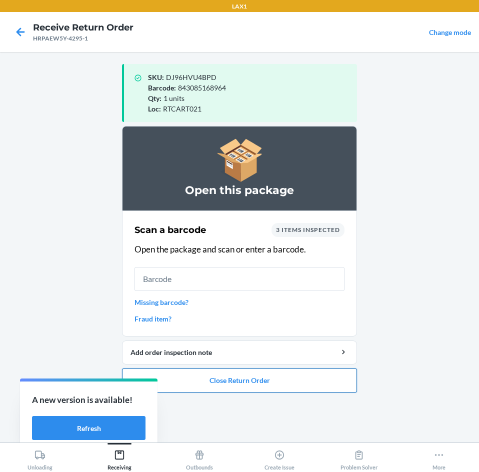
click at [267, 380] on button "Close Return Order" at bounding box center [239, 380] width 235 height 24
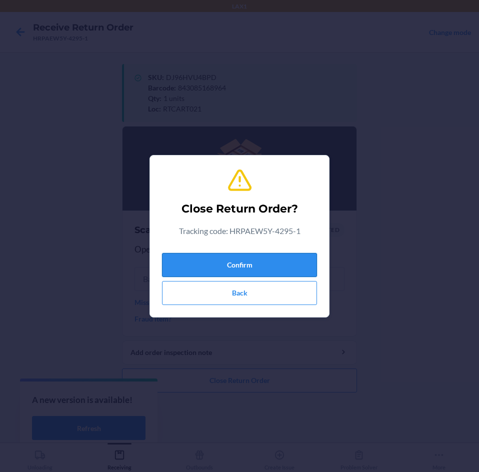
click at [232, 260] on button "Confirm" at bounding box center [239, 265] width 155 height 24
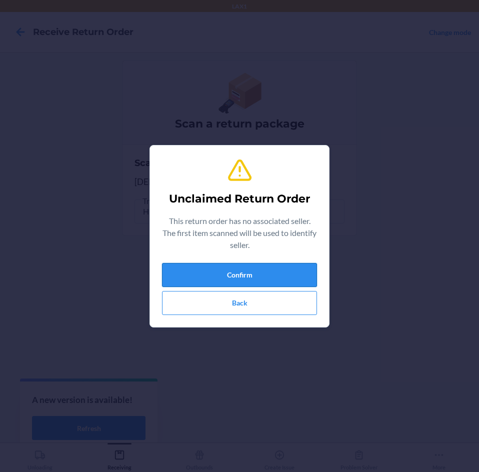
click at [243, 279] on button "Confirm" at bounding box center [239, 275] width 155 height 24
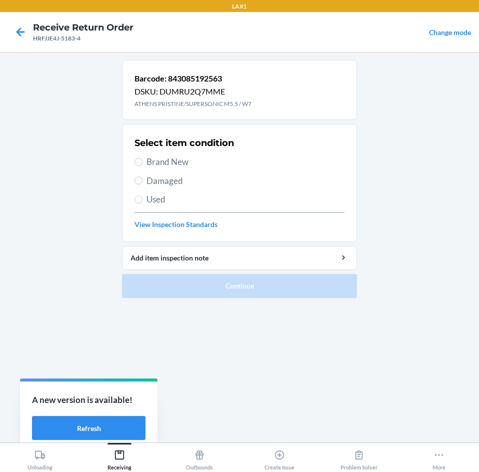
click at [150, 195] on span "Used" at bounding box center [245, 199] width 198 height 13
click at [142, 195] on input "Used" at bounding box center [138, 199] width 8 height 8
radio input "true"
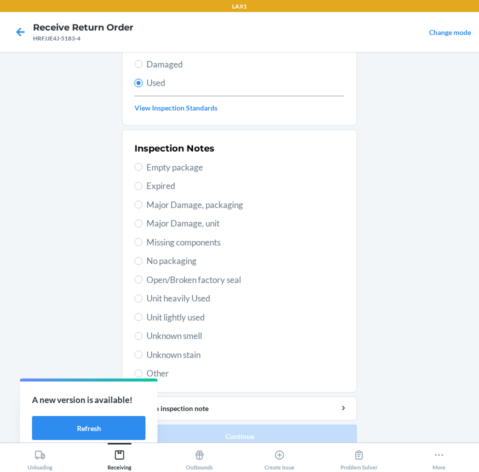
scroll to position [130, 0]
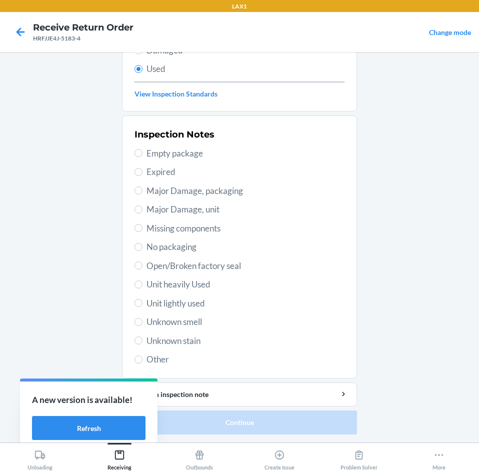
click at [192, 299] on span "Unit lightly used" at bounding box center [245, 303] width 198 height 13
click at [142, 299] on input "Unit lightly used" at bounding box center [138, 303] width 8 height 8
radio input "true"
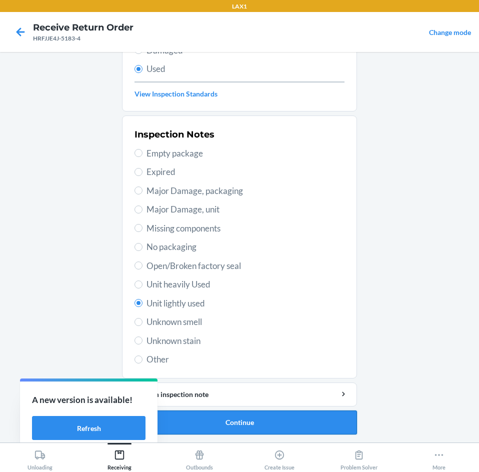
click at [206, 415] on button "Continue" at bounding box center [239, 422] width 235 height 24
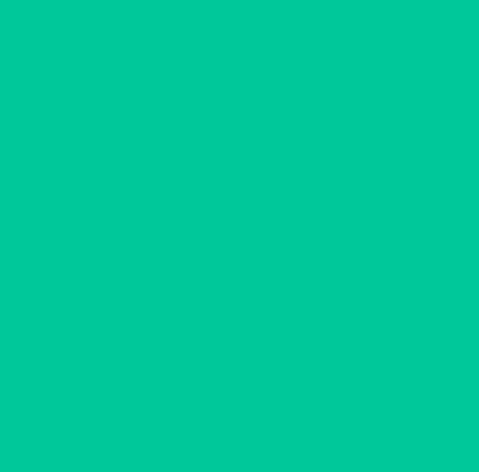
scroll to position [0, 0]
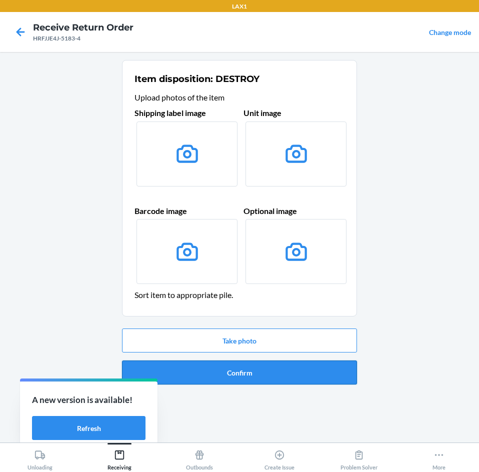
click at [232, 373] on button "Confirm" at bounding box center [239, 372] width 235 height 24
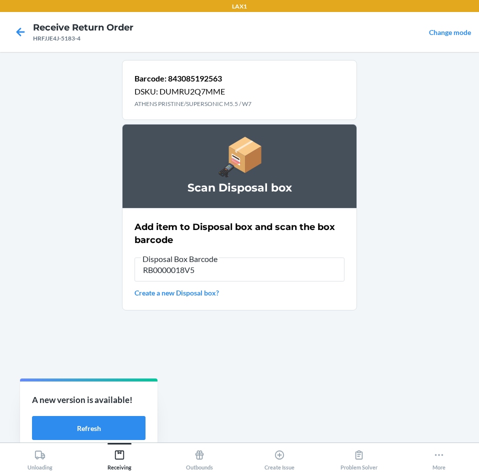
type input "RB0000018V5"
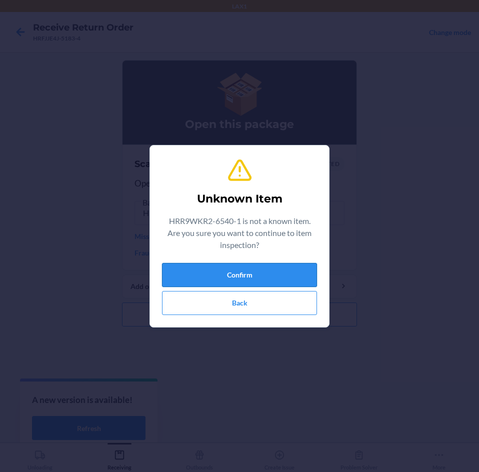
click at [226, 279] on button "Confirm" at bounding box center [239, 275] width 155 height 24
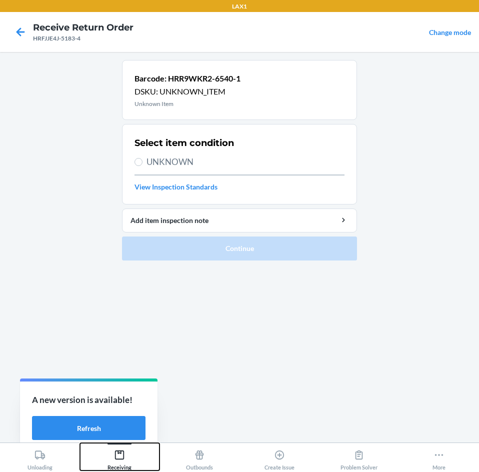
click at [123, 451] on icon at bounding box center [119, 454] width 11 height 11
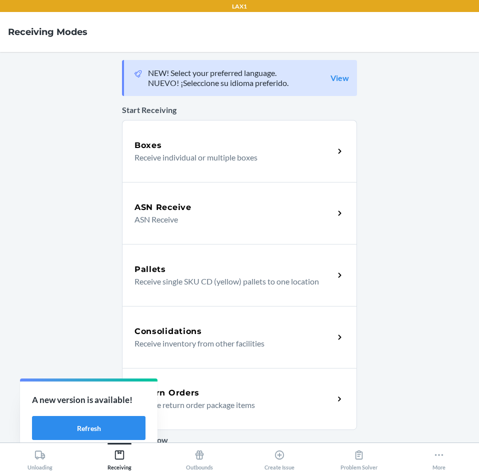
click at [222, 386] on div "Return Orders Receive return order package items" at bounding box center [239, 399] width 235 height 62
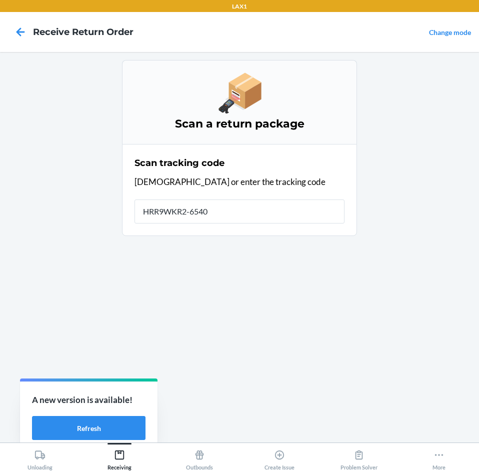
type input "HRR9WKR2-6540-"
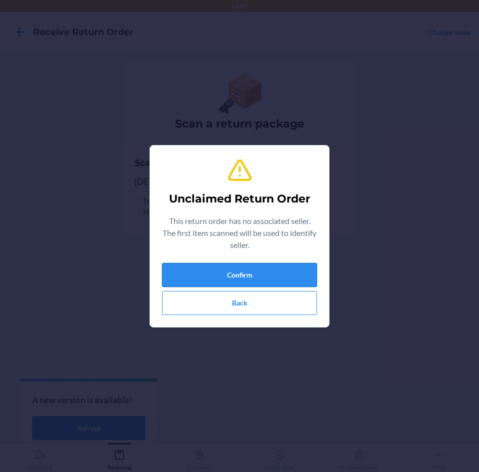
click at [241, 271] on button "Confirm" at bounding box center [239, 275] width 155 height 24
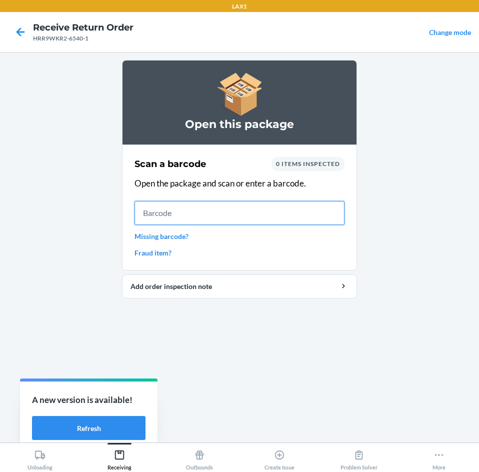
click at [180, 217] on input "text" at bounding box center [239, 213] width 210 height 24
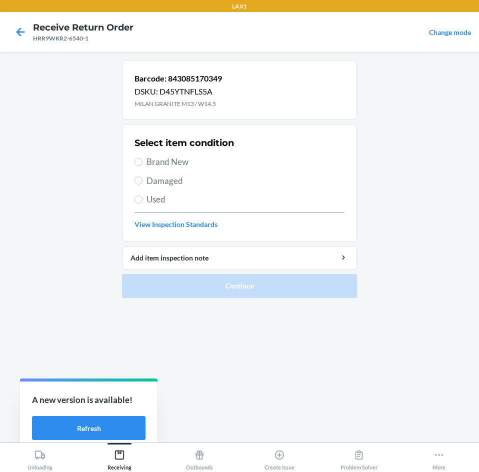
click at [175, 159] on span "Brand New" at bounding box center [245, 161] width 198 height 13
click at [142, 159] on input "Brand New" at bounding box center [138, 162] width 8 height 8
radio input "true"
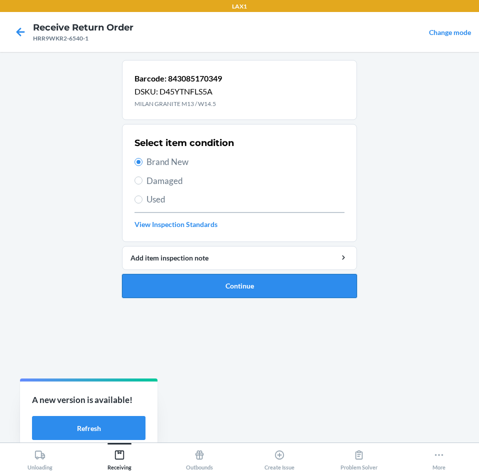
click at [201, 278] on button "Continue" at bounding box center [239, 286] width 235 height 24
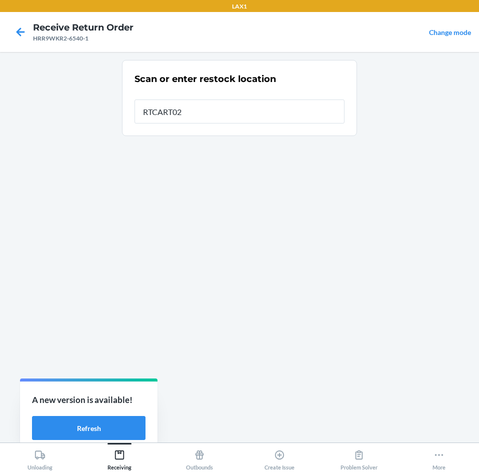
type input "RTCART021"
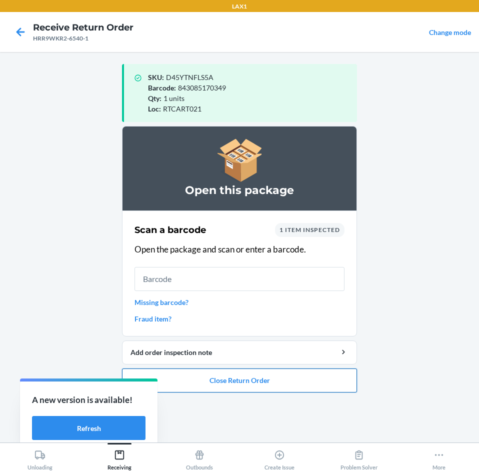
click at [255, 379] on button "Close Return Order" at bounding box center [239, 380] width 235 height 24
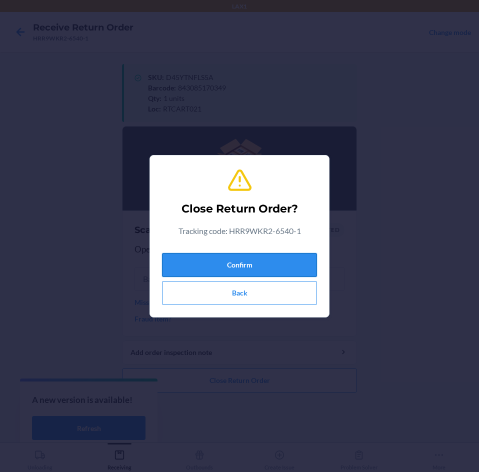
click at [275, 266] on button "Confirm" at bounding box center [239, 265] width 155 height 24
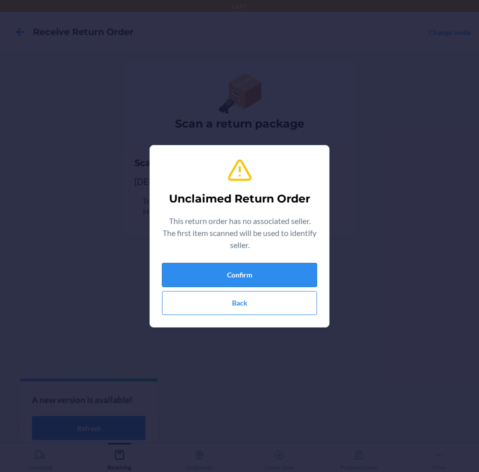
click at [275, 269] on button "Confirm" at bounding box center [239, 275] width 155 height 24
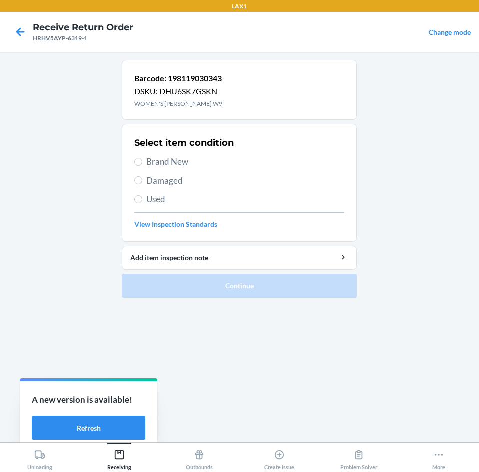
click at [166, 165] on span "Brand New" at bounding box center [245, 161] width 198 height 13
click at [142, 165] on input "Brand New" at bounding box center [138, 162] width 8 height 8
radio input "true"
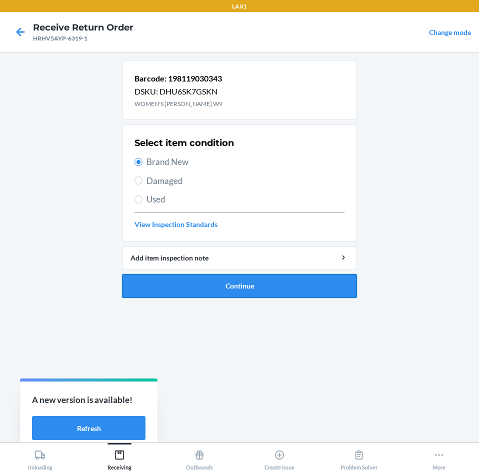
click at [226, 287] on button "Continue" at bounding box center [239, 286] width 235 height 24
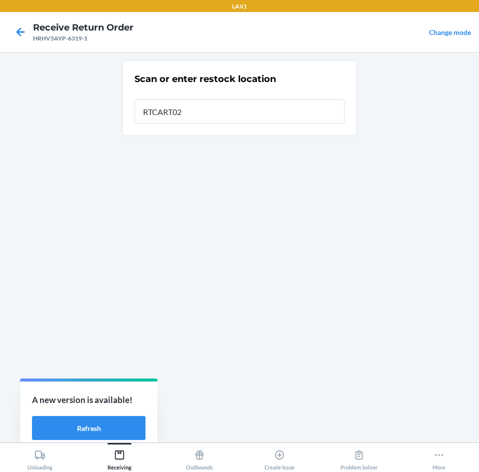
type input "RTCART021"
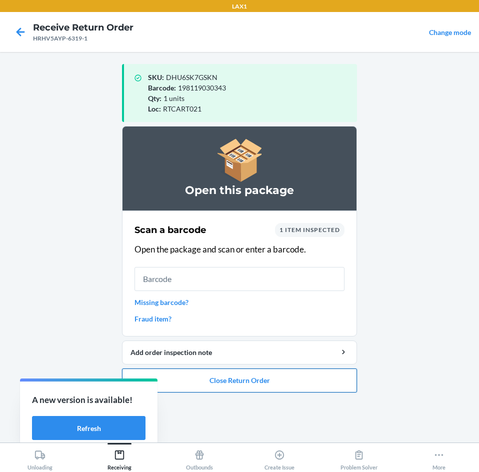
click at [250, 371] on button "Close Return Order" at bounding box center [239, 380] width 235 height 24
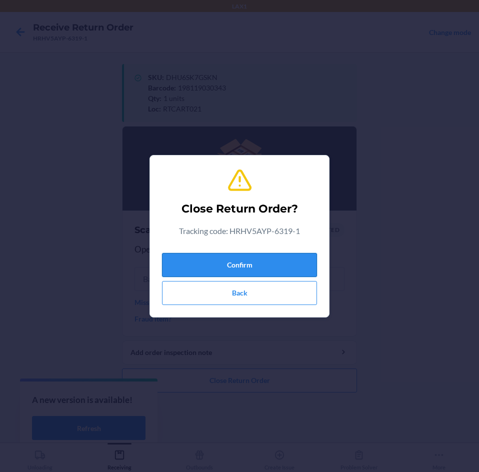
click at [255, 263] on button "Confirm" at bounding box center [239, 265] width 155 height 24
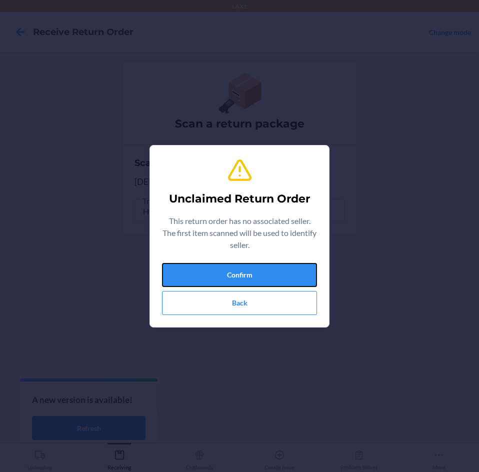
click at [255, 263] on button "Confirm" at bounding box center [239, 275] width 155 height 24
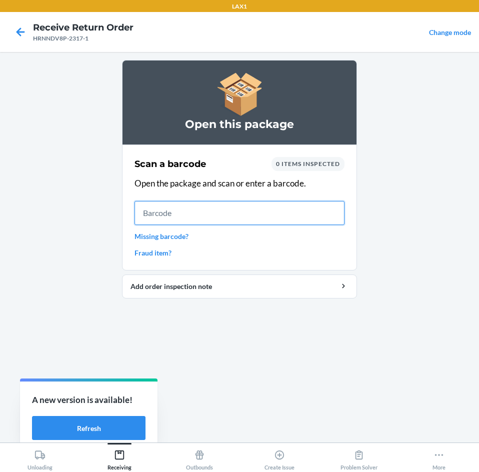
click at [178, 221] on input "text" at bounding box center [239, 213] width 210 height 24
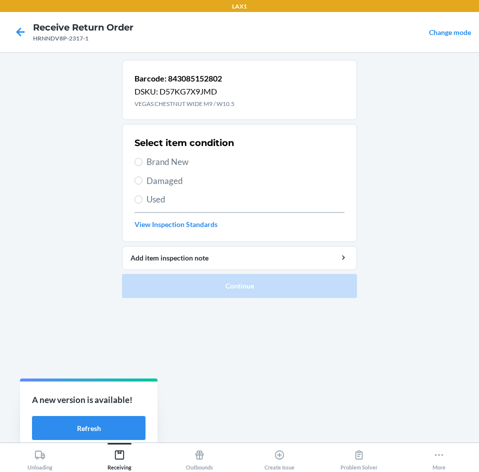
click at [176, 165] on span "Brand New" at bounding box center [245, 161] width 198 height 13
click at [142, 165] on input "Brand New" at bounding box center [138, 162] width 8 height 8
radio input "true"
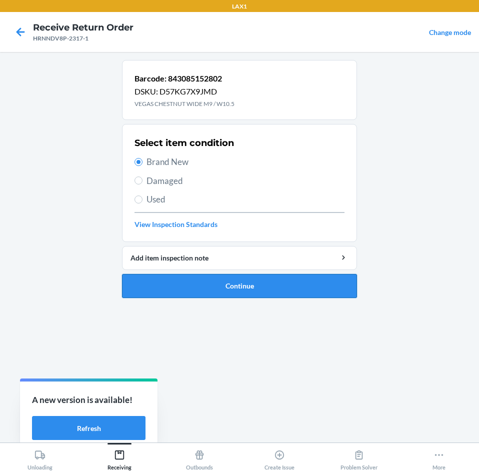
click at [223, 279] on button "Continue" at bounding box center [239, 286] width 235 height 24
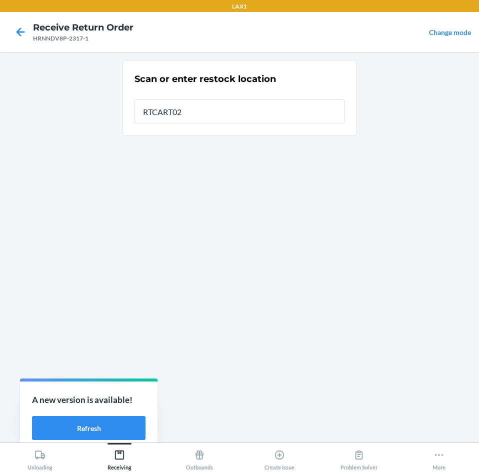
type input "RTCART021"
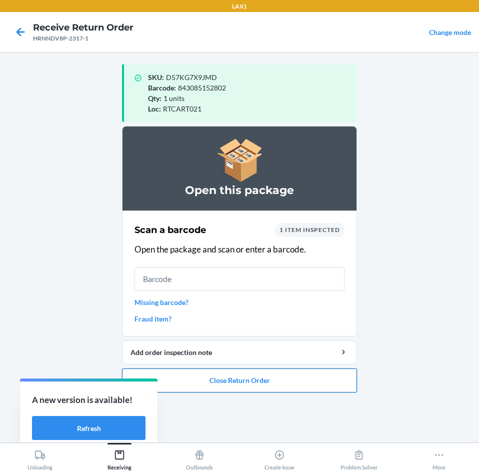
click at [231, 380] on button "Close Return Order" at bounding box center [239, 380] width 235 height 24
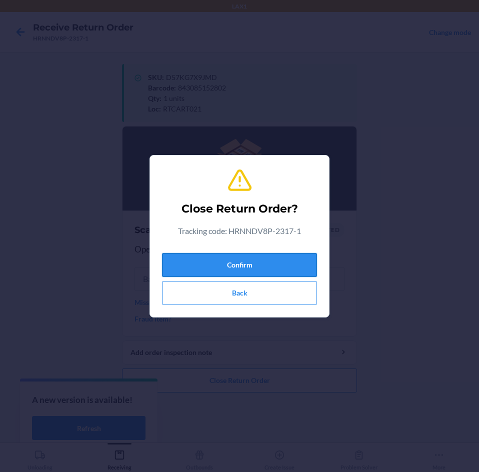
click at [238, 255] on button "Confirm" at bounding box center [239, 265] width 155 height 24
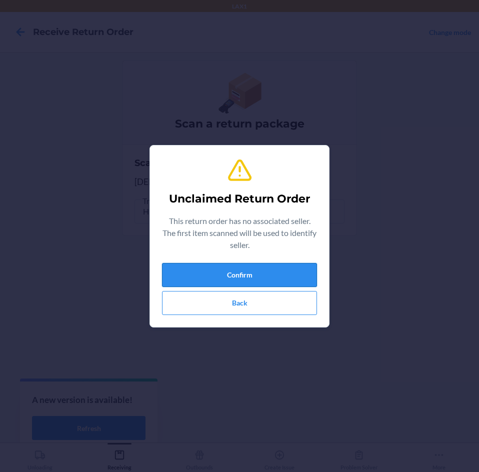
click at [242, 275] on button "Confirm" at bounding box center [239, 275] width 155 height 24
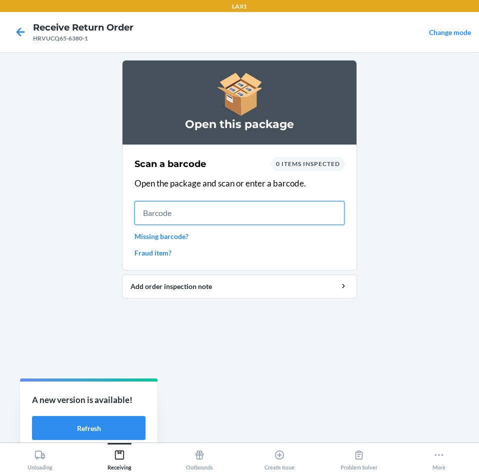
click at [184, 206] on input "text" at bounding box center [239, 213] width 210 height 24
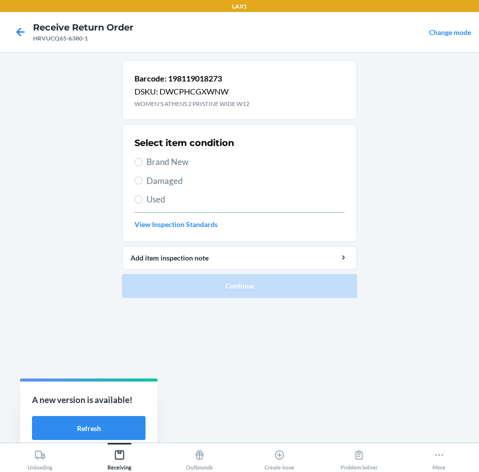
click at [171, 163] on span "Brand New" at bounding box center [245, 161] width 198 height 13
click at [142, 163] on input "Brand New" at bounding box center [138, 162] width 8 height 8
radio input "true"
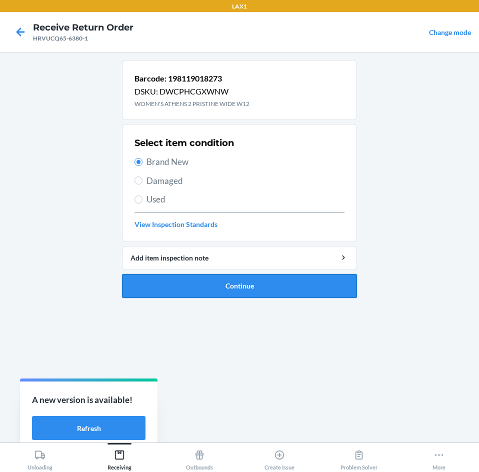
click at [246, 292] on button "Continue" at bounding box center [239, 286] width 235 height 24
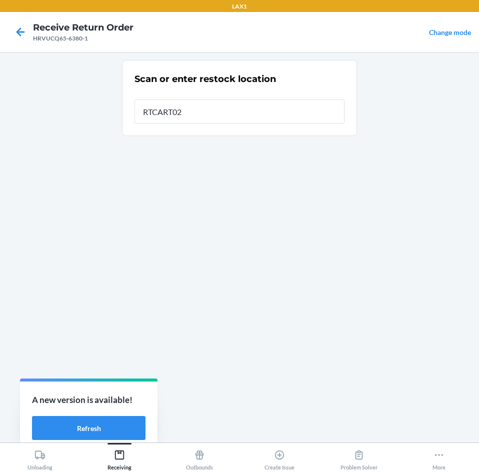
type input "RTCART021"
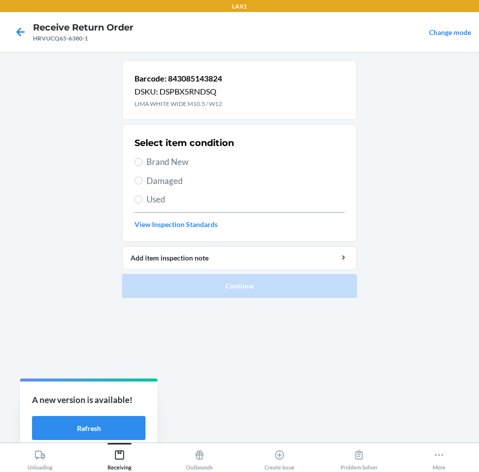
click at [160, 201] on span "Used" at bounding box center [245, 199] width 198 height 13
click at [142, 201] on input "Used" at bounding box center [138, 199] width 8 height 8
radio input "true"
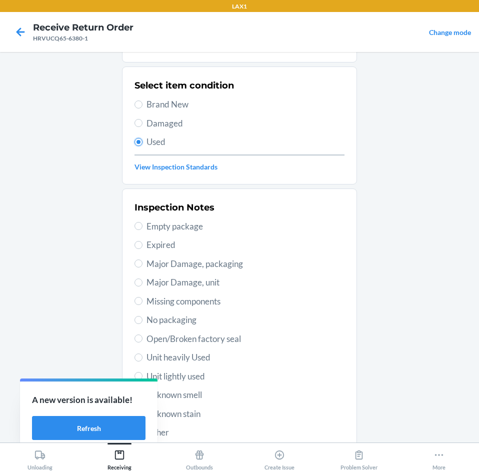
scroll to position [100, 0]
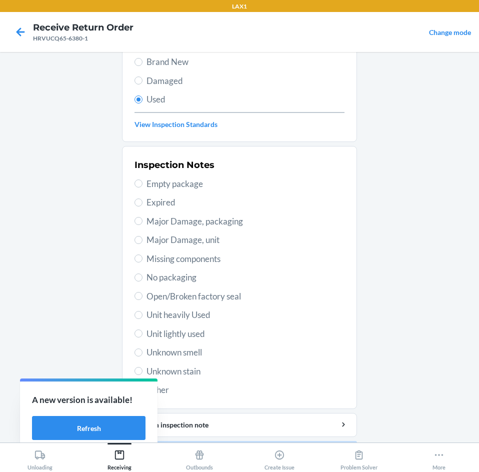
click at [199, 334] on span "Unit lightly used" at bounding box center [245, 333] width 198 height 13
click at [142, 334] on input "Unit lightly used" at bounding box center [138, 333] width 8 height 8
radio input "true"
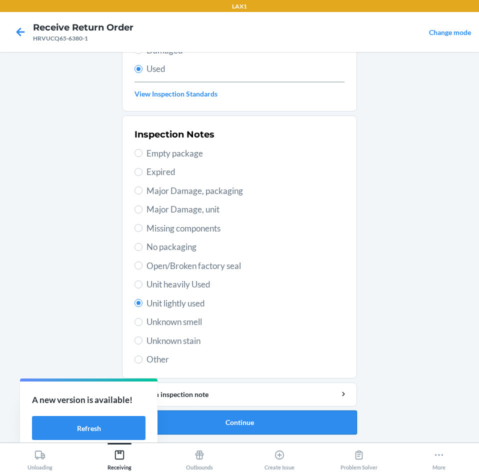
click at [258, 421] on button "Continue" at bounding box center [239, 422] width 235 height 24
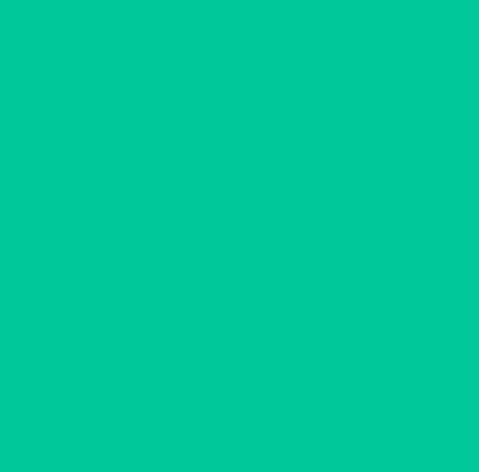
scroll to position [0, 0]
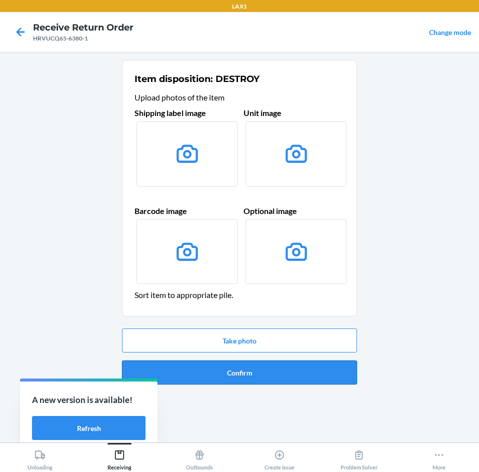
click at [272, 361] on button "Confirm" at bounding box center [239, 372] width 235 height 24
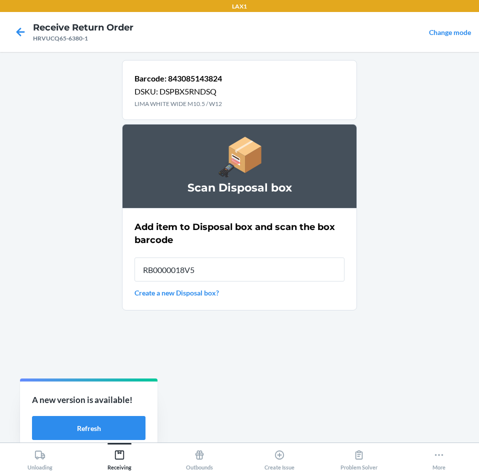
type input "RB0000018V5"
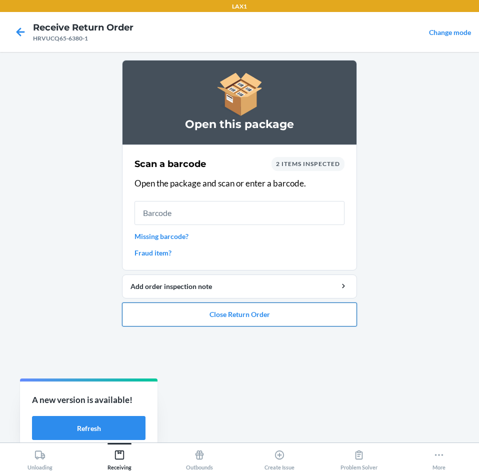
click at [250, 310] on button "Close Return Order" at bounding box center [239, 314] width 235 height 24
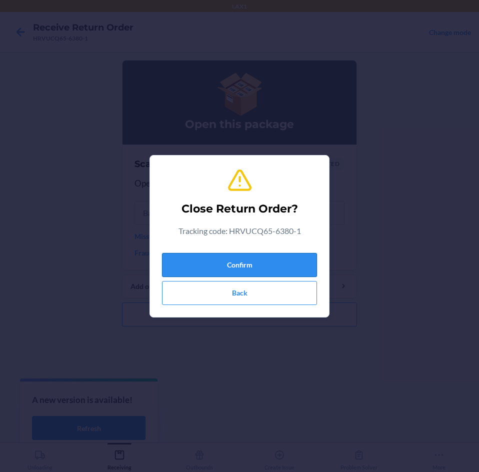
click at [262, 268] on button "Confirm" at bounding box center [239, 265] width 155 height 24
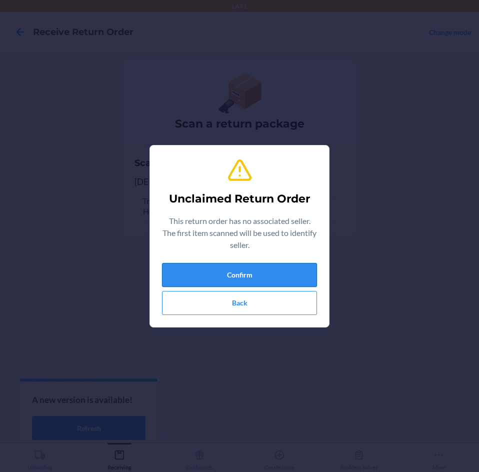
click at [262, 269] on button "Confirm" at bounding box center [239, 275] width 155 height 24
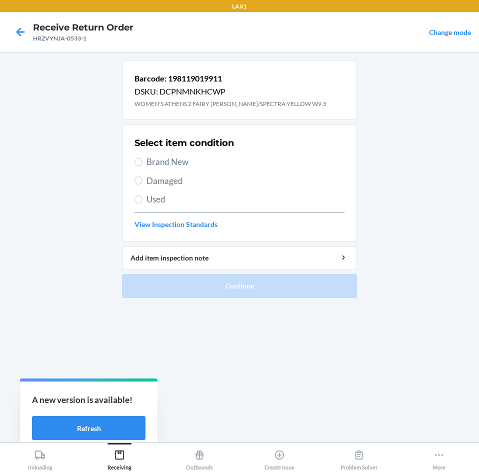
click at [168, 162] on span "Brand New" at bounding box center [245, 161] width 198 height 13
click at [142, 162] on input "Brand New" at bounding box center [138, 162] width 8 height 8
radio input "true"
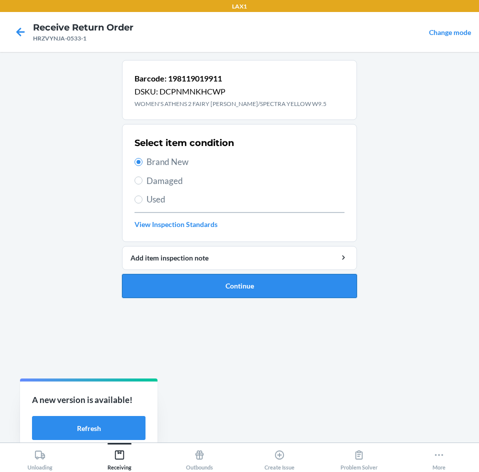
click at [230, 283] on button "Continue" at bounding box center [239, 286] width 235 height 24
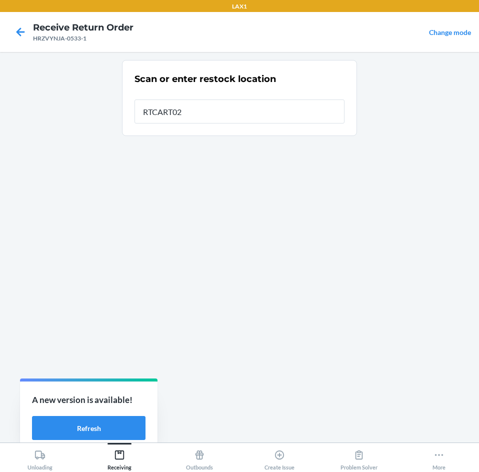
type input "RTCART021"
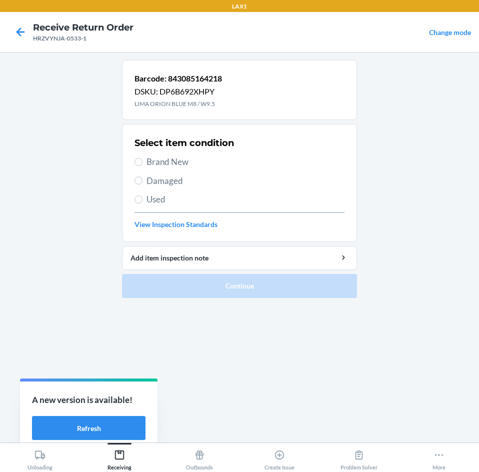
drag, startPoint x: 149, startPoint y: 139, endPoint x: 150, endPoint y: 159, distance: 20.0
click at [149, 141] on h2 "Select item condition" at bounding box center [183, 142] width 99 height 13
click at [151, 163] on span "Brand New" at bounding box center [245, 161] width 198 height 13
click at [142, 163] on input "Brand New" at bounding box center [138, 162] width 8 height 8
radio input "true"
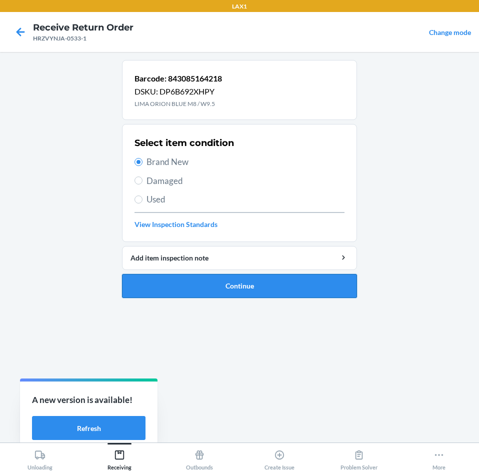
click at [185, 284] on button "Continue" at bounding box center [239, 286] width 235 height 24
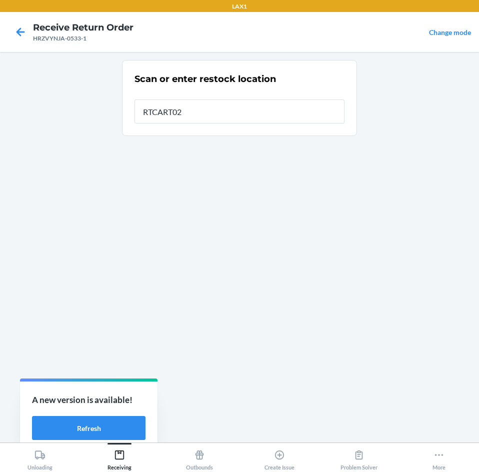
type input "RTCART021"
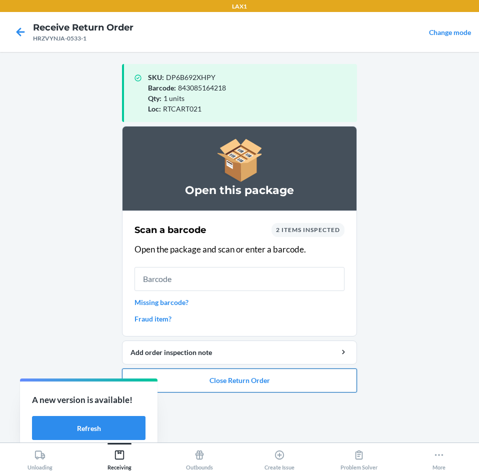
click at [211, 373] on button "Close Return Order" at bounding box center [239, 380] width 235 height 24
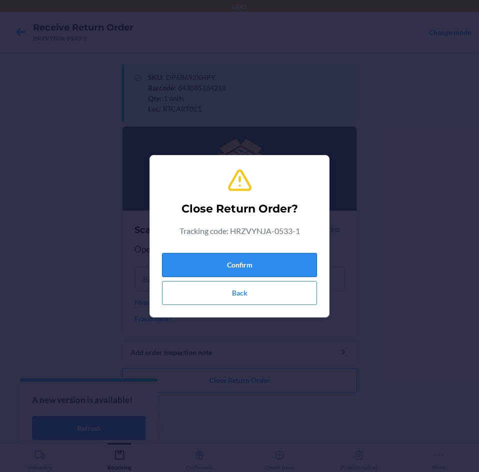
click at [225, 264] on button "Confirm" at bounding box center [239, 265] width 155 height 24
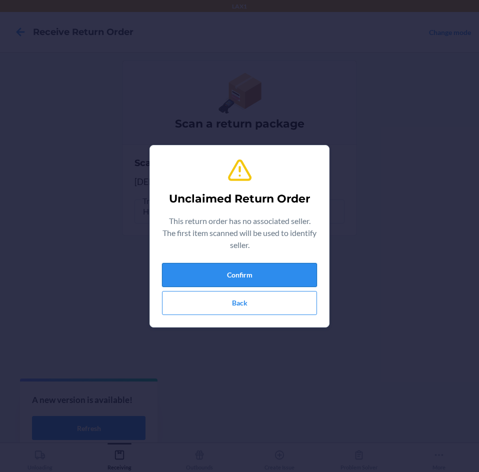
click at [226, 274] on button "Confirm" at bounding box center [239, 275] width 155 height 24
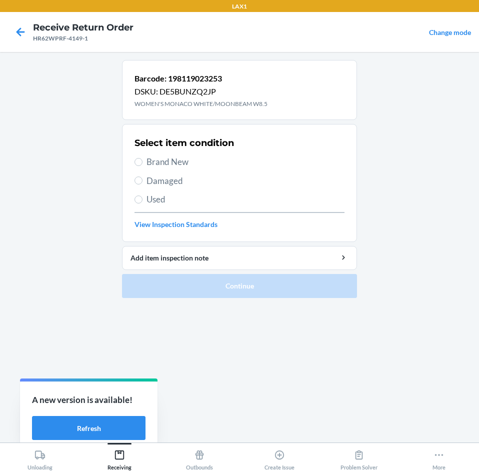
click at [146, 162] on span "Brand New" at bounding box center [245, 161] width 198 height 13
click at [142, 162] on input "Brand New" at bounding box center [138, 162] width 8 height 8
radio input "true"
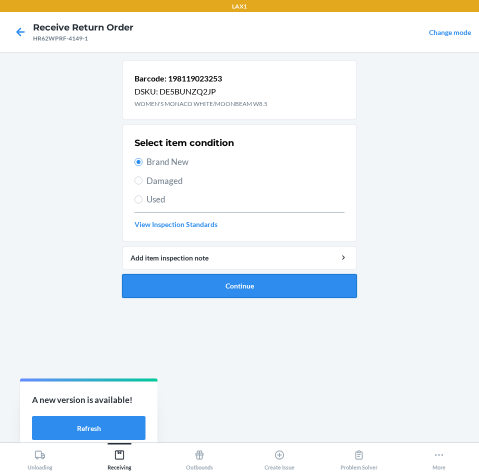
click at [202, 279] on button "Continue" at bounding box center [239, 286] width 235 height 24
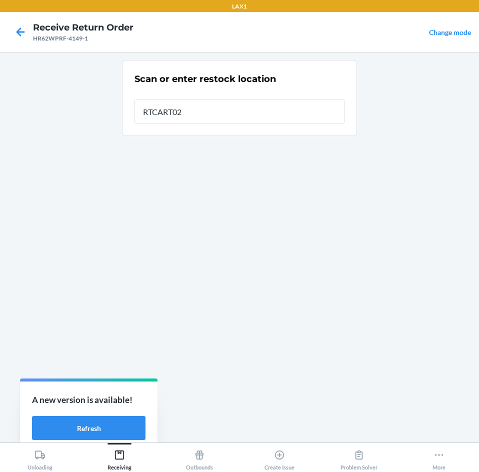
type input "RTCART021"
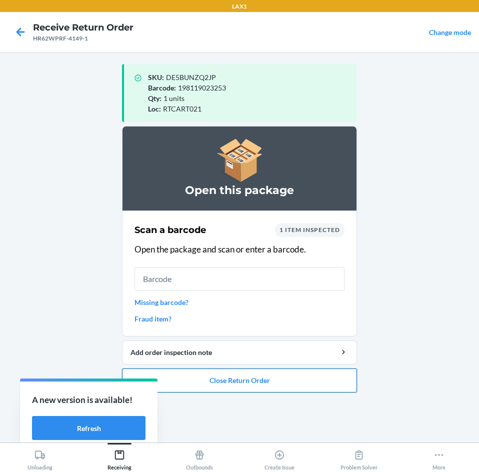
click at [285, 373] on button "Close Return Order" at bounding box center [239, 380] width 235 height 24
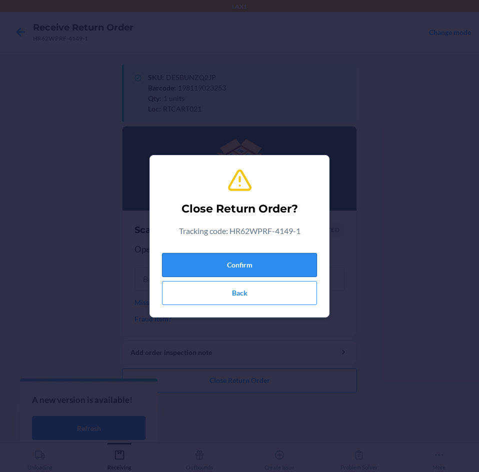
click at [266, 265] on button "Confirm" at bounding box center [239, 265] width 155 height 24
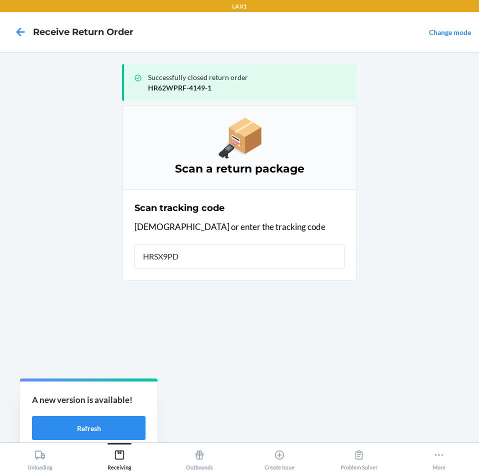
type input "HRSX9PDJ"
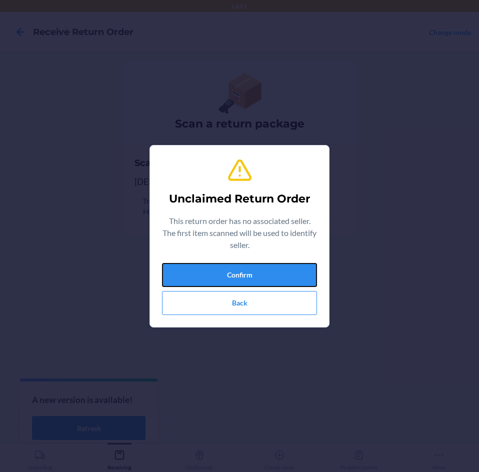
click at [266, 265] on button "Confirm" at bounding box center [239, 275] width 155 height 24
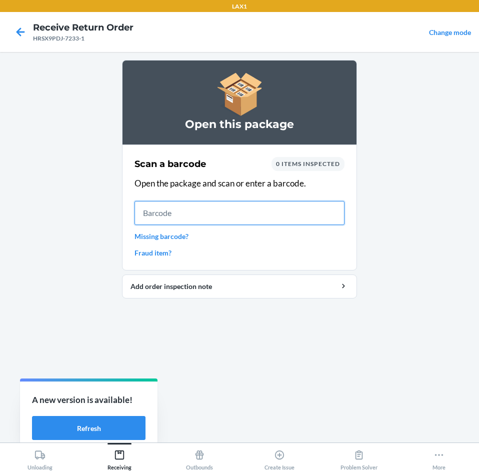
click at [241, 221] on input "text" at bounding box center [239, 213] width 210 height 24
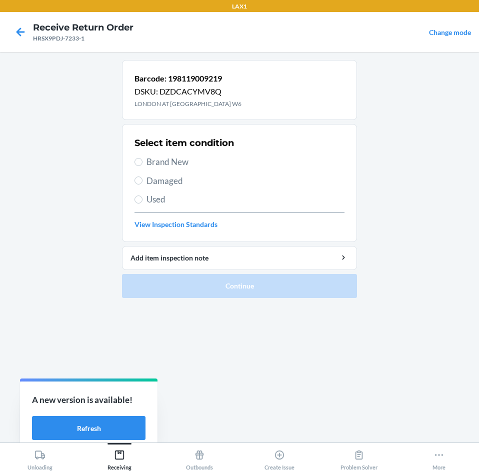
click at [161, 162] on span "Brand New" at bounding box center [245, 161] width 198 height 13
click at [142, 162] on input "Brand New" at bounding box center [138, 162] width 8 height 8
radio input "true"
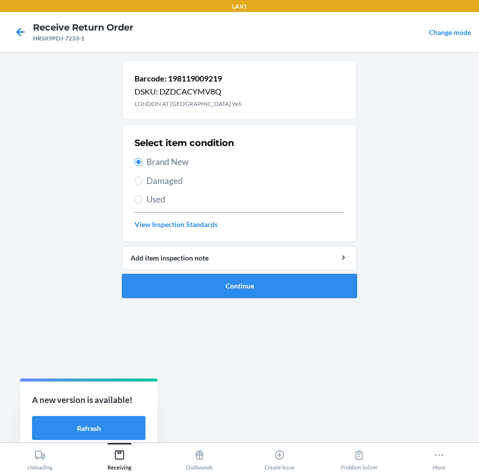
click at [216, 291] on button "Continue" at bounding box center [239, 286] width 235 height 24
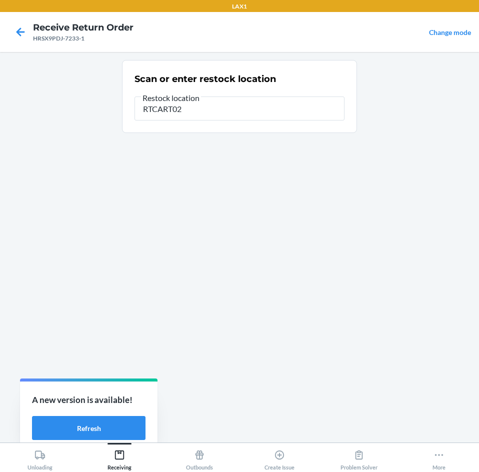
type input "RTCART021"
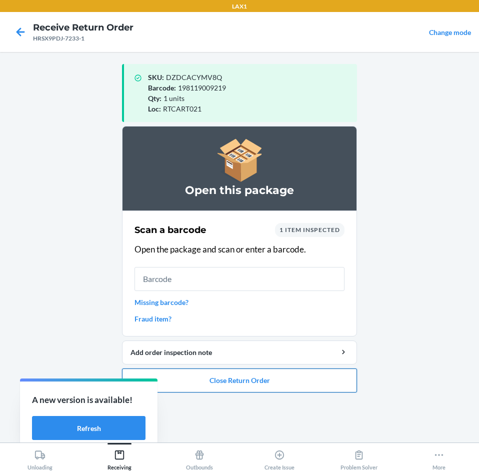
click at [232, 380] on button "Close Return Order" at bounding box center [239, 380] width 235 height 24
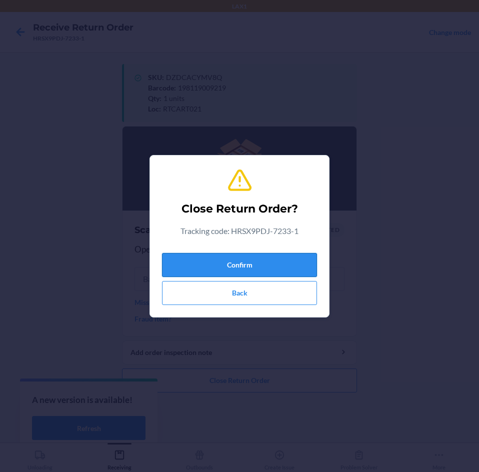
click at [254, 258] on button "Confirm" at bounding box center [239, 265] width 155 height 24
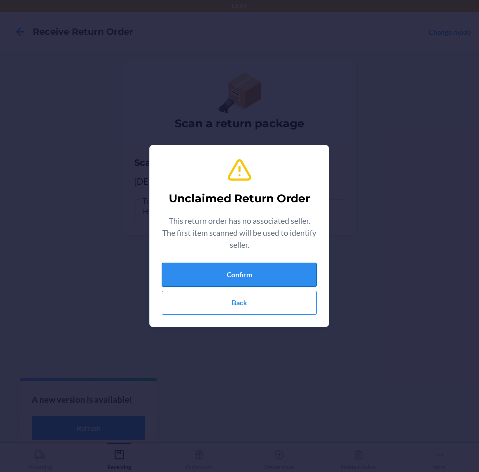
click at [270, 284] on button "Confirm" at bounding box center [239, 275] width 155 height 24
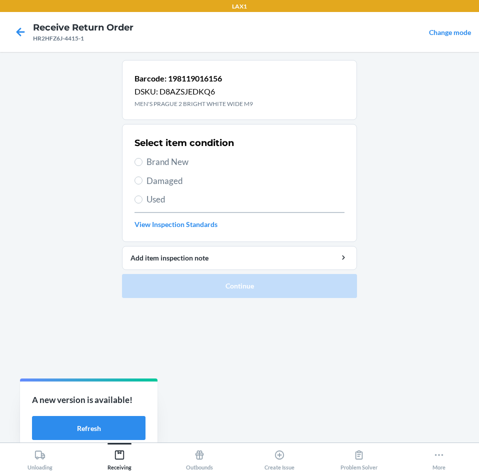
click at [176, 165] on span "Brand New" at bounding box center [245, 161] width 198 height 13
click at [142, 165] on input "Brand New" at bounding box center [138, 162] width 8 height 8
radio input "true"
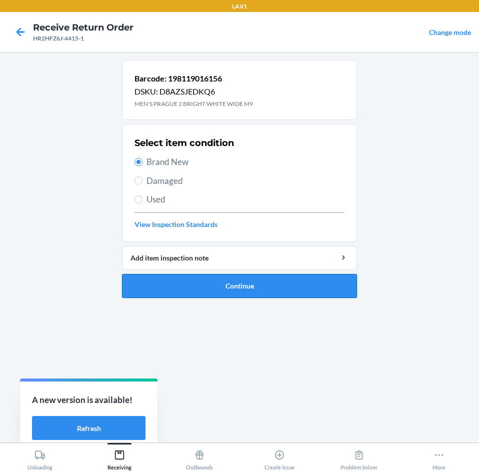
click at [201, 286] on button "Continue" at bounding box center [239, 286] width 235 height 24
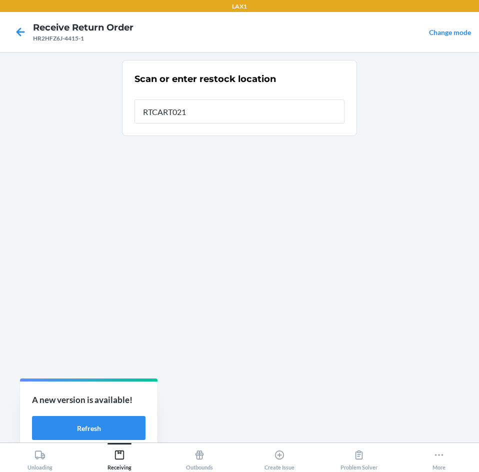
type input "RTCART021"
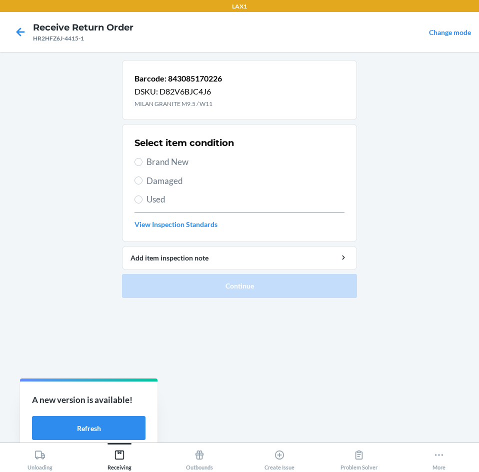
click at [155, 158] on span "Brand New" at bounding box center [245, 161] width 198 height 13
click at [142, 158] on input "Brand New" at bounding box center [138, 162] width 8 height 8
radio input "true"
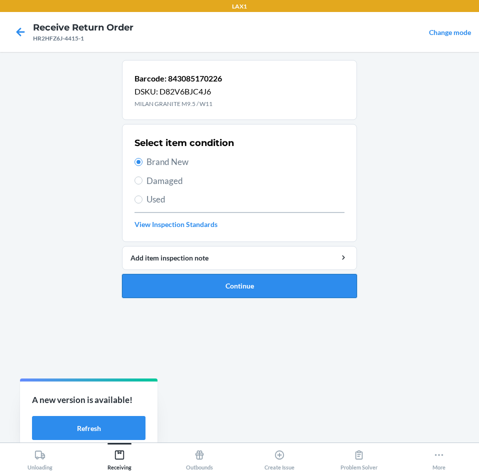
click at [217, 276] on button "Continue" at bounding box center [239, 286] width 235 height 24
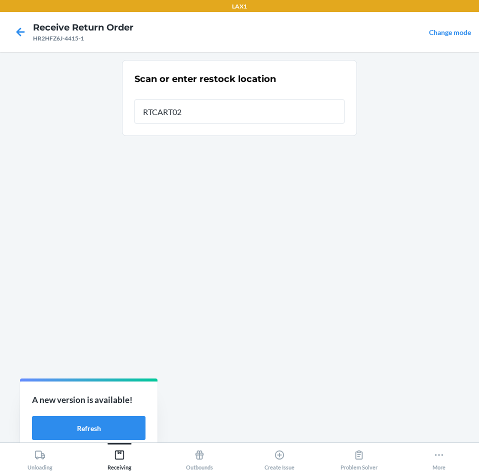
type input "RTCART021"
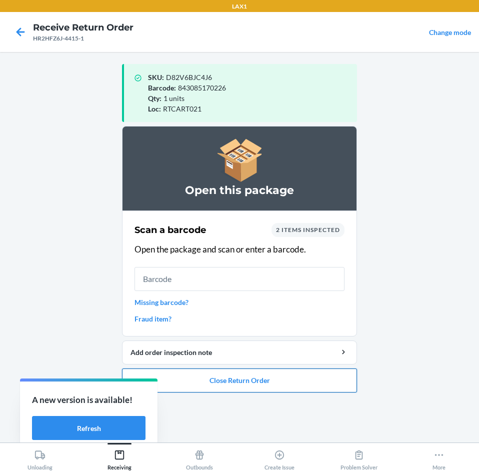
click at [255, 378] on button "Close Return Order" at bounding box center [239, 380] width 235 height 24
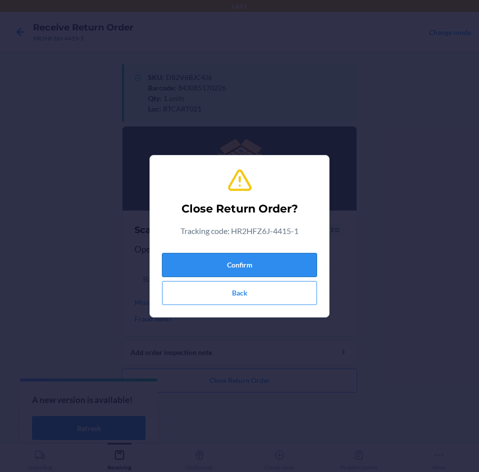
click at [248, 268] on button "Confirm" at bounding box center [239, 265] width 155 height 24
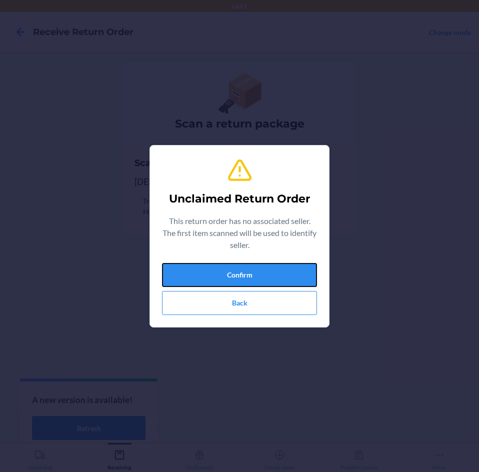
click at [248, 268] on button "Confirm" at bounding box center [239, 275] width 155 height 24
